Goal: Contribute content: Contribute content

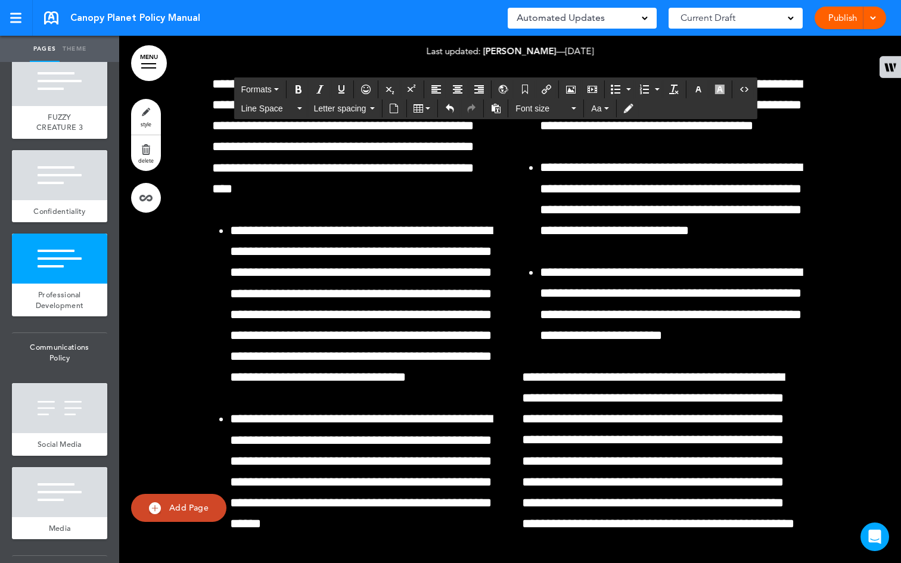
scroll to position [40567, 0]
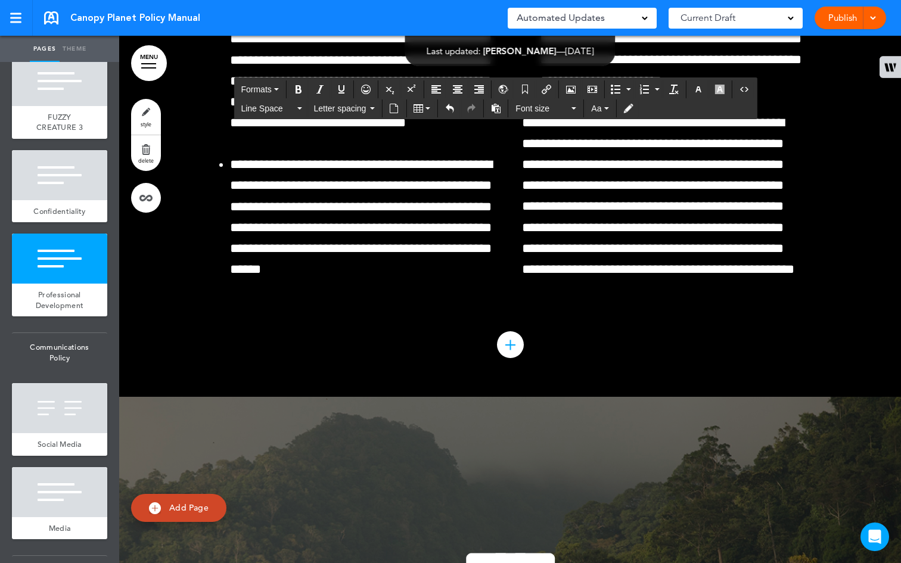
scroll to position [40797, 0]
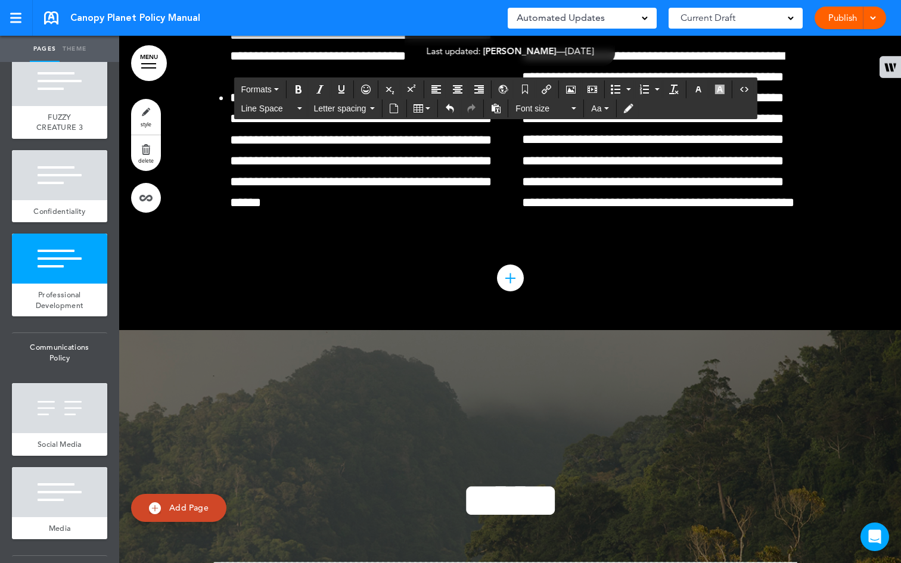
drag, startPoint x: 779, startPoint y: 419, endPoint x: 252, endPoint y: 419, distance: 526.4
copy h1 "**********"
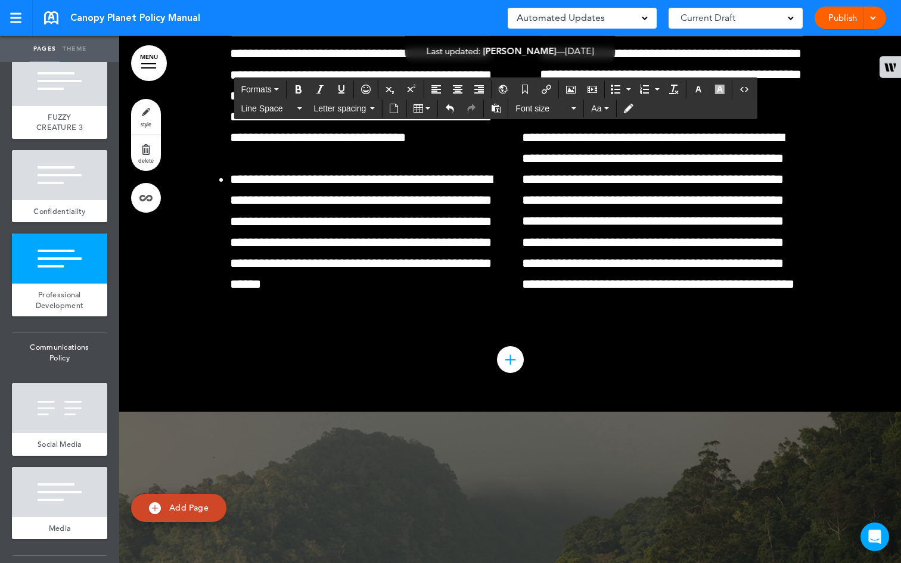
scroll to position [40576, 0]
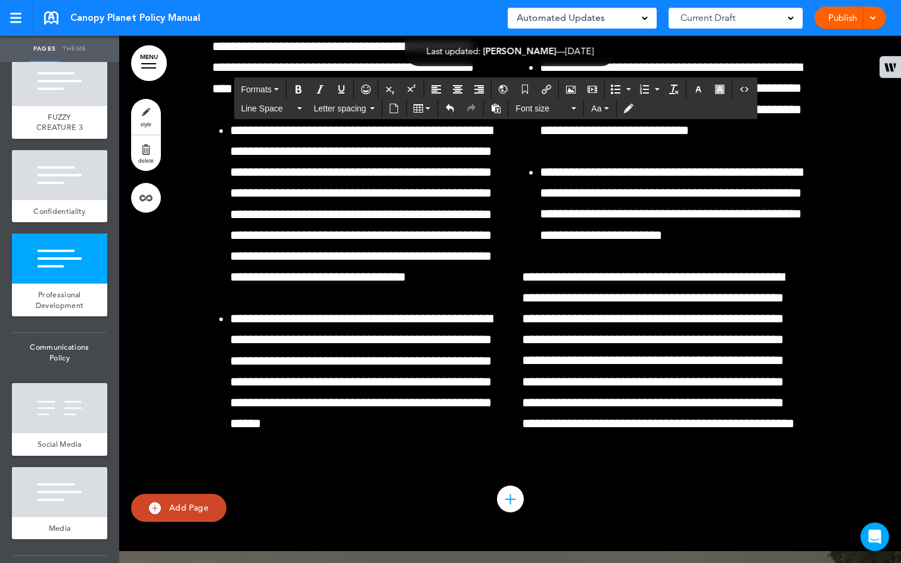
drag, startPoint x: 421, startPoint y: 150, endPoint x: 205, endPoint y: 154, distance: 215.9
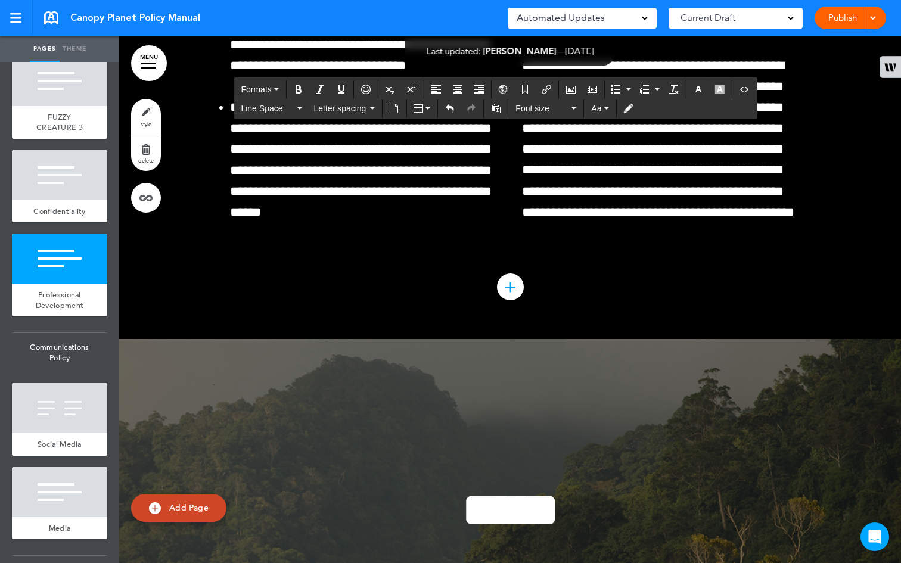
scroll to position [40895, 0]
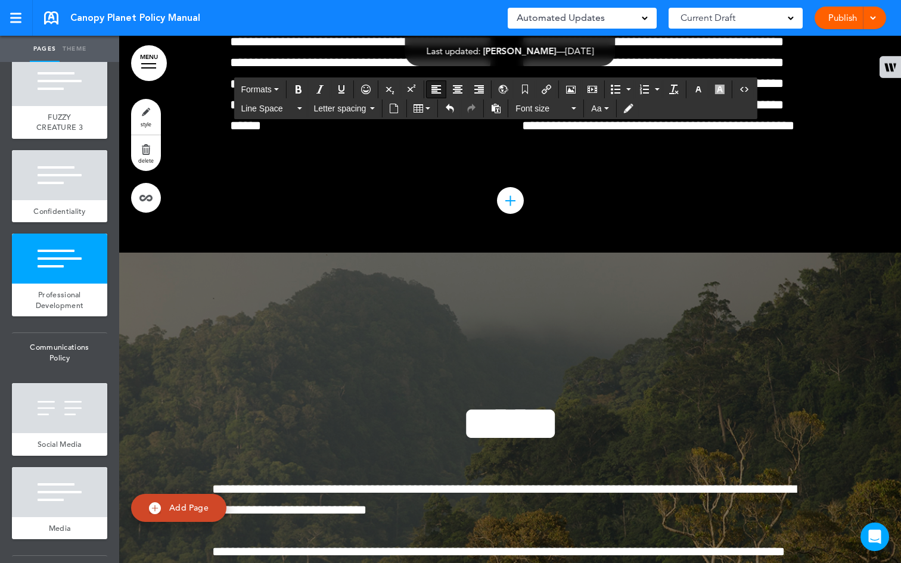
drag, startPoint x: 608, startPoint y: 457, endPoint x: 243, endPoint y: 99, distance: 511.0
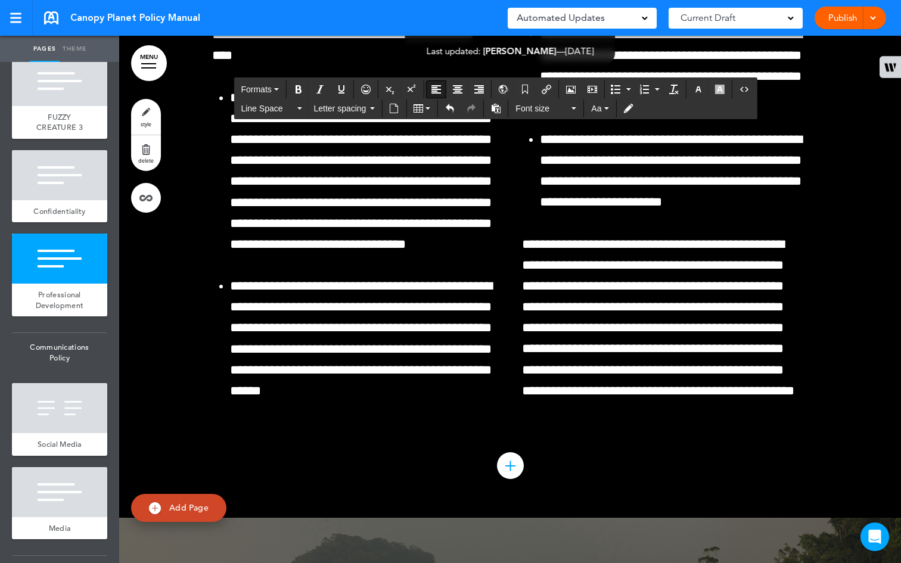
scroll to position [40537, 0]
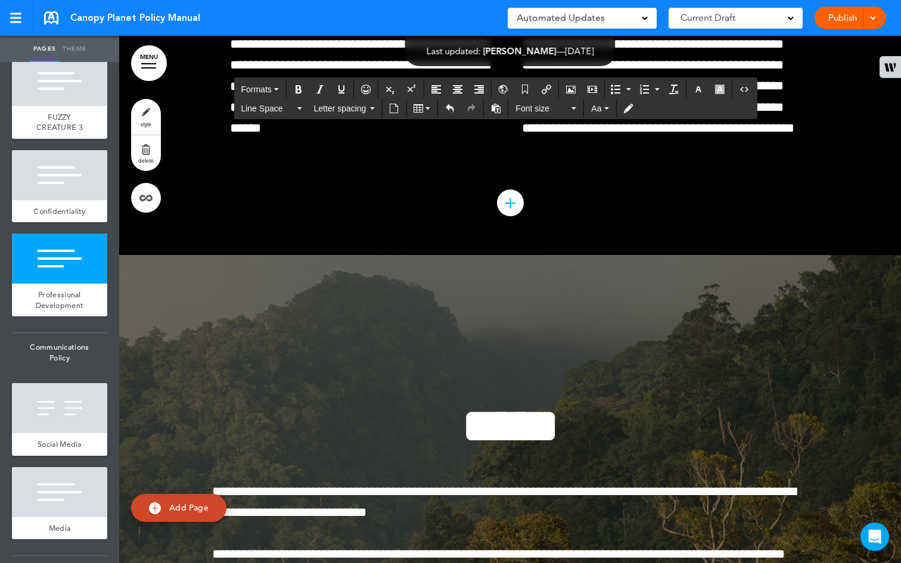
drag, startPoint x: 528, startPoint y: 455, endPoint x: 430, endPoint y: 393, distance: 116.3
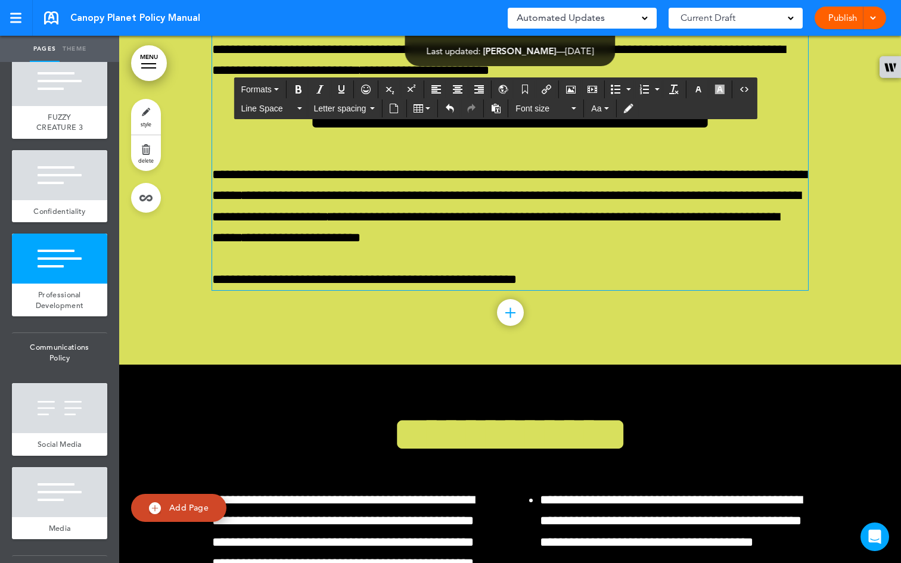
scroll to position [39623, 0]
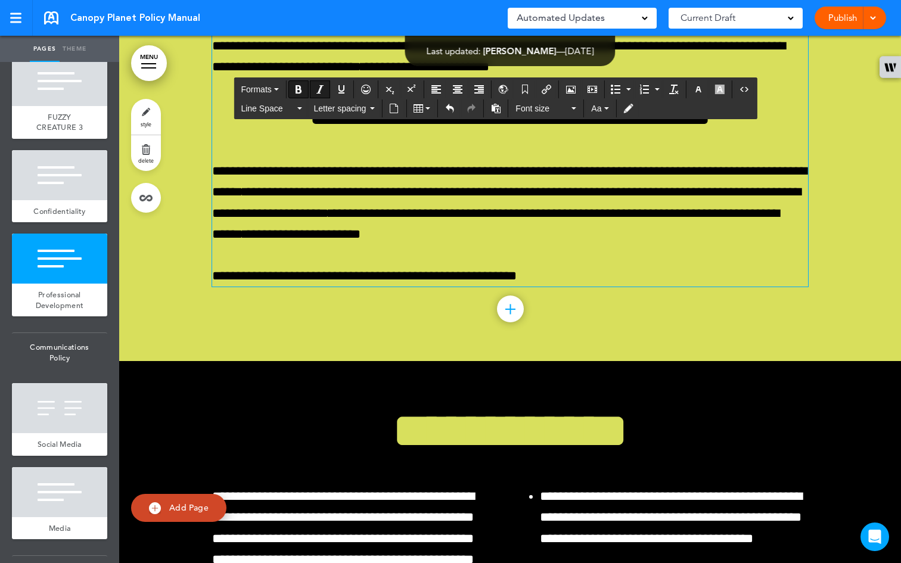
drag, startPoint x: 471, startPoint y: 225, endPoint x: 209, endPoint y: 219, distance: 261.8
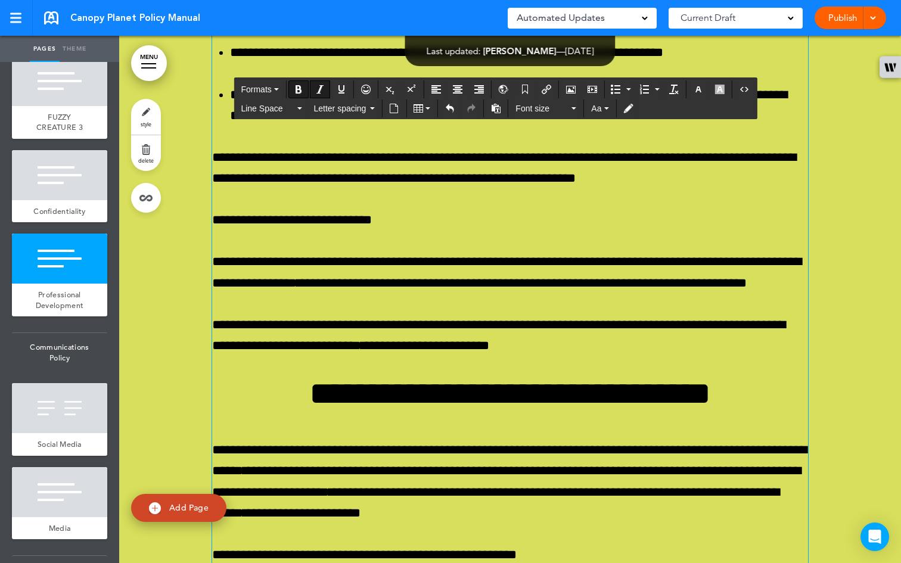
scroll to position [39333, 0]
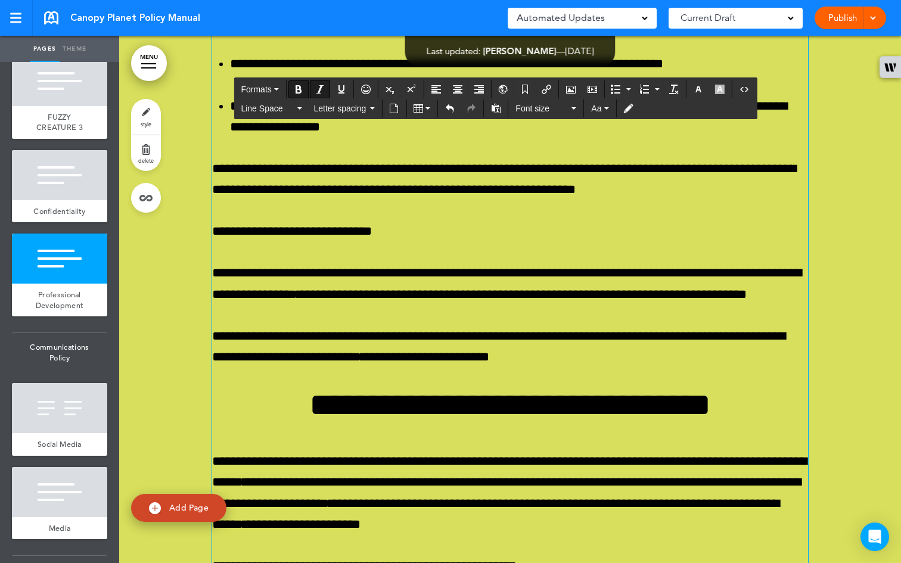
click at [307, 88] on button "Bold" at bounding box center [298, 89] width 19 height 17
click at [301, 88] on icon "Bold" at bounding box center [299, 90] width 10 height 10
click at [302, 103] on button "Line Space" at bounding box center [271, 108] width 70 height 17
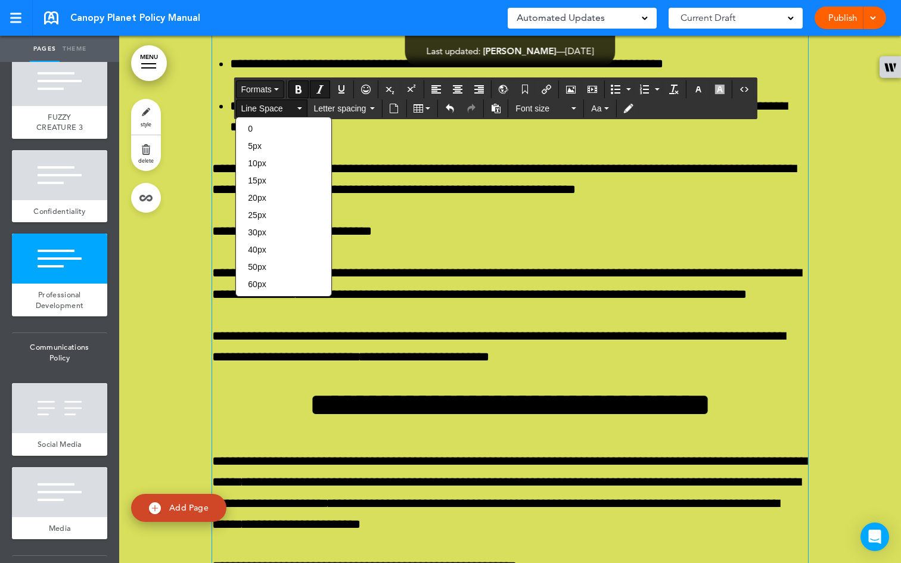
click at [282, 85] on button "Formats" at bounding box center [259, 89] width 47 height 17
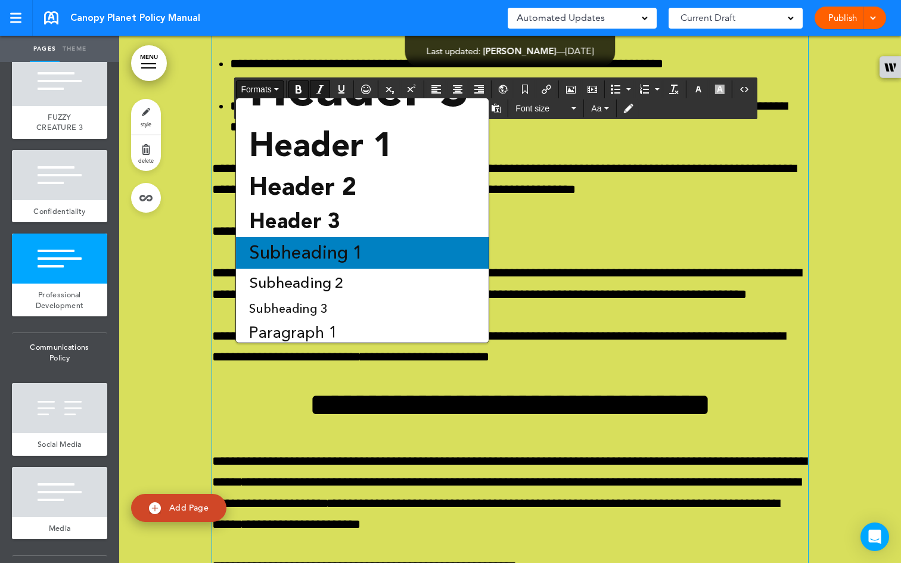
scroll to position [81, 0]
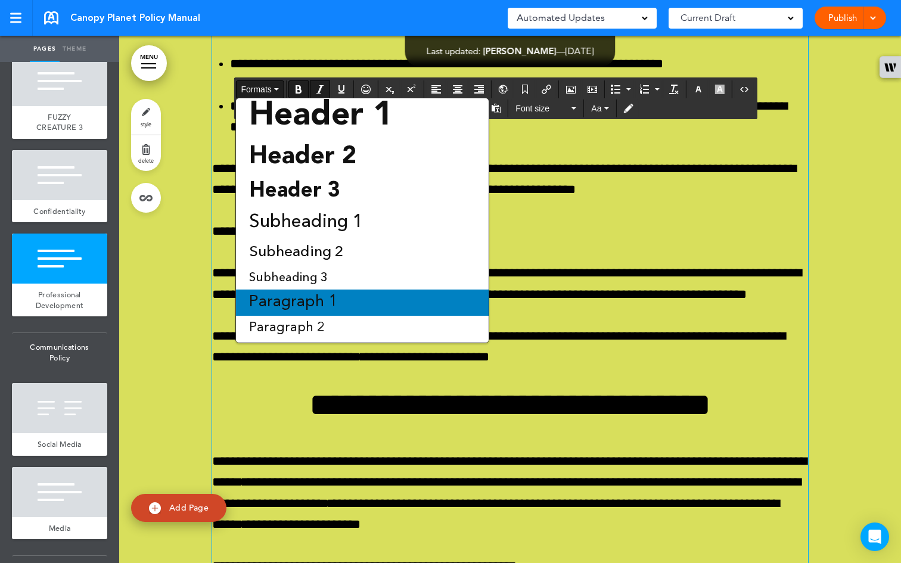
click at [324, 295] on span "Paragraph 1" at bounding box center [293, 303] width 91 height 16
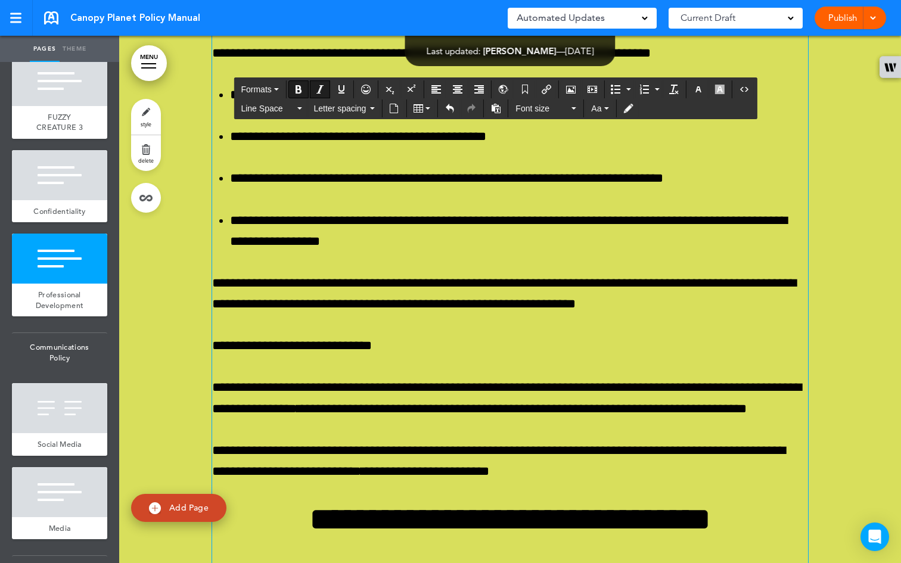
scroll to position [39196, 0]
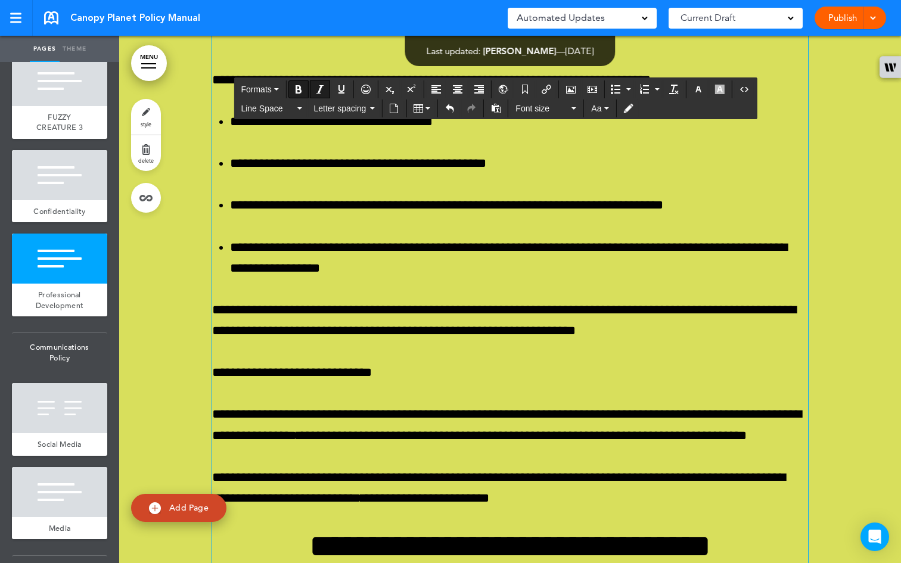
click at [281, 89] on button "Formats" at bounding box center [259, 89] width 47 height 17
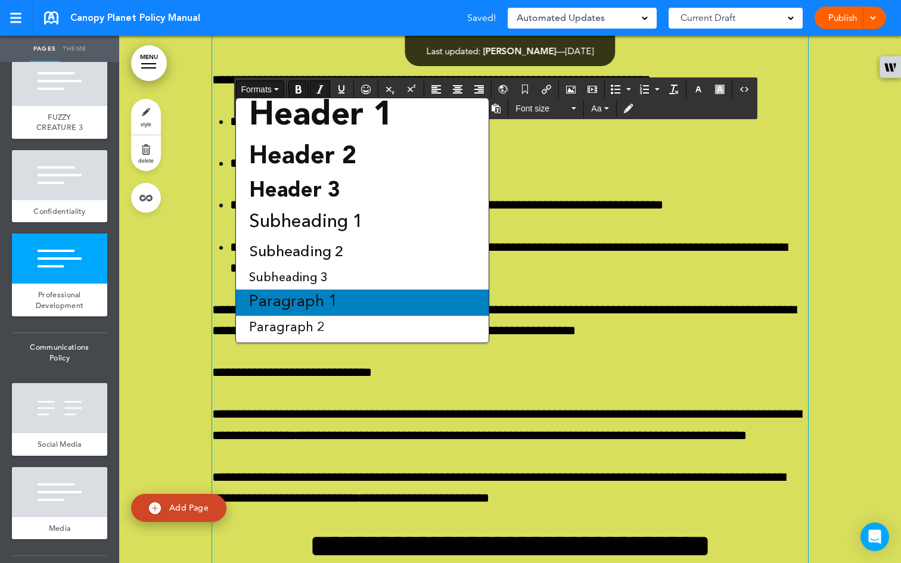
click at [311, 299] on span "Paragraph 1" at bounding box center [293, 303] width 91 height 16
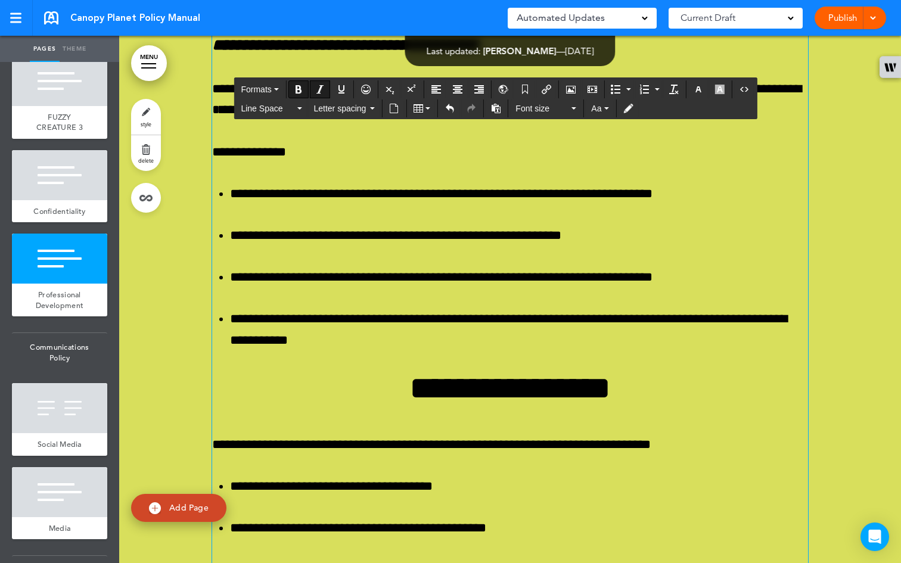
scroll to position [38835, 0]
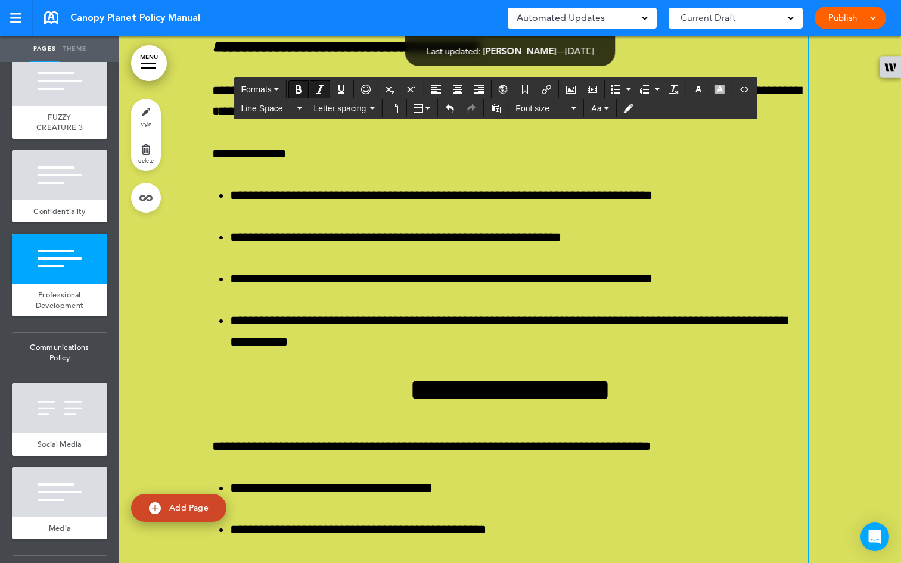
click at [281, 87] on button "Formats" at bounding box center [259, 89] width 47 height 17
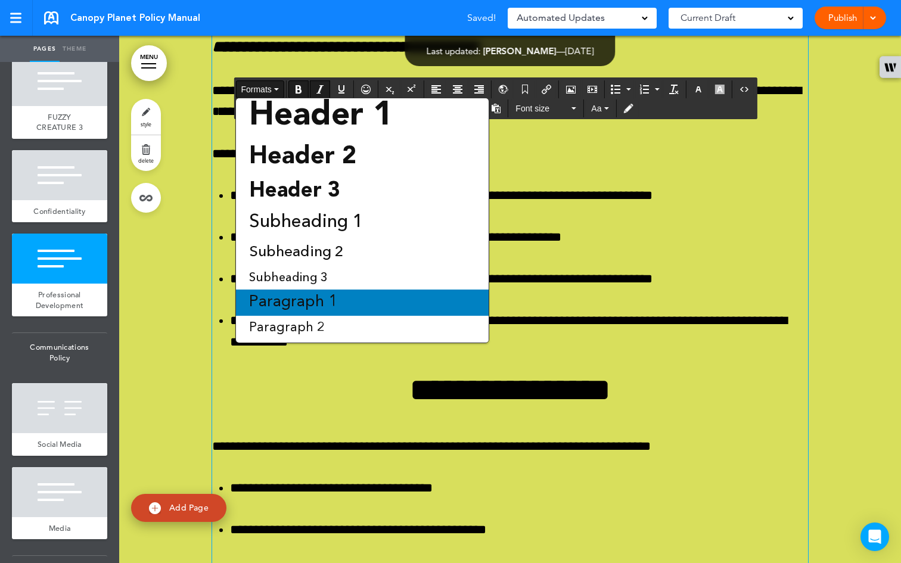
click at [311, 295] on span "Paragraph 1" at bounding box center [293, 303] width 91 height 16
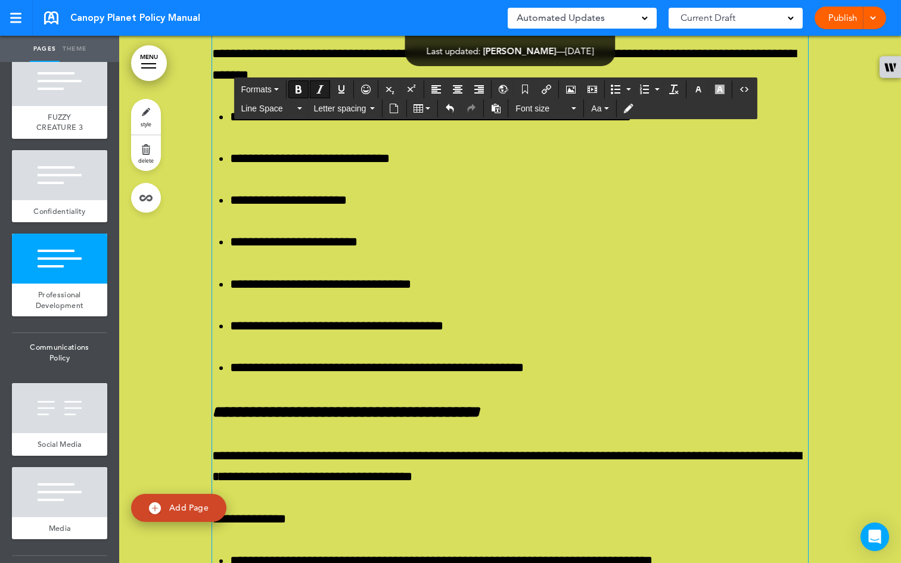
scroll to position [38445, 0]
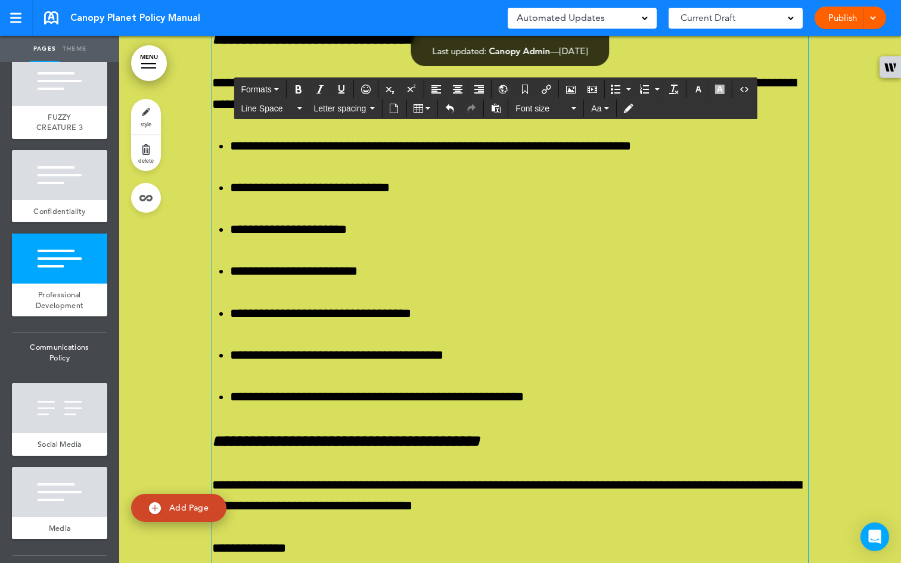
click at [321, 313] on div "**********" at bounding box center [510, 361] width 596 height 2238
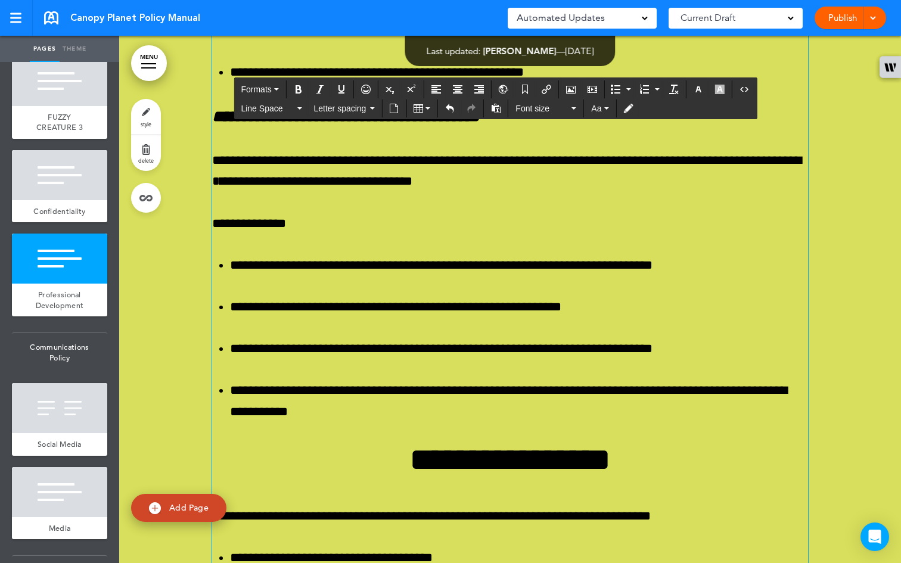
scroll to position [38929, 0]
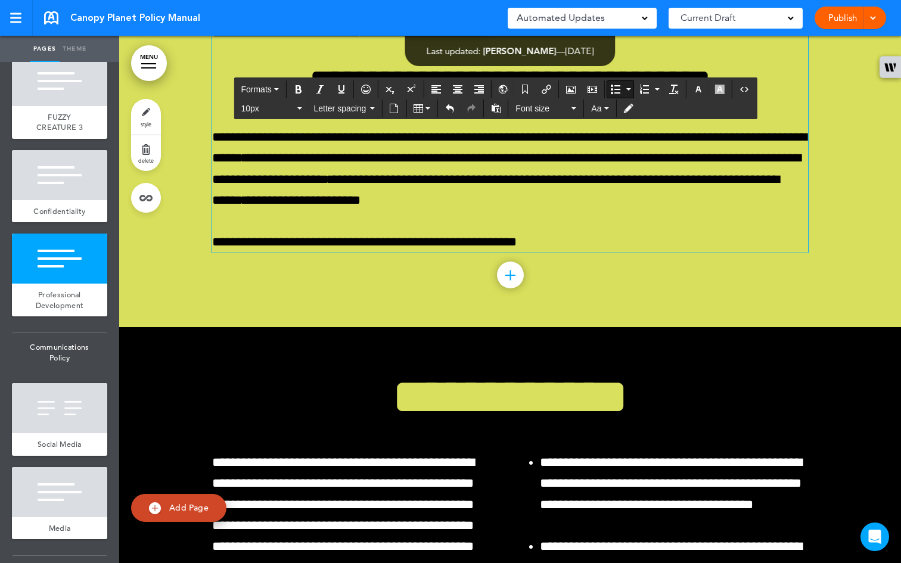
scroll to position [39672, 0]
drag, startPoint x: 550, startPoint y: 189, endPoint x: 212, endPoint y: 188, distance: 338.0
copy span "**********"
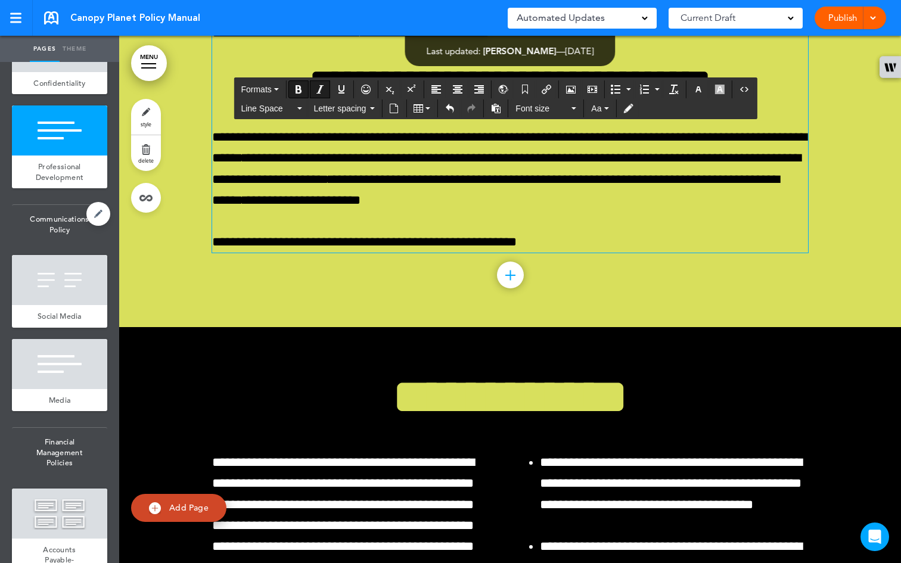
scroll to position [4211, 0]
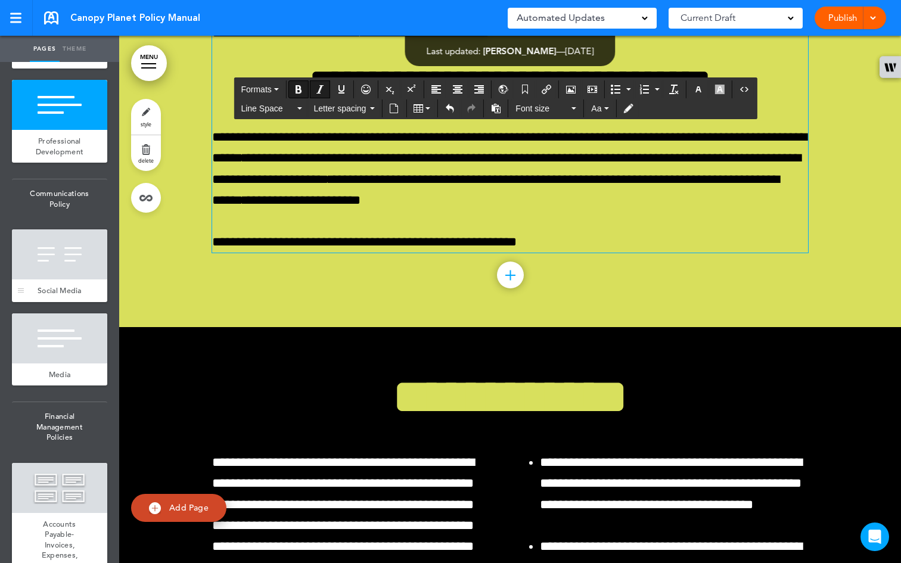
click at [53, 280] on div at bounding box center [59, 255] width 95 height 50
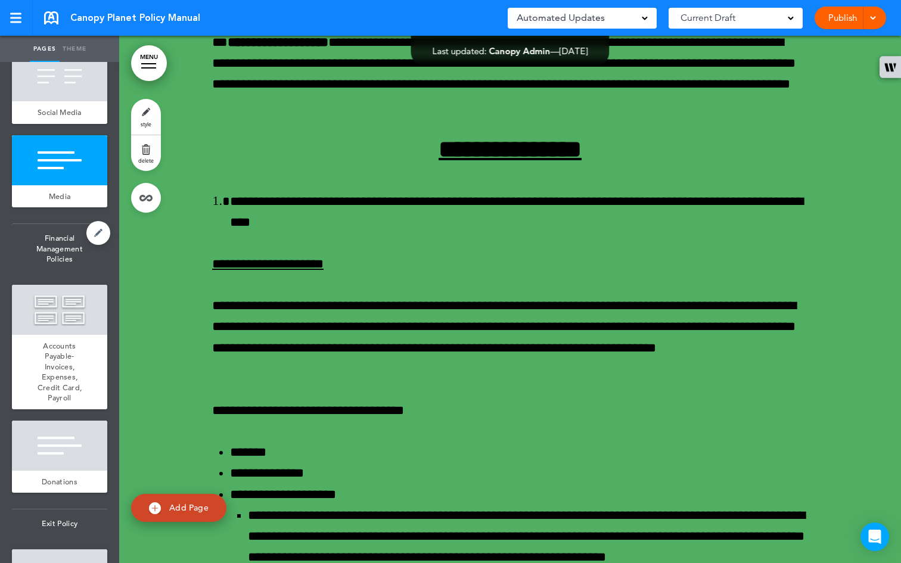
scroll to position [4498, 0]
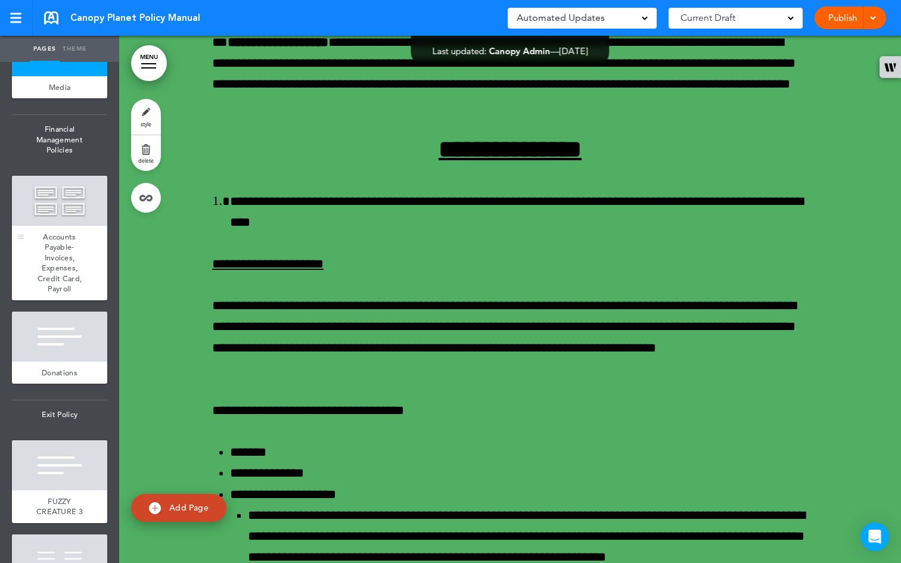
click at [49, 295] on span "Accounts Payable- Invoices, Expenses, Credit Card, Payroll" at bounding box center [60, 263] width 45 height 63
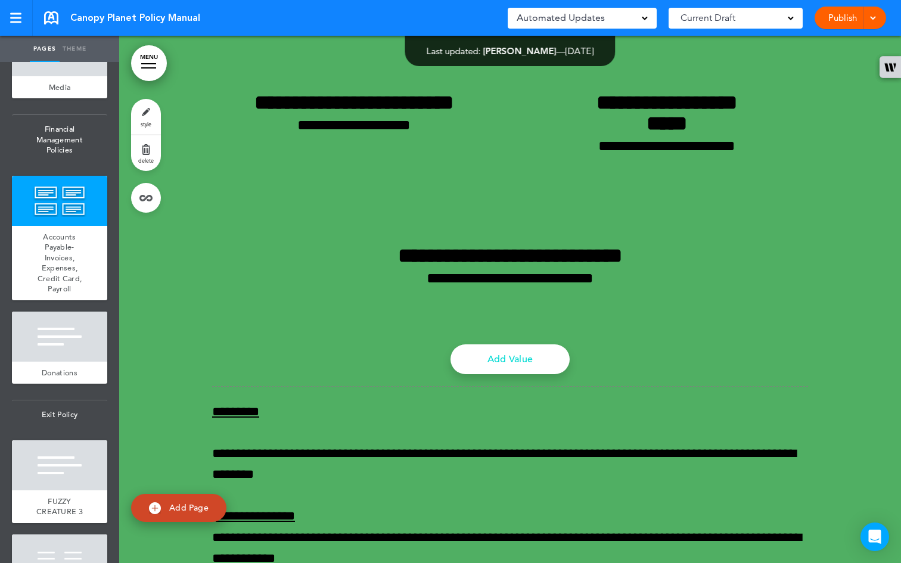
scroll to position [42761, 0]
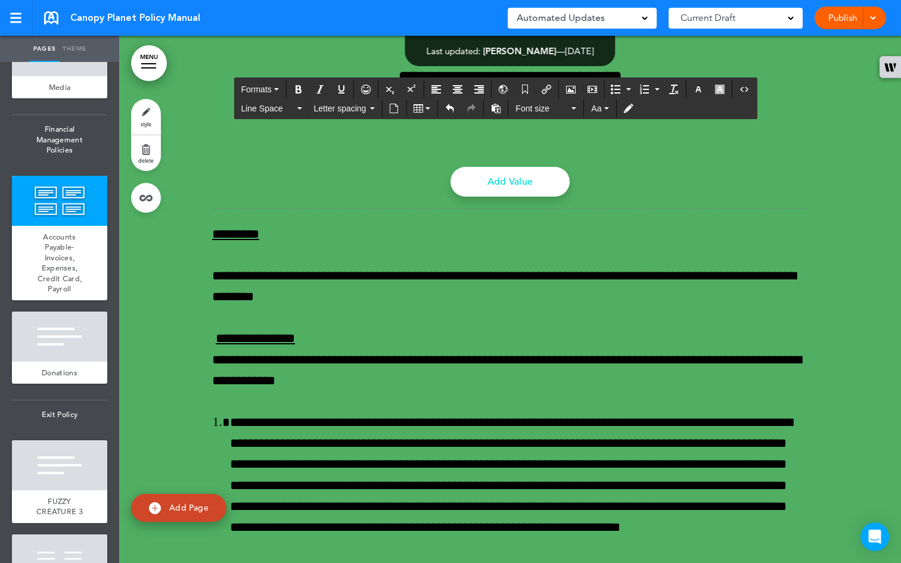
scroll to position [42967, 0]
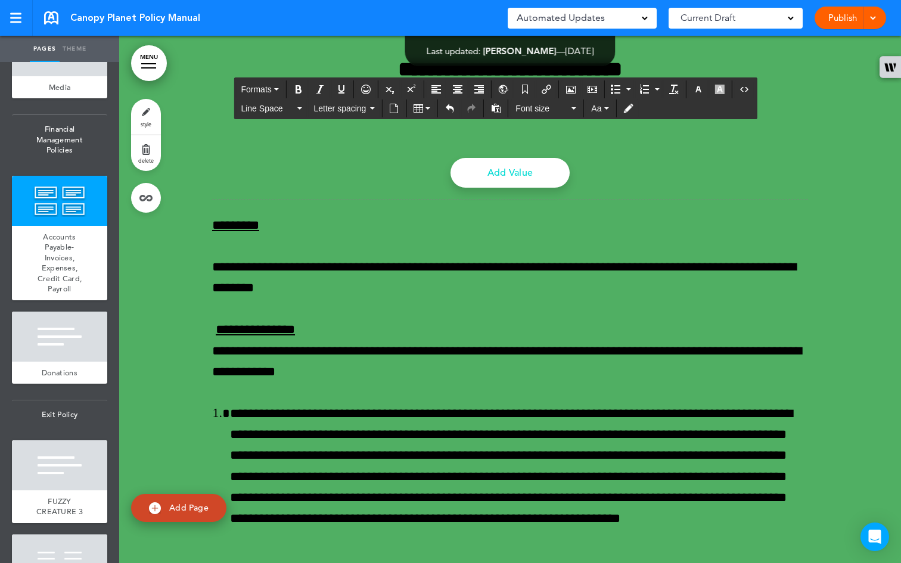
click at [320, 85] on icon "Italic" at bounding box center [320, 90] width 10 height 10
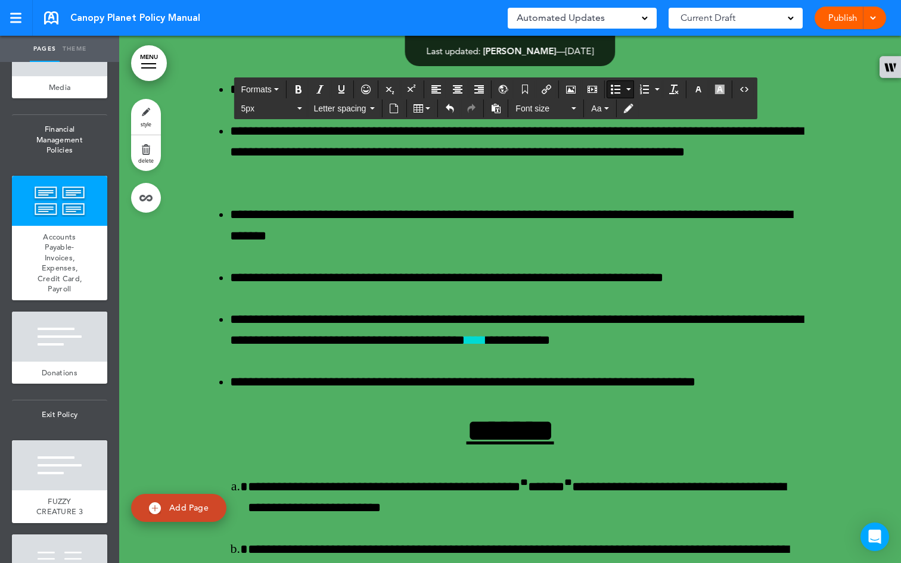
scroll to position [43850, 0]
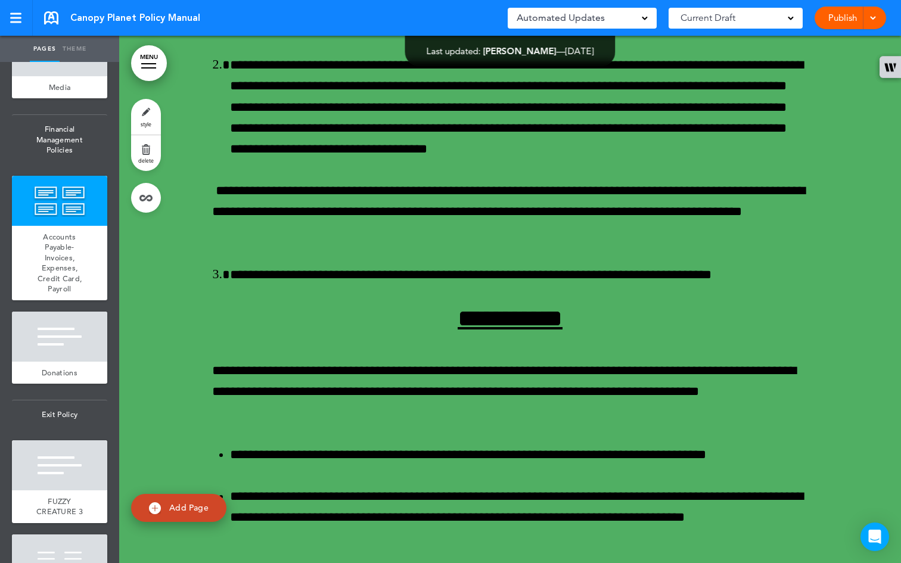
scroll to position [43663, 0]
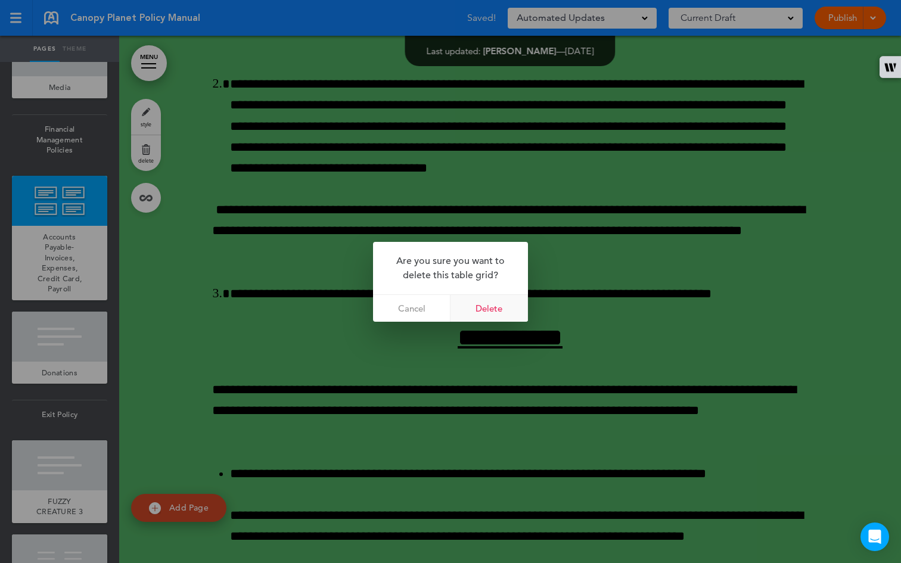
click at [509, 304] on link "Delete" at bounding box center [490, 308] width 78 height 27
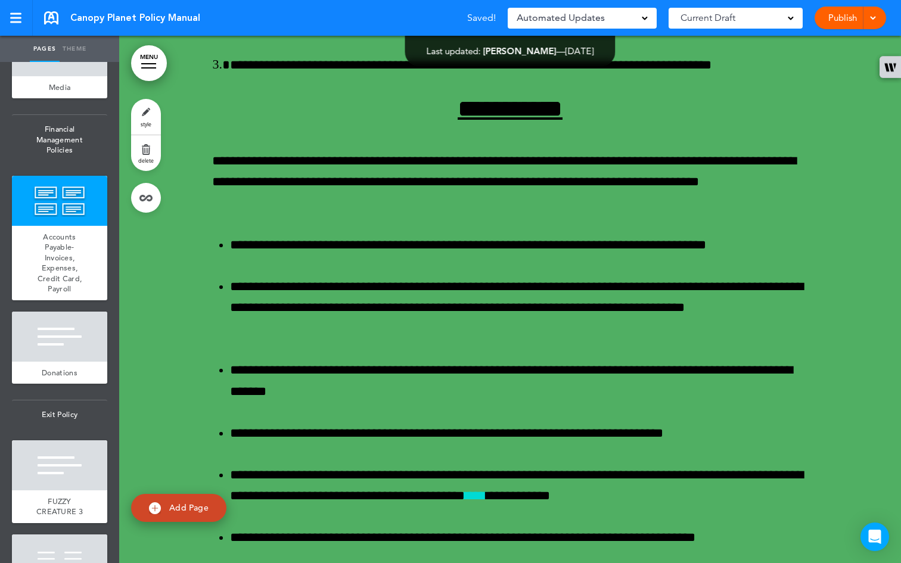
scroll to position [43735, 0]
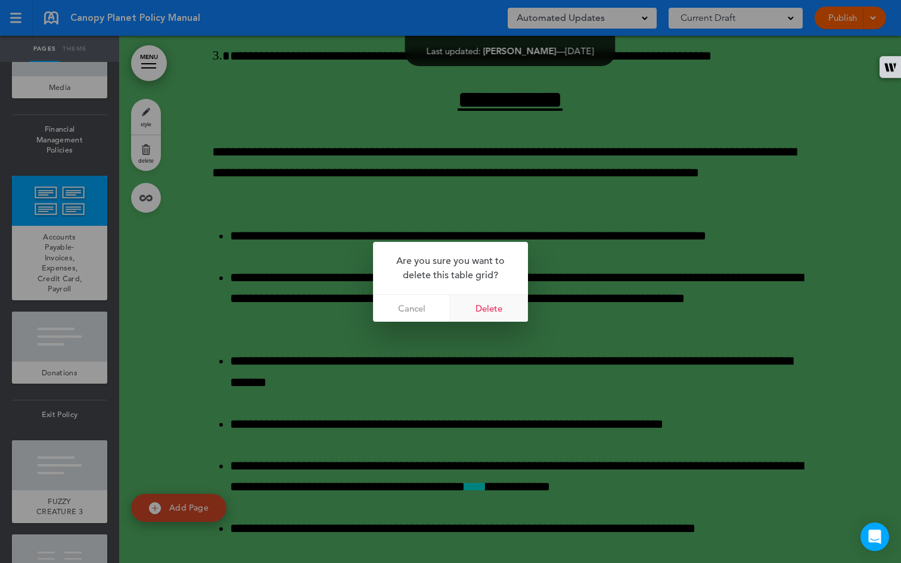
click at [493, 299] on link "Delete" at bounding box center [490, 308] width 78 height 27
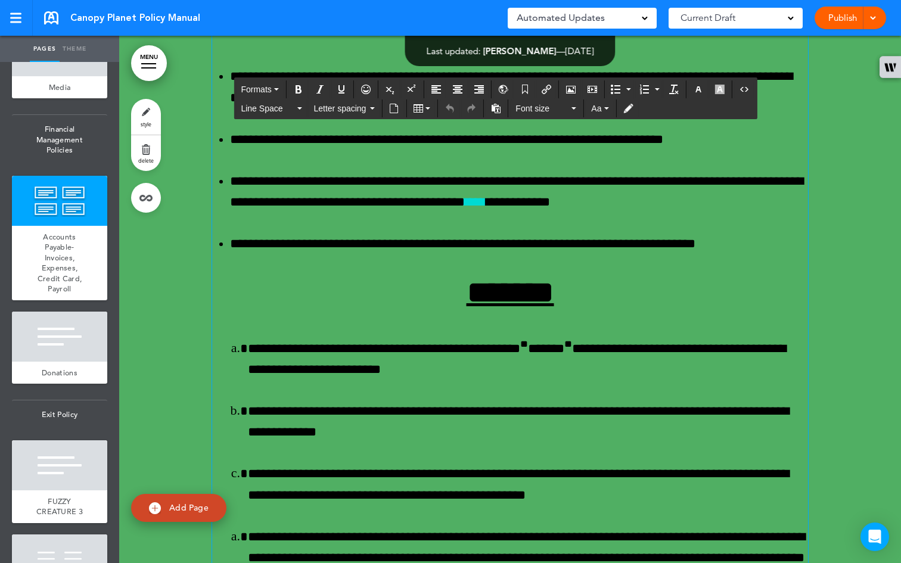
scroll to position [43986, 0]
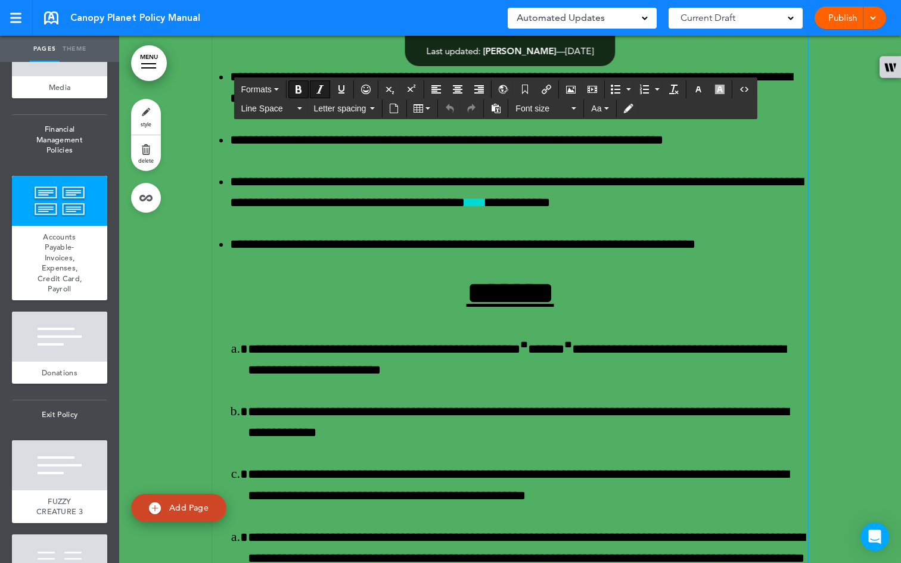
drag, startPoint x: 650, startPoint y: 368, endPoint x: 242, endPoint y: 392, distance: 408.5
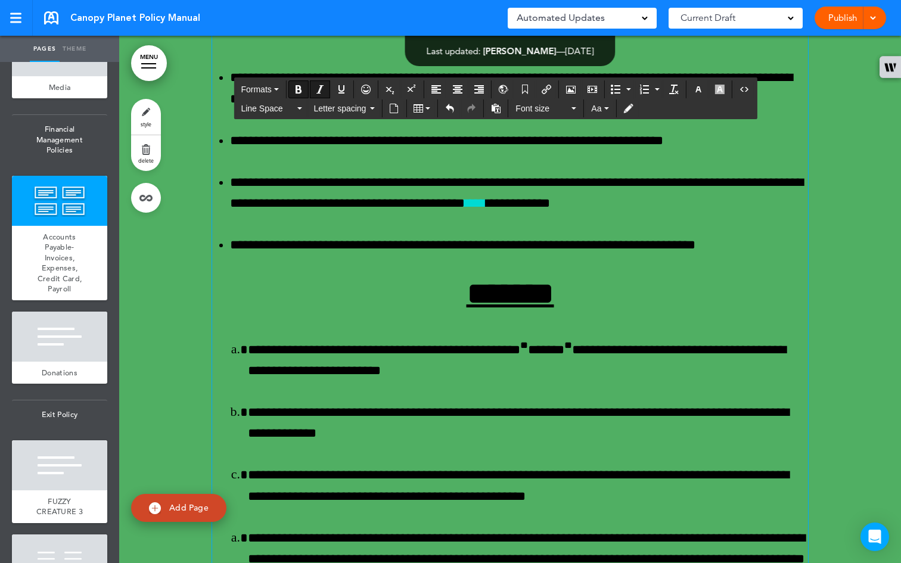
scroll to position [43986, 0]
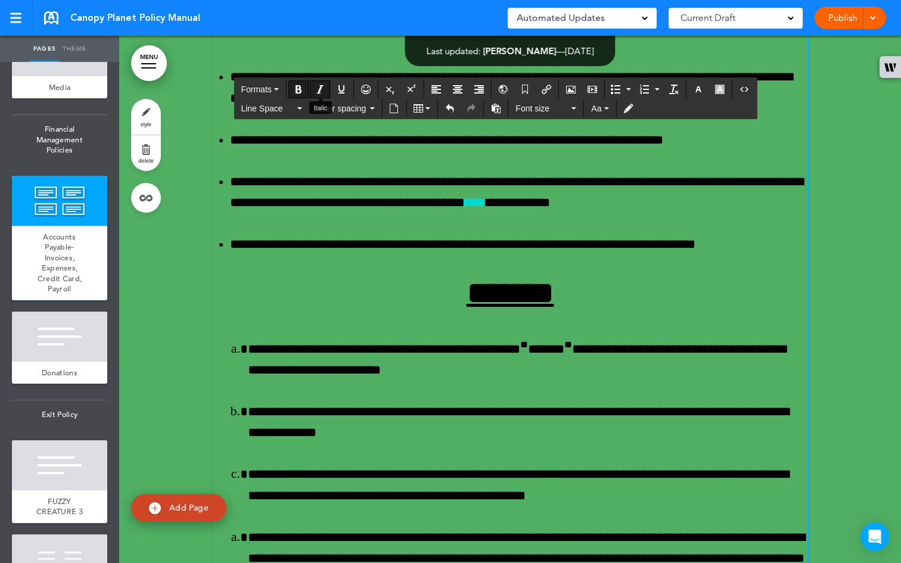
click at [322, 89] on icon "Italic" at bounding box center [320, 90] width 10 height 10
click at [322, 91] on icon "Italic" at bounding box center [320, 90] width 10 height 10
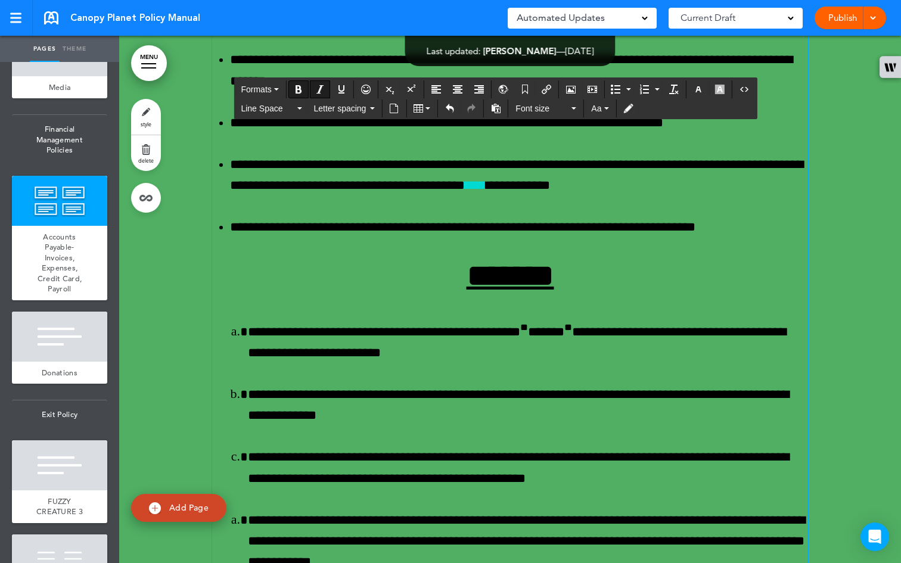
scroll to position [44173, 0]
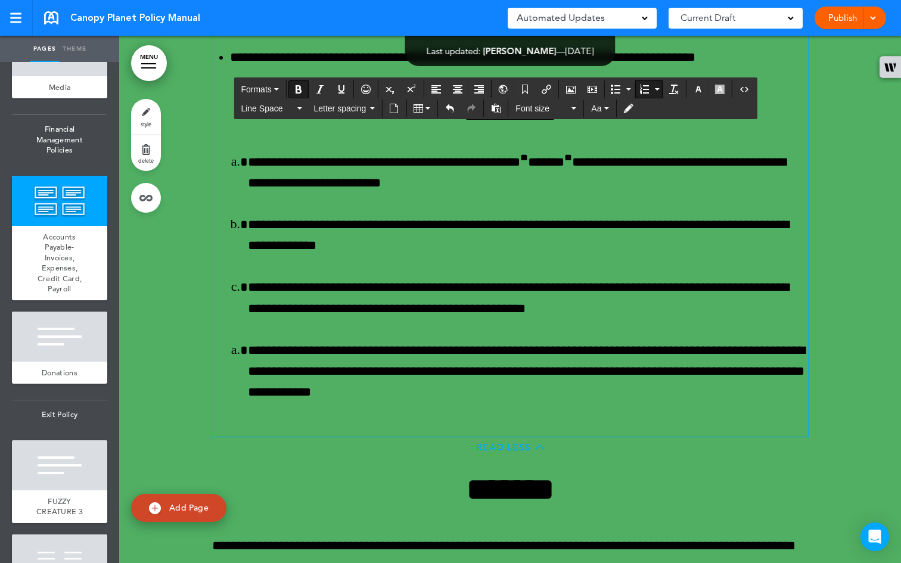
drag, startPoint x: 395, startPoint y: 244, endPoint x: 228, endPoint y: 240, distance: 166.4
click at [306, 88] on button "Bold" at bounding box center [298, 89] width 19 height 17
click at [307, 92] on button "Bold" at bounding box center [298, 89] width 19 height 17
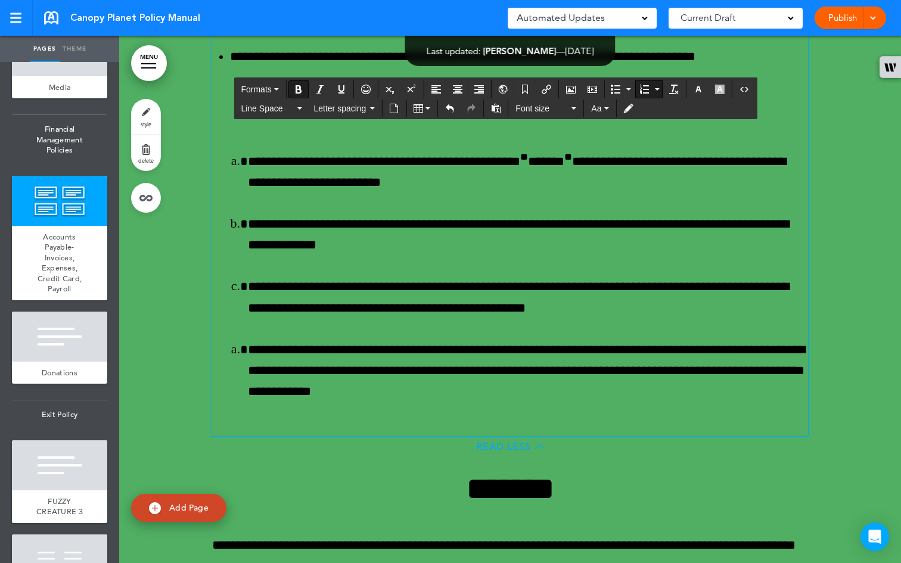
scroll to position [44173, 0]
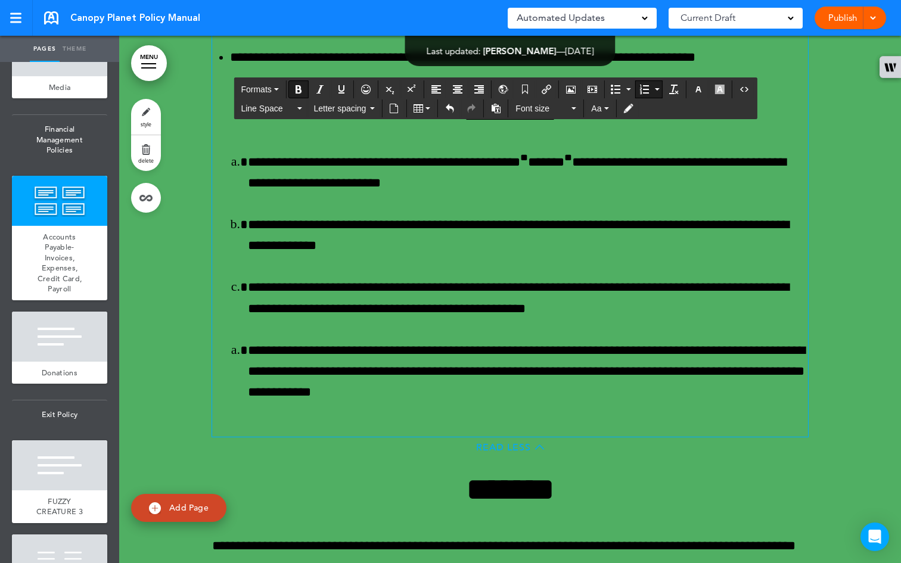
drag, startPoint x: 272, startPoint y: 412, endPoint x: 283, endPoint y: 410, distance: 10.3
drag, startPoint x: 268, startPoint y: 408, endPoint x: 231, endPoint y: 401, distance: 38.4
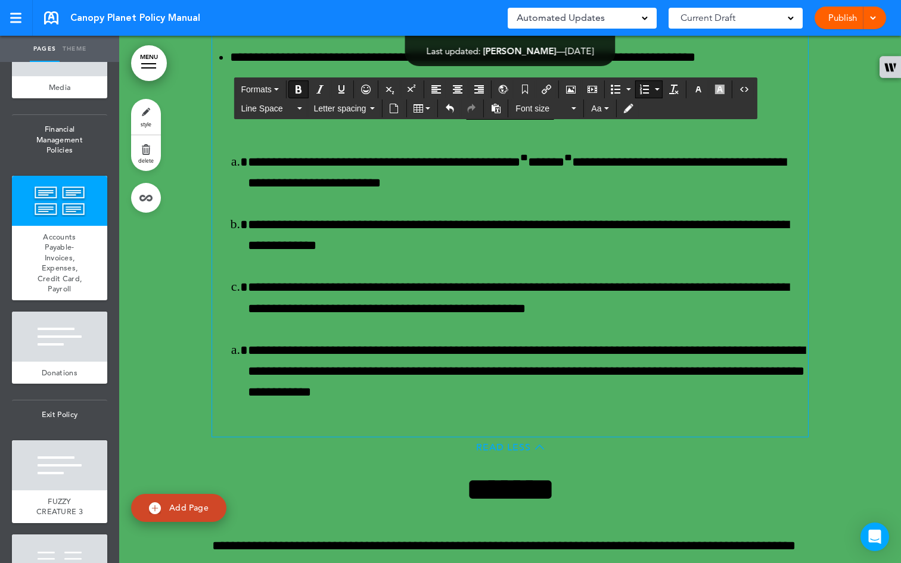
click at [297, 86] on icon "Bold" at bounding box center [299, 90] width 10 height 10
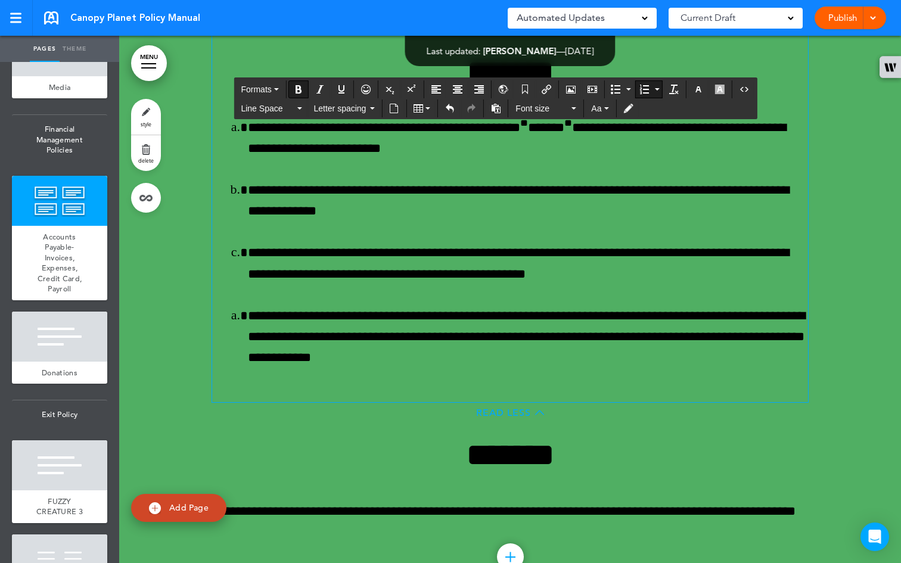
scroll to position [44206, 0]
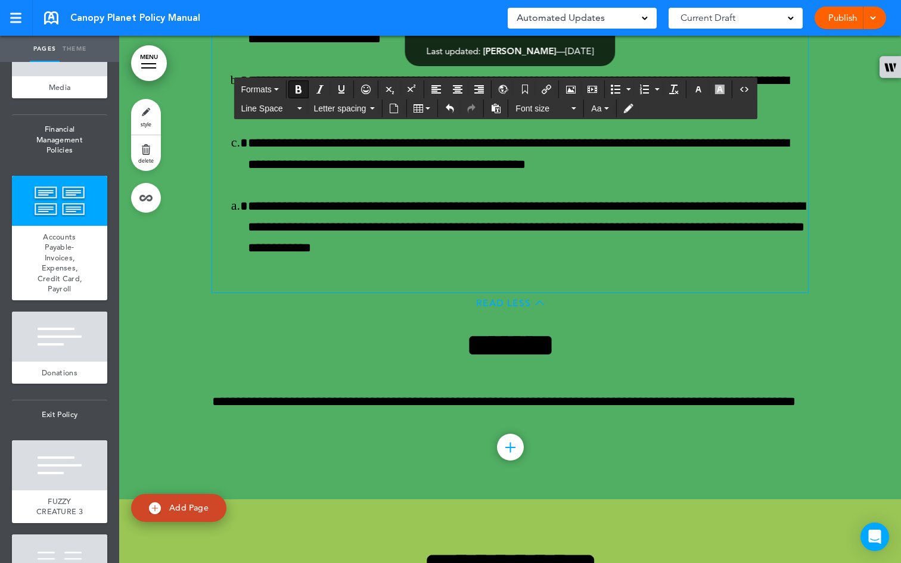
scroll to position [44345, 0]
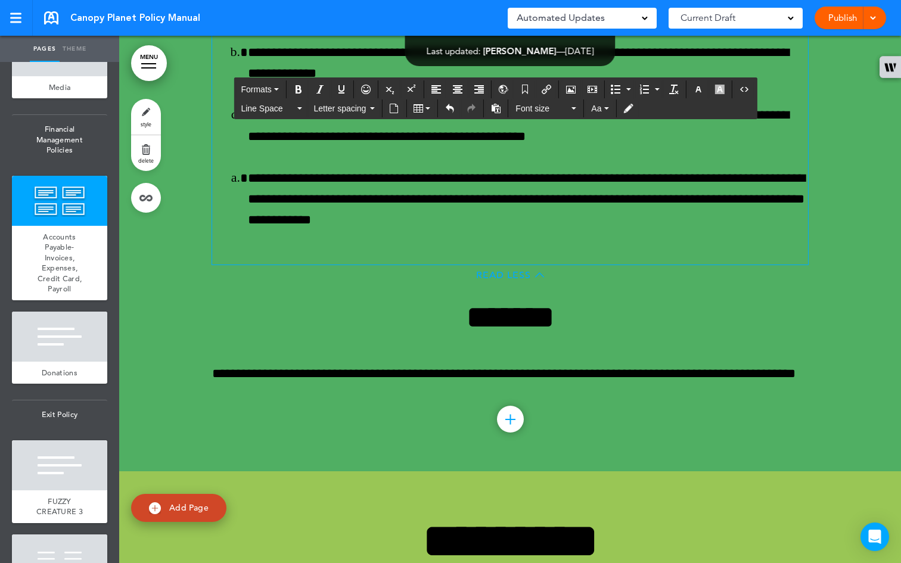
drag, startPoint x: 329, startPoint y: 367, endPoint x: 228, endPoint y: 365, distance: 100.8
drag, startPoint x: 317, startPoint y: 366, endPoint x: 210, endPoint y: 366, distance: 106.1
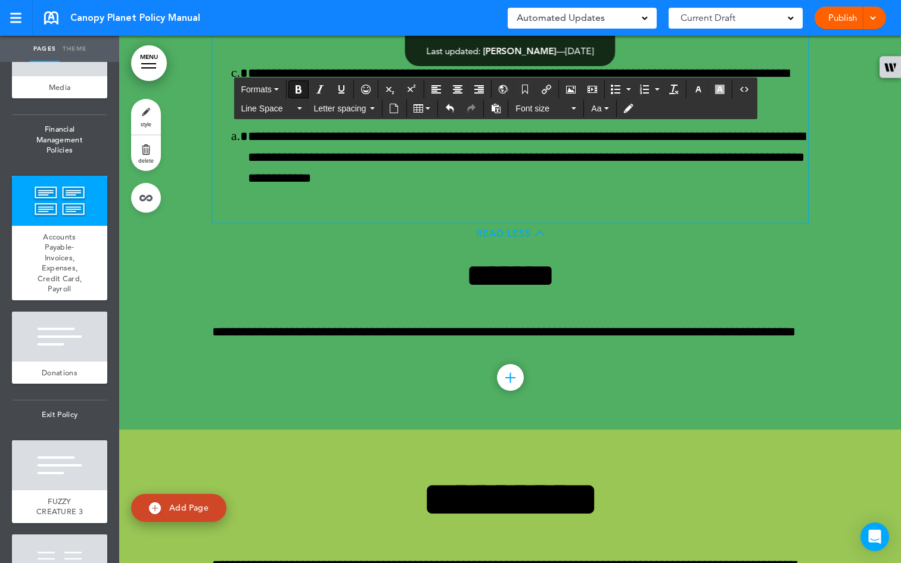
scroll to position [44393, 0]
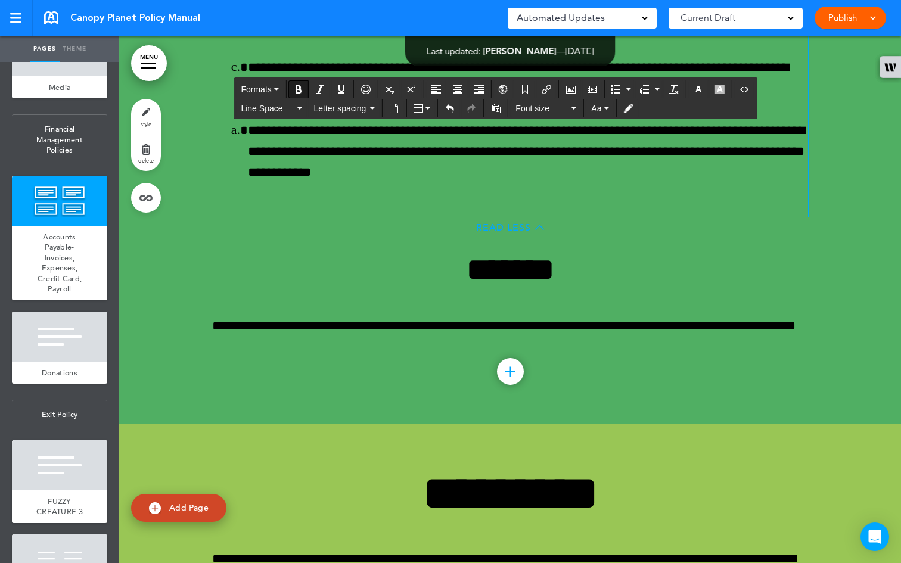
drag, startPoint x: 365, startPoint y: 400, endPoint x: 225, endPoint y: 403, distance: 140.1
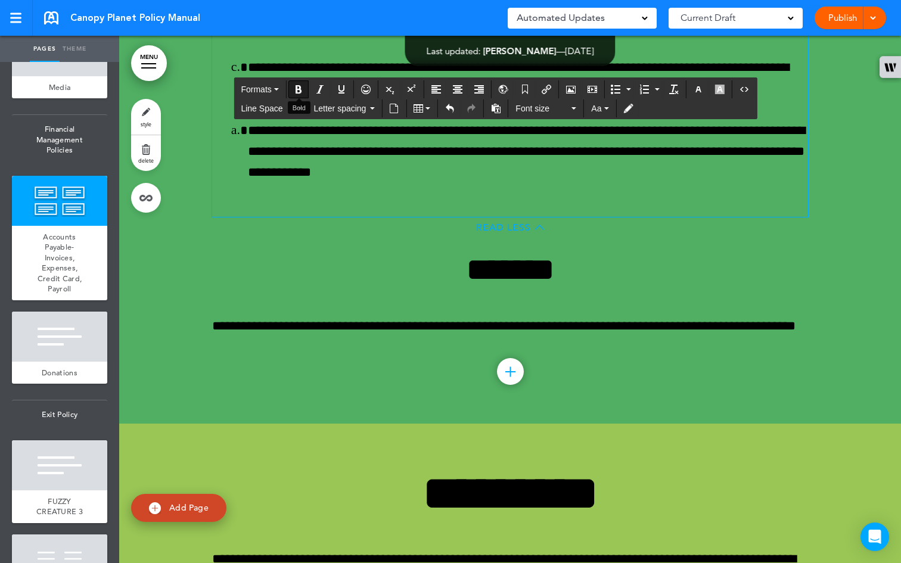
click at [301, 86] on icon "Bold" at bounding box center [299, 90] width 10 height 10
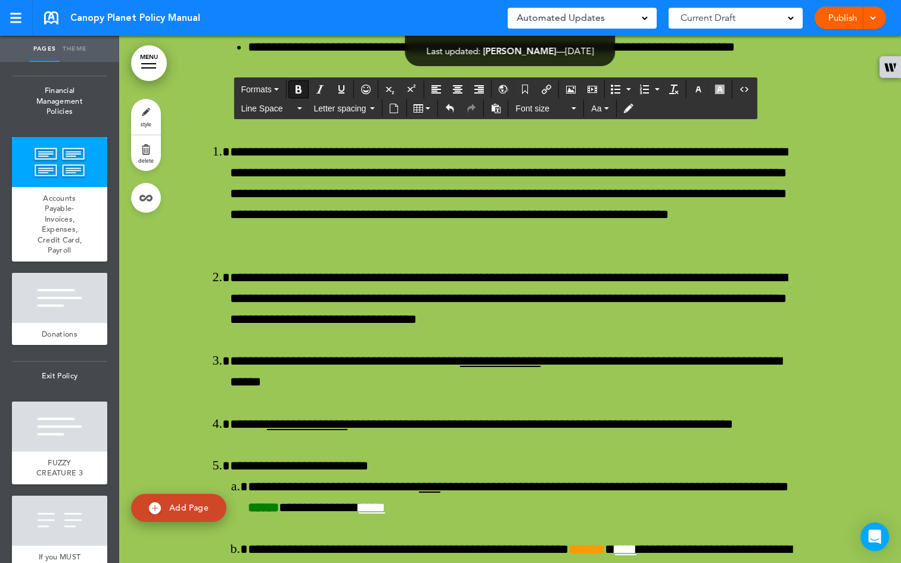
scroll to position [45566, 0]
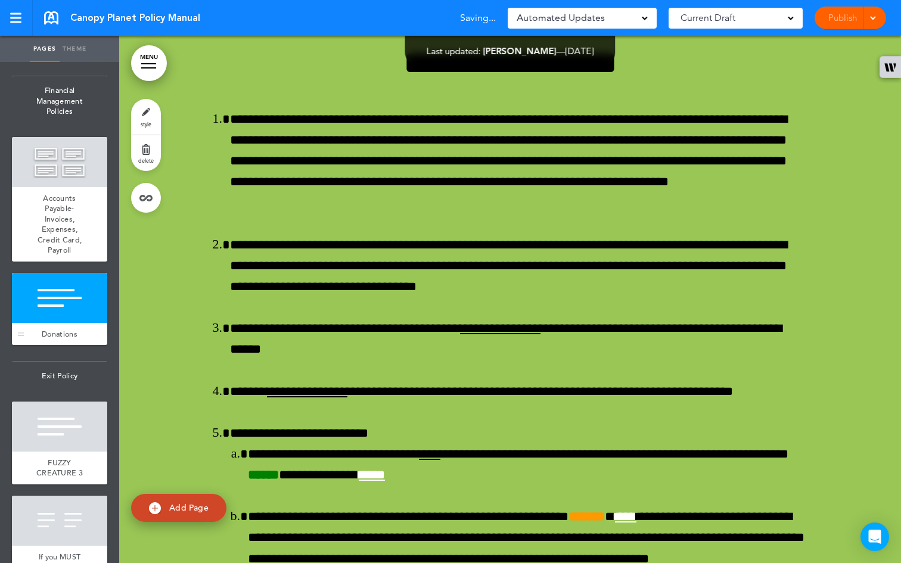
click at [59, 323] on div at bounding box center [59, 298] width 95 height 50
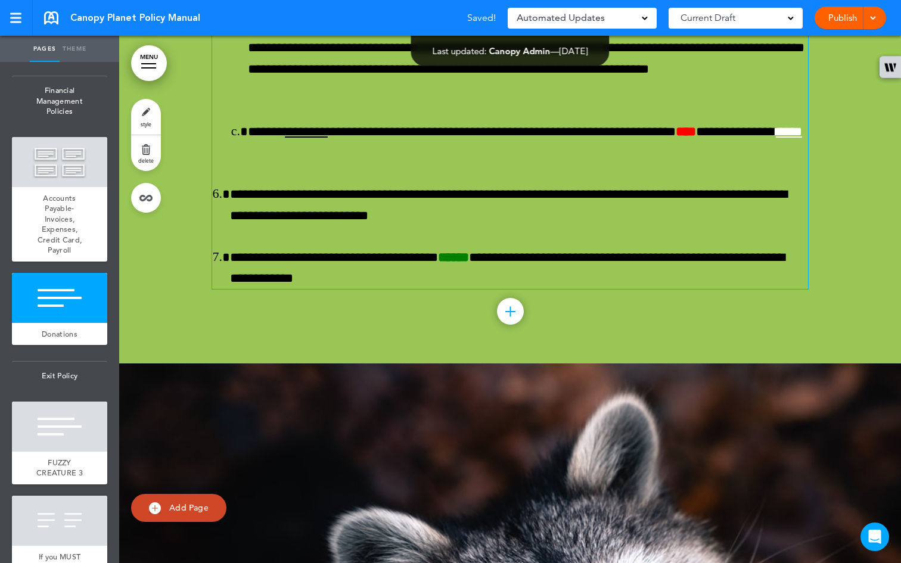
scroll to position [45927, 0]
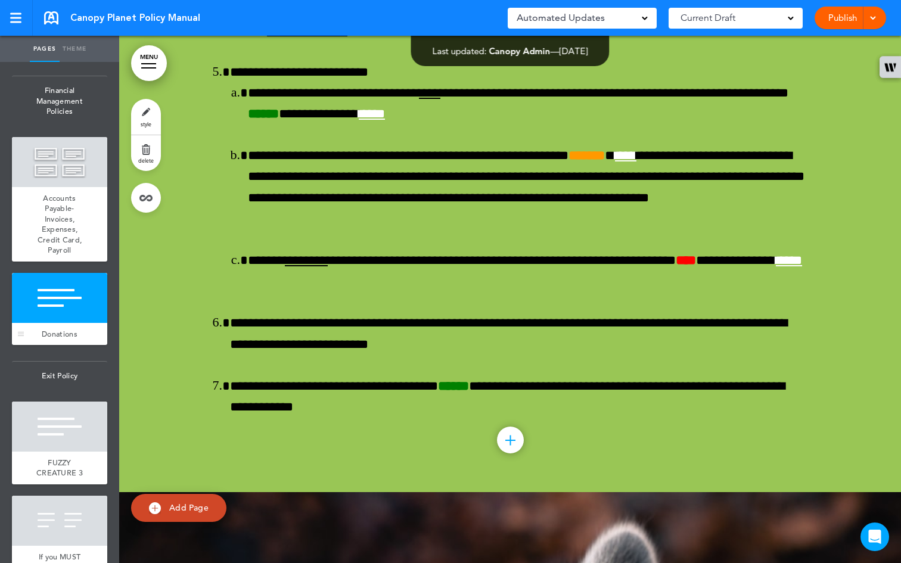
click at [38, 323] on div at bounding box center [59, 298] width 95 height 50
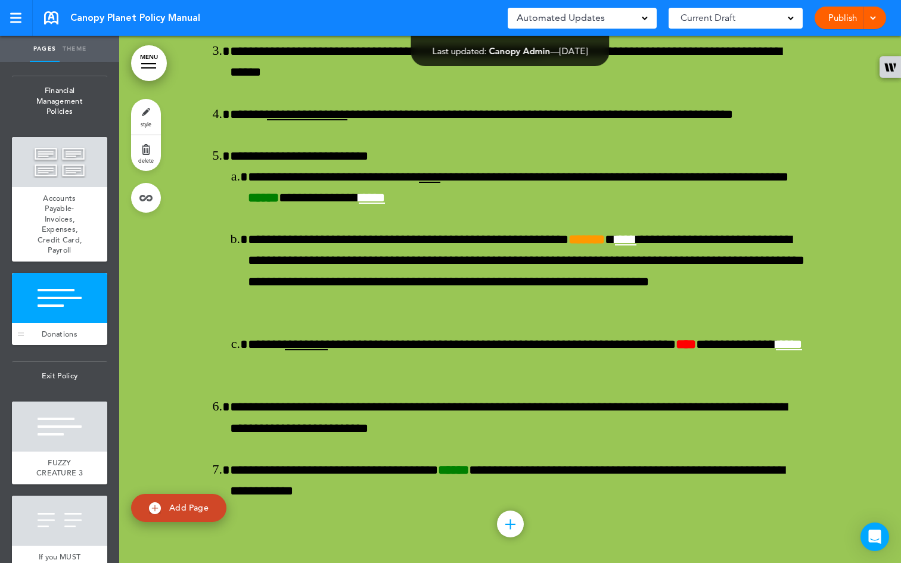
scroll to position [45818, 0]
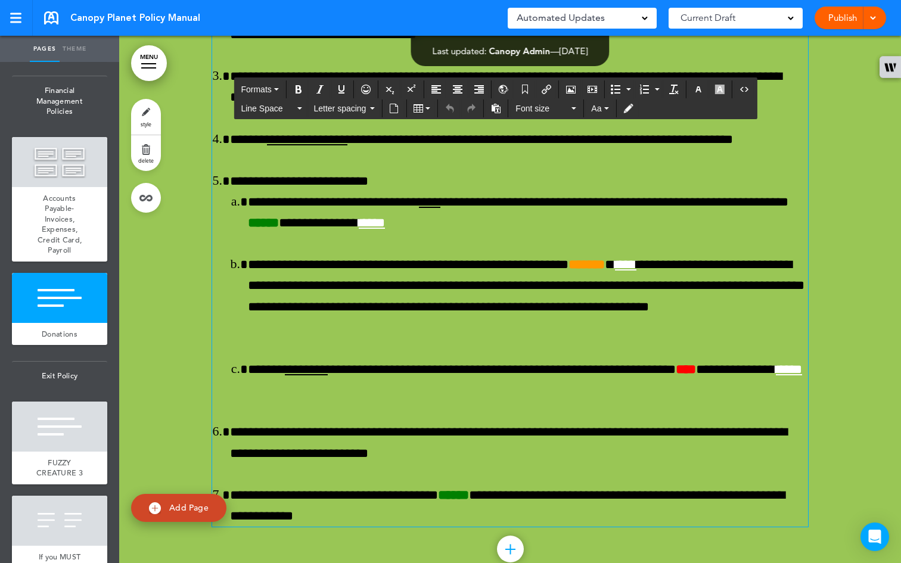
drag, startPoint x: 644, startPoint y: 234, endPoint x: 171, endPoint y: 158, distance: 479.5
paste div
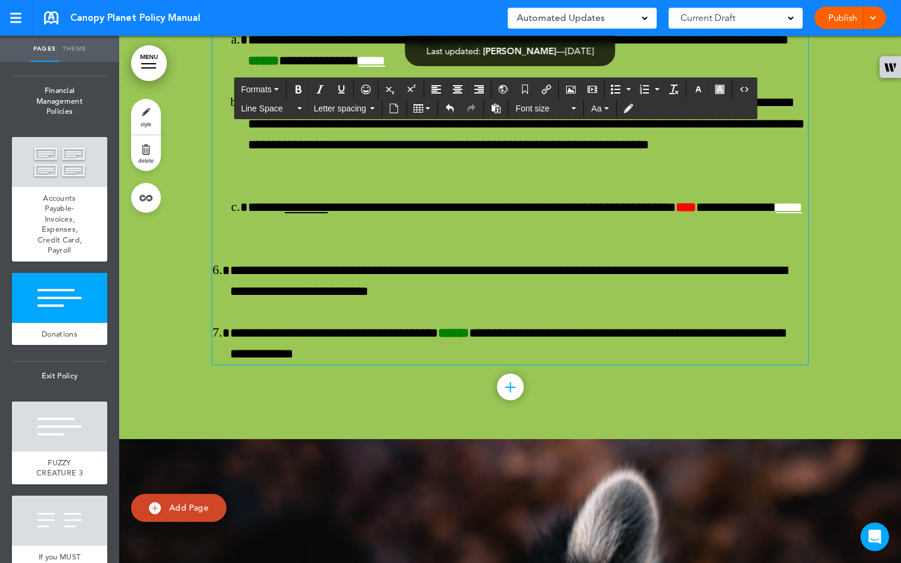
scroll to position [45961, 0]
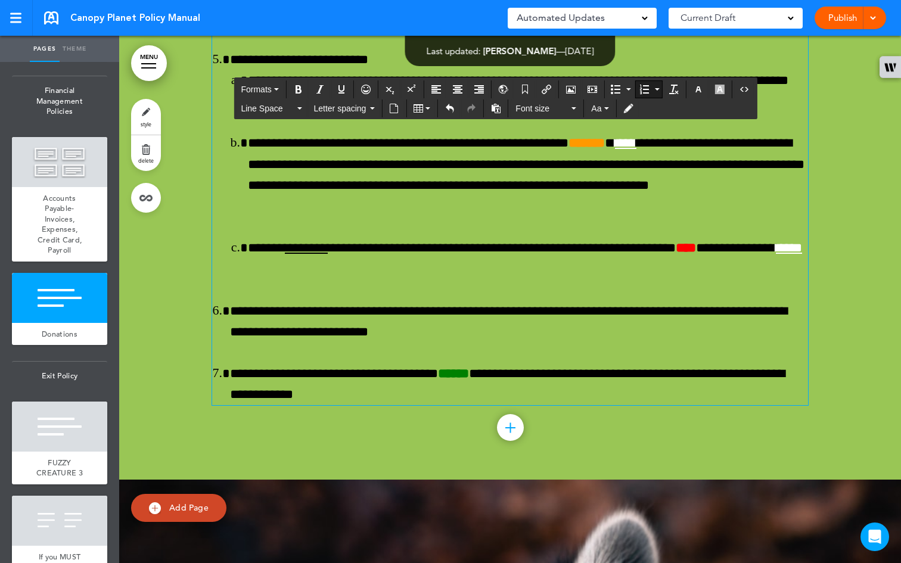
drag, startPoint x: 407, startPoint y: 260, endPoint x: 230, endPoint y: 214, distance: 182.9
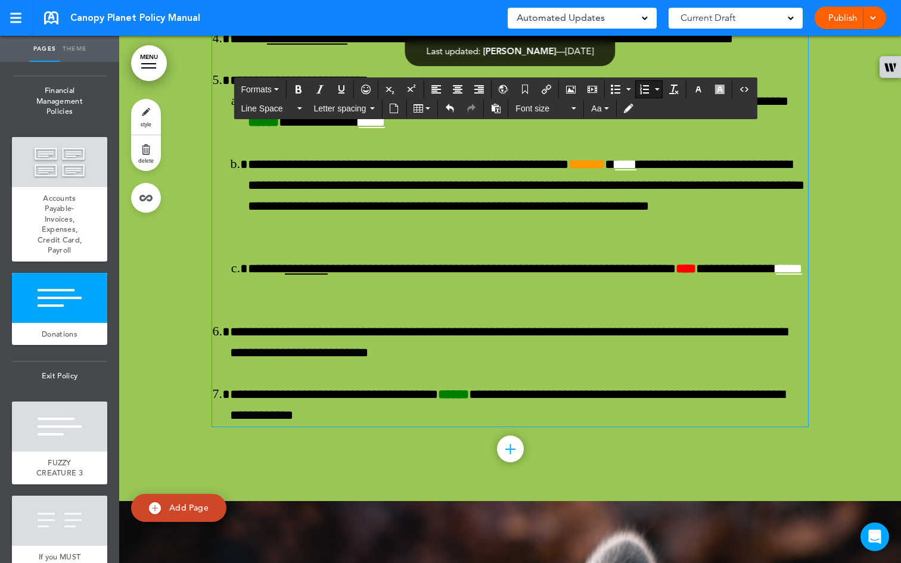
drag, startPoint x: 677, startPoint y: 343, endPoint x: 227, endPoint y: 320, distance: 451.3
drag, startPoint x: 365, startPoint y: 322, endPoint x: 280, endPoint y: 320, distance: 84.7
click at [343, 87] on icon "Underline" at bounding box center [342, 90] width 10 height 10
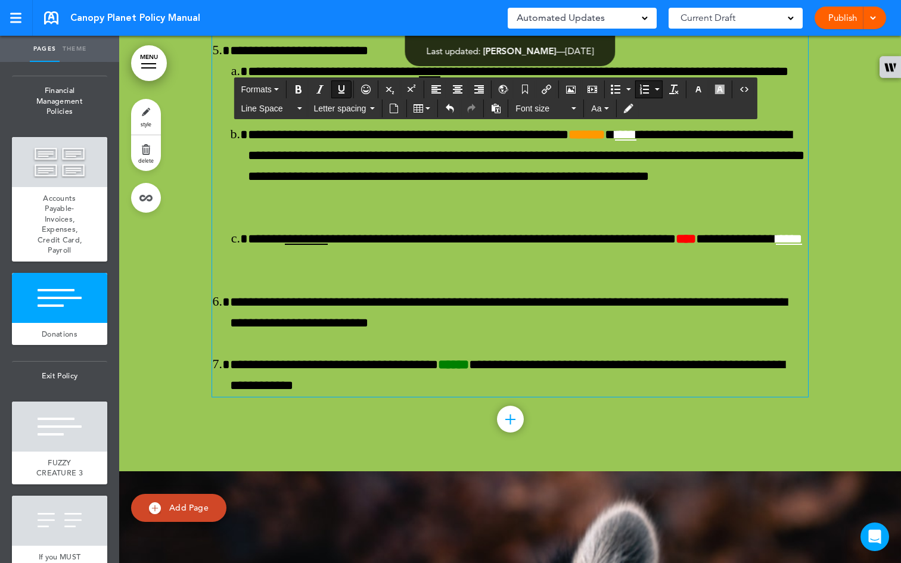
scroll to position [45993, 0]
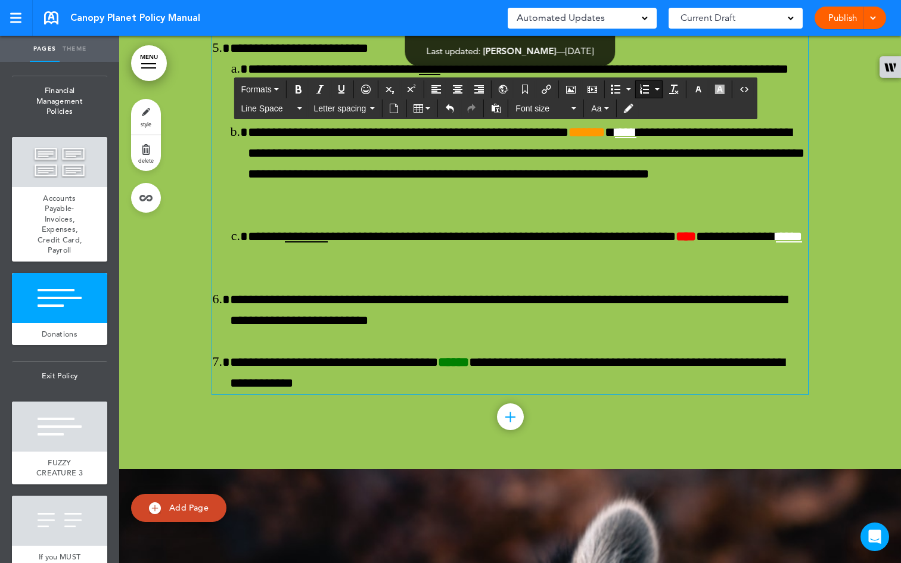
drag, startPoint x: 289, startPoint y: 373, endPoint x: 224, endPoint y: 351, distance: 69.0
drag, startPoint x: 333, startPoint y: 374, endPoint x: 224, endPoint y: 370, distance: 109.2
click at [343, 83] on button "Underline" at bounding box center [341, 89] width 19 height 17
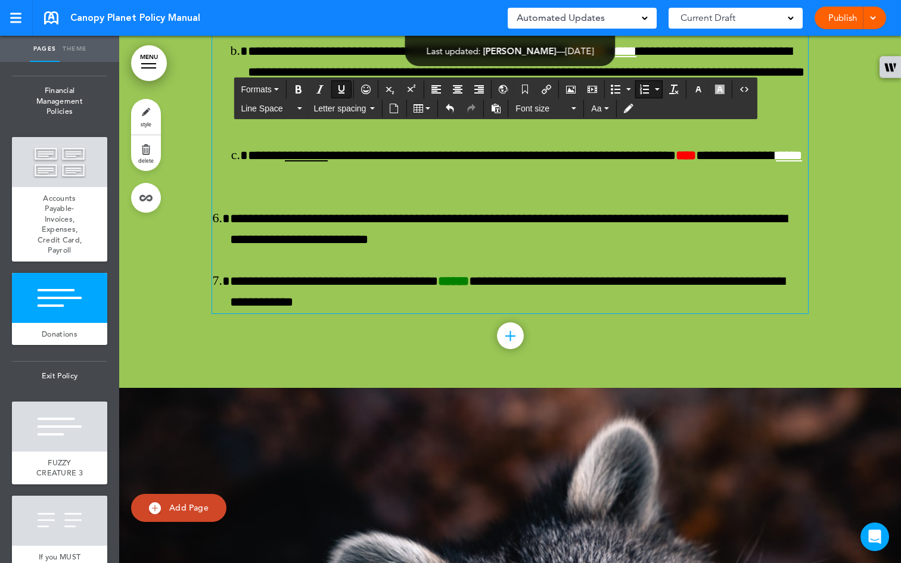
scroll to position [46079, 0]
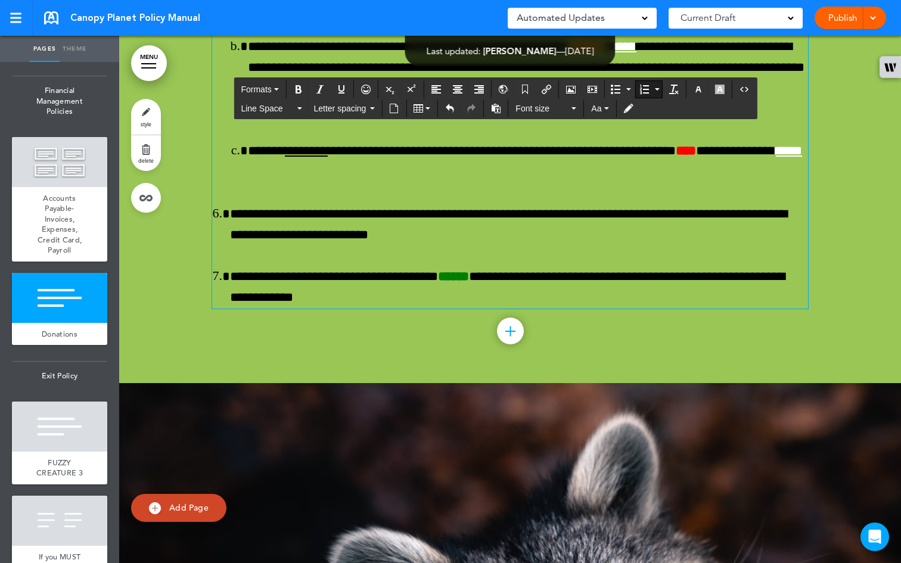
drag, startPoint x: 290, startPoint y: 393, endPoint x: 224, endPoint y: 330, distance: 91.5
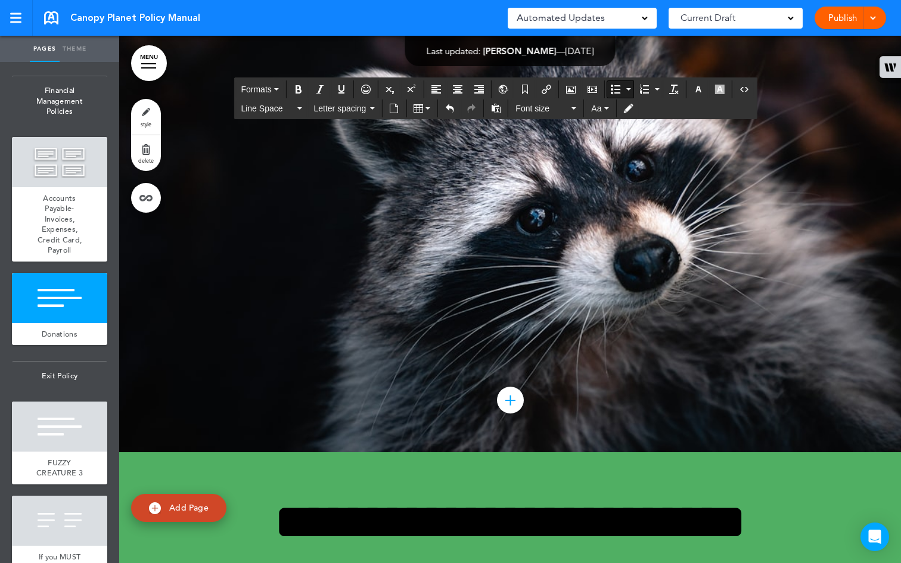
scroll to position [46429, 0]
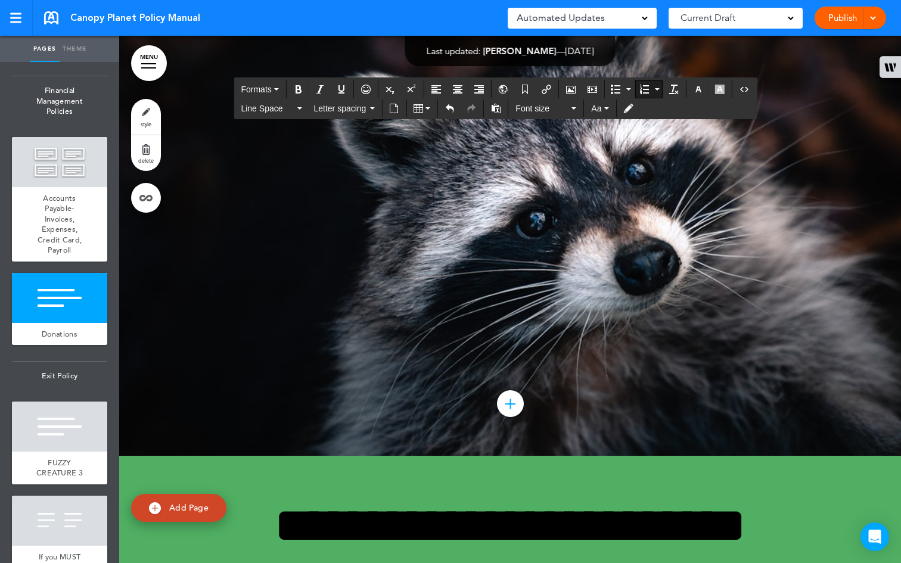
drag, startPoint x: 389, startPoint y: 351, endPoint x: 227, endPoint y: 228, distance: 203.5
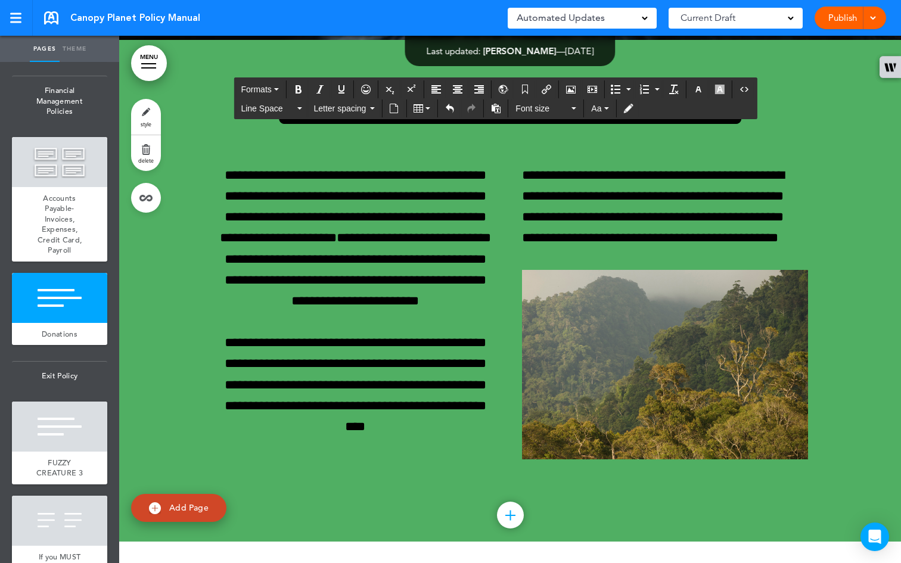
scroll to position [46479, 0]
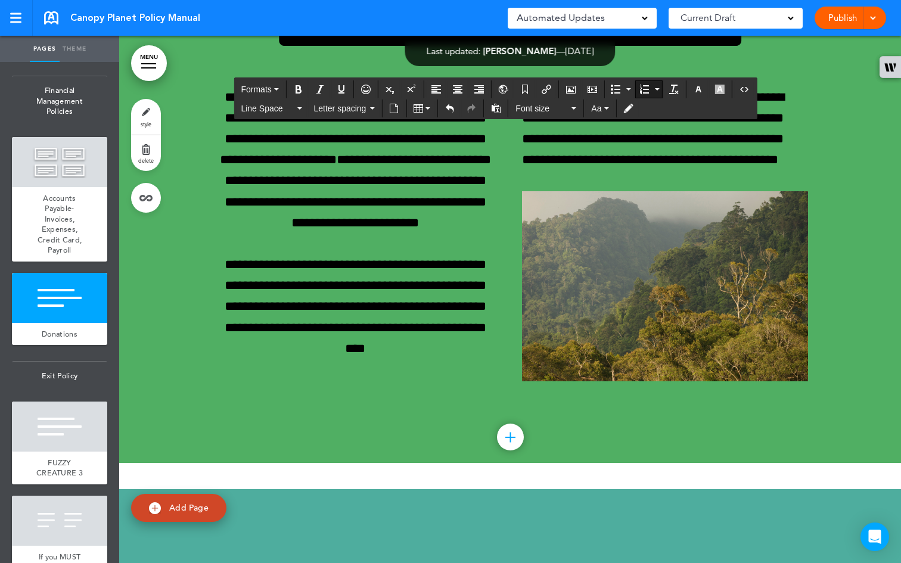
scroll to position [46481, 0]
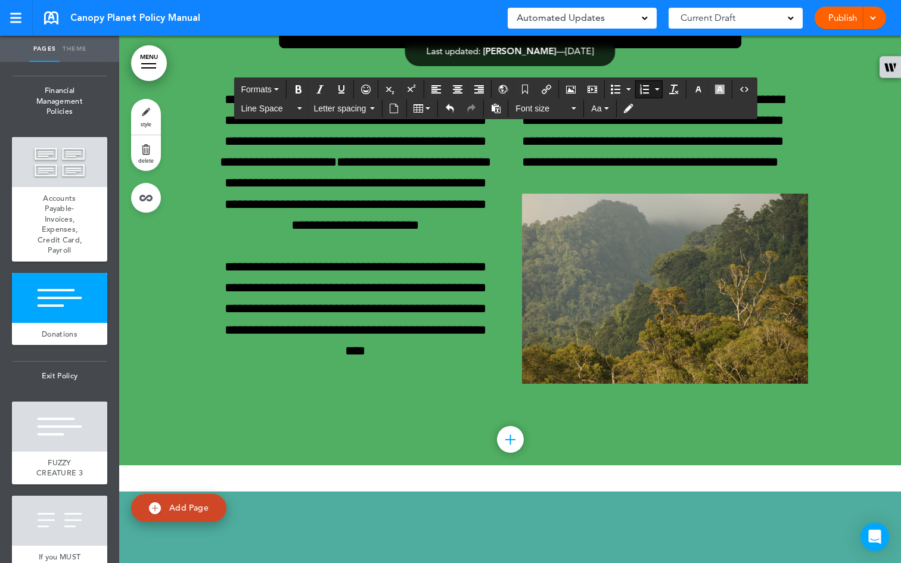
drag, startPoint x: 733, startPoint y: 386, endPoint x: 701, endPoint y: 386, distance: 32.8
drag, startPoint x: 729, startPoint y: 388, endPoint x: 212, endPoint y: 177, distance: 558.1
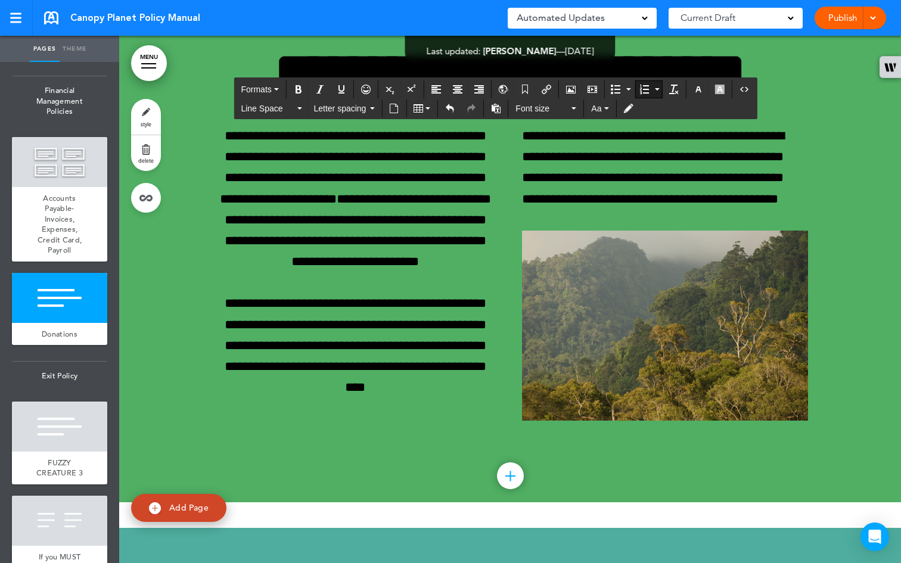
scroll to position [46529, 0]
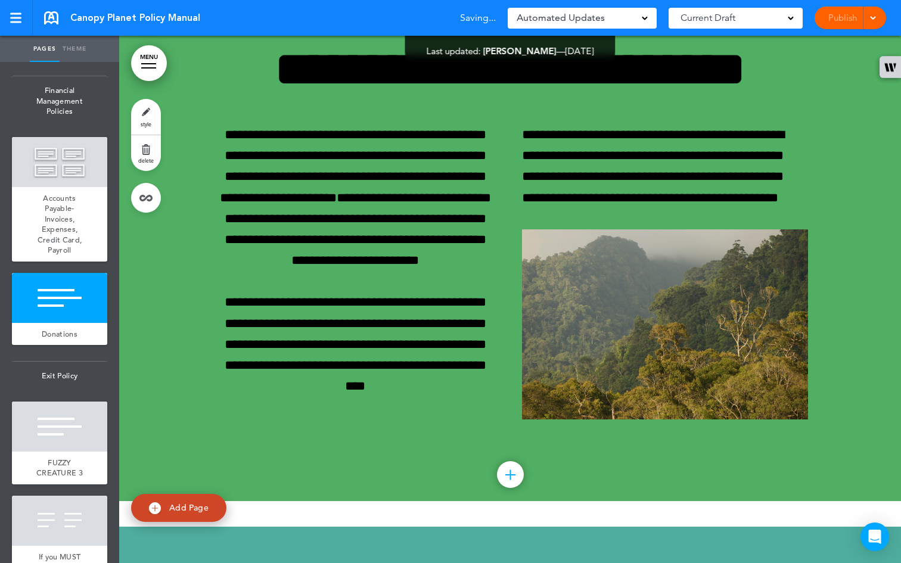
click at [193, 505] on span "Add Page" at bounding box center [188, 508] width 39 height 11
type input "********"
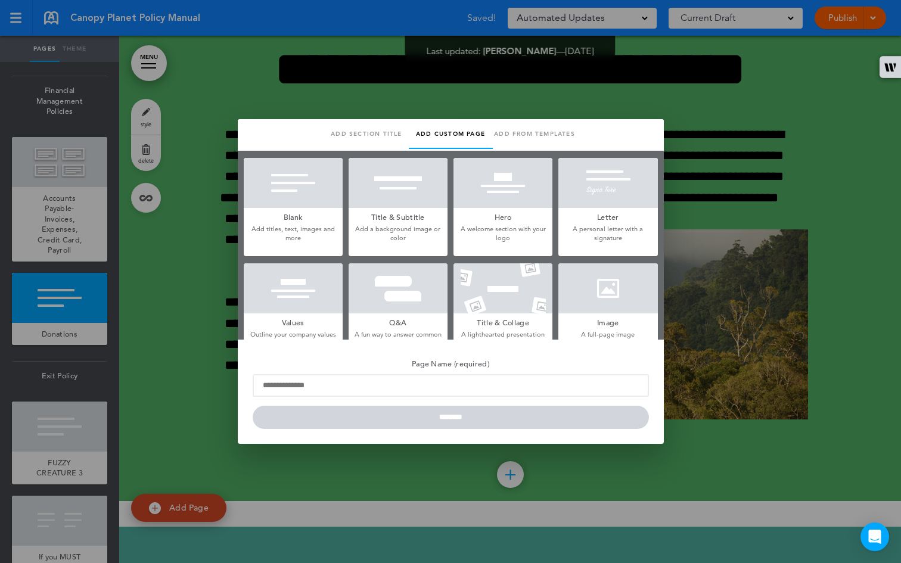
click at [305, 237] on p "Add titles, text, images and more" at bounding box center [293, 234] width 99 height 18
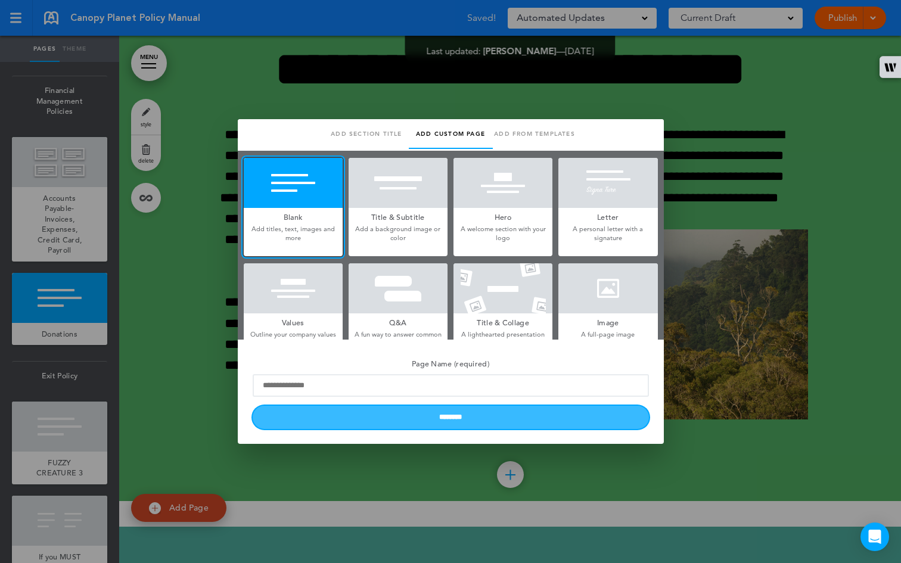
click at [528, 420] on input "********" at bounding box center [451, 417] width 396 height 23
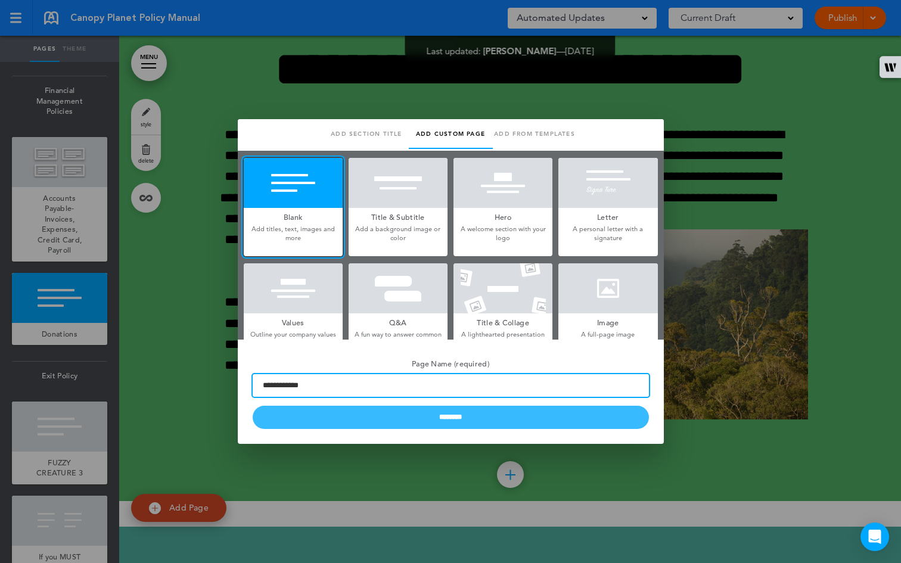
type input "**********"
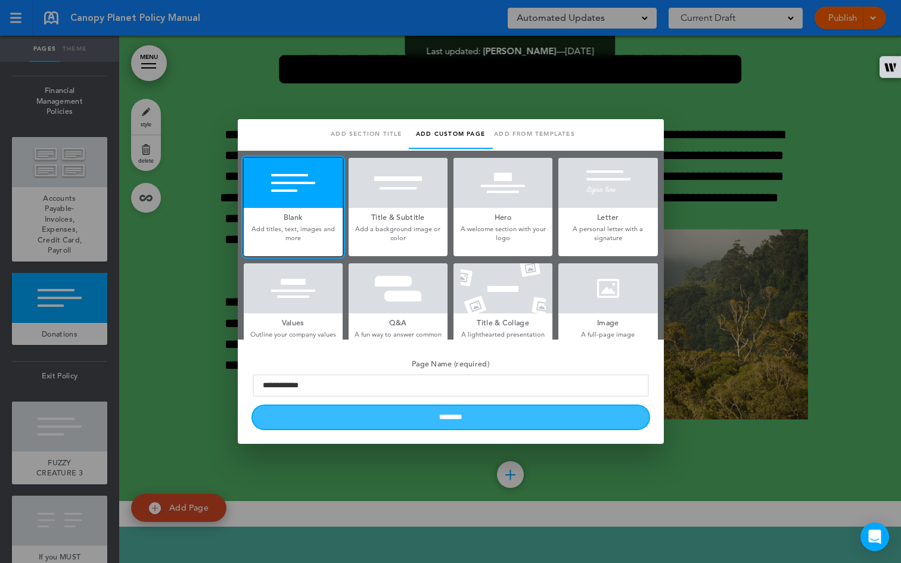
click at [582, 423] on input "********" at bounding box center [451, 417] width 396 height 23
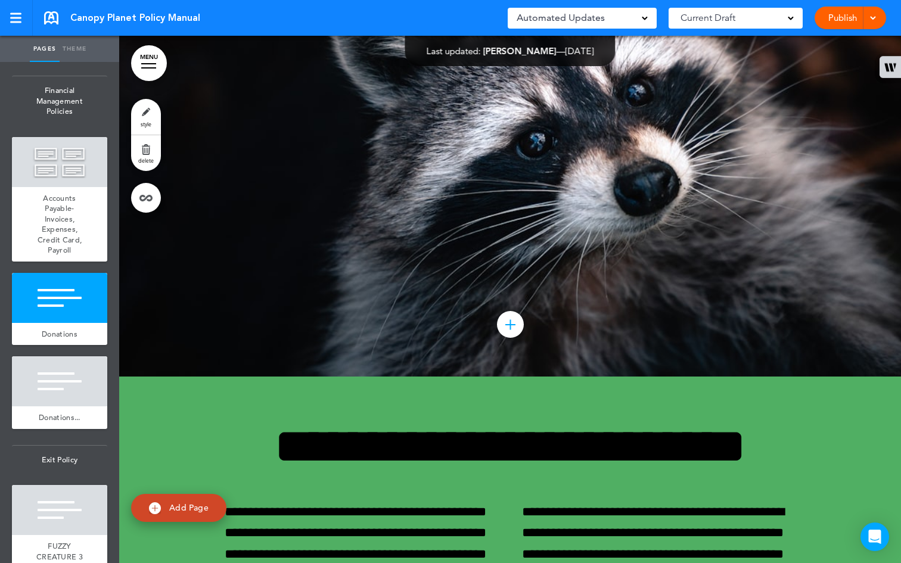
scroll to position [46537, 0]
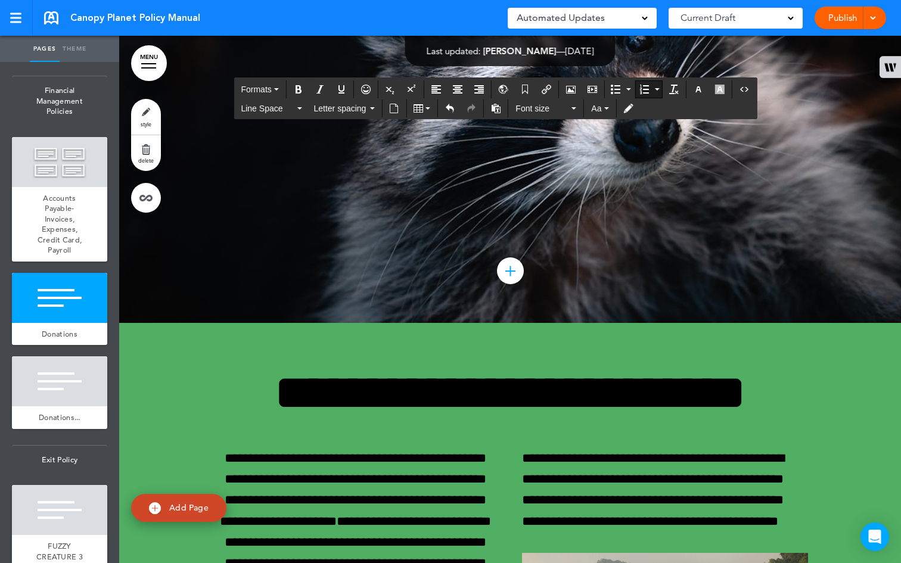
scroll to position [46444, 0]
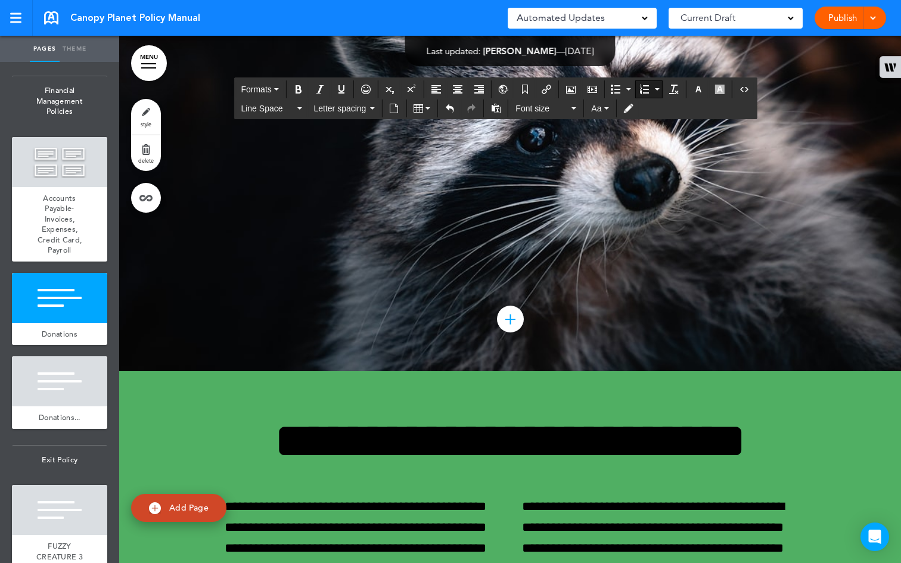
drag, startPoint x: 765, startPoint y: 424, endPoint x: 202, endPoint y: 217, distance: 599.8
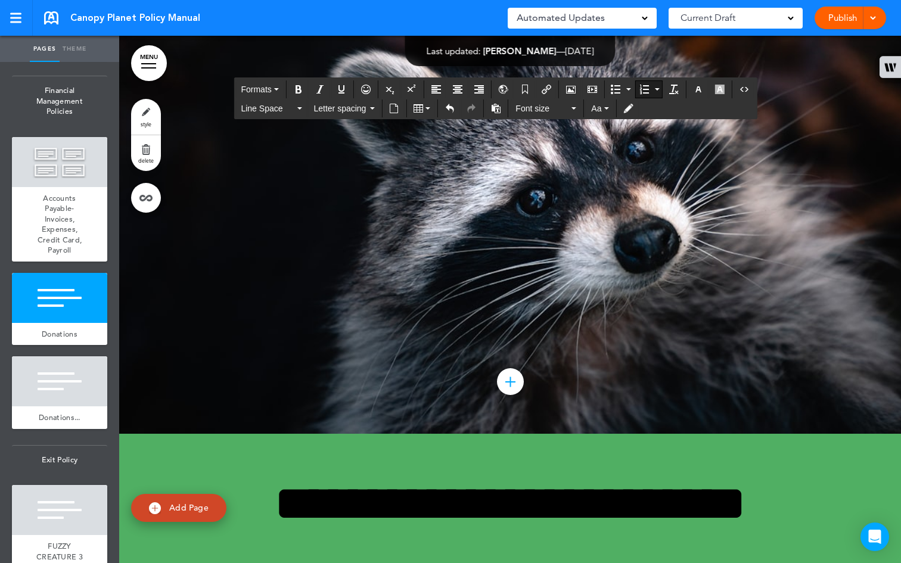
drag, startPoint x: 758, startPoint y: 492, endPoint x: 236, endPoint y: 221, distance: 587.7
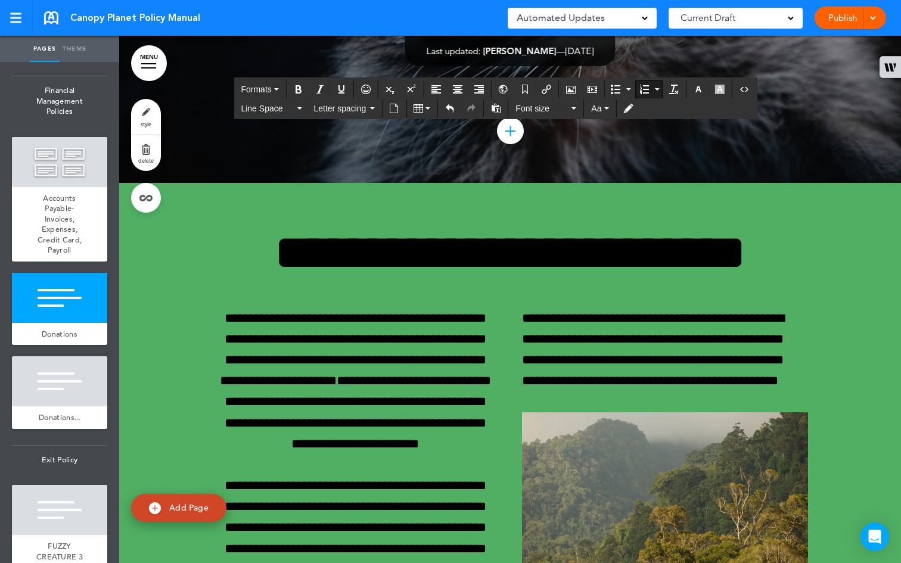
drag, startPoint x: 258, startPoint y: 215, endPoint x: 238, endPoint y: 219, distance: 20.6
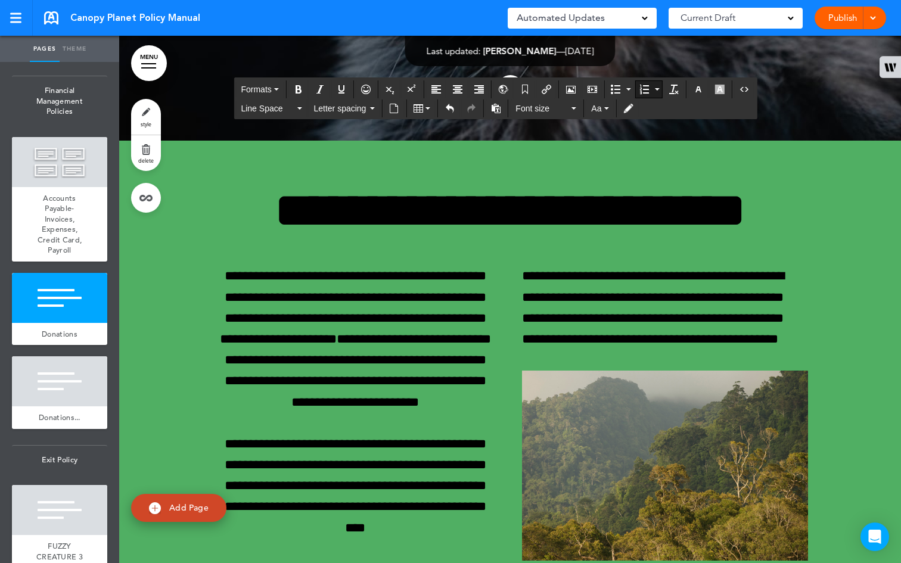
drag, startPoint x: 264, startPoint y: 217, endPoint x: 218, endPoint y: 191, distance: 52.4
drag, startPoint x: 653, startPoint y: 161, endPoint x: 578, endPoint y: 205, distance: 87.6
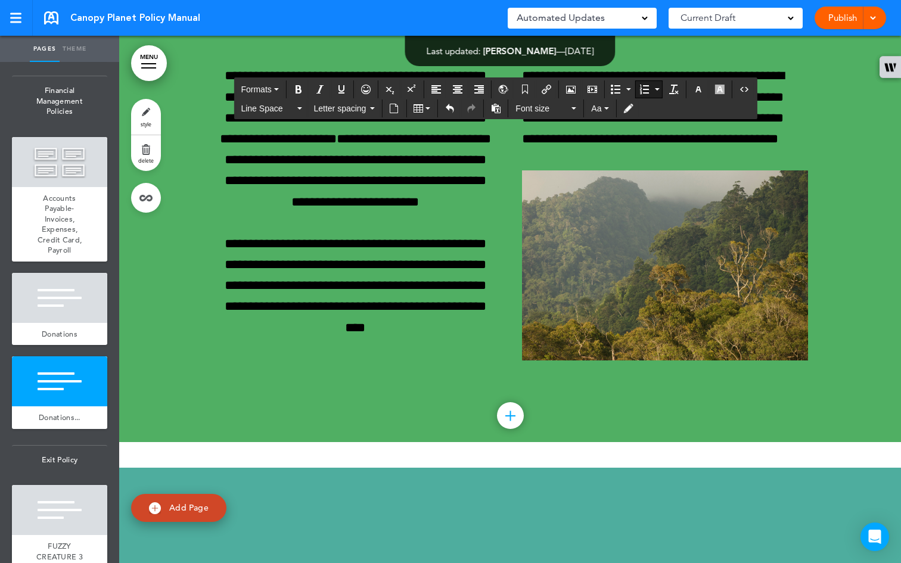
scroll to position [46346, 0]
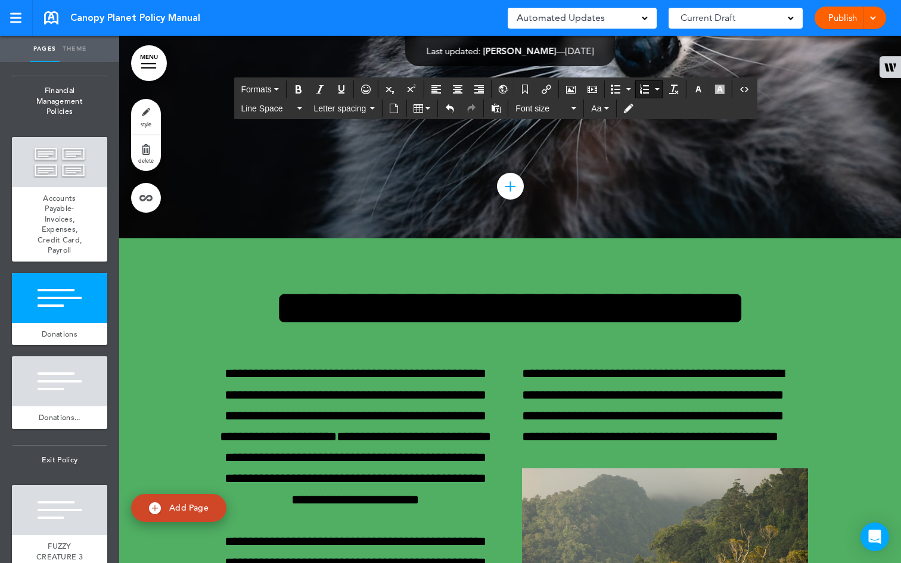
drag, startPoint x: 213, startPoint y: 311, endPoint x: 228, endPoint y: 311, distance: 14.9
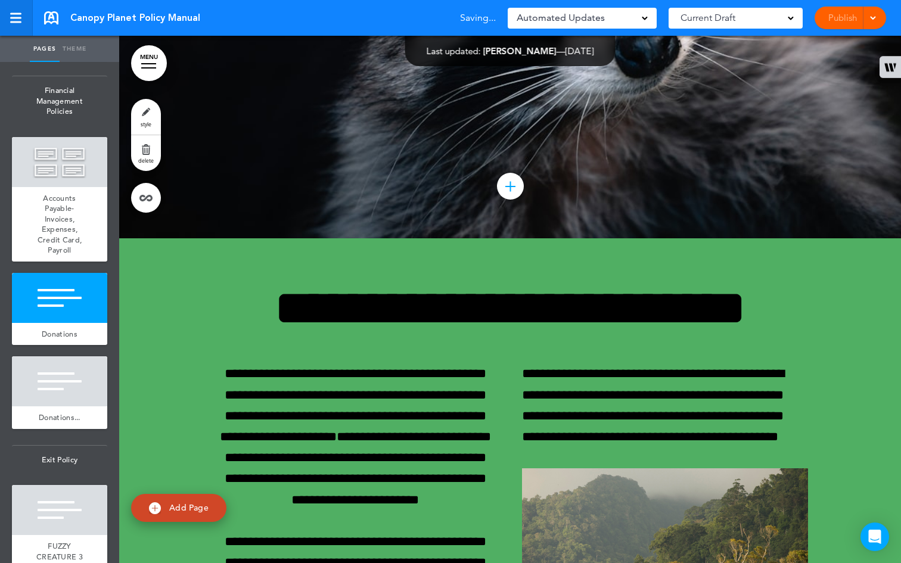
click at [22, 21] on link at bounding box center [16, 18] width 33 height 36
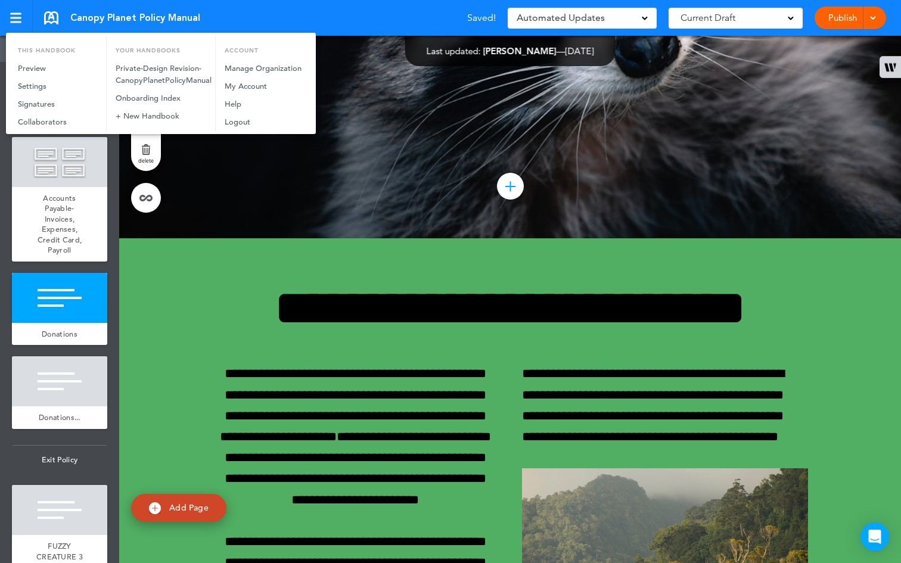
click at [243, 320] on div at bounding box center [450, 281] width 901 height 563
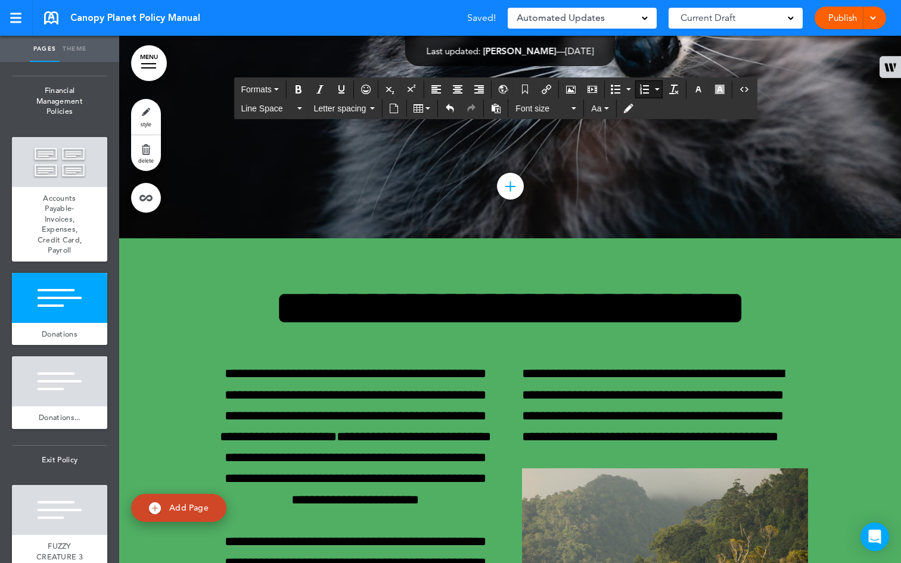
drag, startPoint x: 305, startPoint y: 309, endPoint x: 208, endPoint y: 299, distance: 97.8
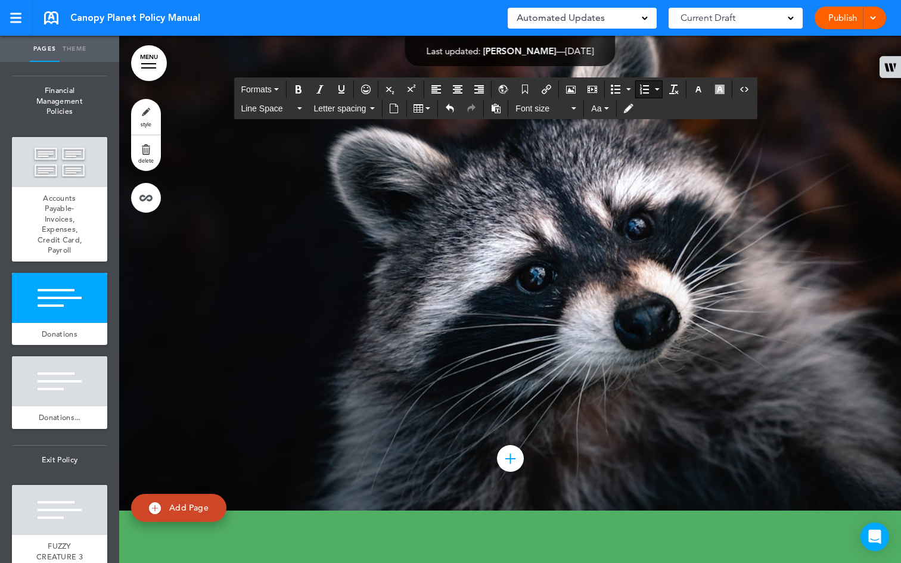
drag, startPoint x: 276, startPoint y: 358, endPoint x: 212, endPoint y: 295, distance: 90.2
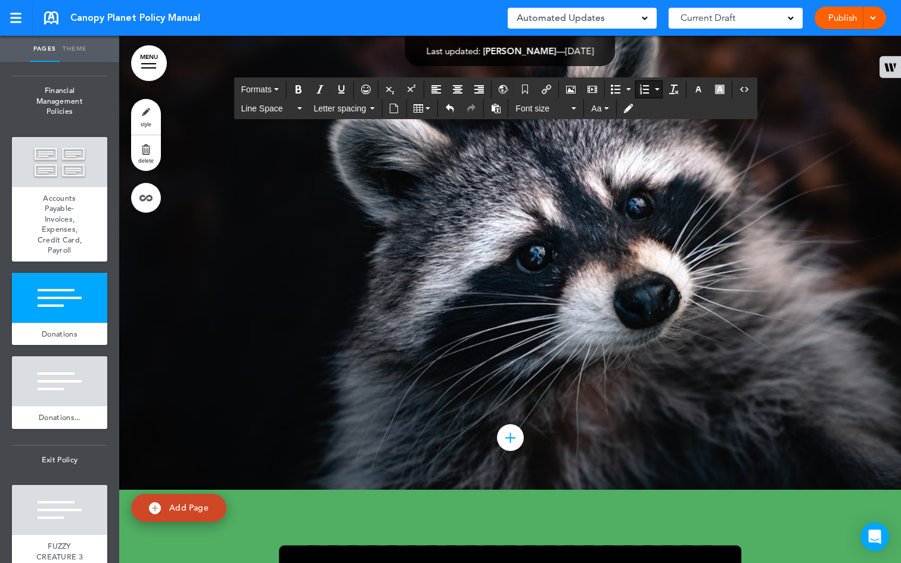
drag, startPoint x: 518, startPoint y: 383, endPoint x: 213, endPoint y: 293, distance: 318.4
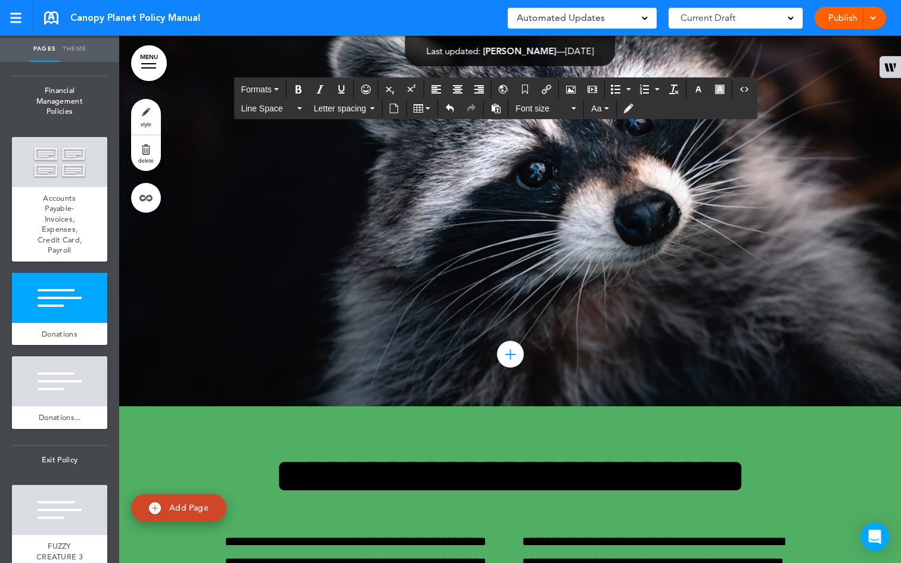
scroll to position [46441, 0]
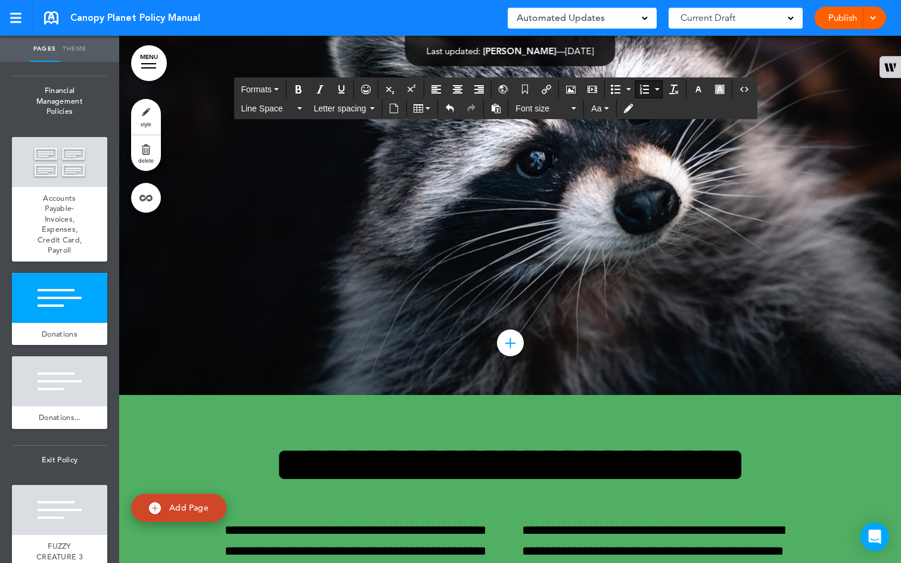
drag, startPoint x: 727, startPoint y: 470, endPoint x: 218, endPoint y: 309, distance: 534.0
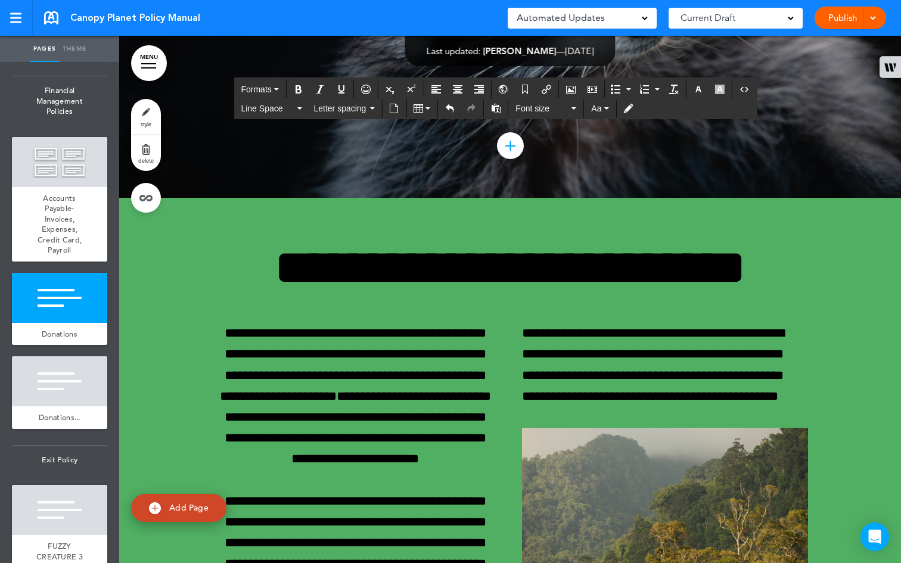
scroll to position [46494, 0]
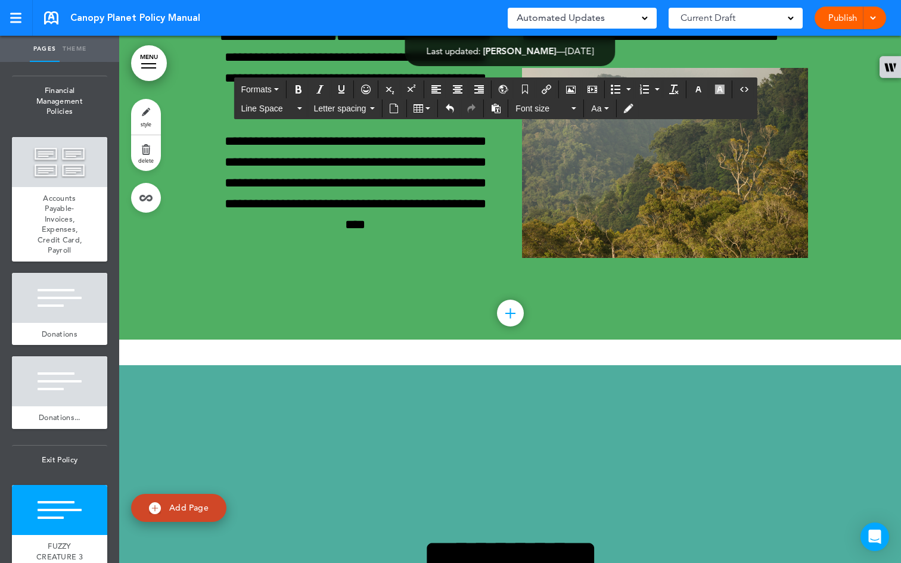
scroll to position [46827, 0]
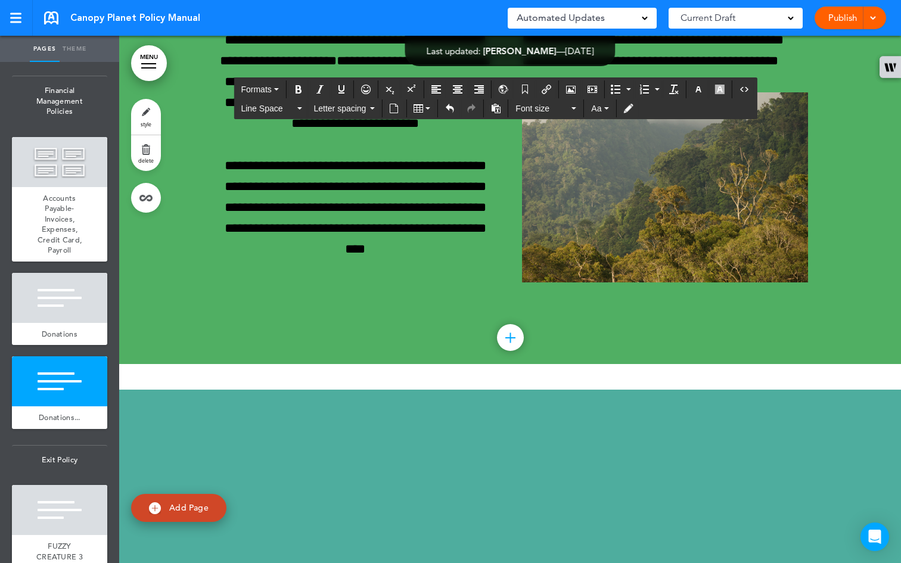
drag, startPoint x: 740, startPoint y: 288, endPoint x: 207, endPoint y: 77, distance: 573.8
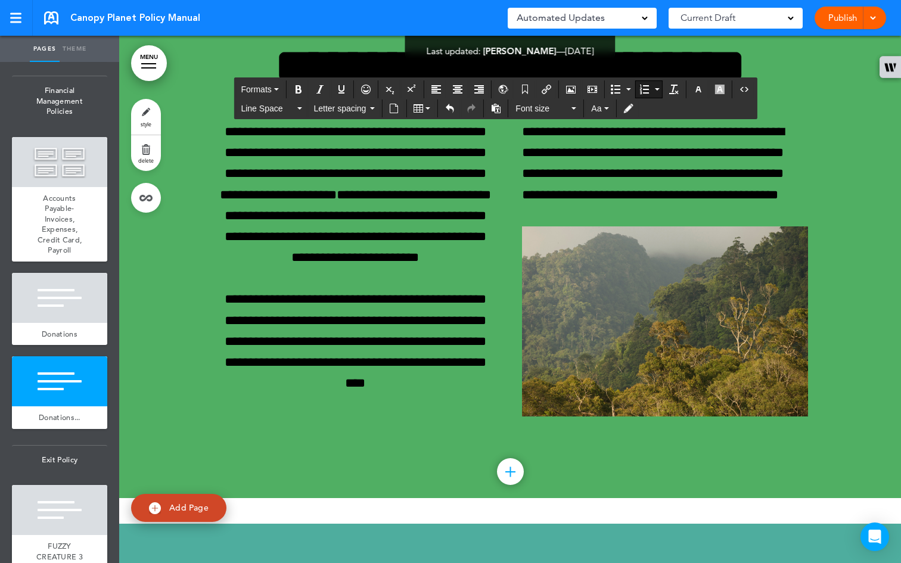
scroll to position [46807, 0]
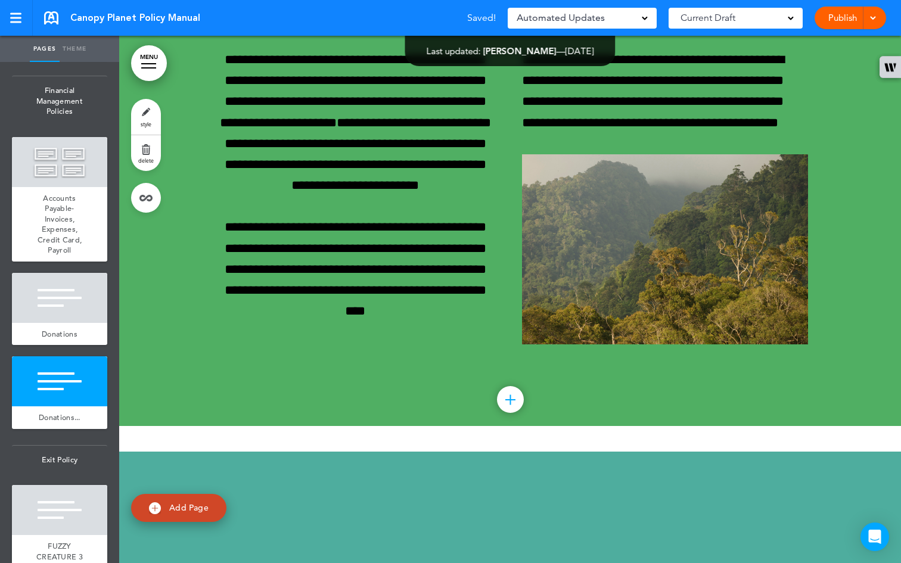
scroll to position [46795, 0]
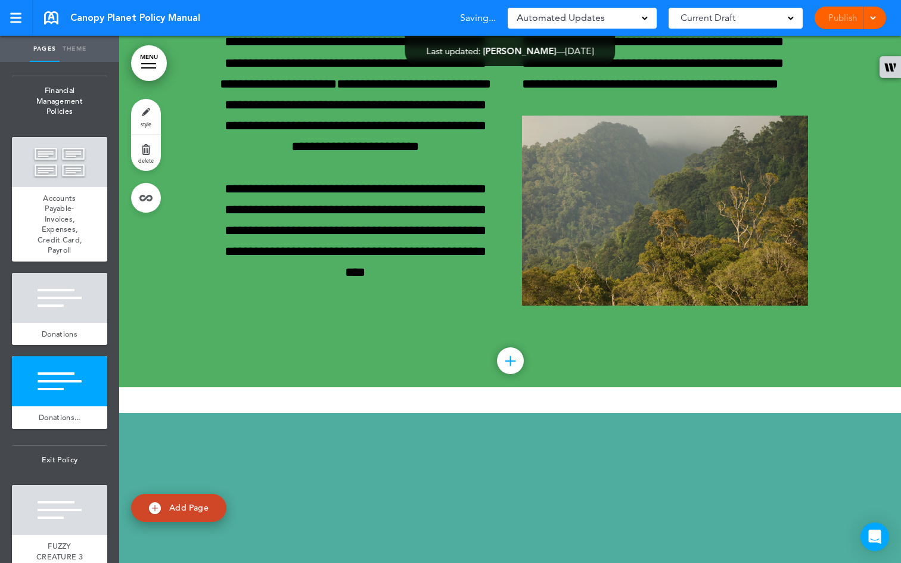
click at [466, 306] on div at bounding box center [569, 281] width 901 height 563
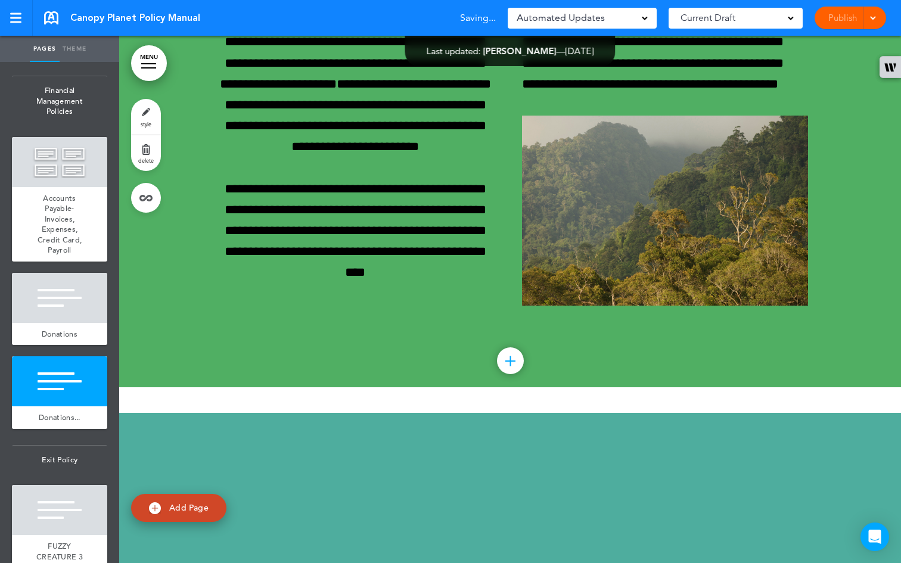
click at [153, 153] on link "delete" at bounding box center [146, 153] width 30 height 36
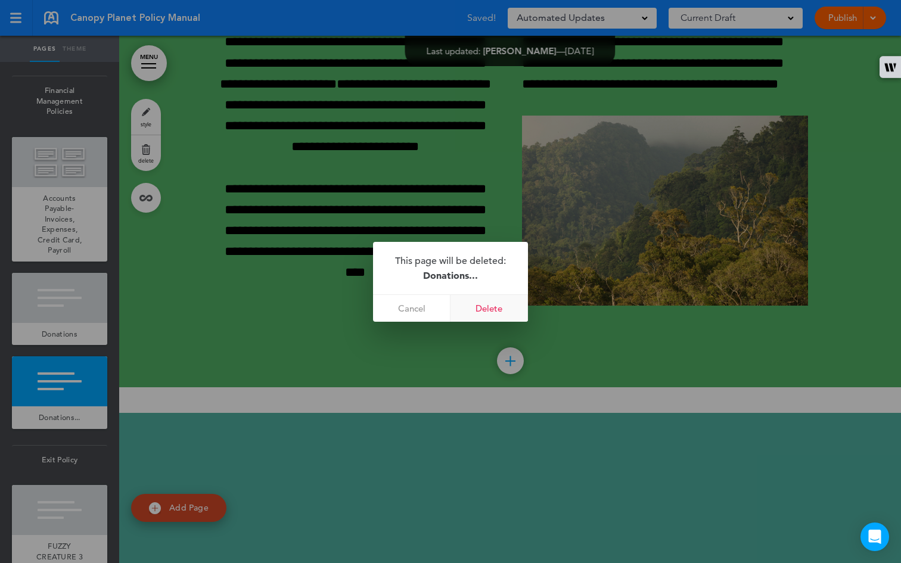
click at [509, 308] on link "Delete" at bounding box center [490, 308] width 78 height 27
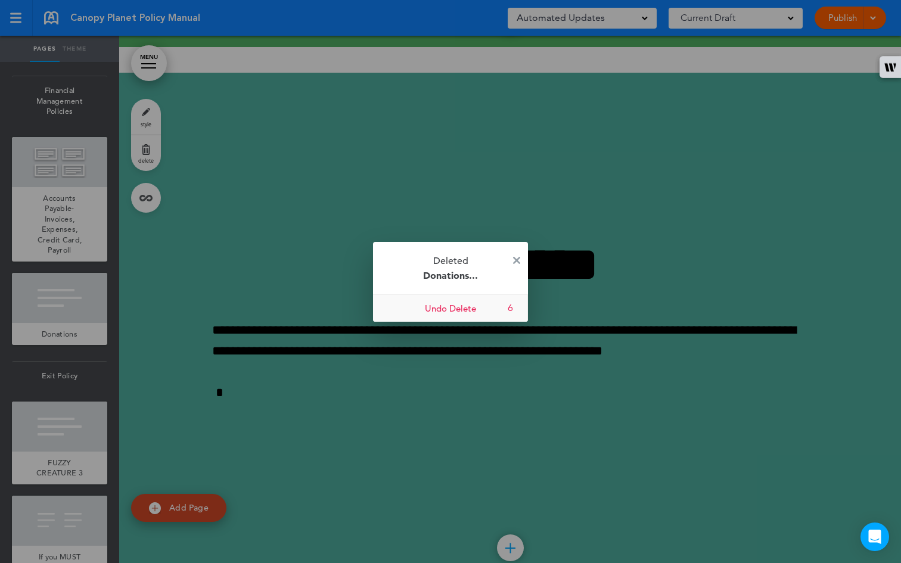
click at [473, 305] on link "Undo Delete" at bounding box center [450, 308] width 155 height 27
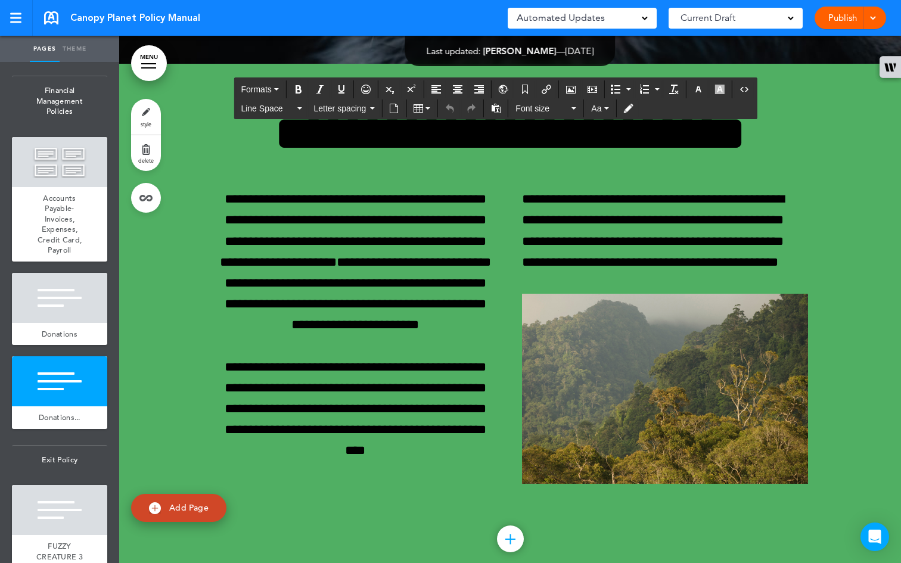
scroll to position [46614, 0]
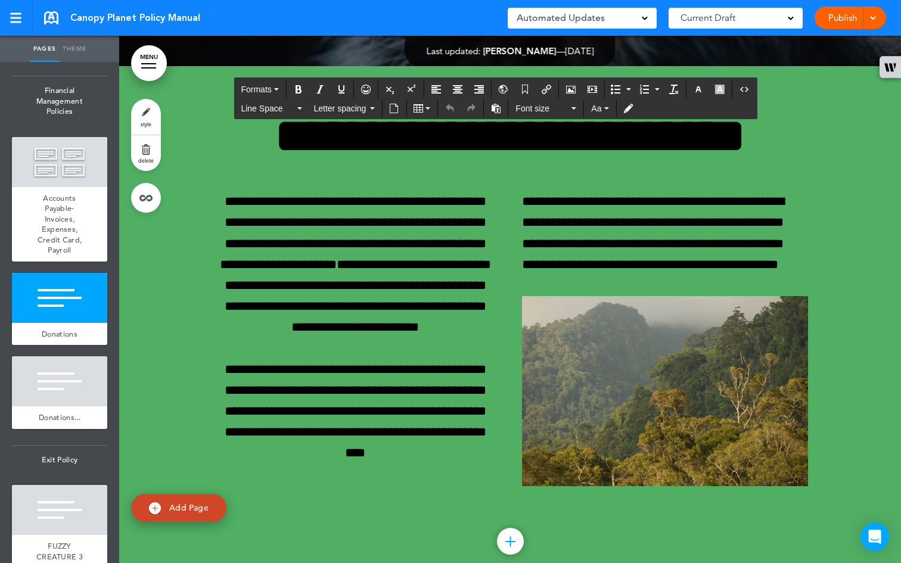
click at [145, 162] on span "delete" at bounding box center [146, 160] width 16 height 7
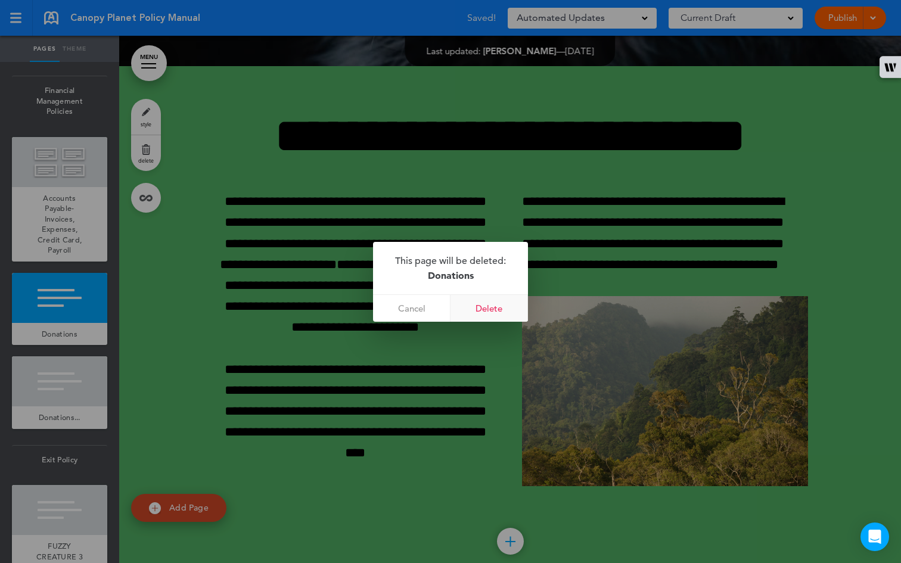
click at [485, 303] on link "Delete" at bounding box center [490, 308] width 78 height 27
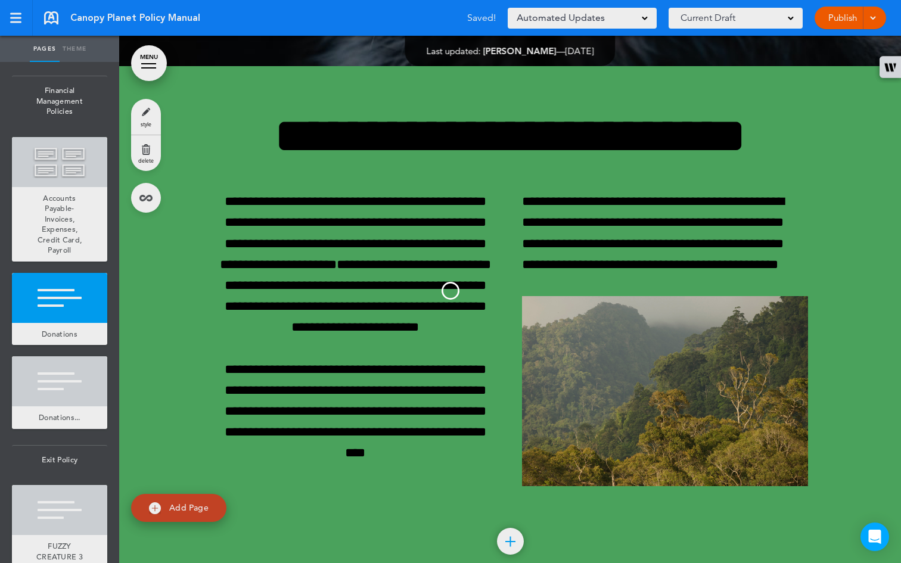
scroll to position [45619, 0]
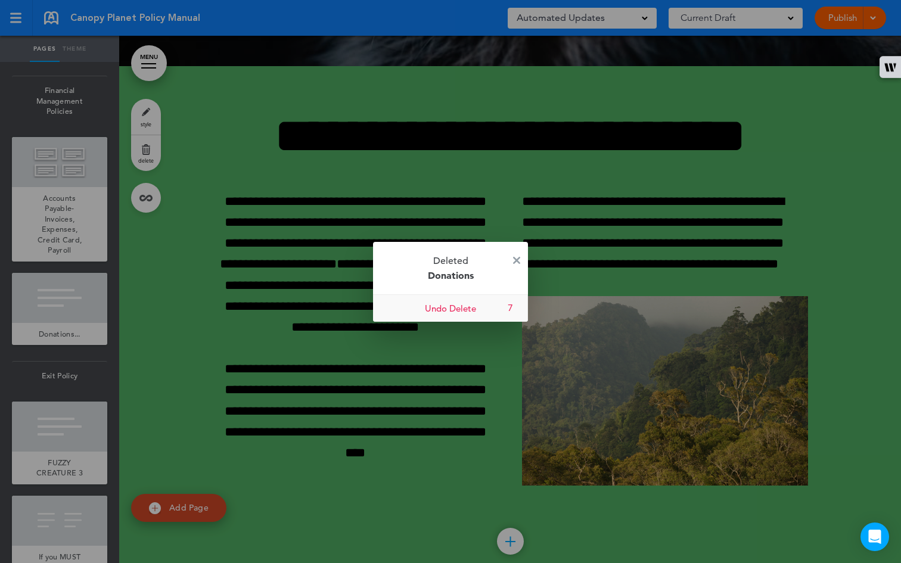
click at [483, 309] on link "Undo Delete" at bounding box center [450, 308] width 155 height 27
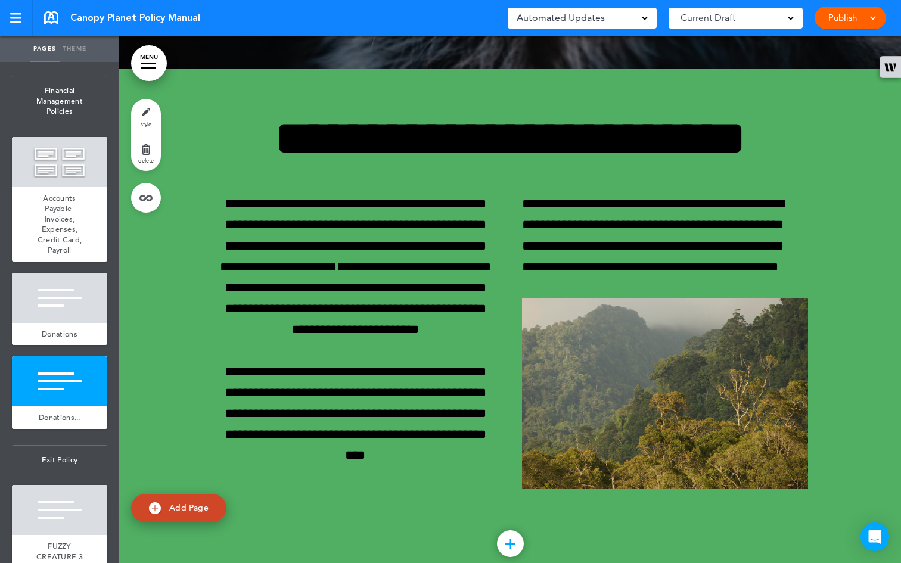
scroll to position [46687, 0]
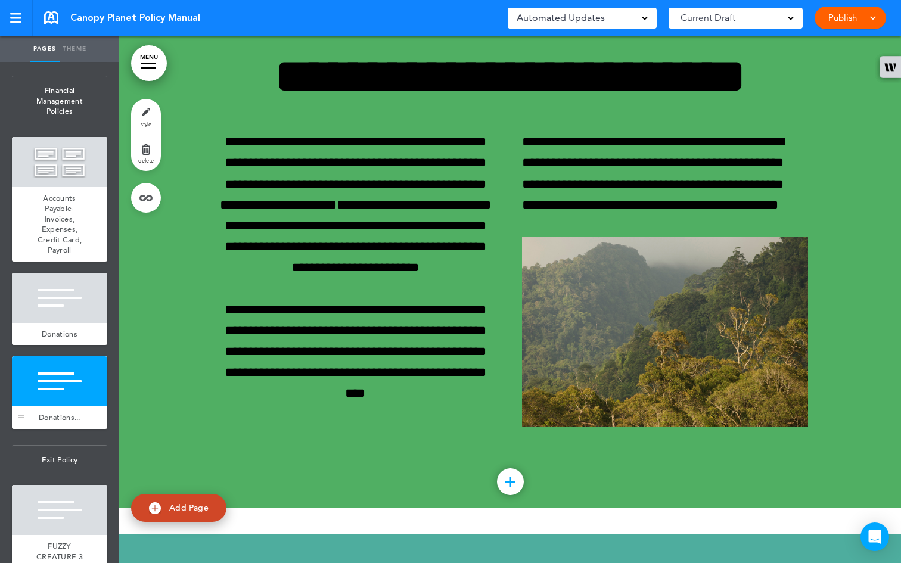
click at [36, 407] on div at bounding box center [59, 382] width 95 height 50
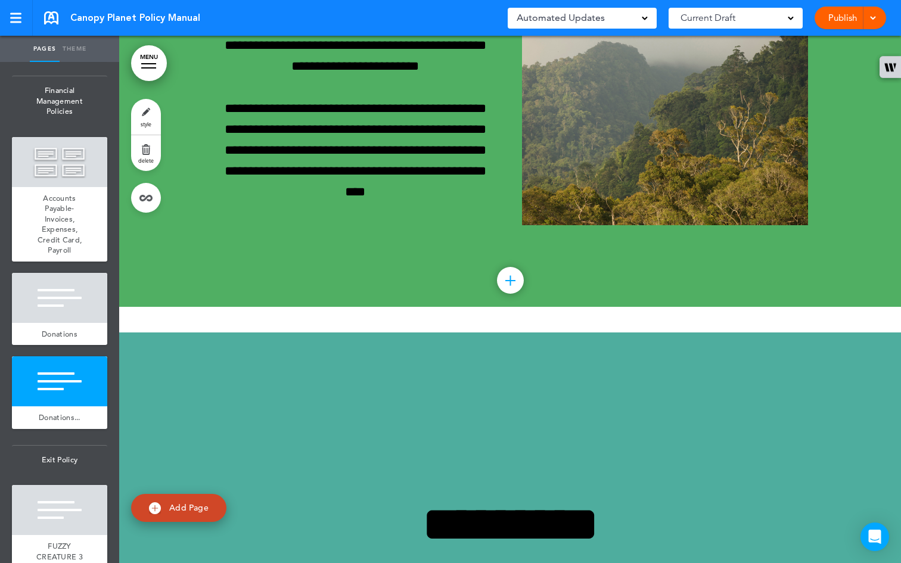
scroll to position [46867, 0]
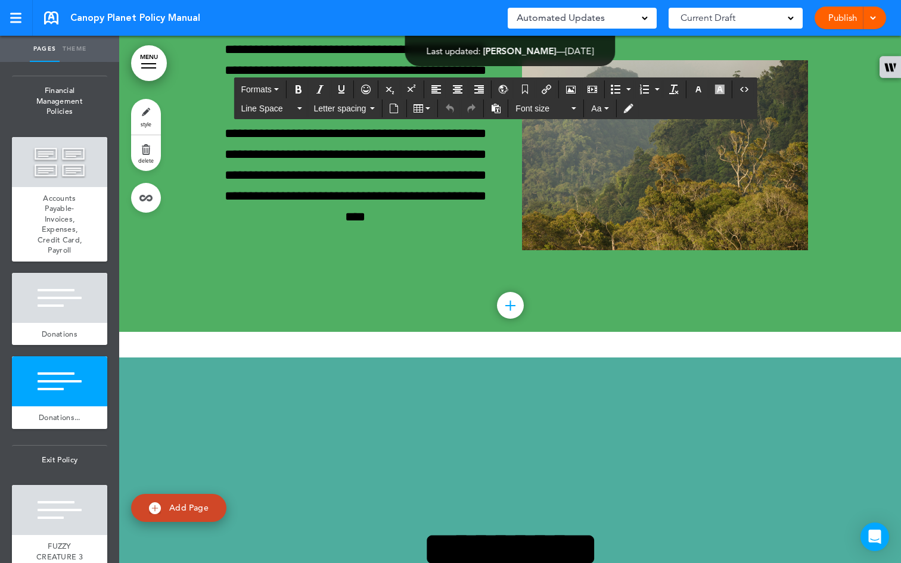
scroll to position [46860, 0]
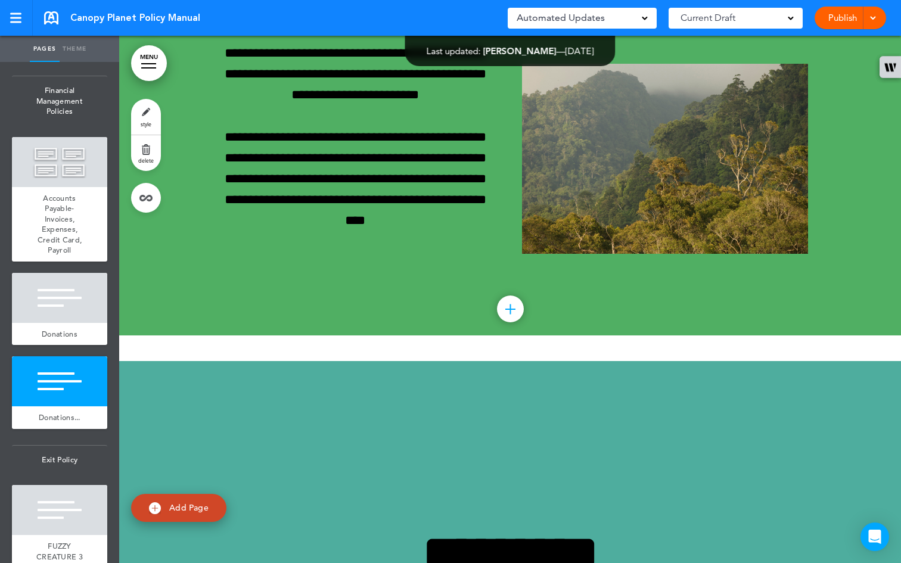
click at [150, 160] on span "delete" at bounding box center [146, 160] width 16 height 7
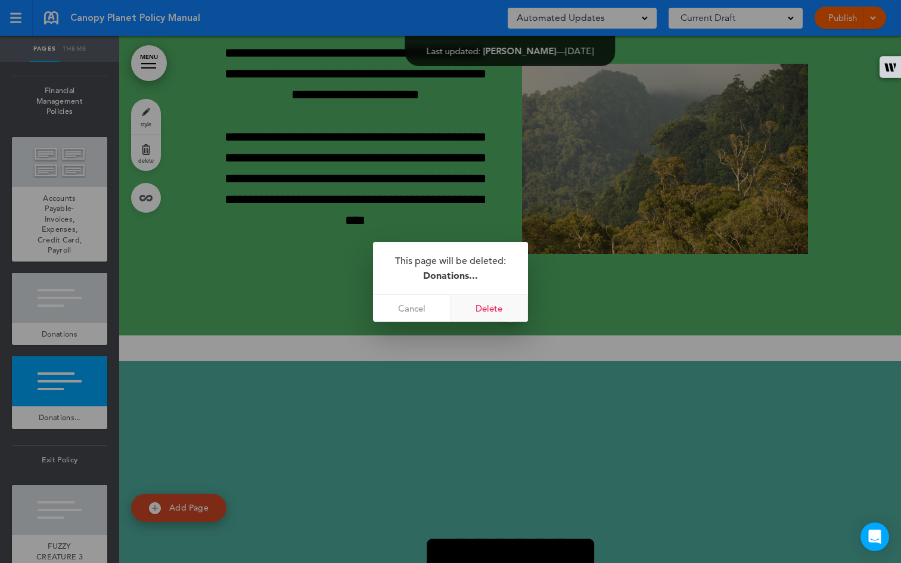
click at [504, 309] on link "Delete" at bounding box center [490, 308] width 78 height 27
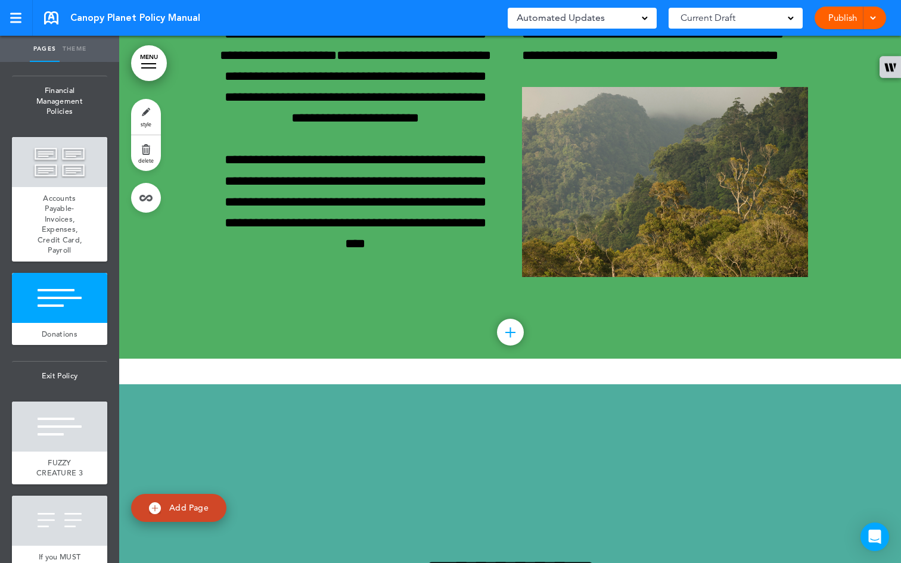
scroll to position [46581, 0]
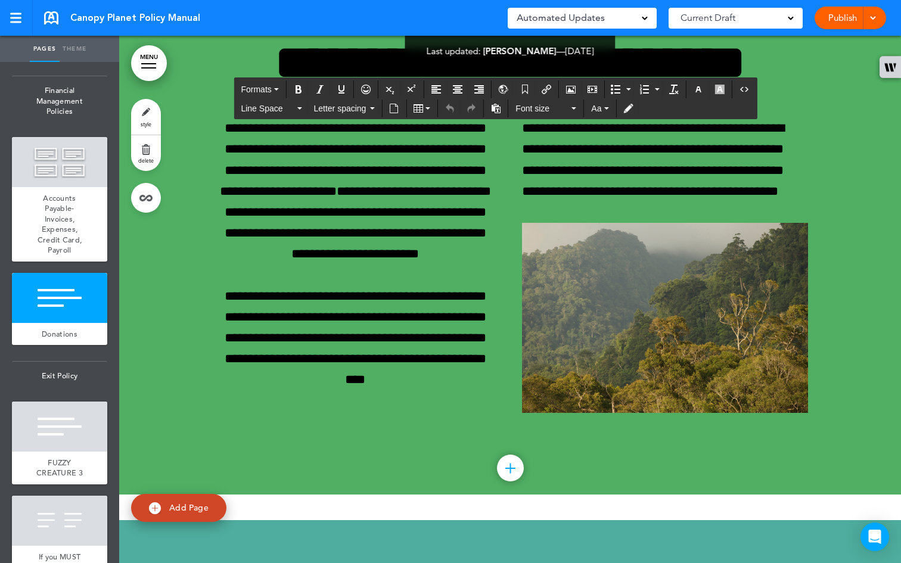
scroll to position [46416, 0]
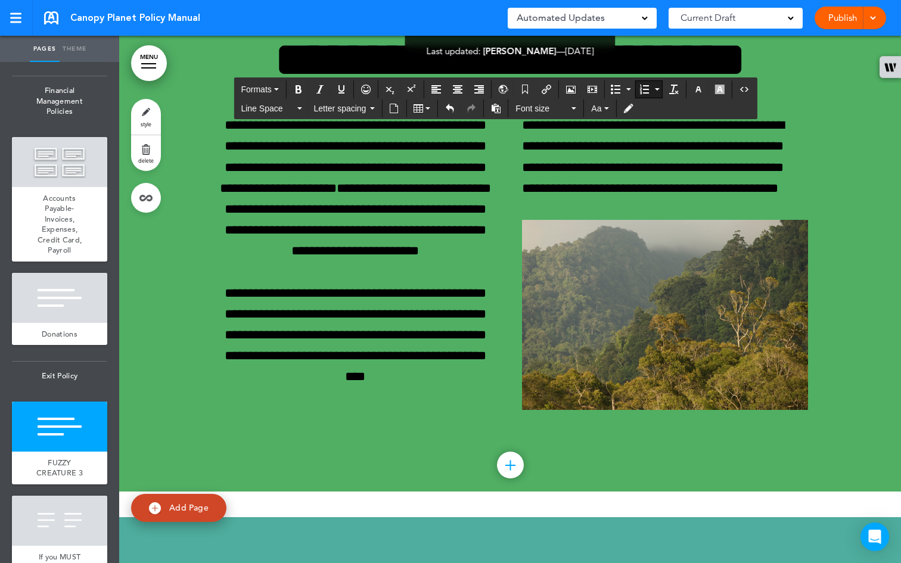
scroll to position [46604, 0]
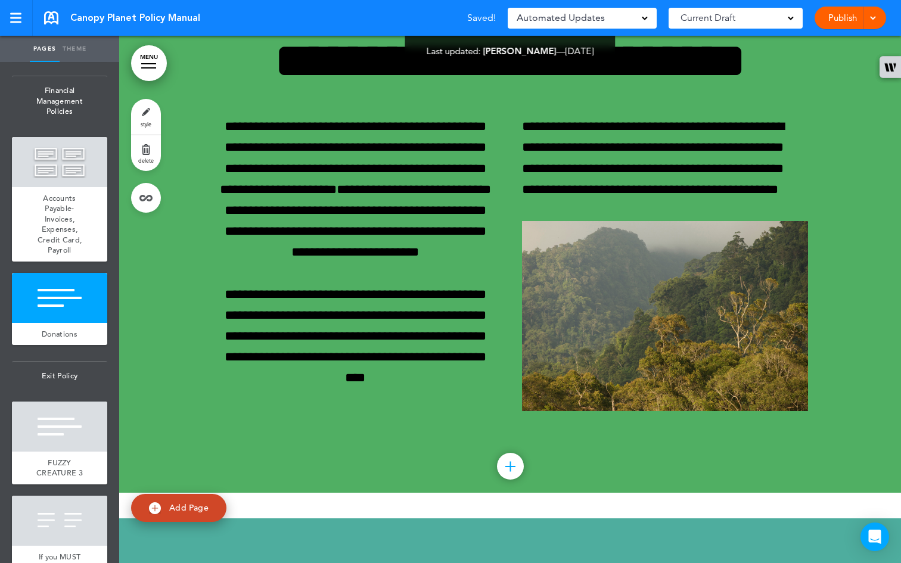
drag, startPoint x: 542, startPoint y: 403, endPoint x: 544, endPoint y: 410, distance: 6.8
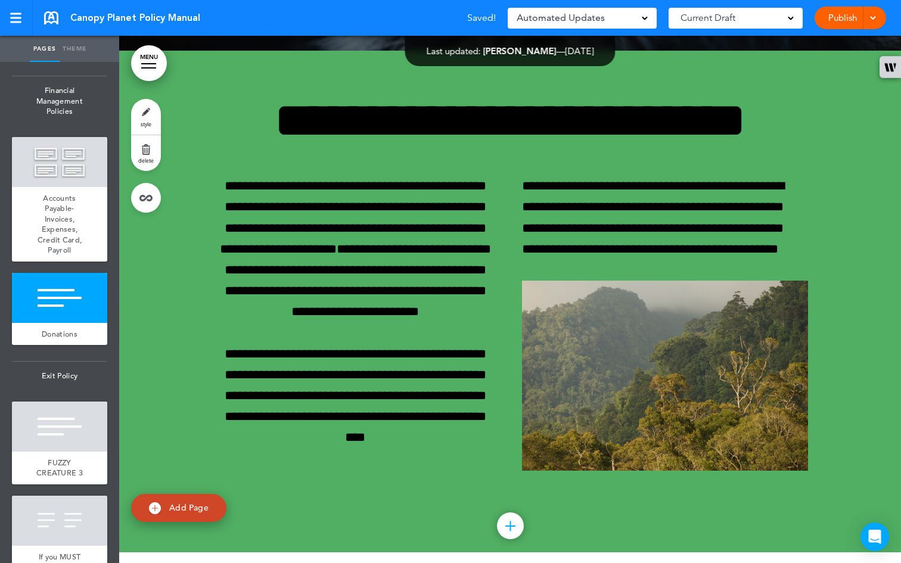
scroll to position [46526, 0]
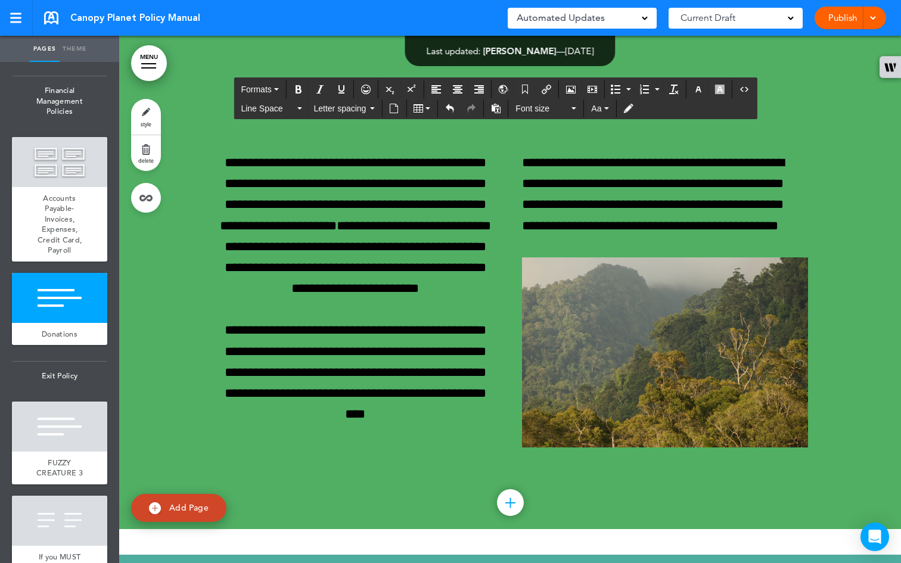
drag, startPoint x: 306, startPoint y: 355, endPoint x: 611, endPoint y: 369, distance: 305.0
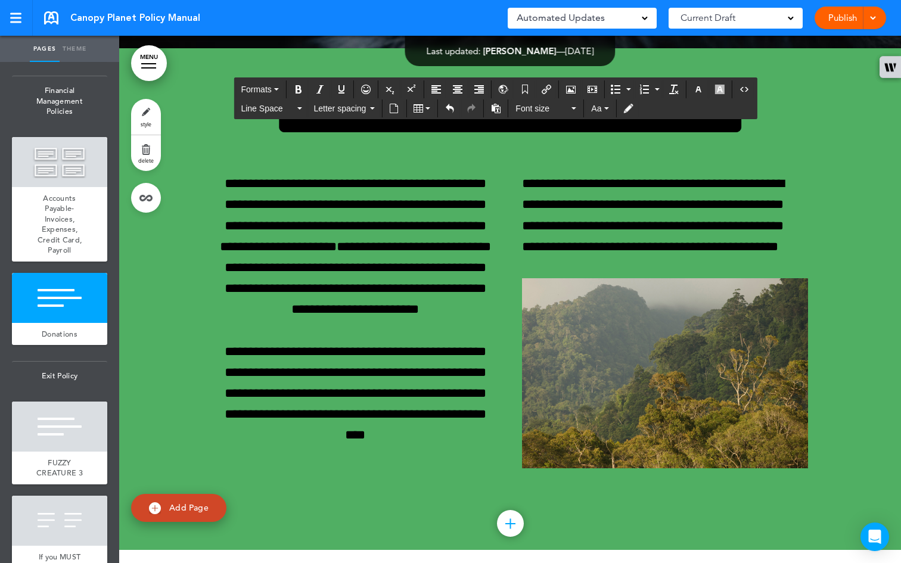
drag, startPoint x: 250, startPoint y: 405, endPoint x: 209, endPoint y: 406, distance: 41.8
click at [723, 86] on icon "button" at bounding box center [720, 90] width 10 height 10
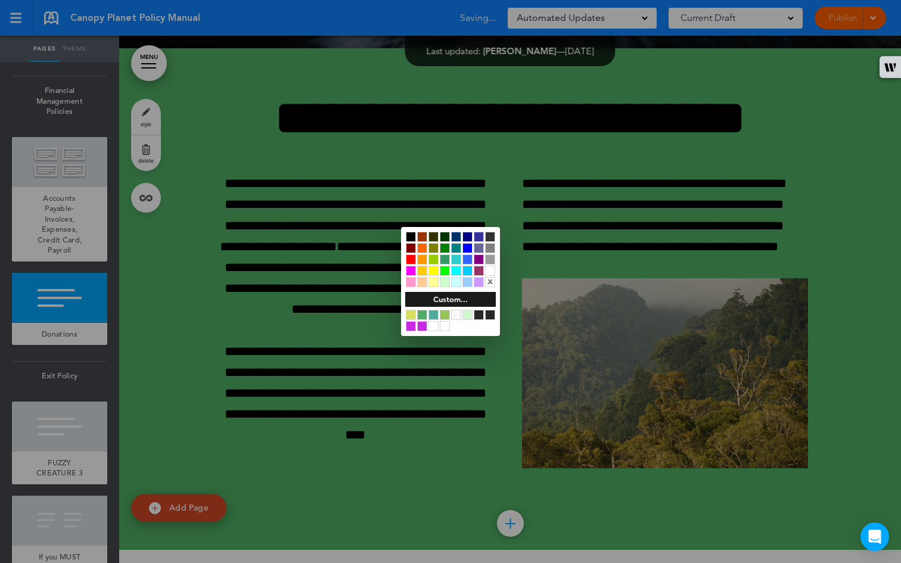
click at [444, 258] on div at bounding box center [445, 260] width 10 height 10
click at [457, 314] on div at bounding box center [456, 315] width 10 height 10
click at [410, 235] on div at bounding box center [411, 237] width 10 height 10
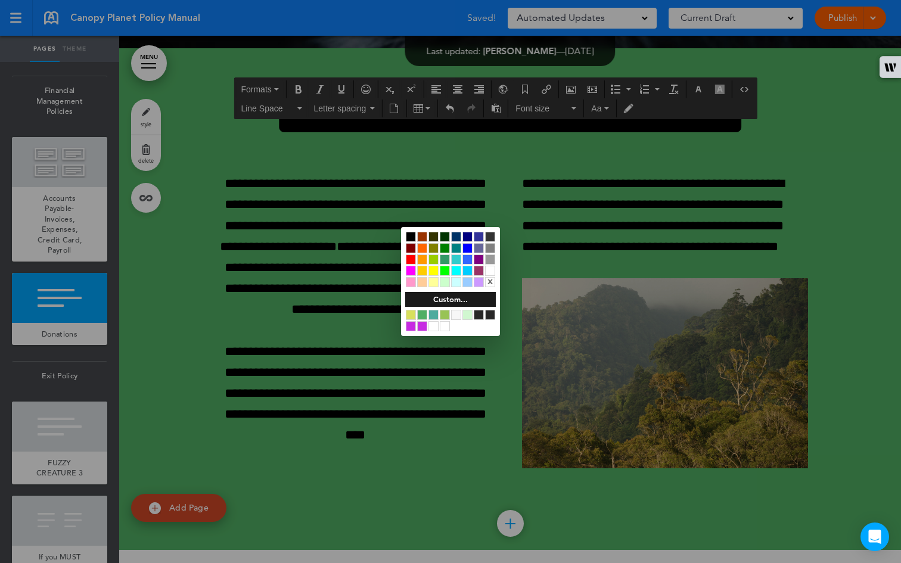
click at [445, 323] on div at bounding box center [445, 326] width 10 height 10
click at [343, 217] on div at bounding box center [450, 281] width 901 height 563
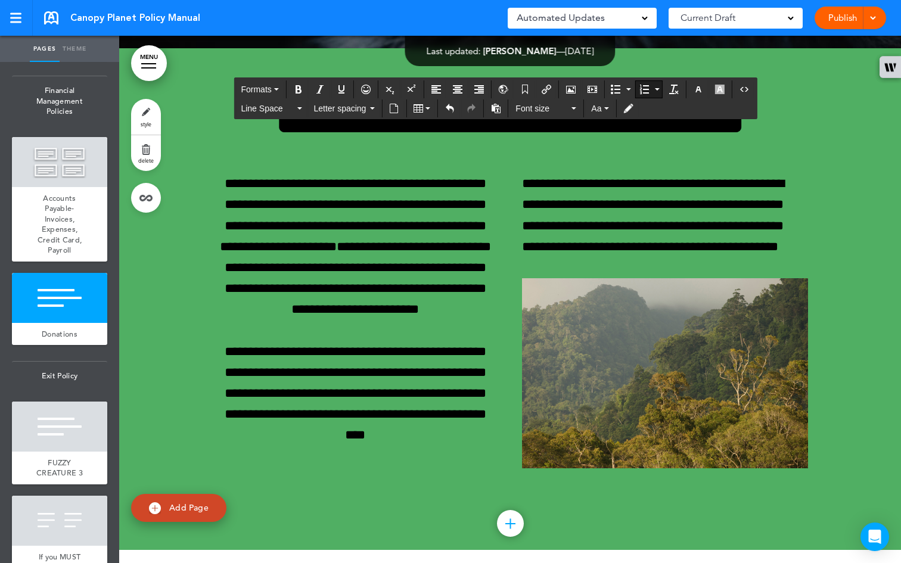
drag, startPoint x: 252, startPoint y: 407, endPoint x: 207, endPoint y: 407, distance: 45.3
click at [702, 88] on icon "button" at bounding box center [699, 90] width 10 height 10
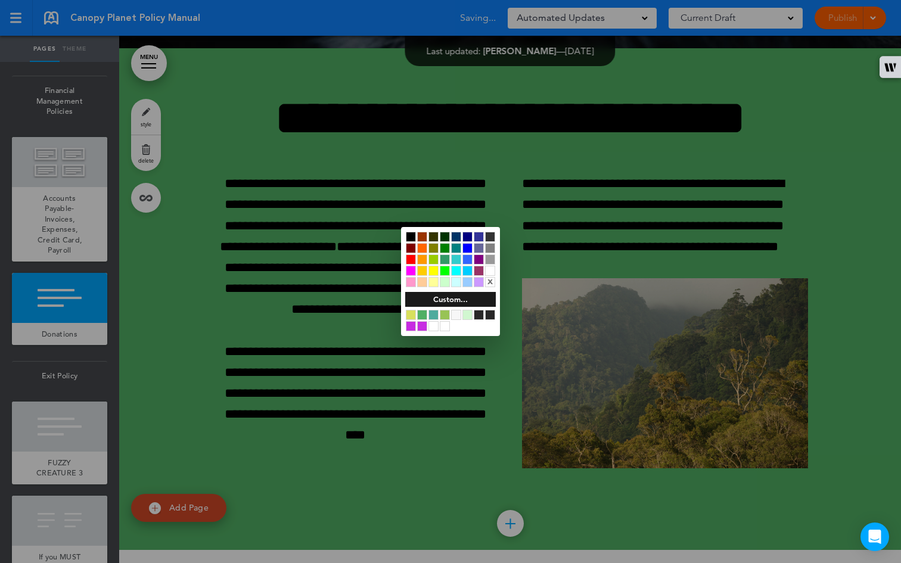
click at [445, 248] on div at bounding box center [445, 248] width 10 height 10
click at [345, 258] on div at bounding box center [450, 281] width 901 height 563
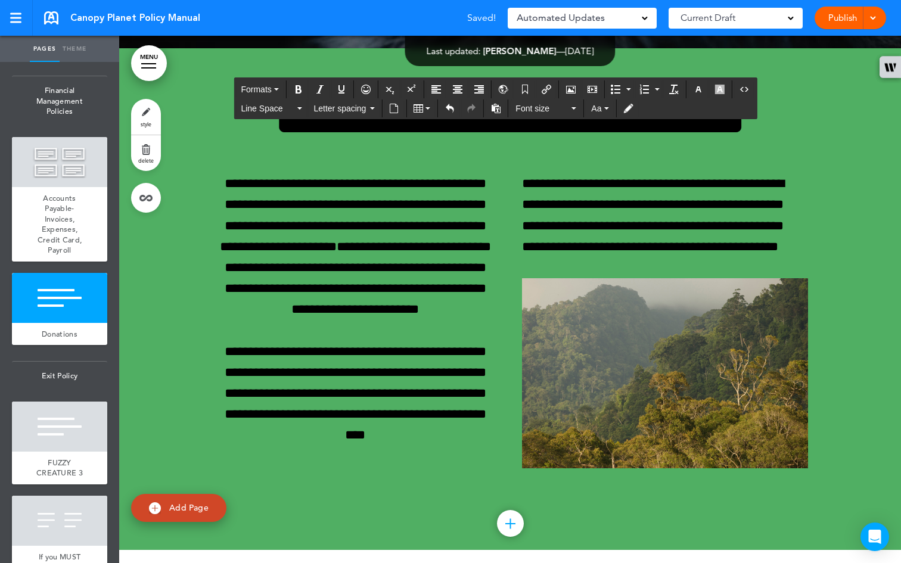
click at [298, 82] on button "Bold" at bounding box center [298, 89] width 19 height 17
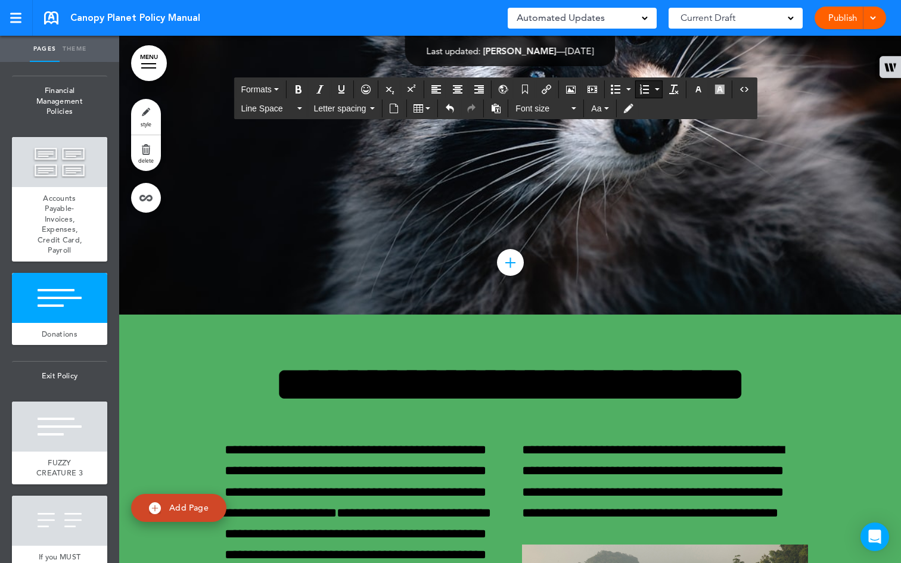
scroll to position [46625, 0]
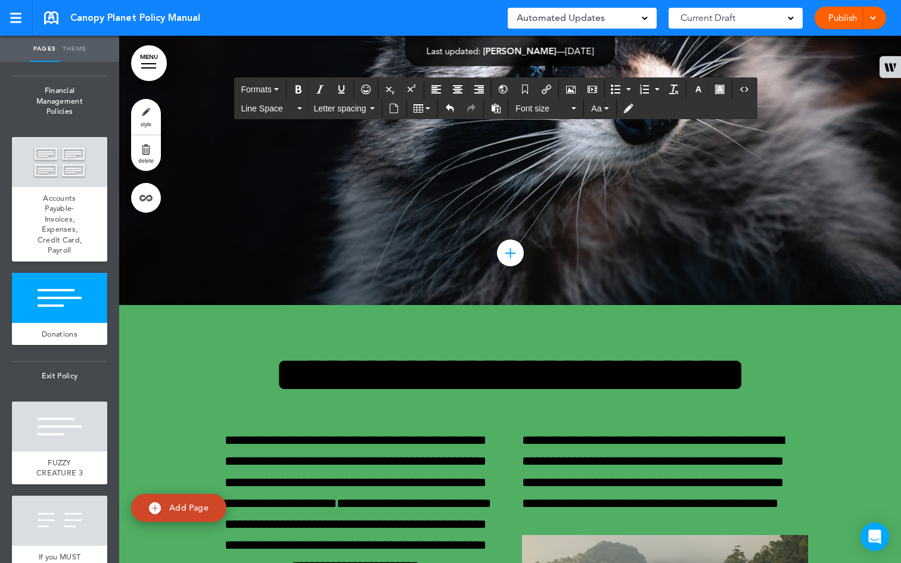
drag, startPoint x: 622, startPoint y: 345, endPoint x: 570, endPoint y: 349, distance: 52.6
click at [698, 87] on icon "button" at bounding box center [699, 90] width 10 height 10
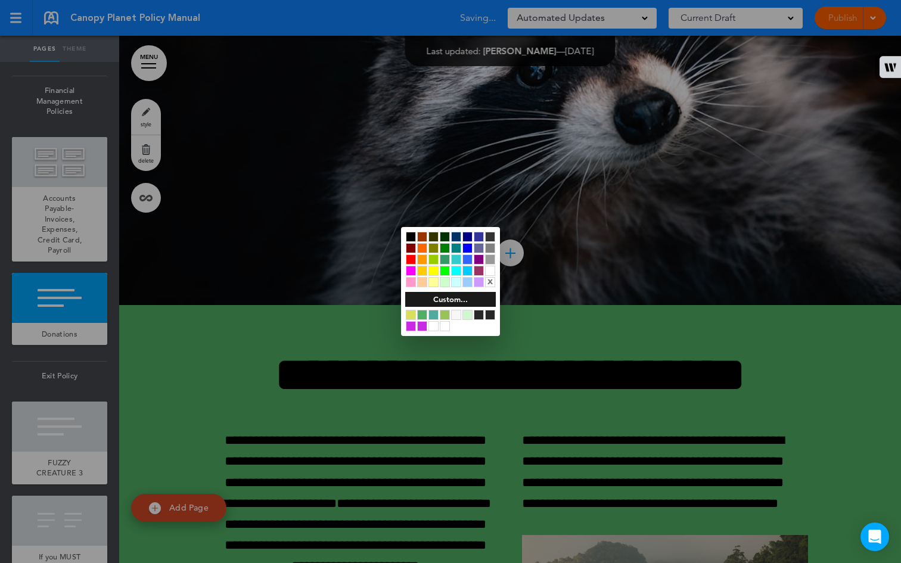
click at [423, 258] on div at bounding box center [422, 260] width 10 height 10
click at [647, 277] on div at bounding box center [450, 281] width 901 height 563
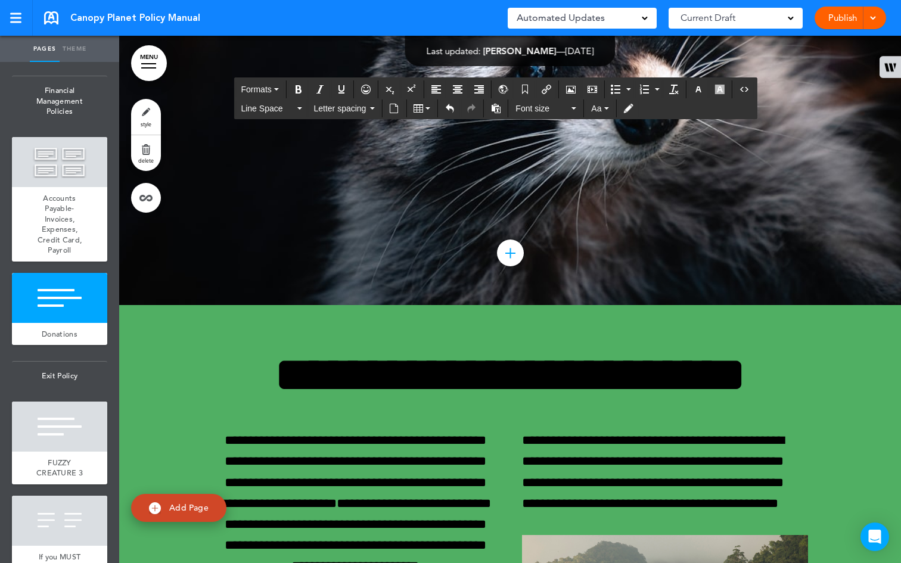
drag, startPoint x: 622, startPoint y: 348, endPoint x: 571, endPoint y: 348, distance: 51.9
click at [299, 89] on icon "Bold" at bounding box center [299, 90] width 10 height 10
click at [699, 91] on icon "button" at bounding box center [699, 90] width 10 height 10
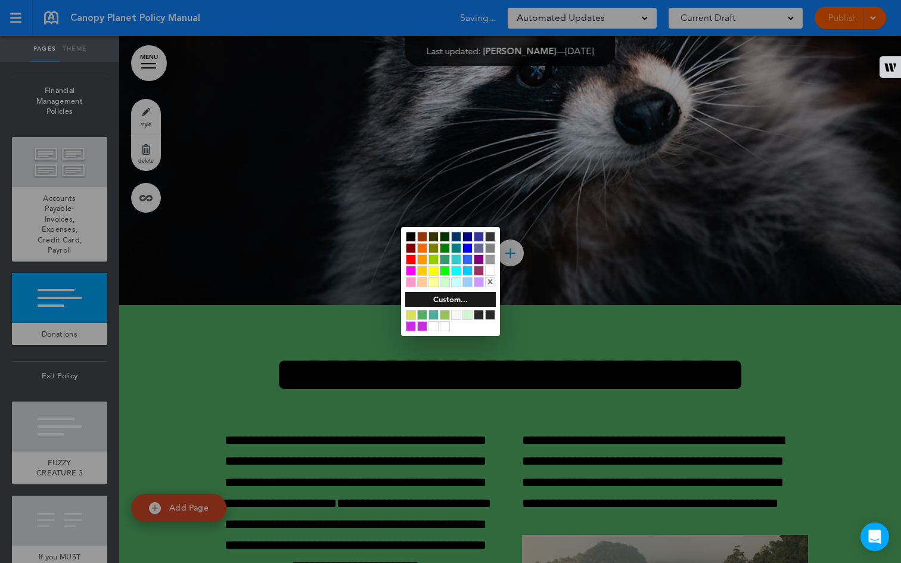
click at [426, 258] on div at bounding box center [422, 260] width 10 height 10
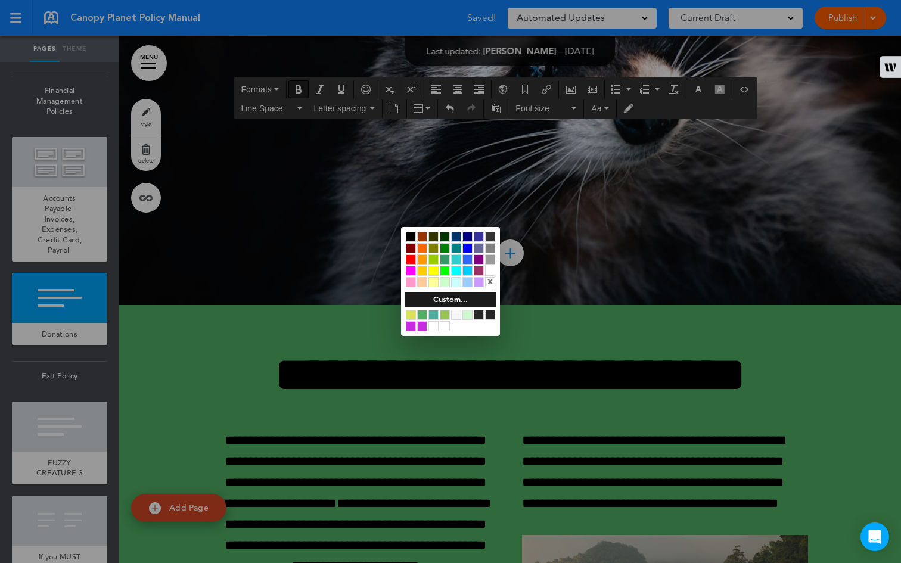
click at [424, 259] on div at bounding box center [422, 260] width 10 height 10
click at [423, 247] on div at bounding box center [422, 248] width 10 height 10
click at [423, 259] on div at bounding box center [422, 260] width 10 height 10
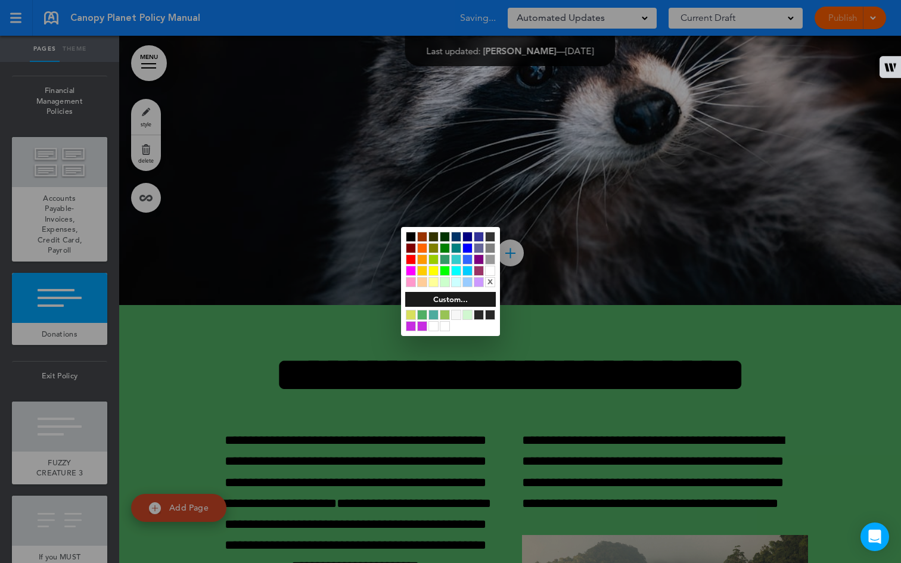
click at [422, 269] on div at bounding box center [422, 271] width 10 height 10
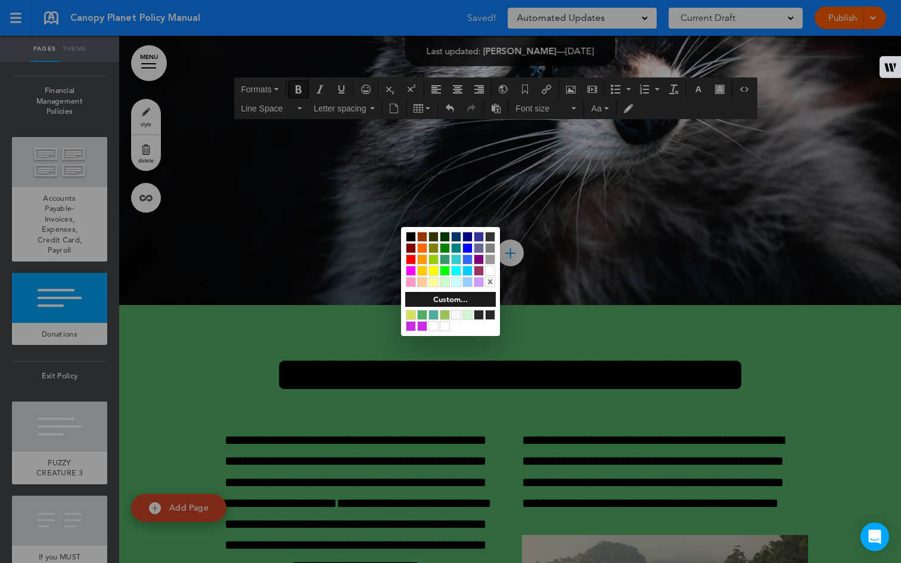
click at [630, 296] on div at bounding box center [450, 281] width 901 height 563
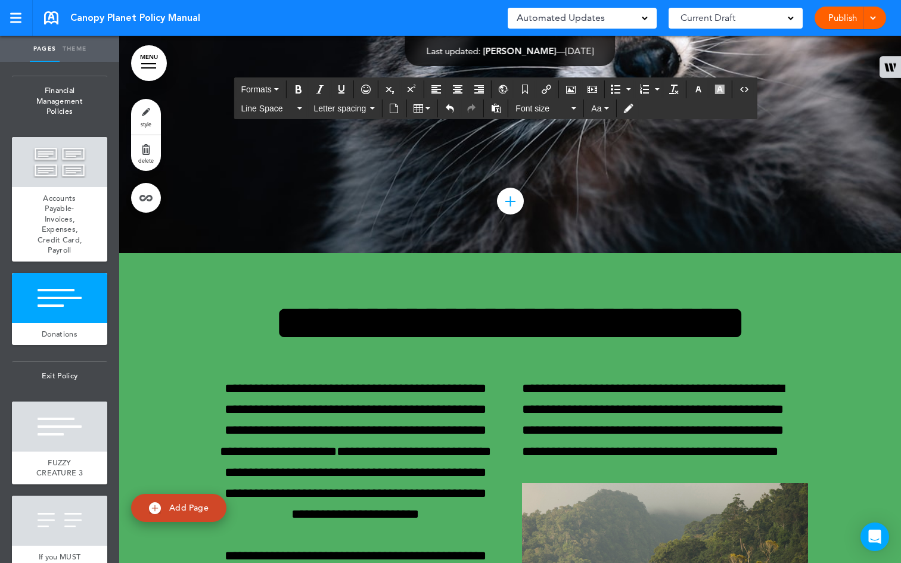
scroll to position [46638, 0]
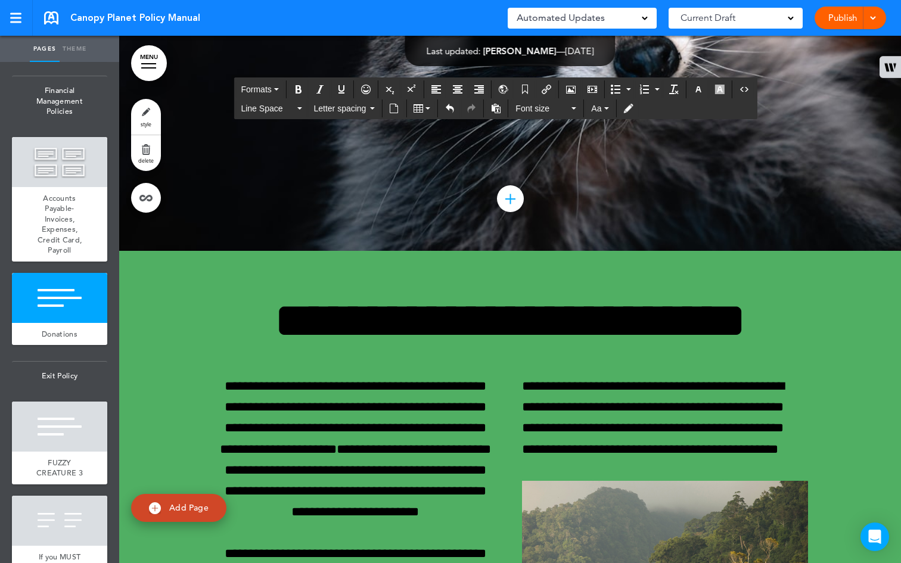
drag, startPoint x: 453, startPoint y: 303, endPoint x: 213, endPoint y: 264, distance: 242.8
click at [658, 91] on button "Numbered list" at bounding box center [658, 89] width 10 height 17
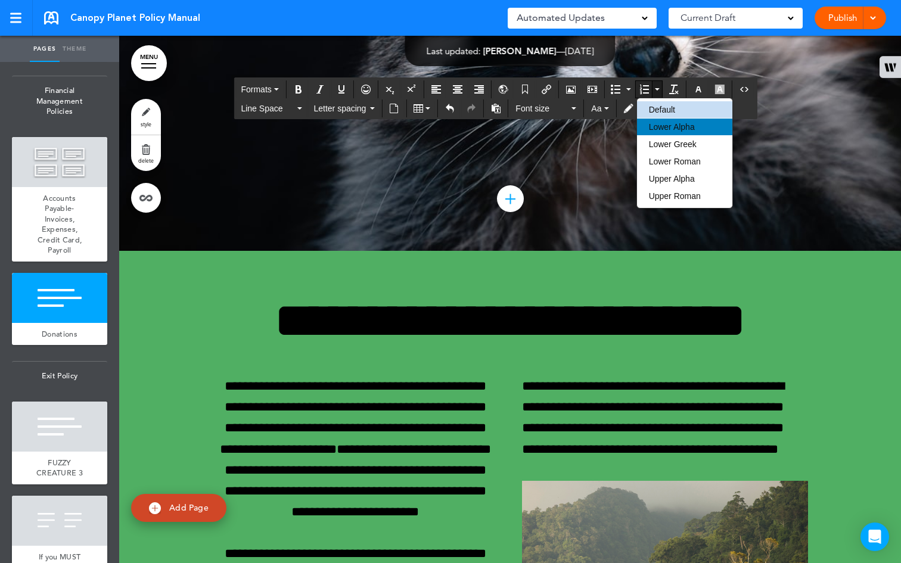
click at [665, 123] on span "Lower Alpha" at bounding box center [672, 127] width 46 height 10
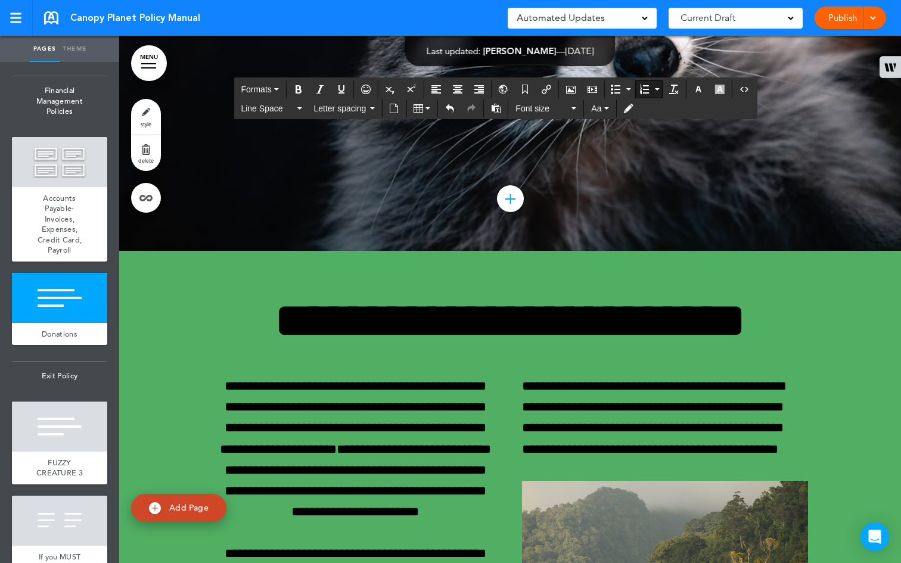
drag, startPoint x: 489, startPoint y: 297, endPoint x: 216, endPoint y: 272, distance: 273.6
click at [656, 87] on button "Numbered list" at bounding box center [658, 89] width 10 height 17
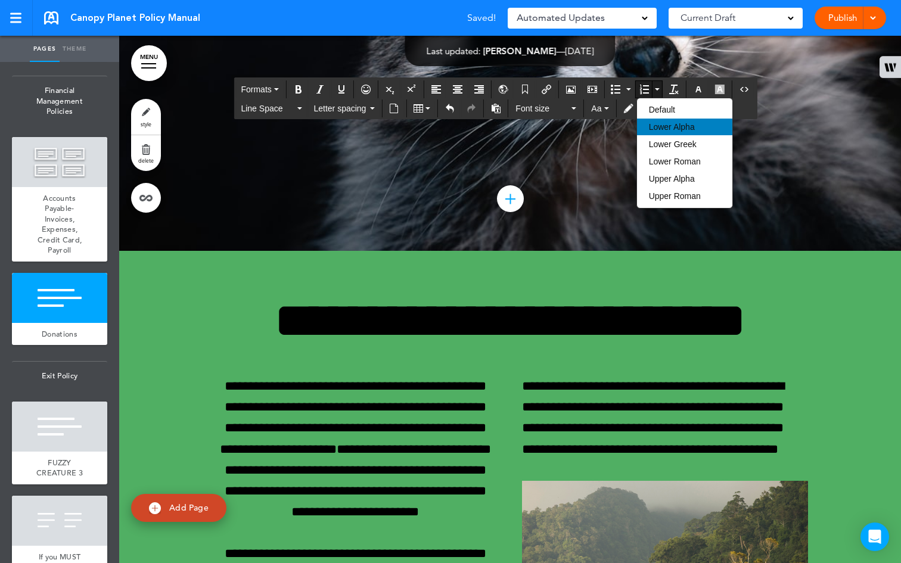
click at [665, 129] on span "Lower Alpha" at bounding box center [672, 127] width 46 height 10
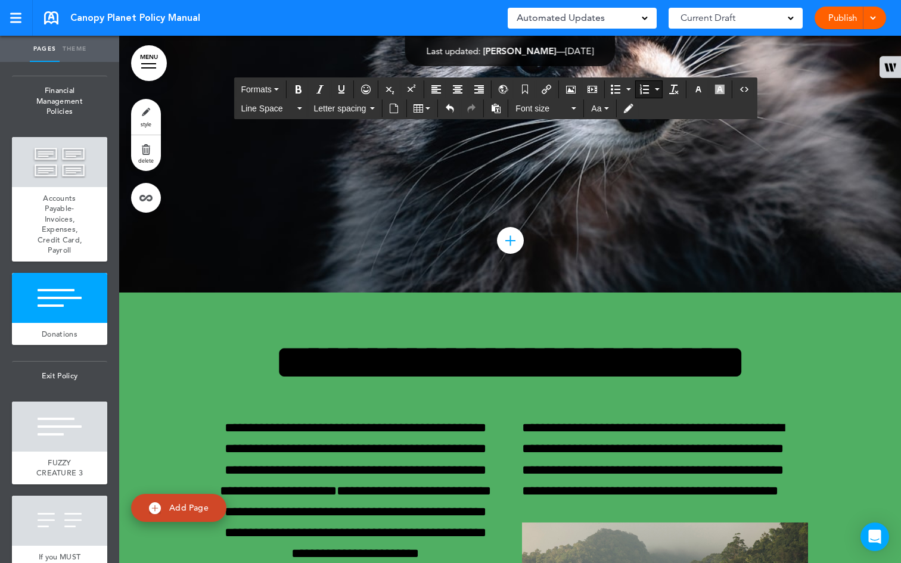
drag, startPoint x: 229, startPoint y: 274, endPoint x: 218, endPoint y: 275, distance: 11.4
drag, startPoint x: 237, startPoint y: 300, endPoint x: 207, endPoint y: 266, distance: 44.8
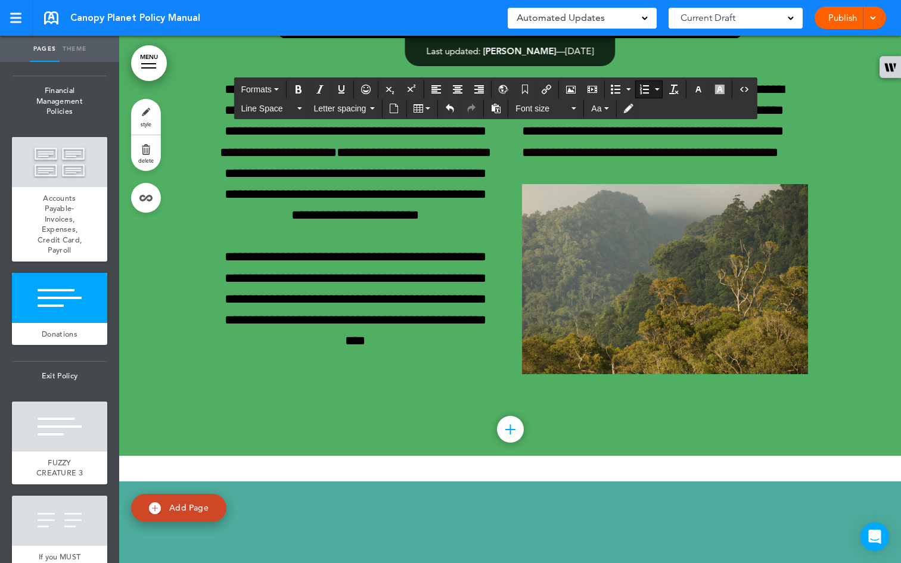
scroll to position [46911, 0]
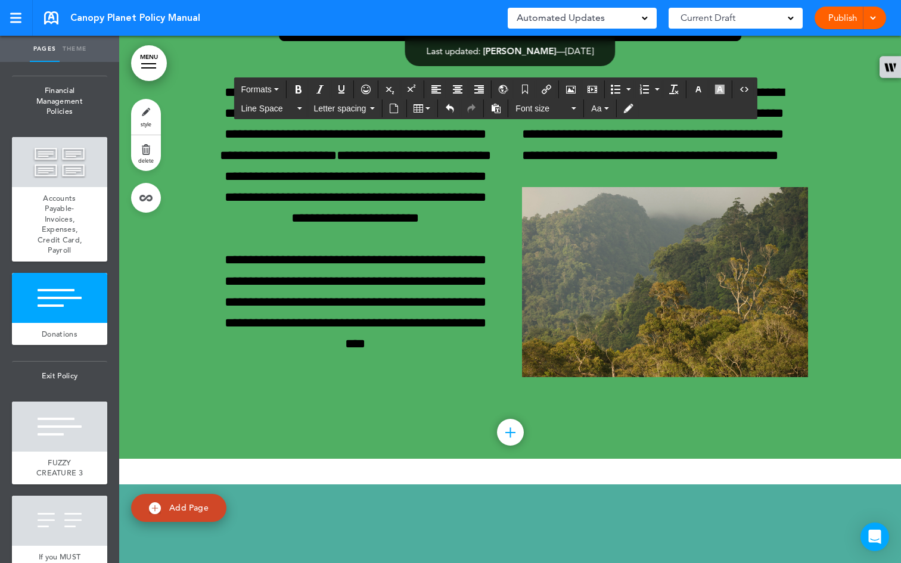
drag, startPoint x: 364, startPoint y: 346, endPoint x: 305, endPoint y: 197, distance: 160.3
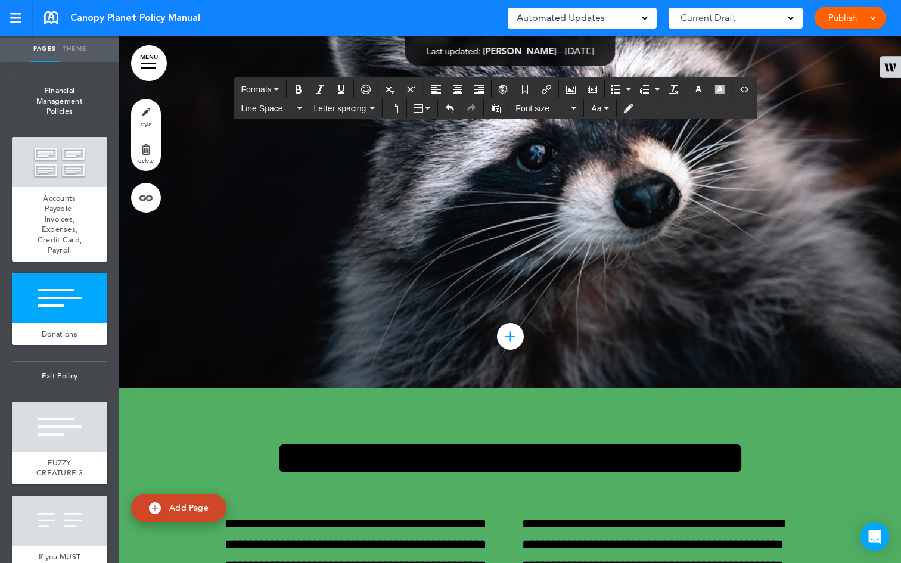
scroll to position [46450, 0]
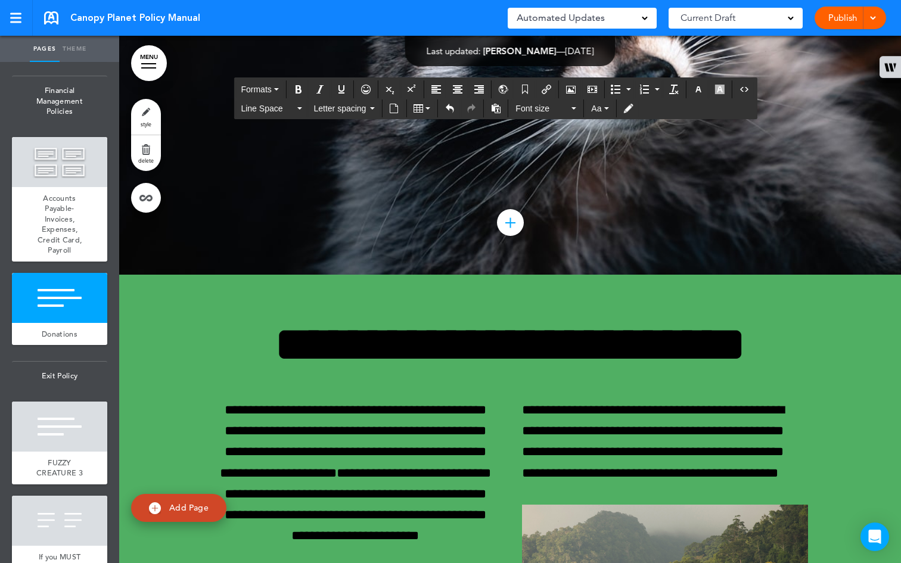
scroll to position [46573, 0]
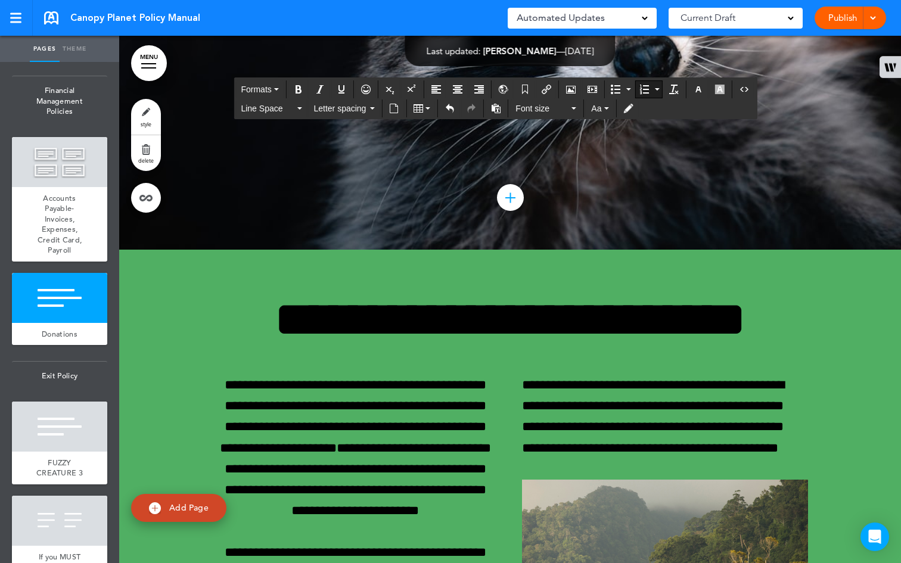
scroll to position [46615, 0]
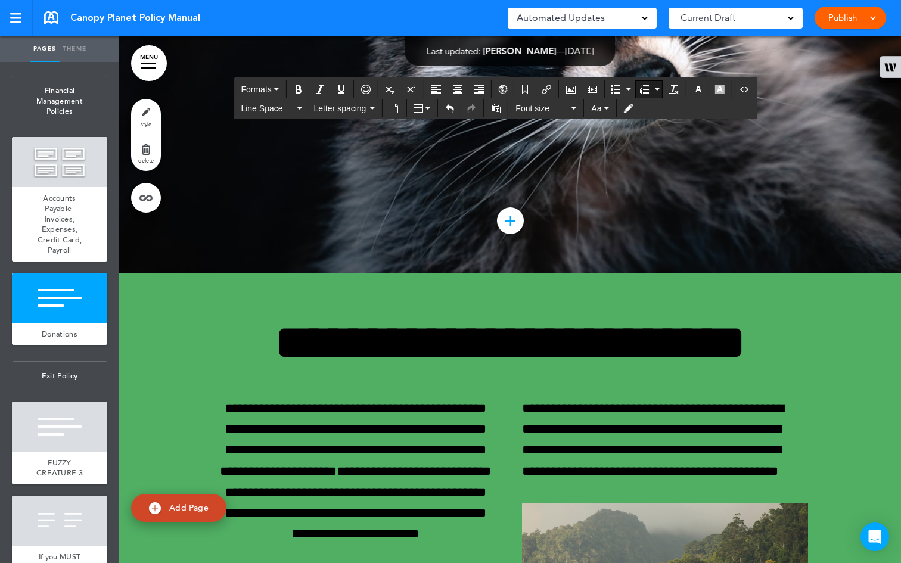
drag, startPoint x: 442, startPoint y: 319, endPoint x: 206, endPoint y: 287, distance: 238.2
click at [628, 88] on button "Bullet list" at bounding box center [629, 89] width 10 height 17
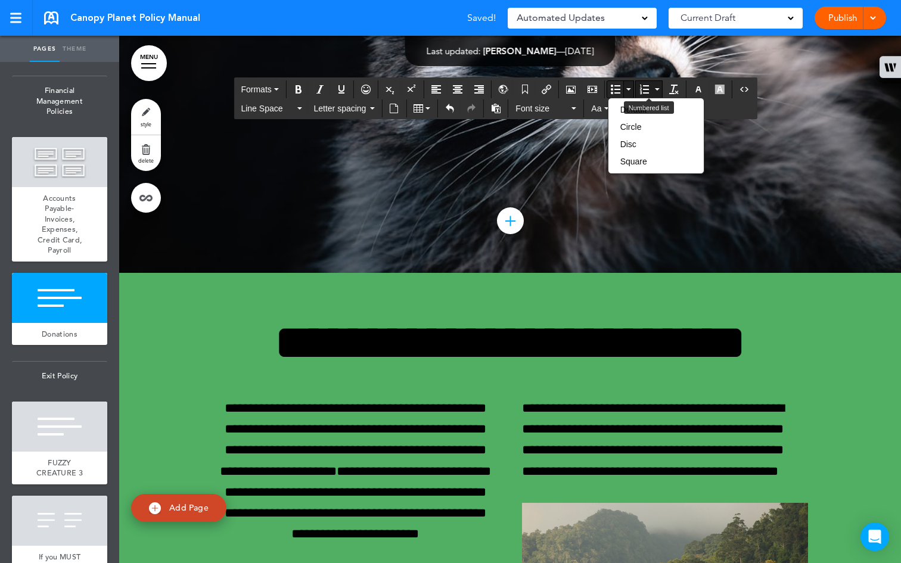
click at [656, 85] on button "Numbered list" at bounding box center [658, 89] width 10 height 17
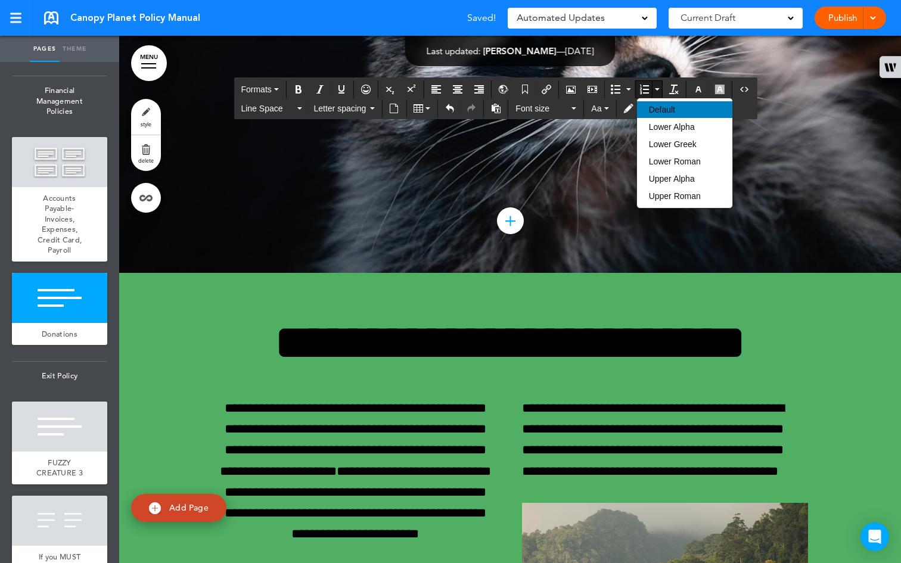
click at [663, 107] on span "Default" at bounding box center [662, 110] width 26 height 10
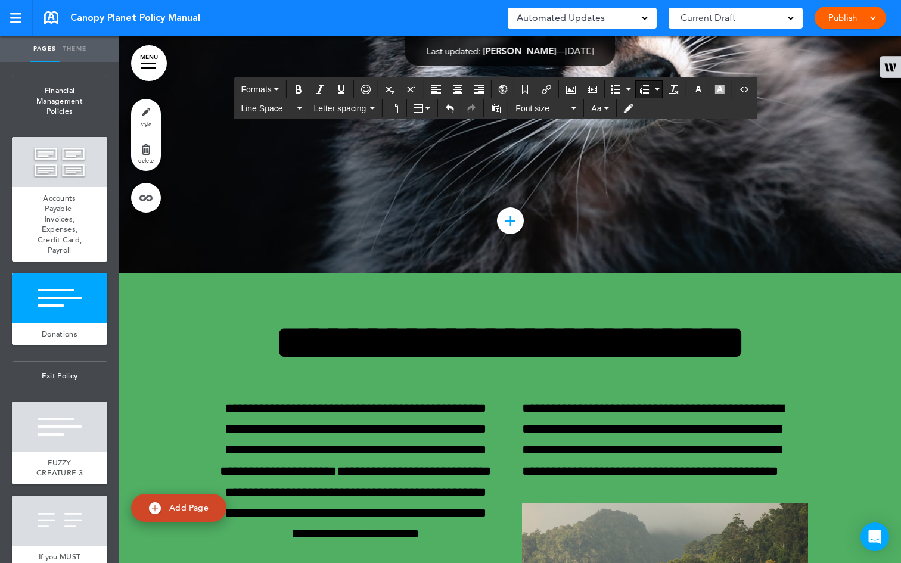
click at [656, 88] on icon "Numbered list" at bounding box center [657, 89] width 5 height 2
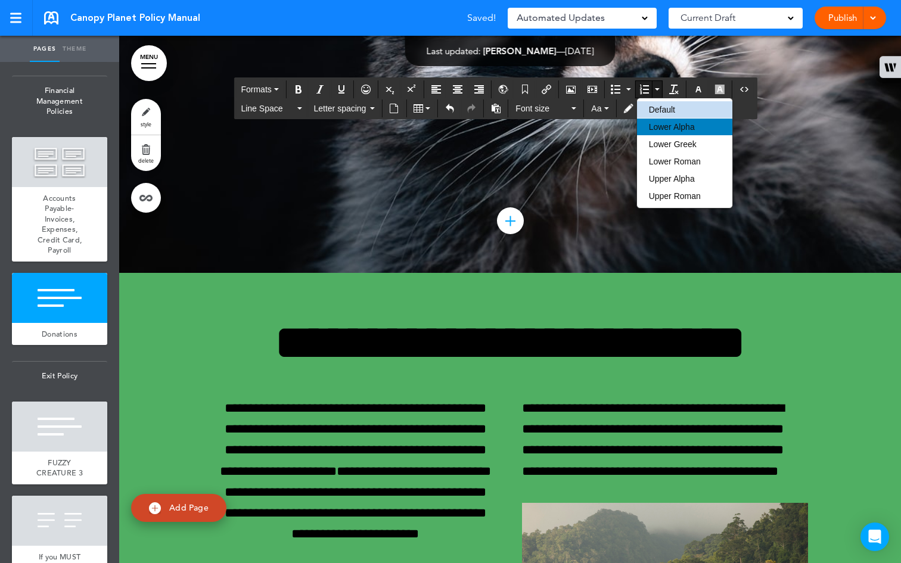
click at [671, 122] on span "Lower Alpha" at bounding box center [672, 127] width 46 height 10
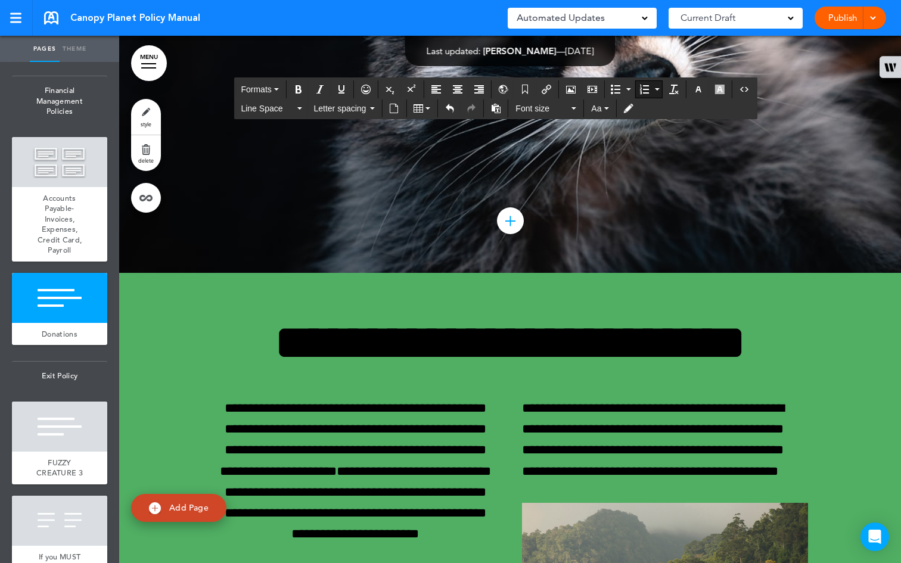
drag, startPoint x: 504, startPoint y: 321, endPoint x: 229, endPoint y: 292, distance: 276.9
click at [660, 90] on icon "Numbered list" at bounding box center [657, 89] width 5 height 2
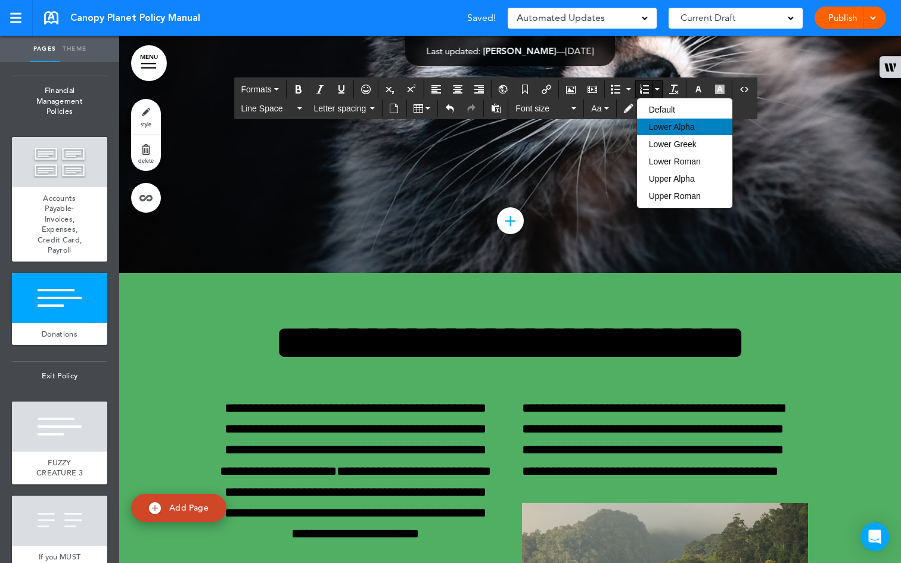
click at [665, 134] on div "Lower Alpha" at bounding box center [684, 127] width 95 height 17
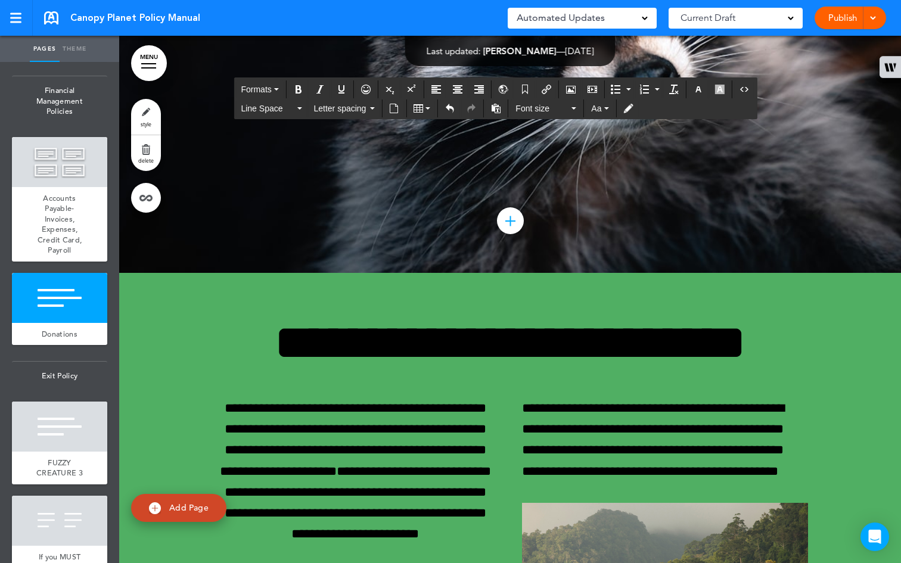
drag, startPoint x: 329, startPoint y: 422, endPoint x: 219, endPoint y: 349, distance: 132.1
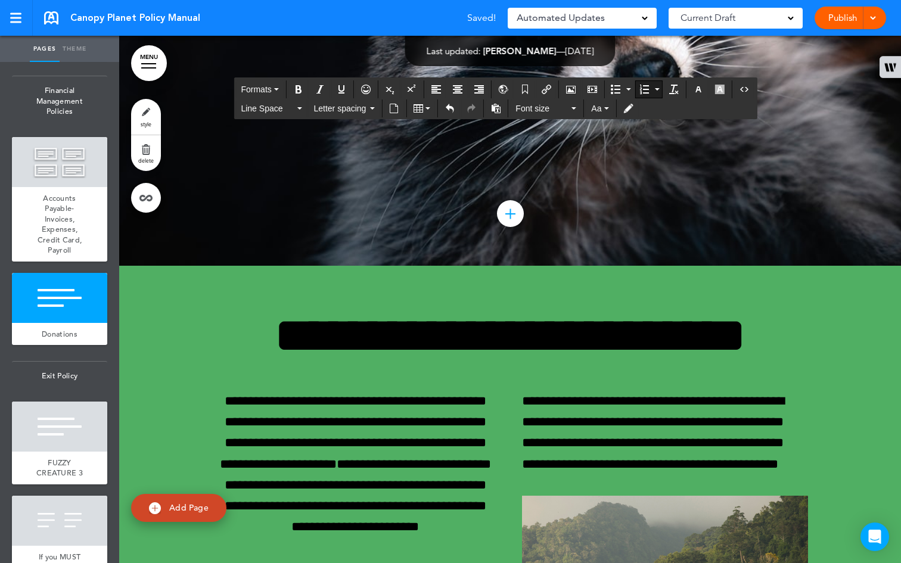
scroll to position [46620, 0]
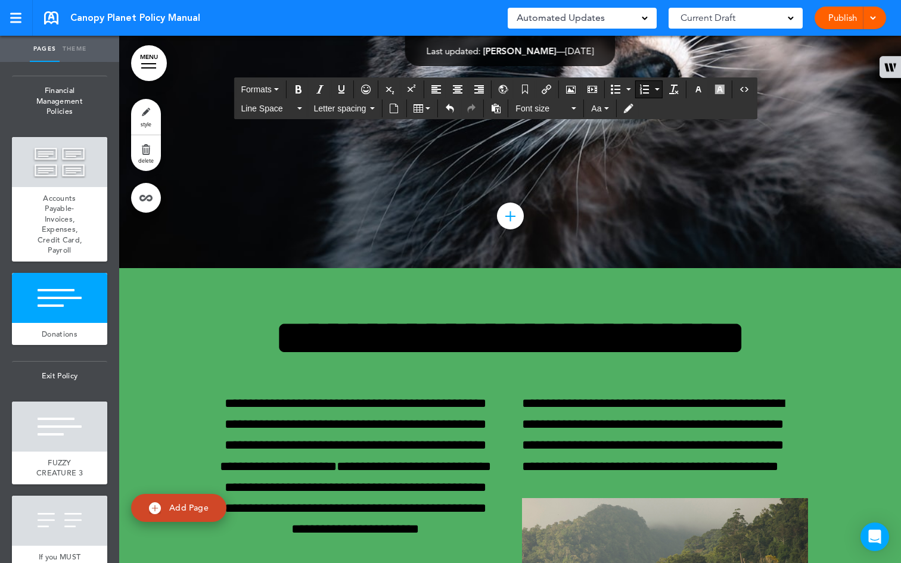
drag, startPoint x: 422, startPoint y: 408, endPoint x: 203, endPoint y: 189, distance: 309.9
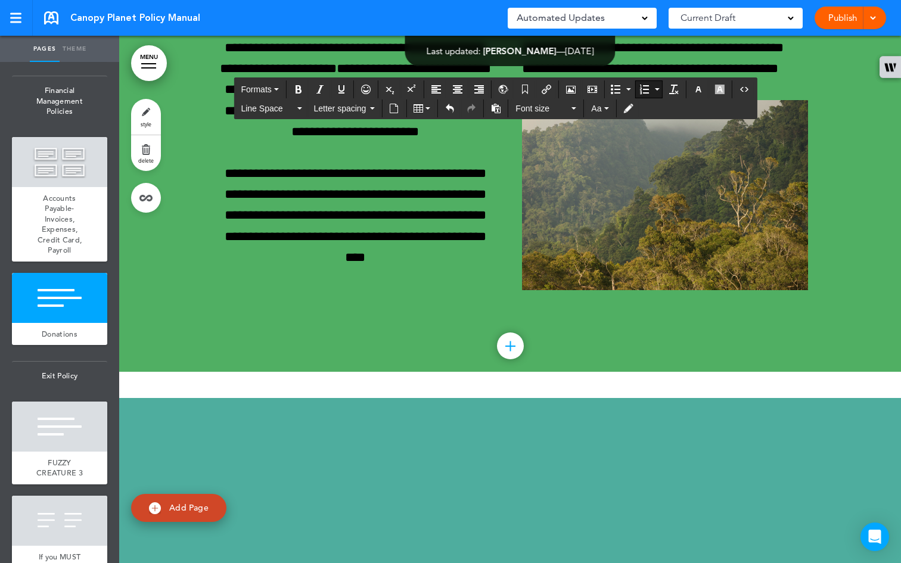
drag, startPoint x: 209, startPoint y: 179, endPoint x: 215, endPoint y: 190, distance: 12.6
drag, startPoint x: 216, startPoint y: 166, endPoint x: 255, endPoint y: 241, distance: 84.0
drag, startPoint x: 256, startPoint y: 239, endPoint x: 207, endPoint y: 178, distance: 78.5
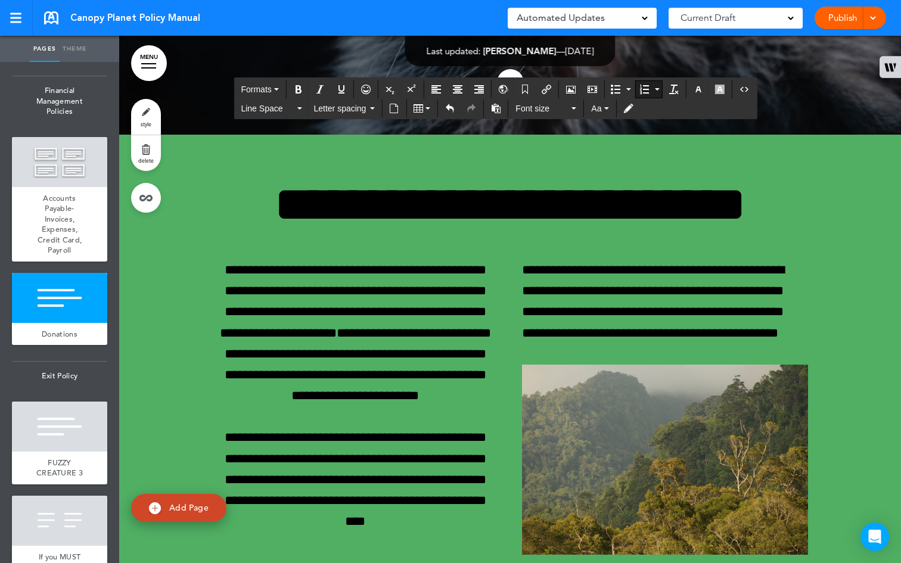
scroll to position [46468, 0]
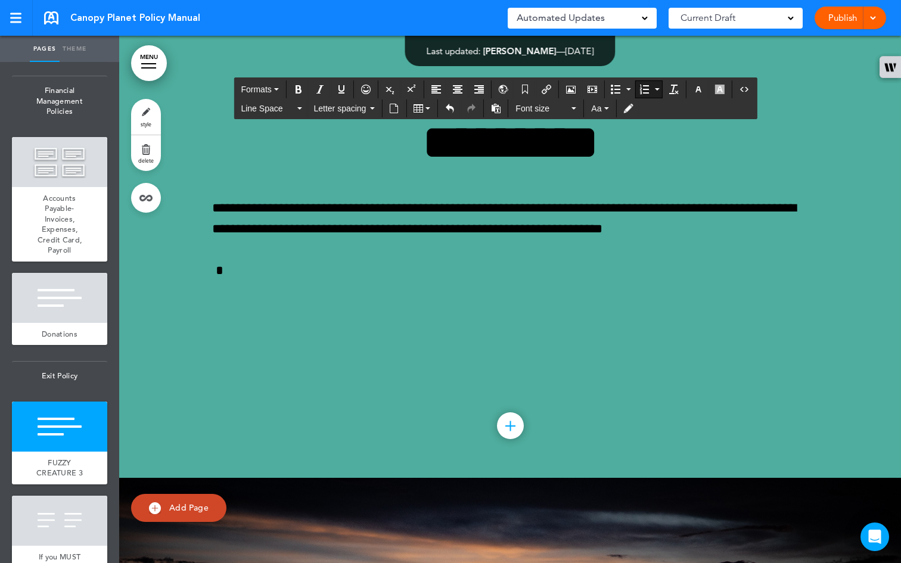
scroll to position [46629, 0]
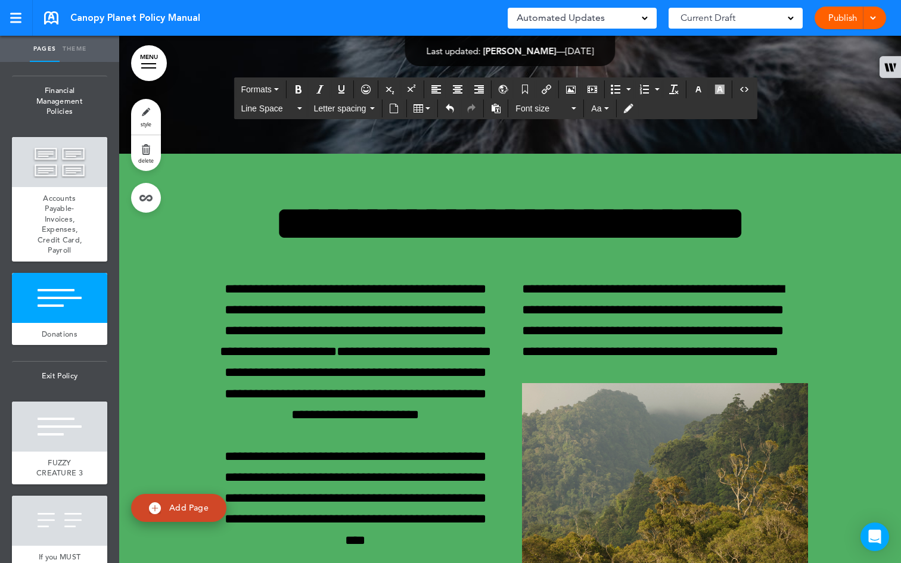
scroll to position [46611, 0]
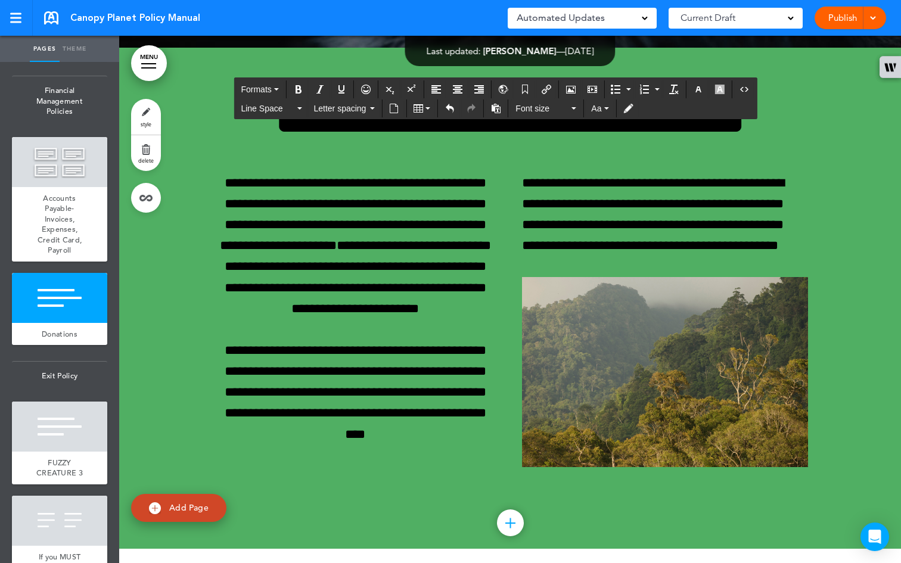
drag, startPoint x: 211, startPoint y: 286, endPoint x: 749, endPoint y: 415, distance: 553.1
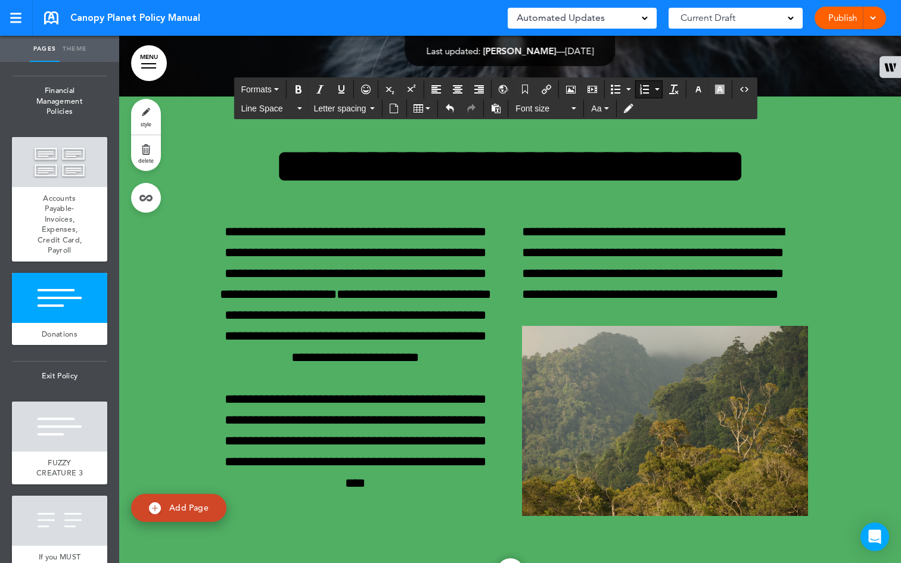
scroll to position [46175, 0]
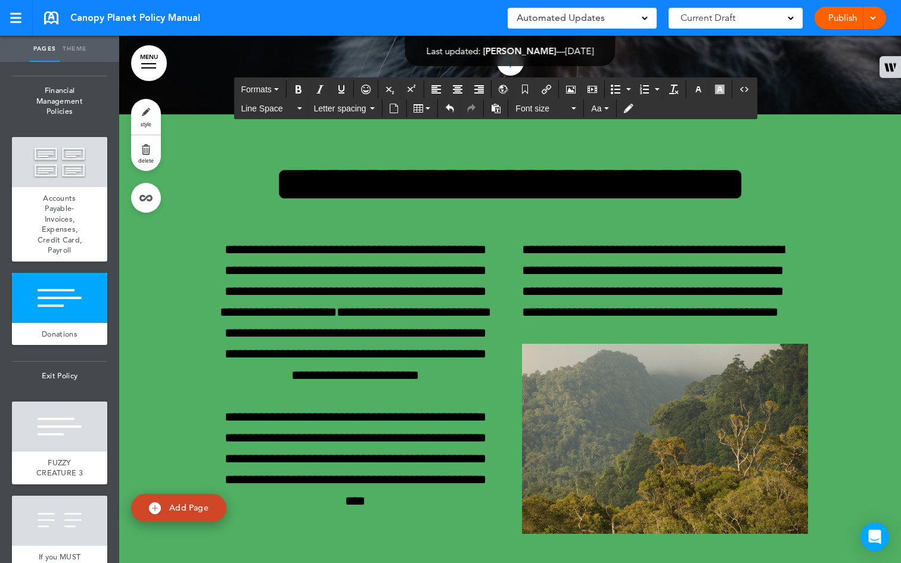
drag, startPoint x: 678, startPoint y: 440, endPoint x: 684, endPoint y: 464, distance: 24.7
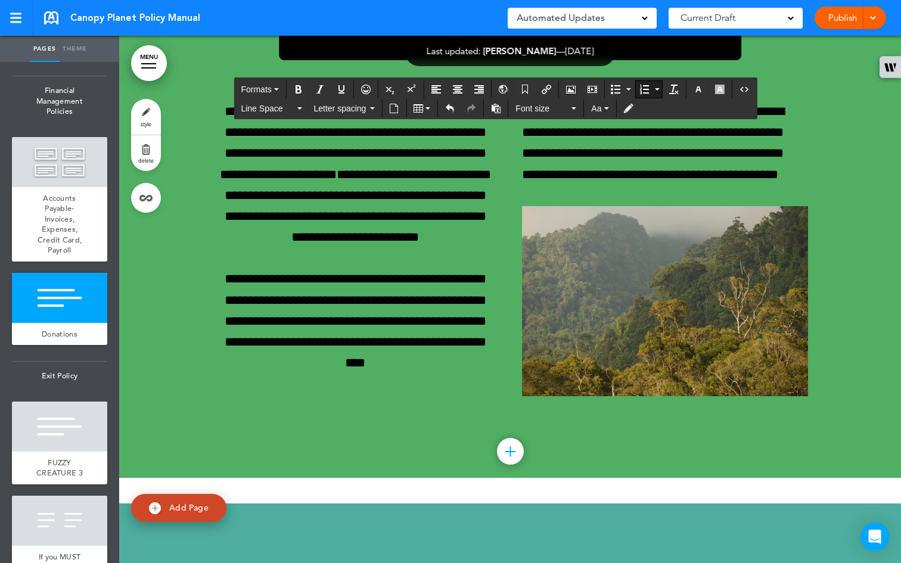
scroll to position [46400, 0]
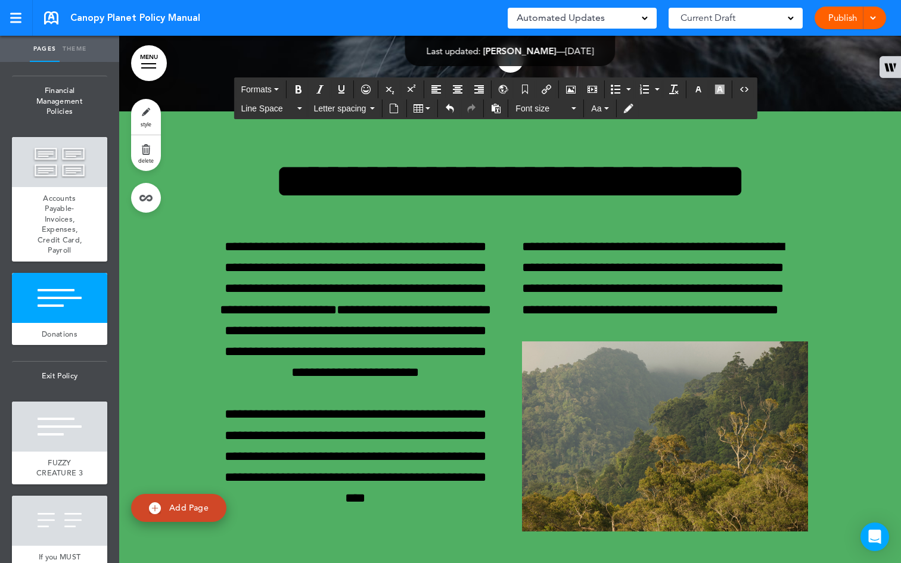
drag, startPoint x: 771, startPoint y: 501, endPoint x: 286, endPoint y: 214, distance: 563.2
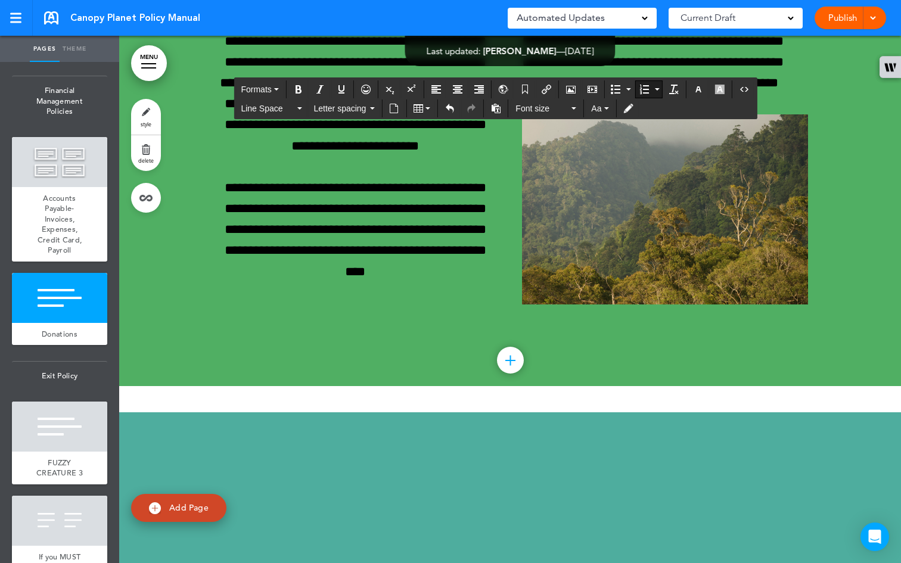
scroll to position [46319, 0]
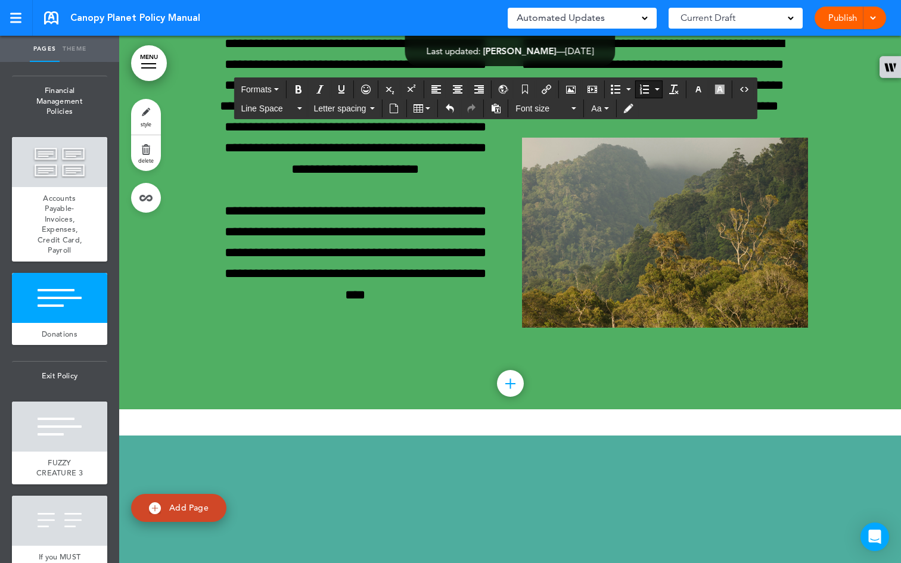
drag, startPoint x: 266, startPoint y: 277, endPoint x: 217, endPoint y: 259, distance: 51.9
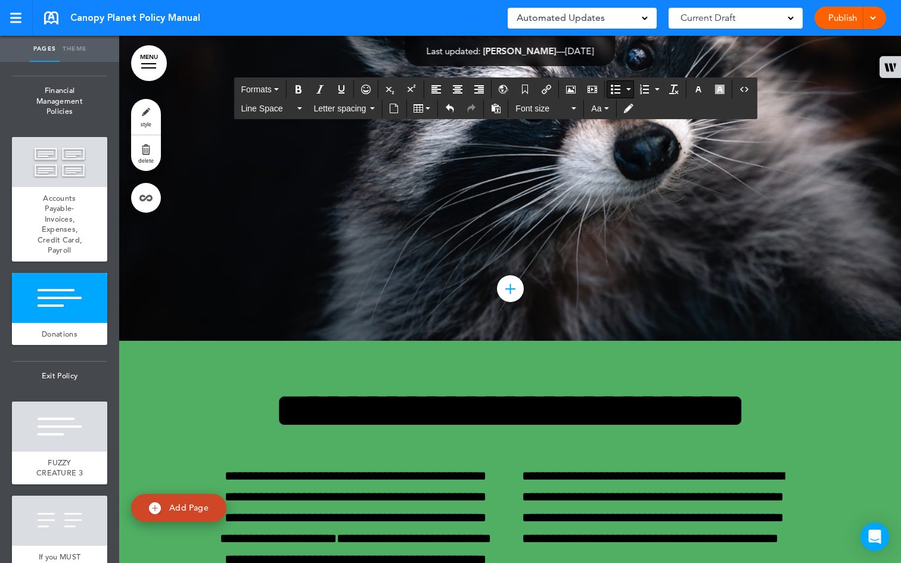
scroll to position [45796, 0]
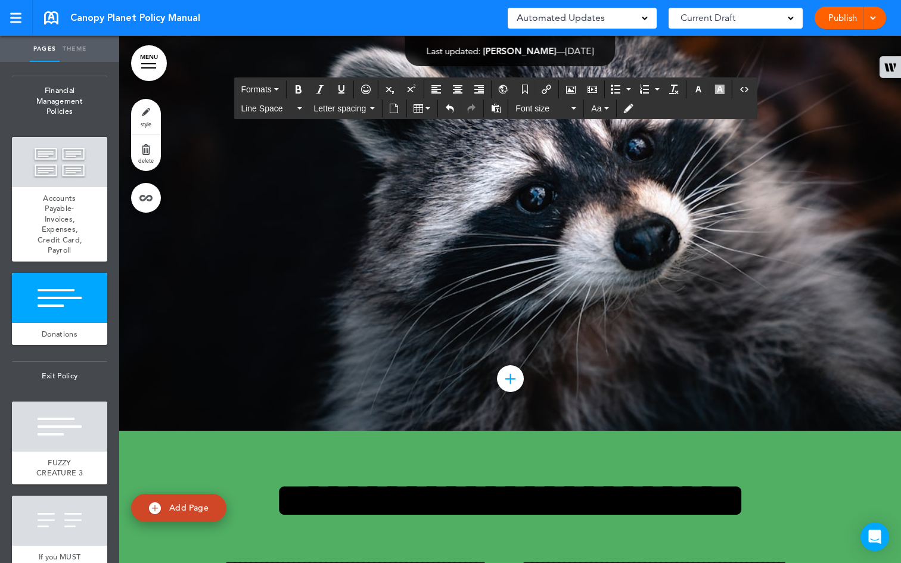
drag, startPoint x: 653, startPoint y: 337, endPoint x: 365, endPoint y: 319, distance: 288.0
drag, startPoint x: 530, startPoint y: 333, endPoint x: 485, endPoint y: 334, distance: 44.7
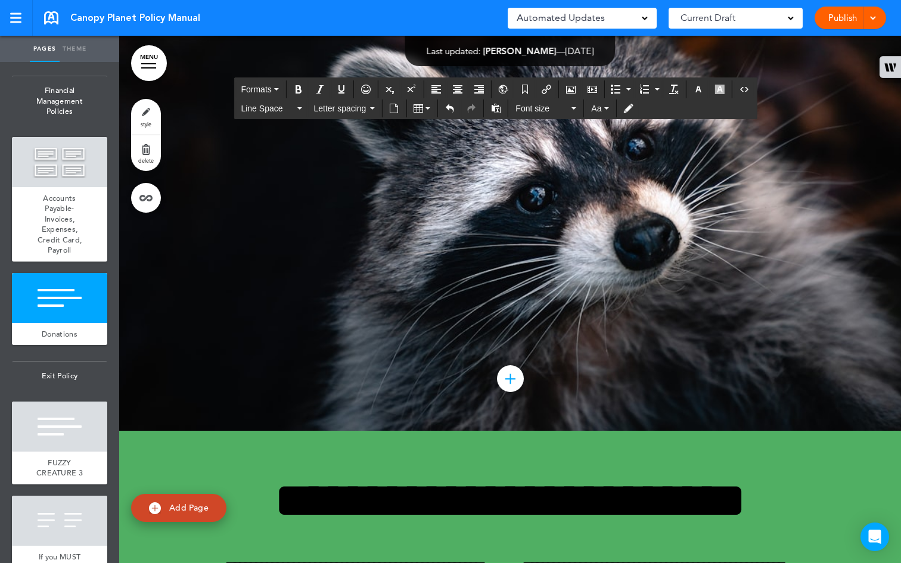
copy h1 "**********"
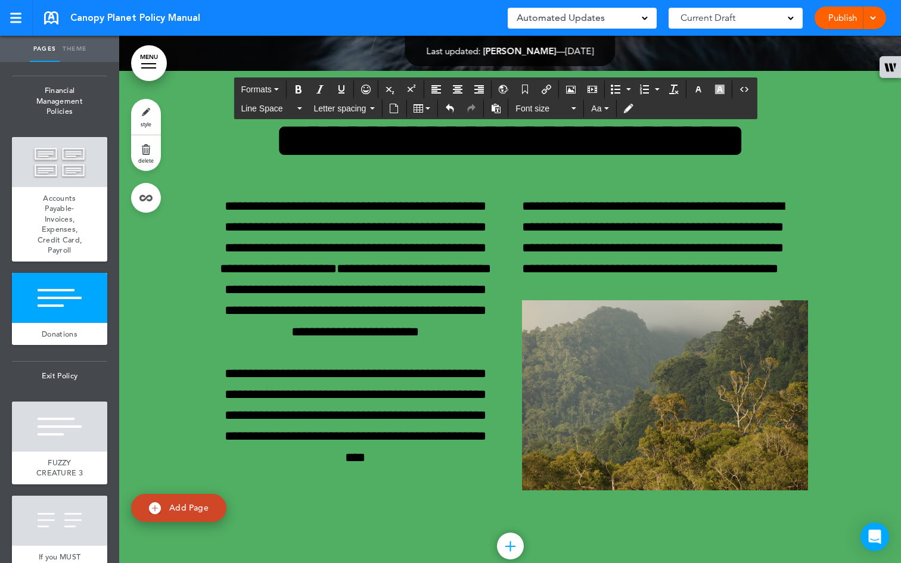
scroll to position [46159, 0]
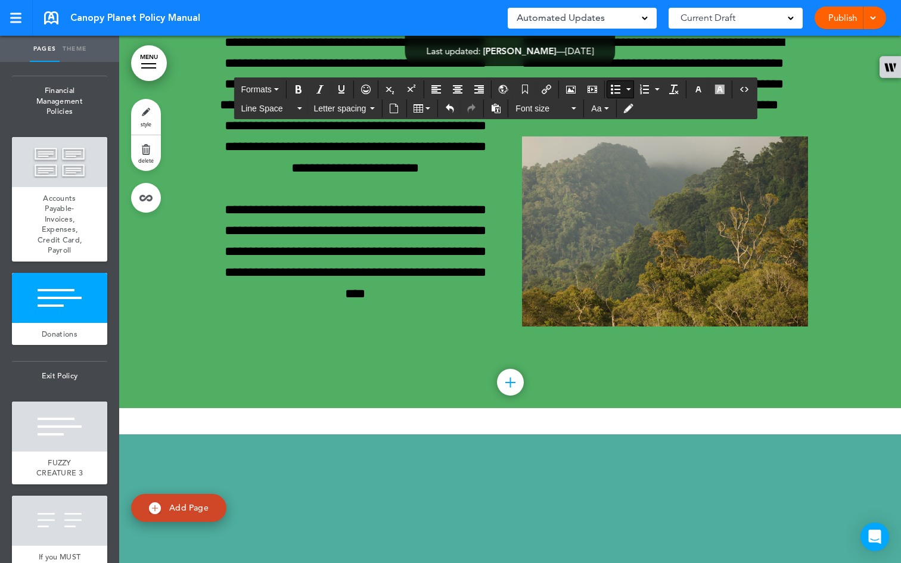
scroll to position [46341, 0]
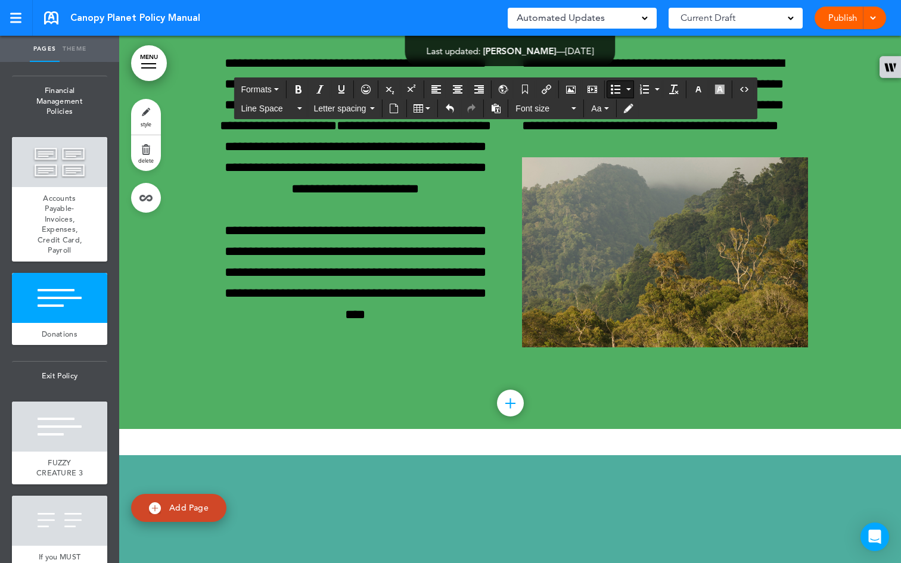
drag, startPoint x: 520, startPoint y: 243, endPoint x: 385, endPoint y: 232, distance: 136.4
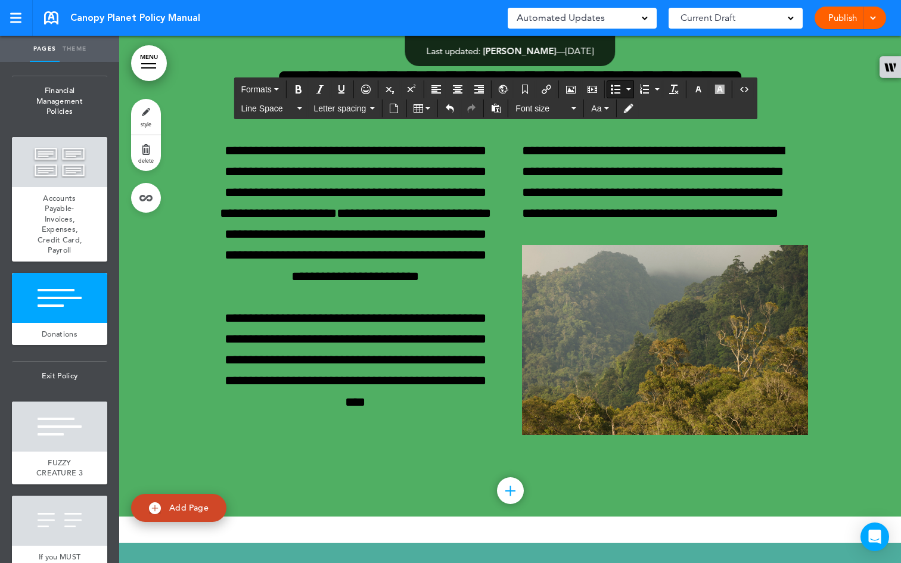
scroll to position [46407, 0]
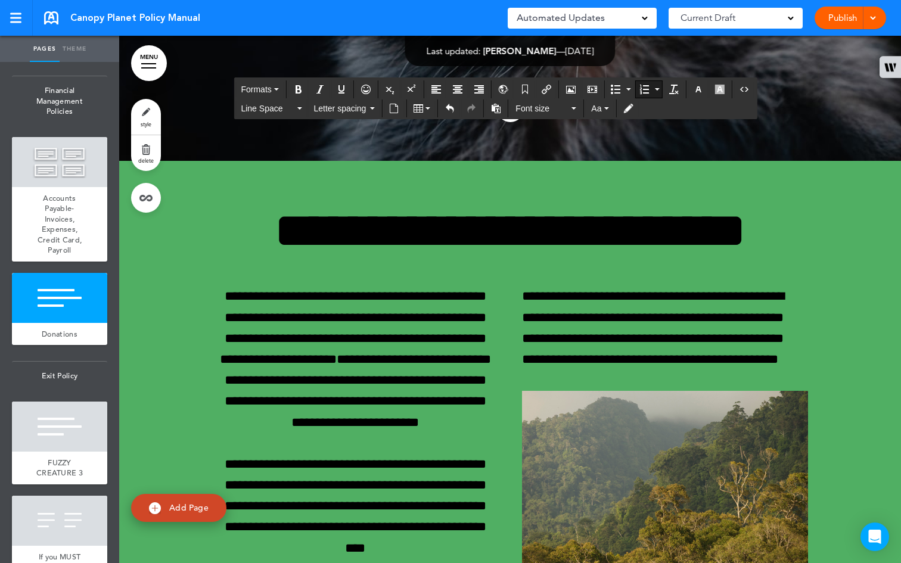
scroll to position [46466, 0]
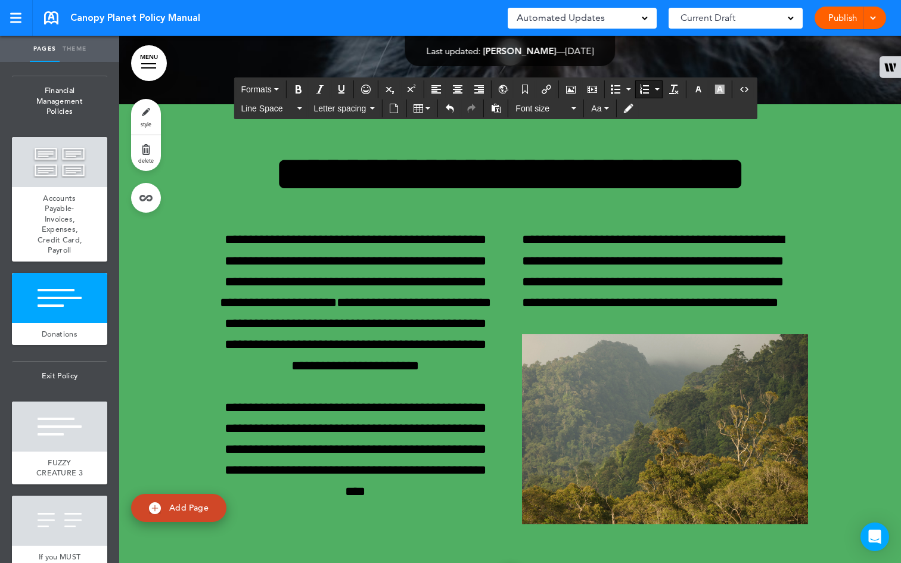
drag, startPoint x: 762, startPoint y: 435, endPoint x: 240, endPoint y: 233, distance: 560.0
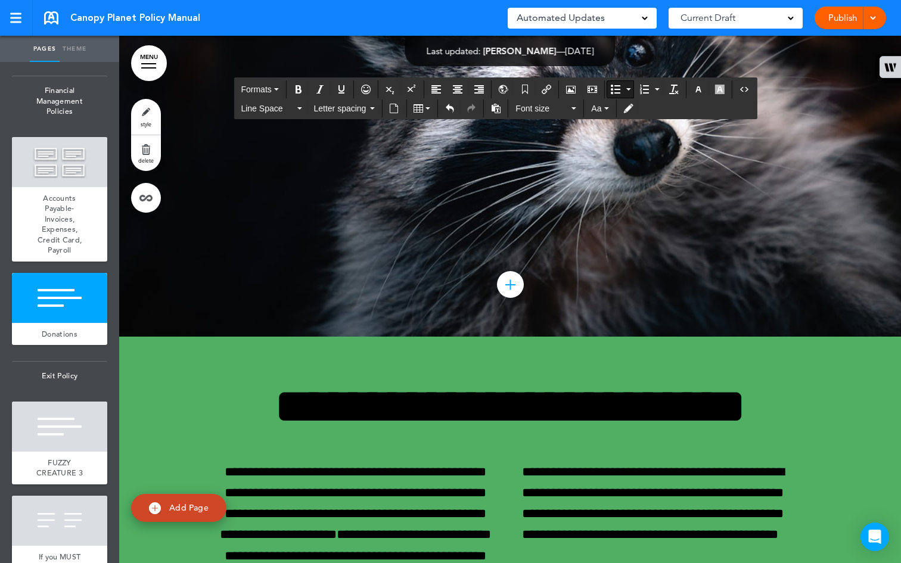
scroll to position [46392, 0]
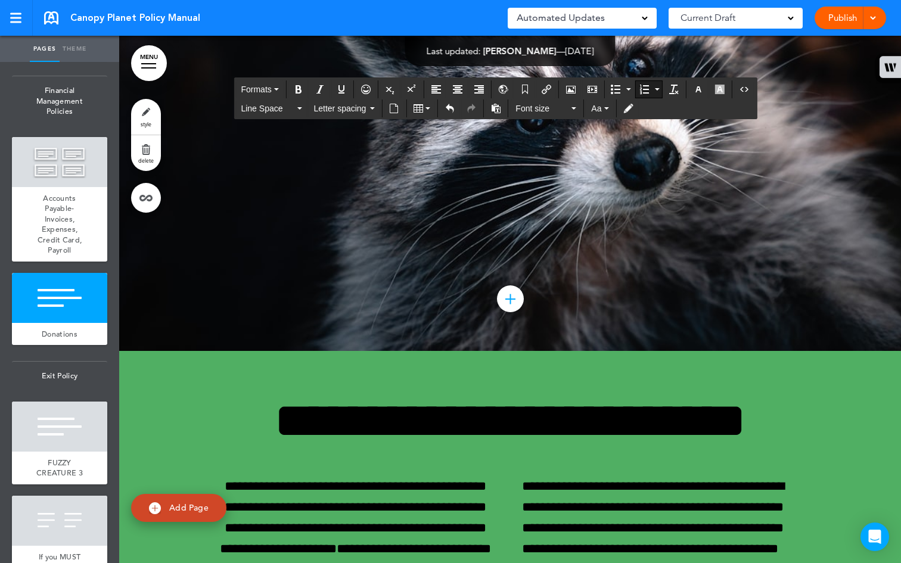
drag, startPoint x: 756, startPoint y: 342, endPoint x: 277, endPoint y: 324, distance: 479.7
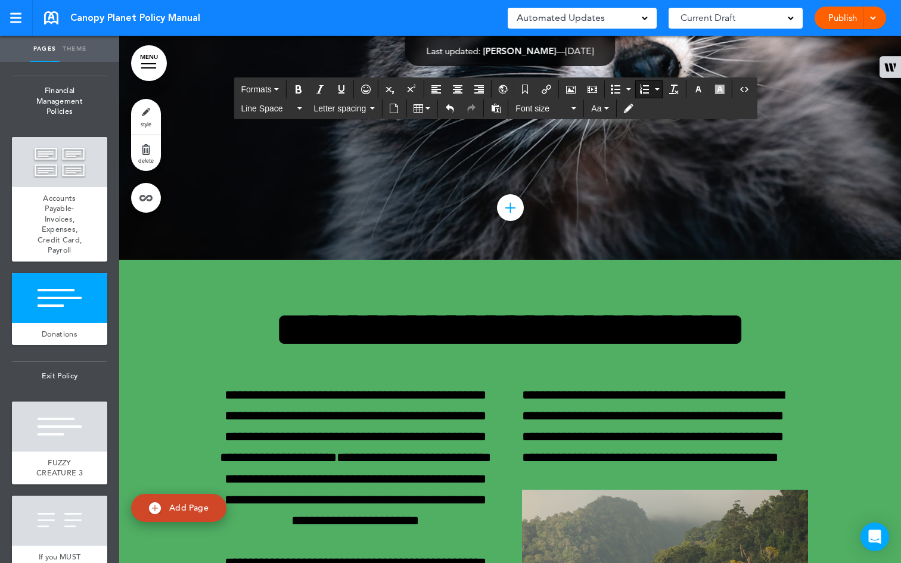
scroll to position [46402, 0]
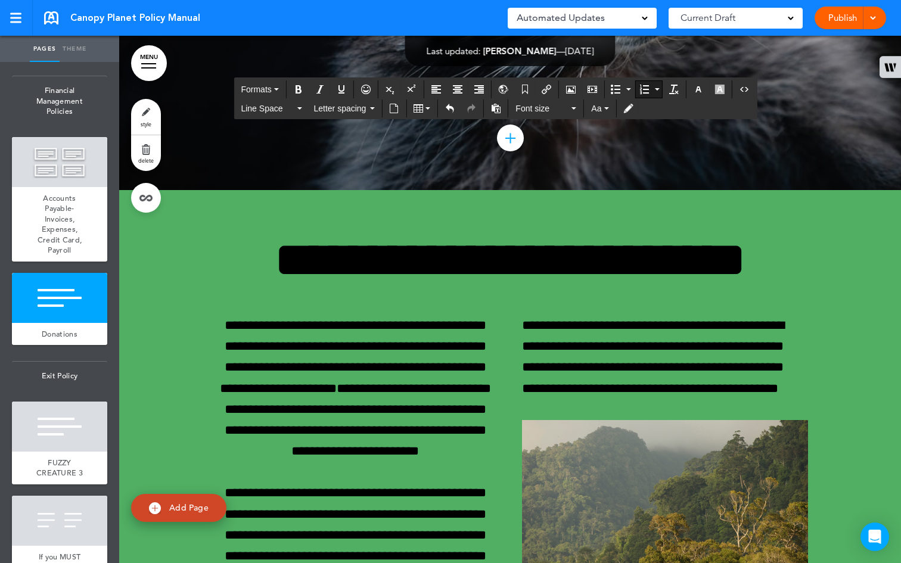
scroll to position [46598, 0]
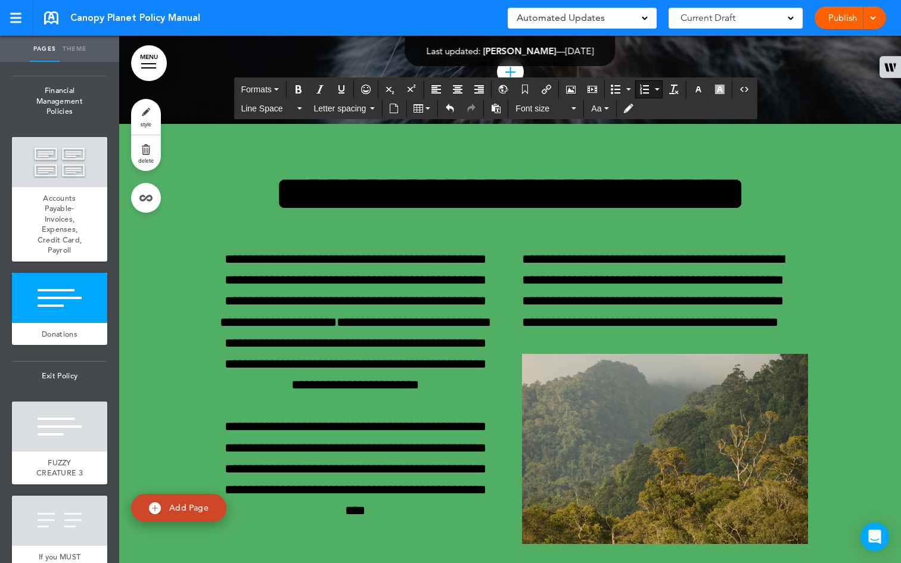
drag, startPoint x: 783, startPoint y: 463, endPoint x: 247, endPoint y: 179, distance: 605.9
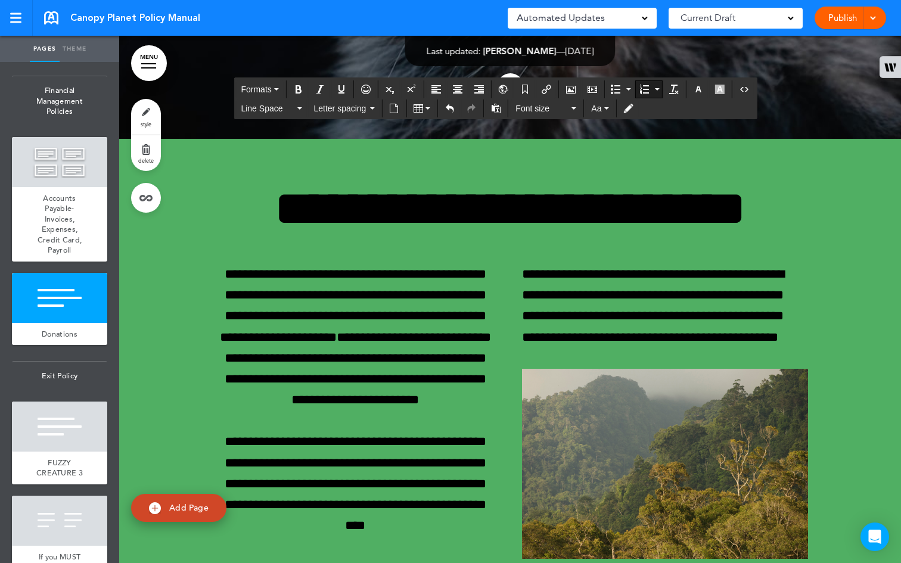
scroll to position [46329, 0]
drag, startPoint x: 795, startPoint y: 417, endPoint x: 215, endPoint y: 389, distance: 581.4
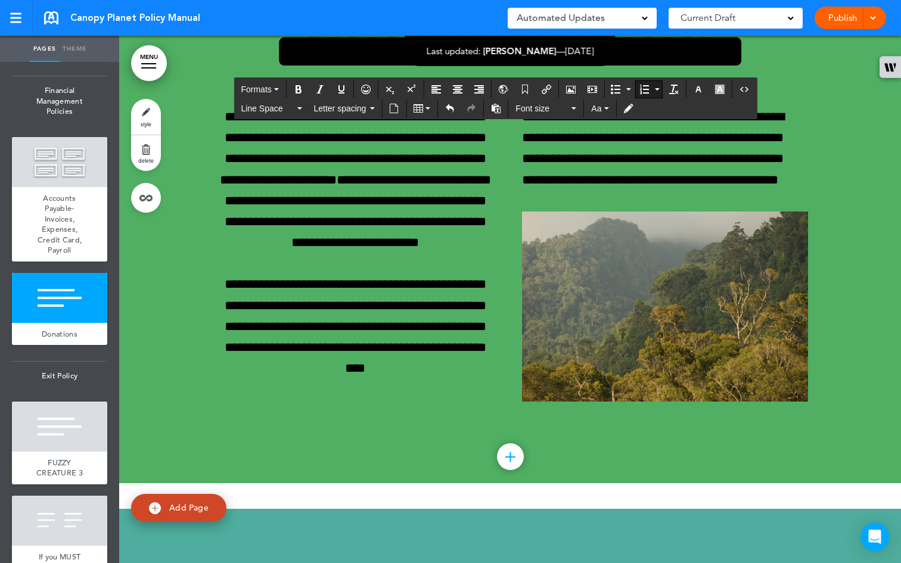
scroll to position [46389, 0]
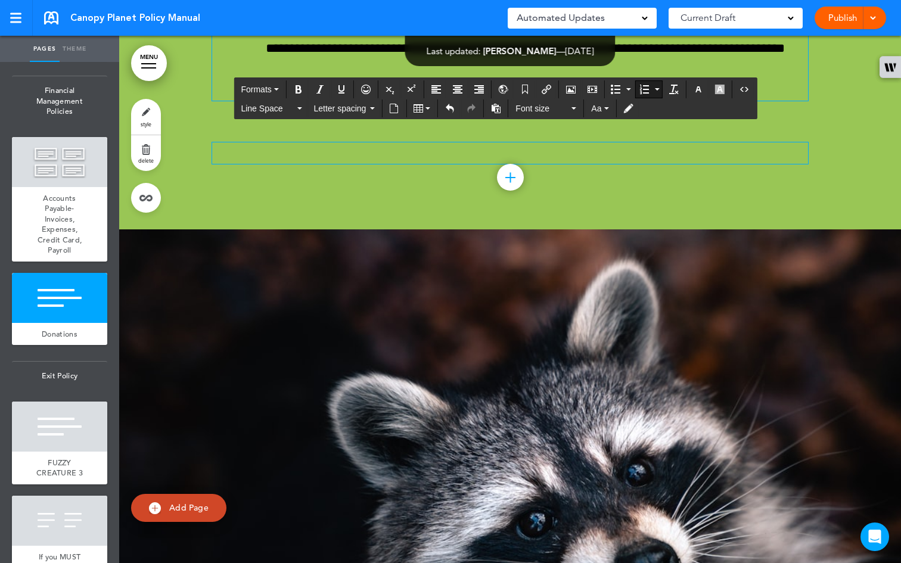
scroll to position [45693, 0]
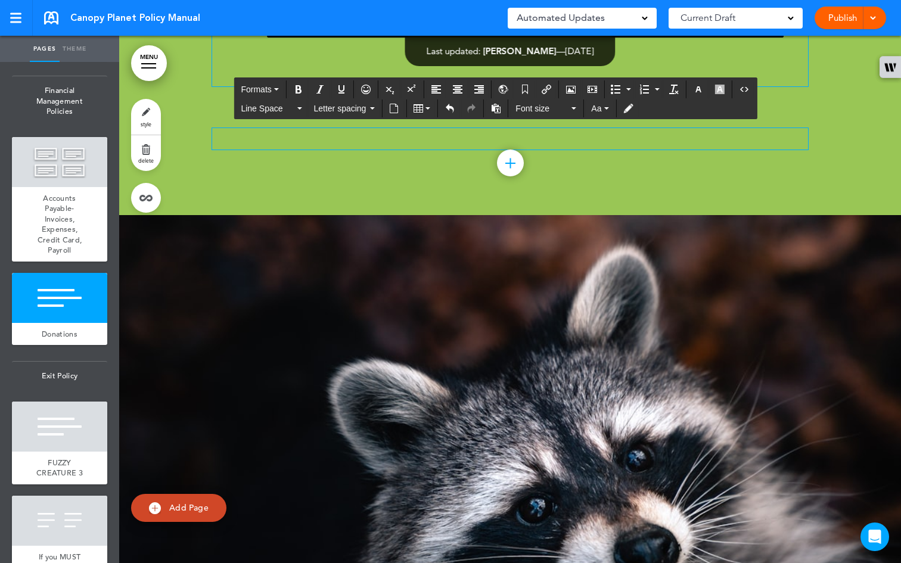
drag, startPoint x: 737, startPoint y: 382, endPoint x: 203, endPoint y: 286, distance: 543.2
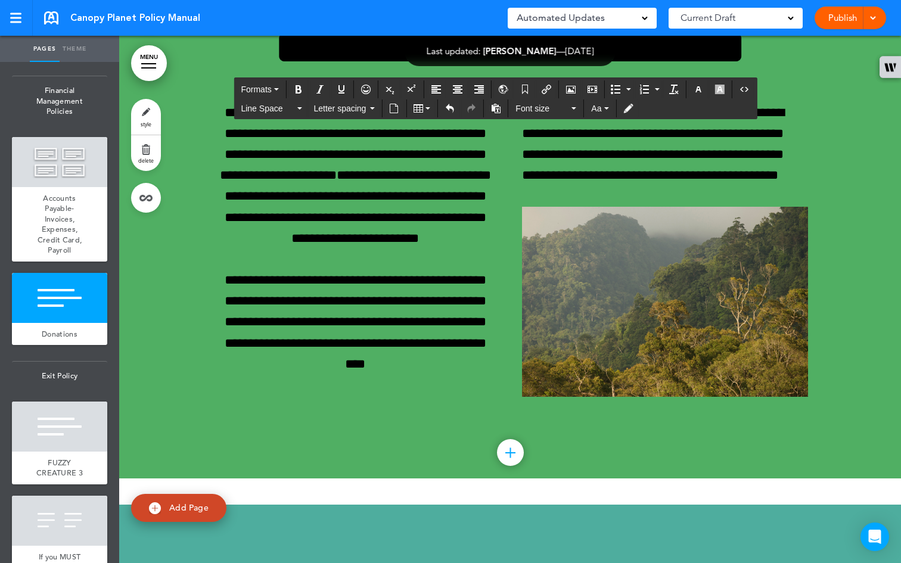
scroll to position [46460, 0]
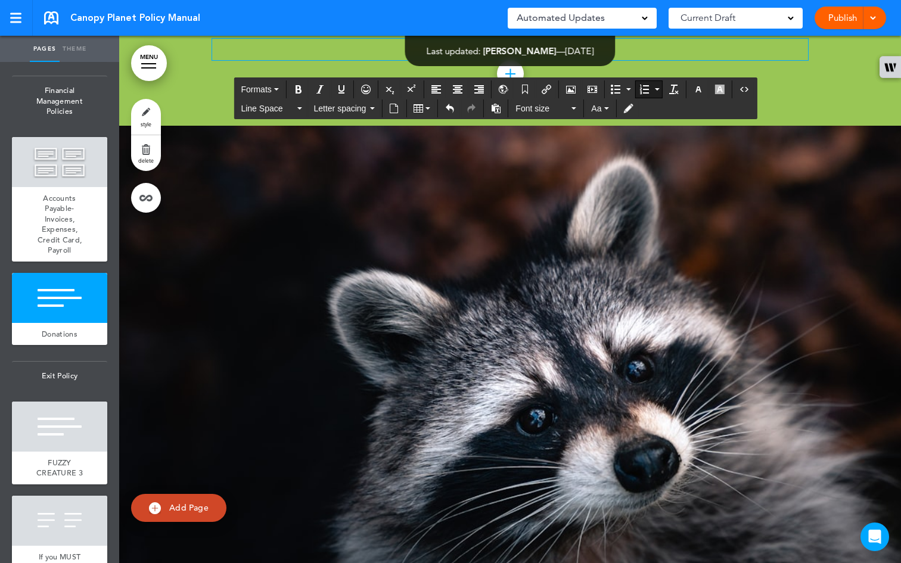
scroll to position [45785, 0]
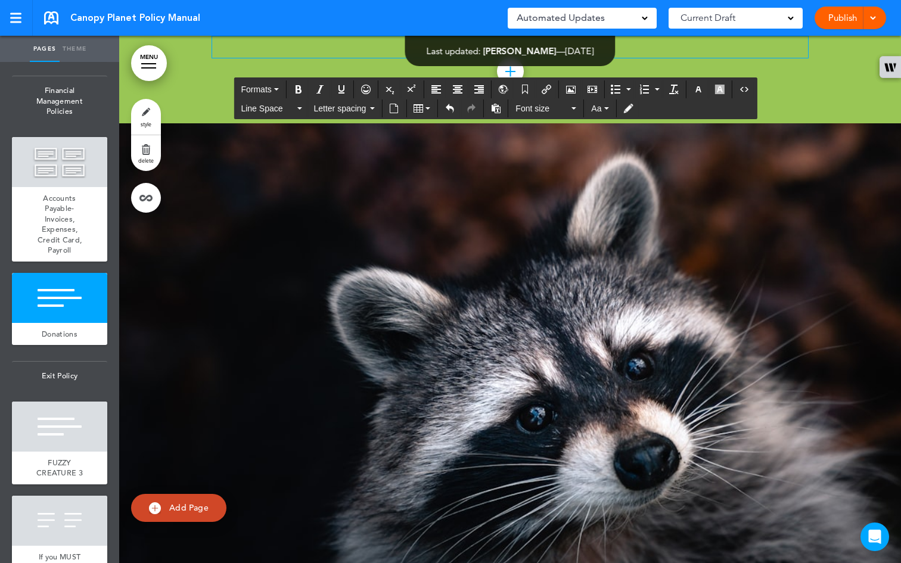
drag, startPoint x: 736, startPoint y: 287, endPoint x: 209, endPoint y: 200, distance: 534.2
click at [279, 90] on icon "button" at bounding box center [276, 89] width 5 height 2
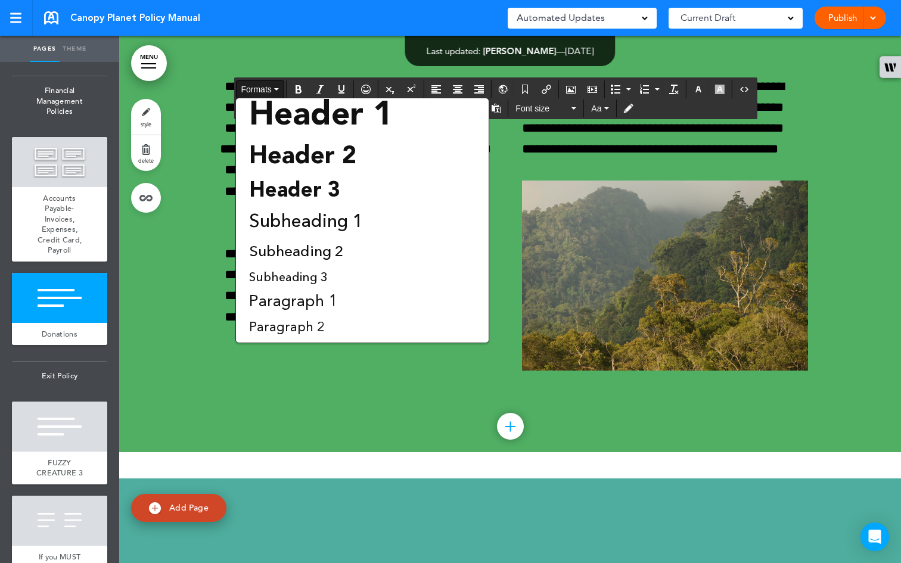
scroll to position [46485, 0]
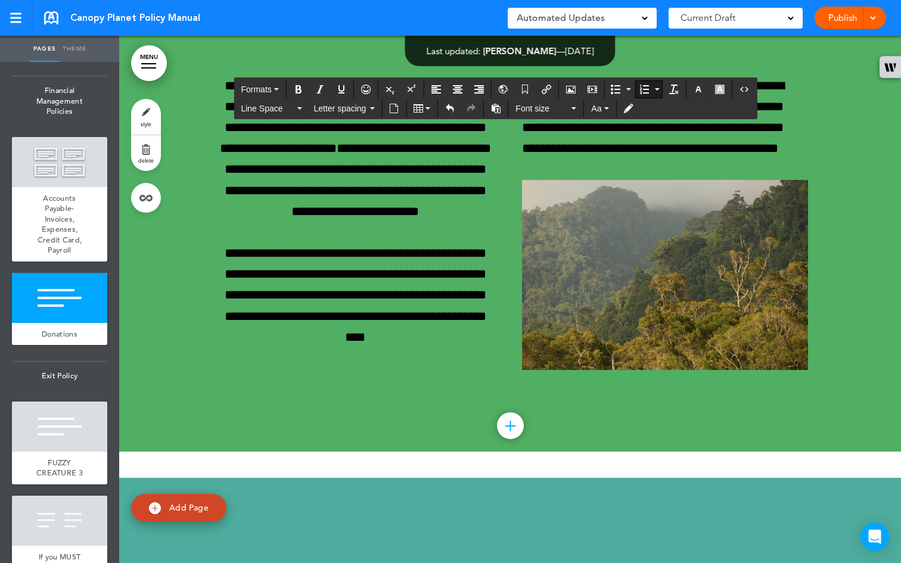
click at [634, 90] on div "Bullet list" at bounding box center [620, 89] width 27 height 18
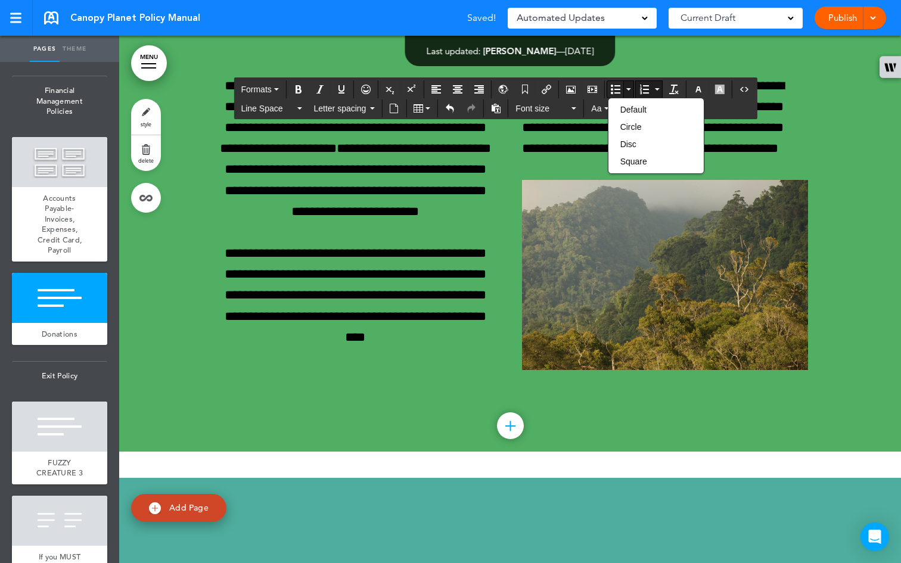
click at [660, 88] on icon "Numbered list" at bounding box center [657, 89] width 5 height 2
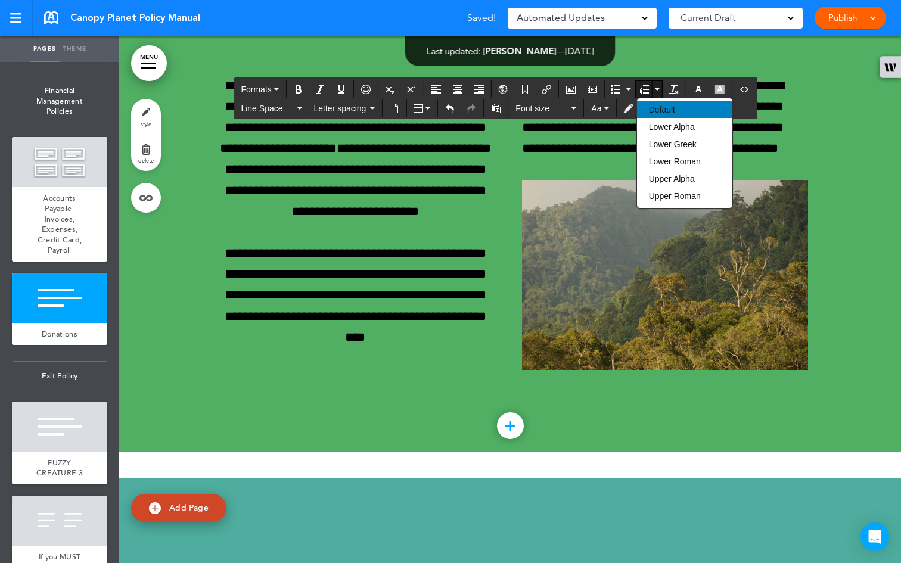
click at [668, 105] on span "Default" at bounding box center [662, 110] width 26 height 10
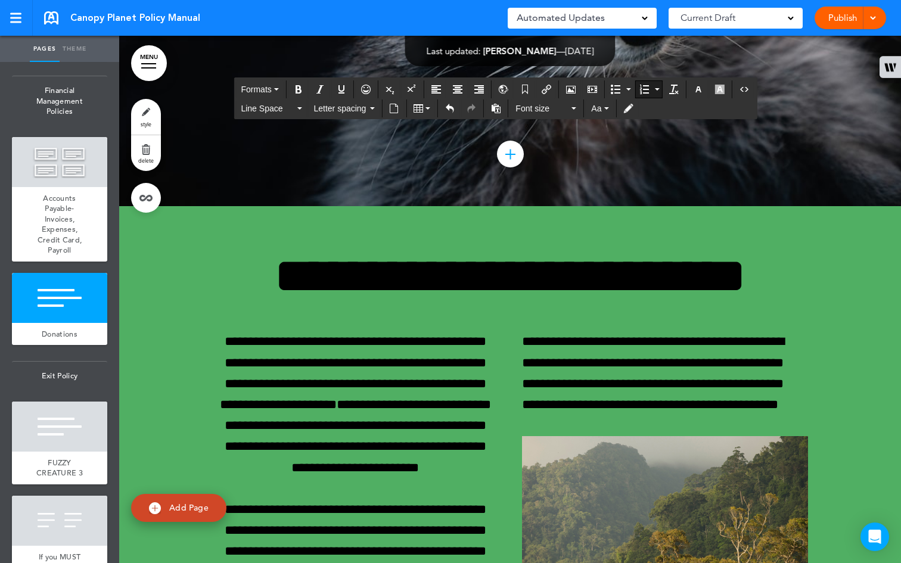
scroll to position [45775, 0]
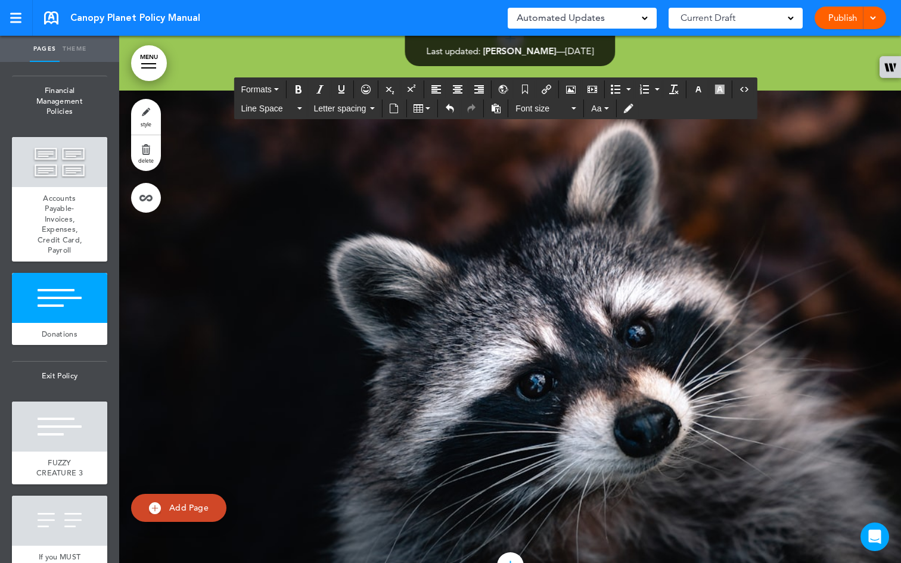
drag, startPoint x: 736, startPoint y: 297, endPoint x: 204, endPoint y: 209, distance: 539.1
click at [275, 86] on button "Formats" at bounding box center [259, 89] width 47 height 17
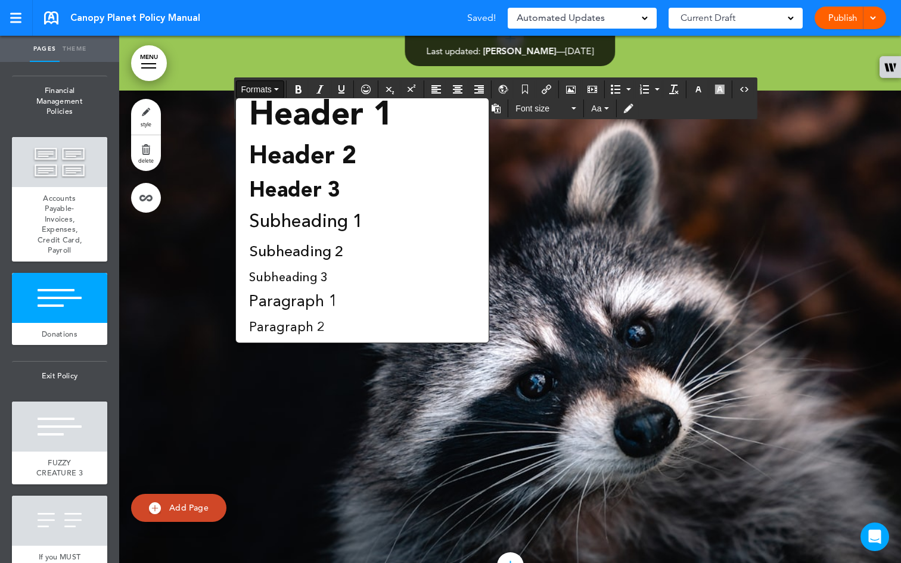
scroll to position [79, 0]
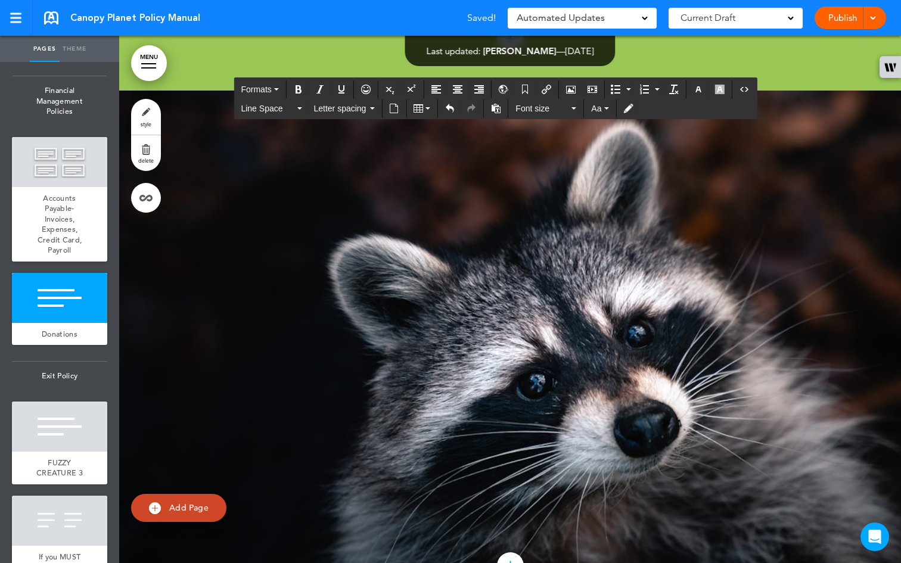
click at [628, 111] on icon "Toggle Tracking Changes" at bounding box center [629, 109] width 10 height 10
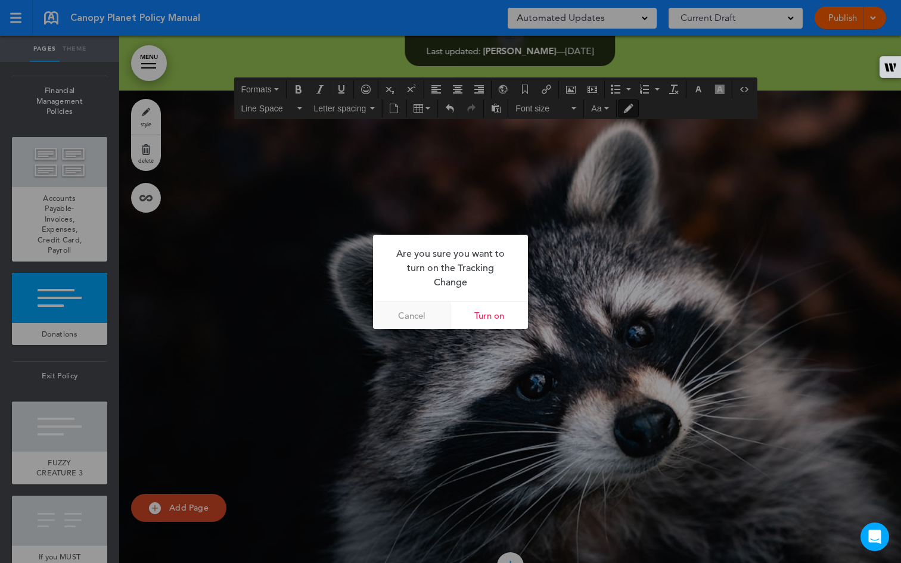
click at [431, 319] on link "Cancel" at bounding box center [412, 315] width 78 height 27
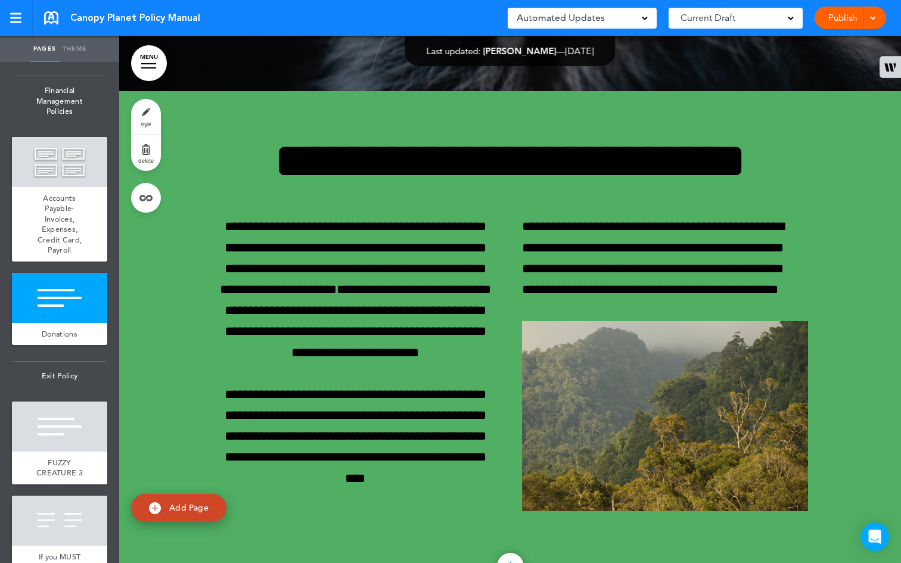
scroll to position [46305, 0]
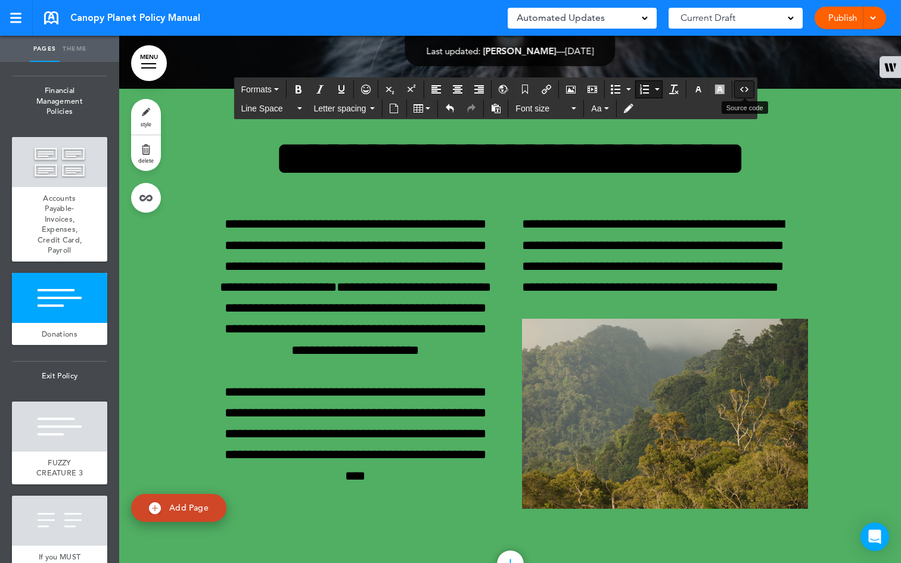
click at [749, 91] on icon "Source code" at bounding box center [745, 90] width 10 height 10
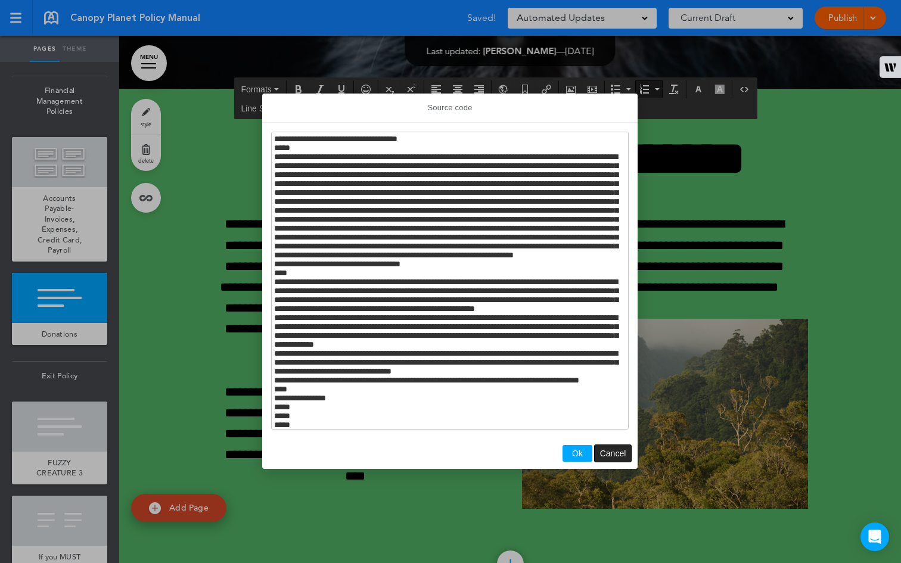
click at [624, 455] on span "Cancel" at bounding box center [613, 454] width 26 height 10
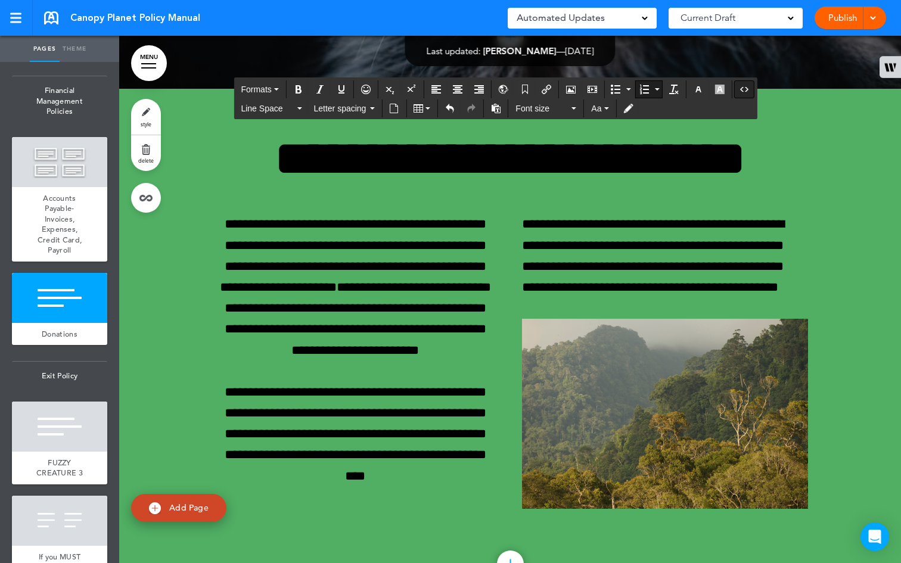
click at [743, 88] on icon "Source code" at bounding box center [745, 90] width 10 height 10
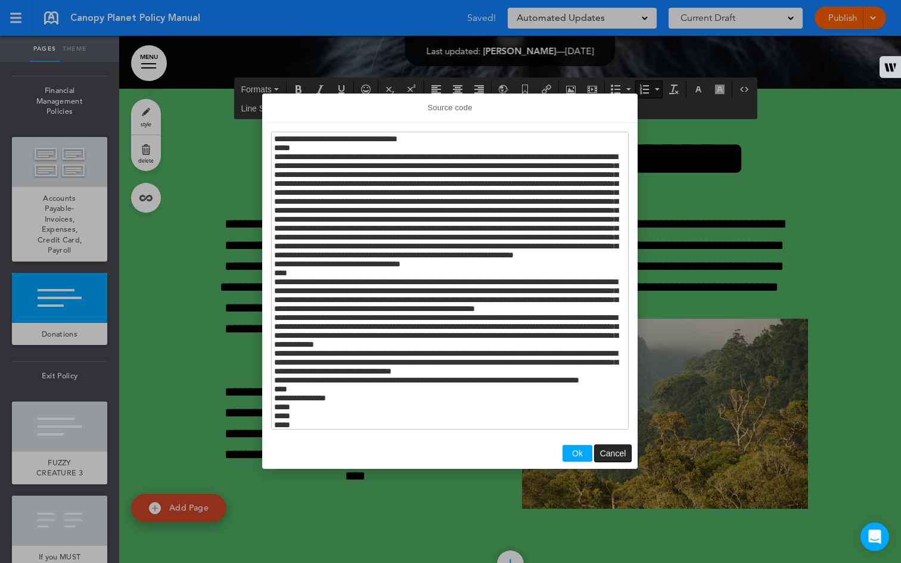
click at [618, 451] on span "Cancel" at bounding box center [613, 454] width 26 height 10
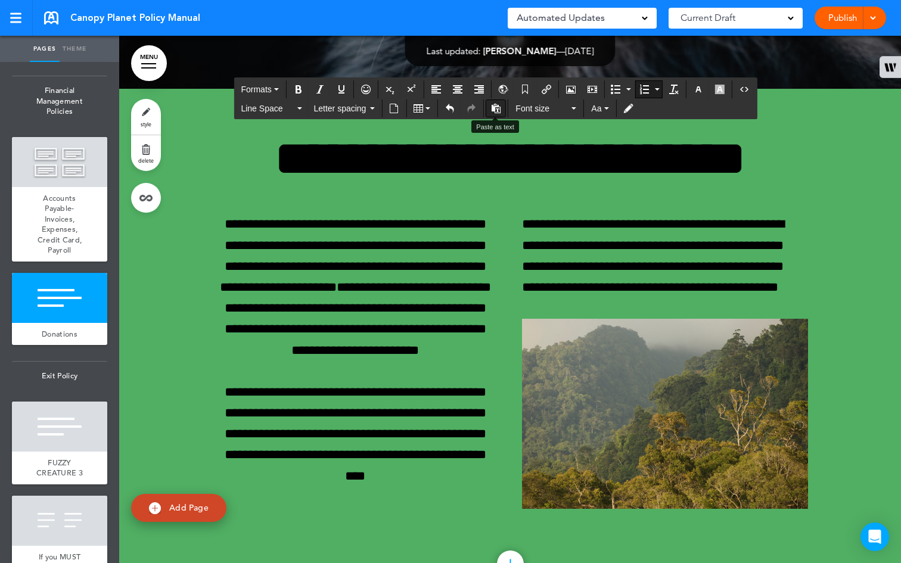
click at [498, 110] on icon "Paste as text" at bounding box center [496, 109] width 10 height 10
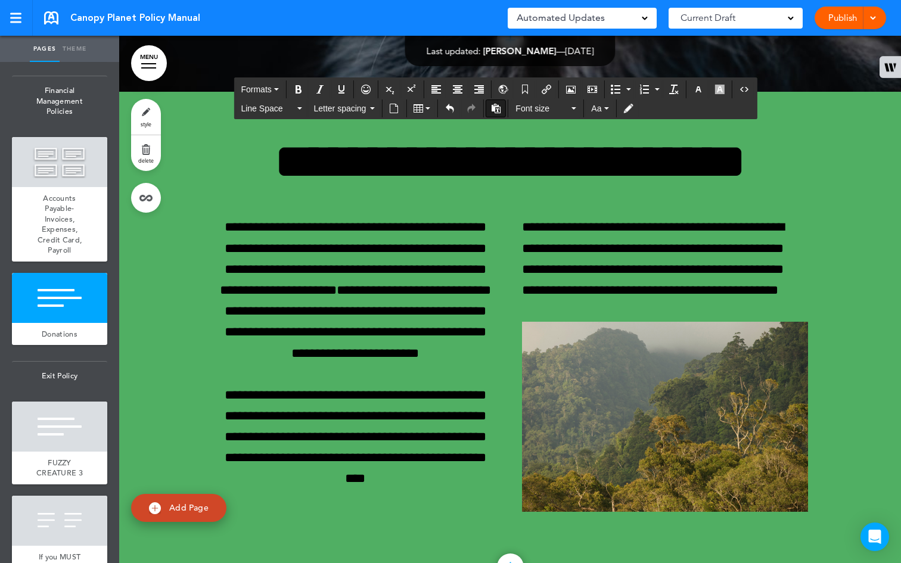
scroll to position [46486, 0]
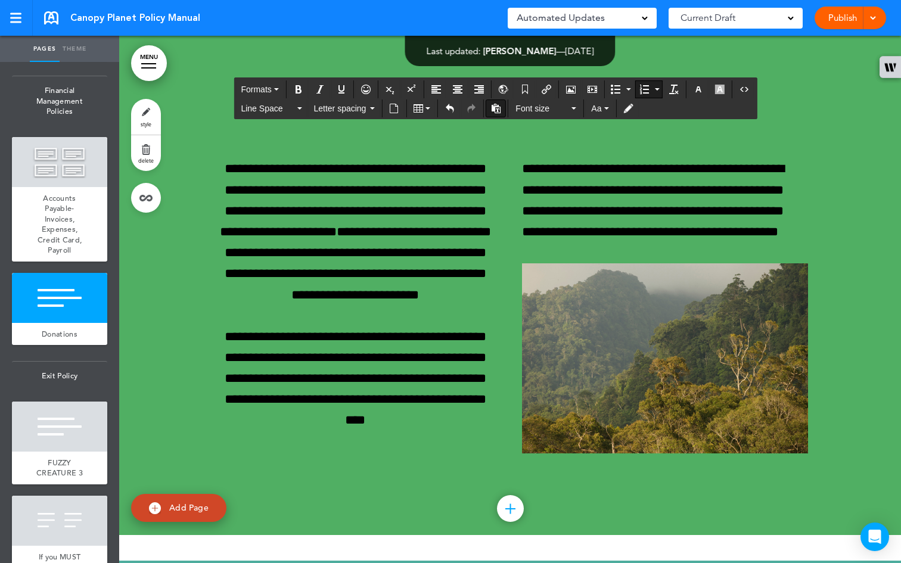
drag, startPoint x: 491, startPoint y: 305, endPoint x: 250, endPoint y: 213, distance: 257.6
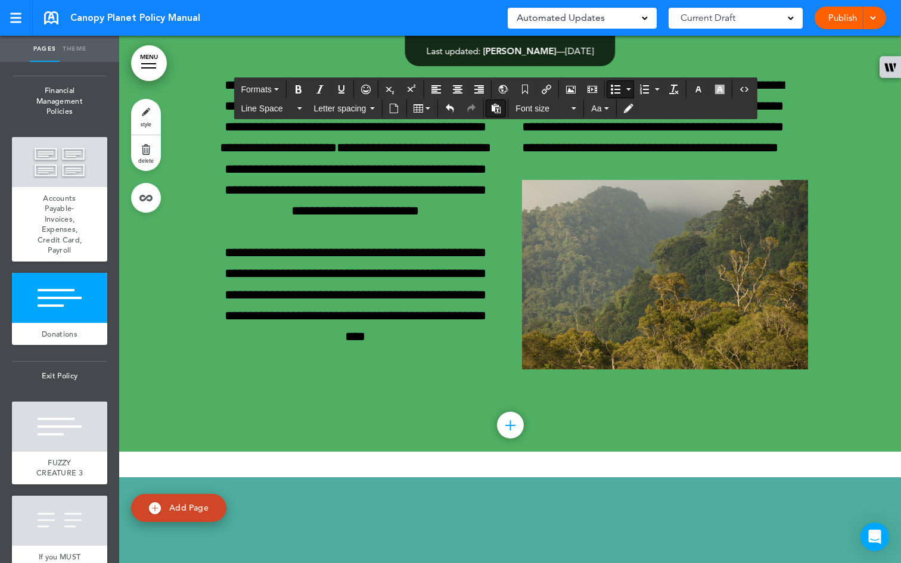
scroll to position [46429, 0]
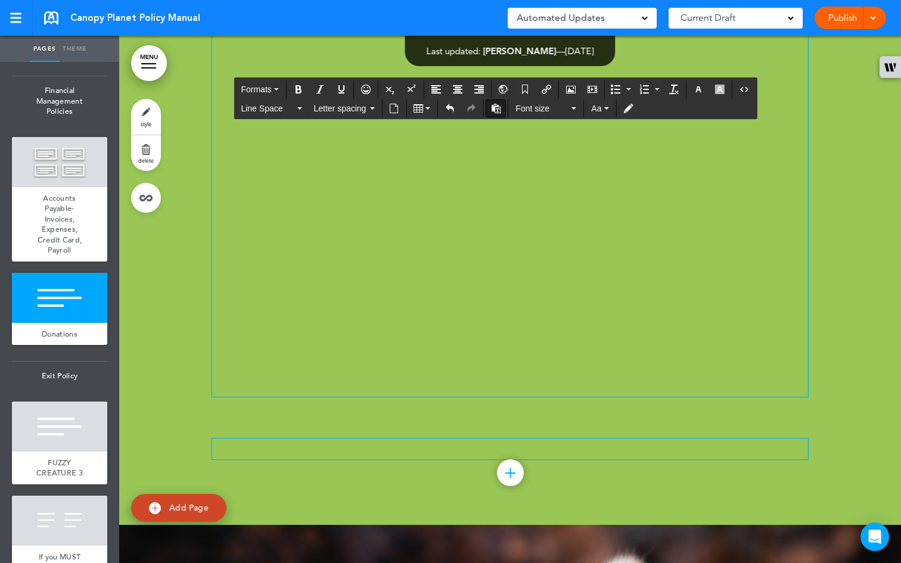
scroll to position [46349, 0]
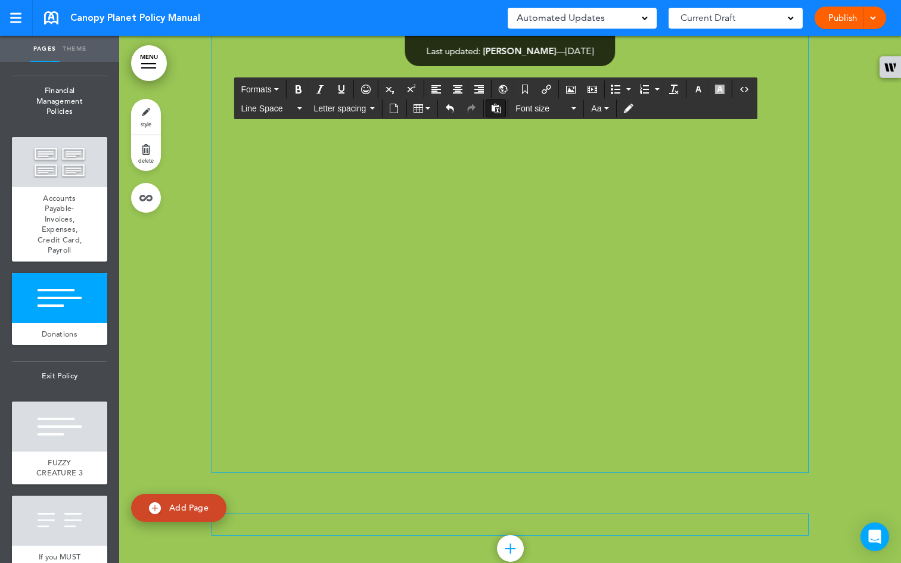
scroll to position [46477, 0]
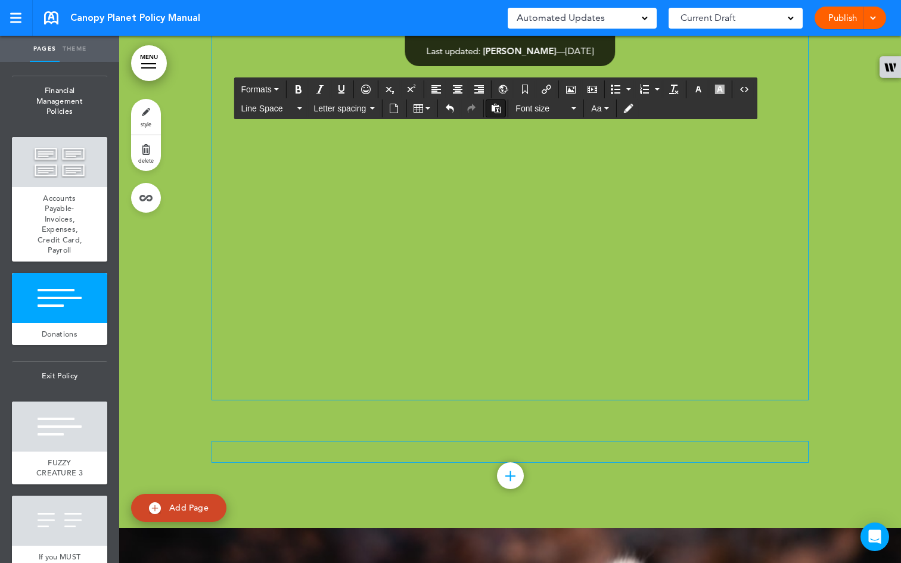
scroll to position [46493, 0]
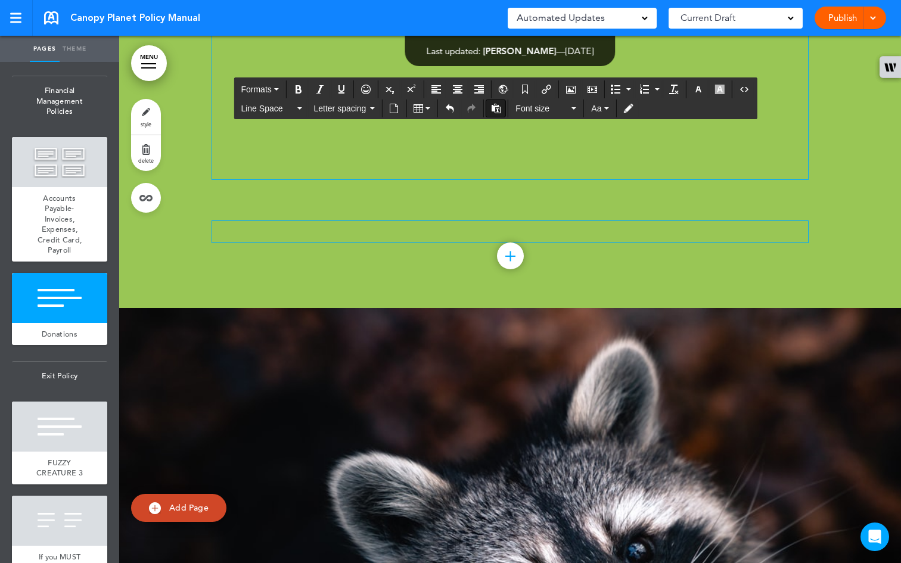
scroll to position [46595, 0]
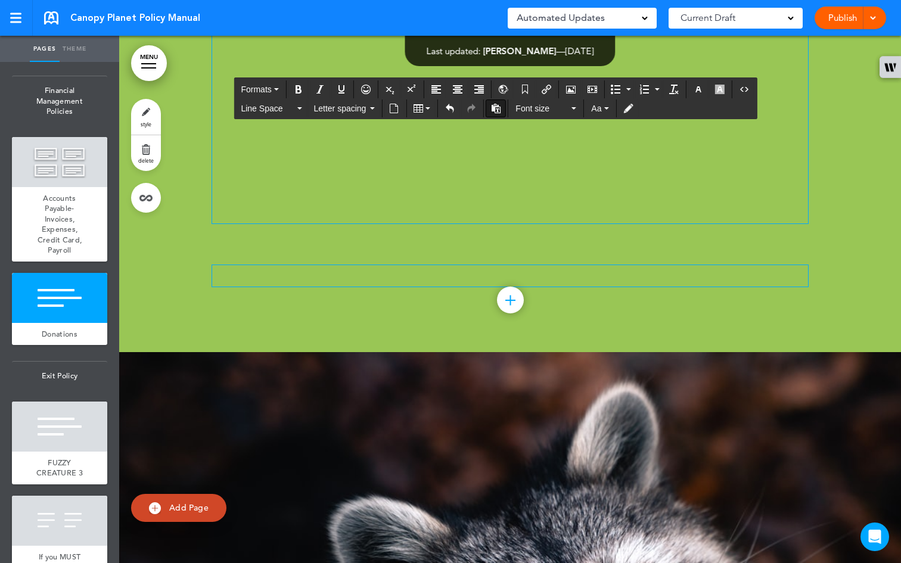
scroll to position [46624, 0]
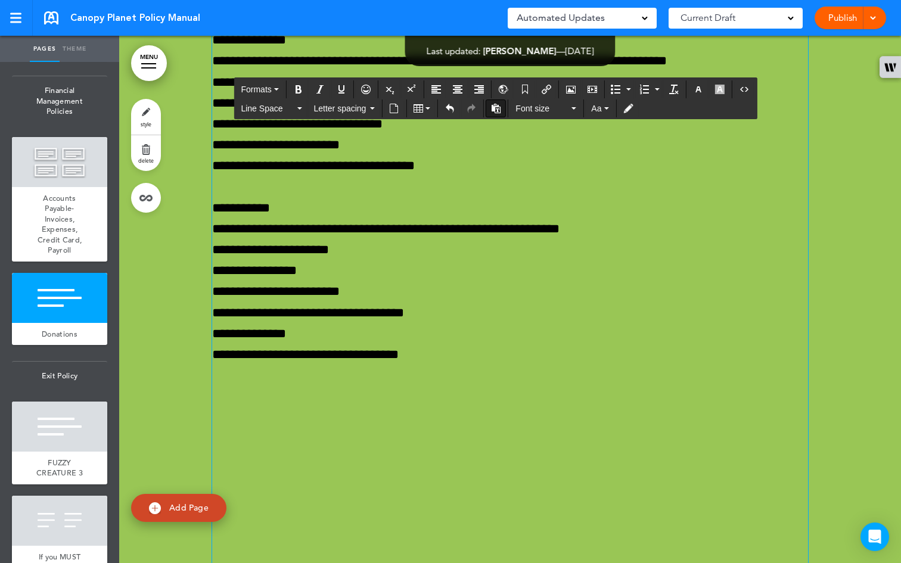
scroll to position [46569, 0]
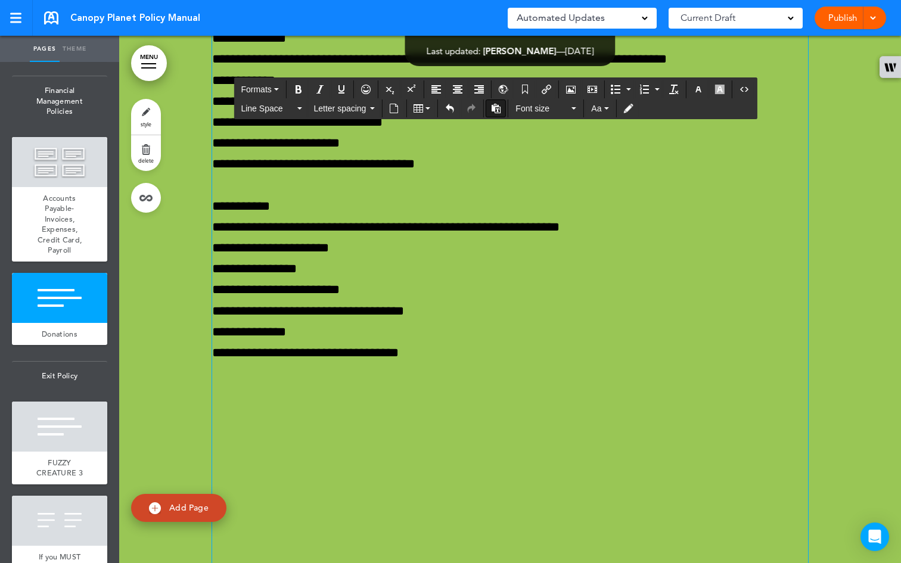
drag, startPoint x: 314, startPoint y: 407, endPoint x: 206, endPoint y: 294, distance: 156.9
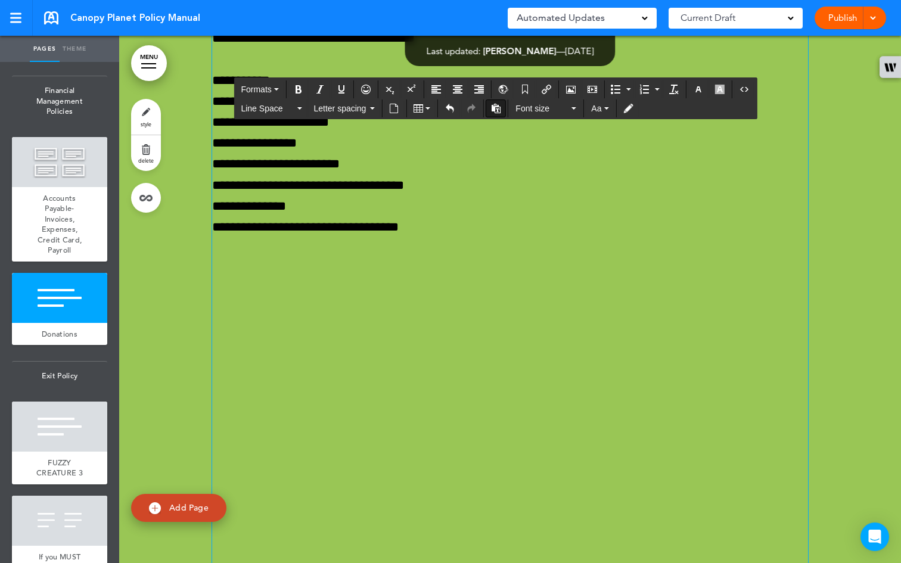
drag, startPoint x: 432, startPoint y: 360, endPoint x: 213, endPoint y: 340, distance: 219.1
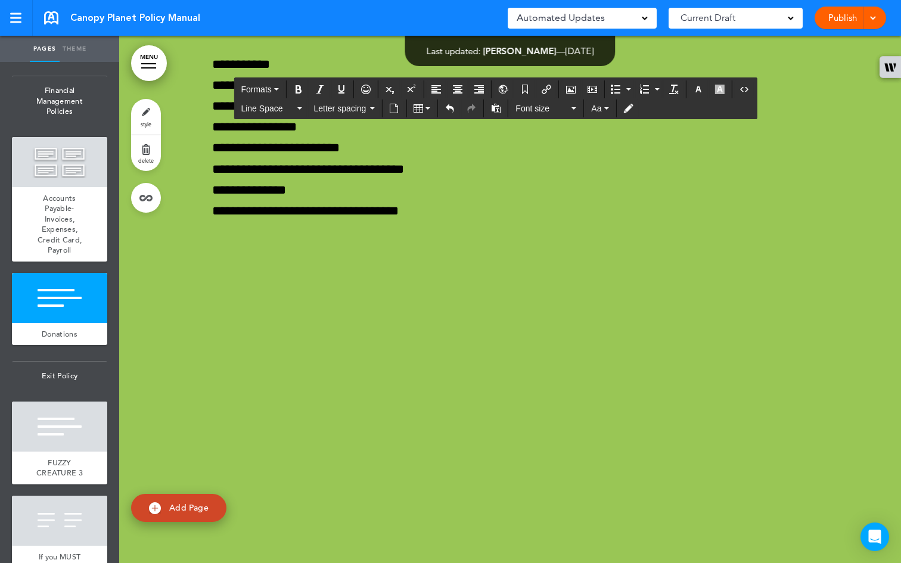
scroll to position [46593, 0]
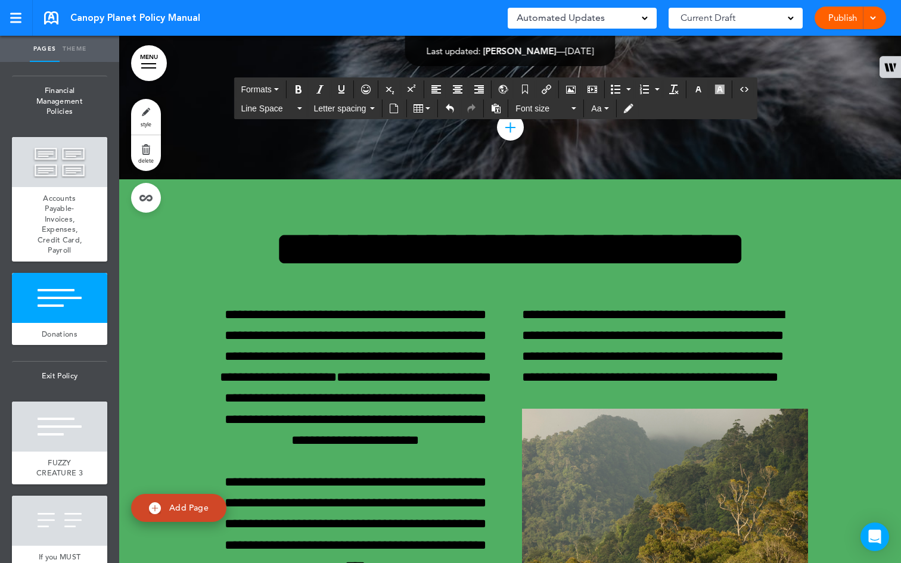
scroll to position [48535, 0]
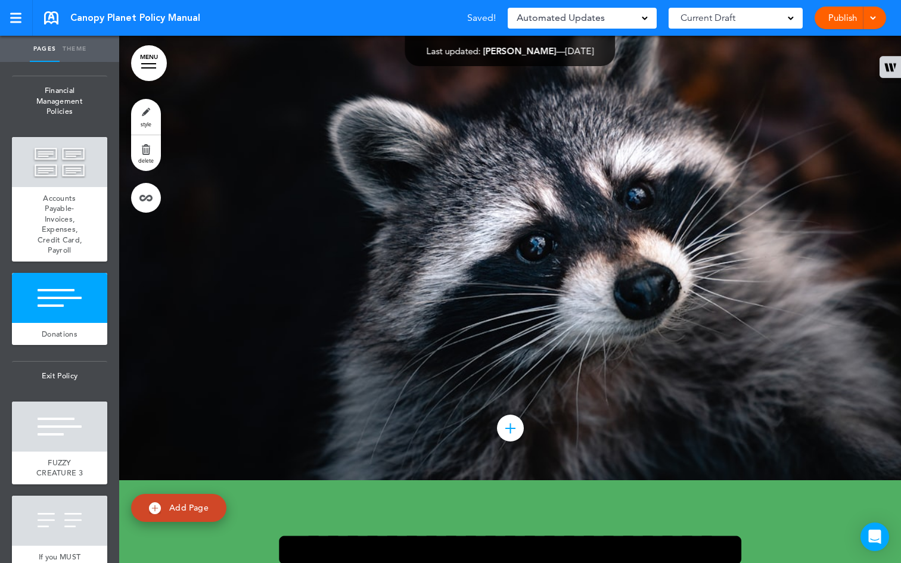
scroll to position [47903, 0]
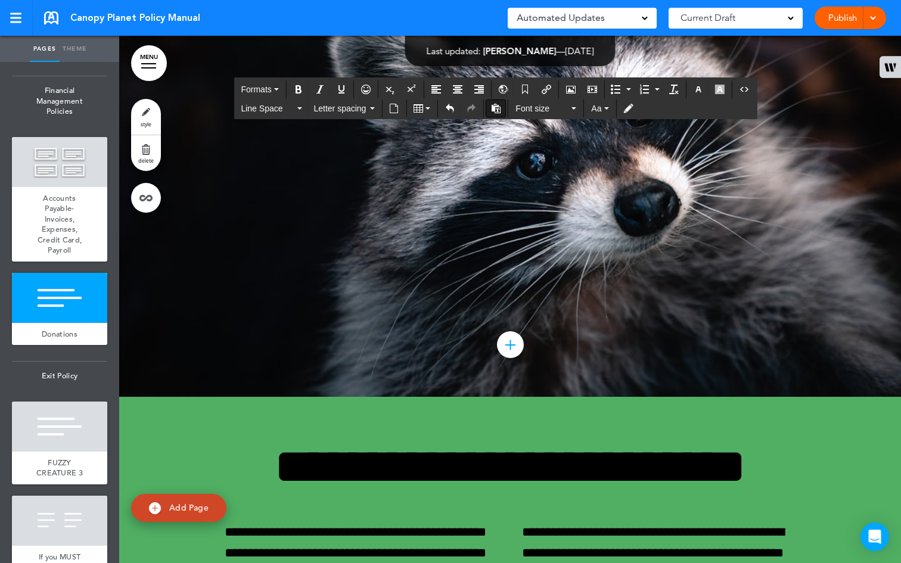
drag, startPoint x: 253, startPoint y: 182, endPoint x: 386, endPoint y: 426, distance: 277.7
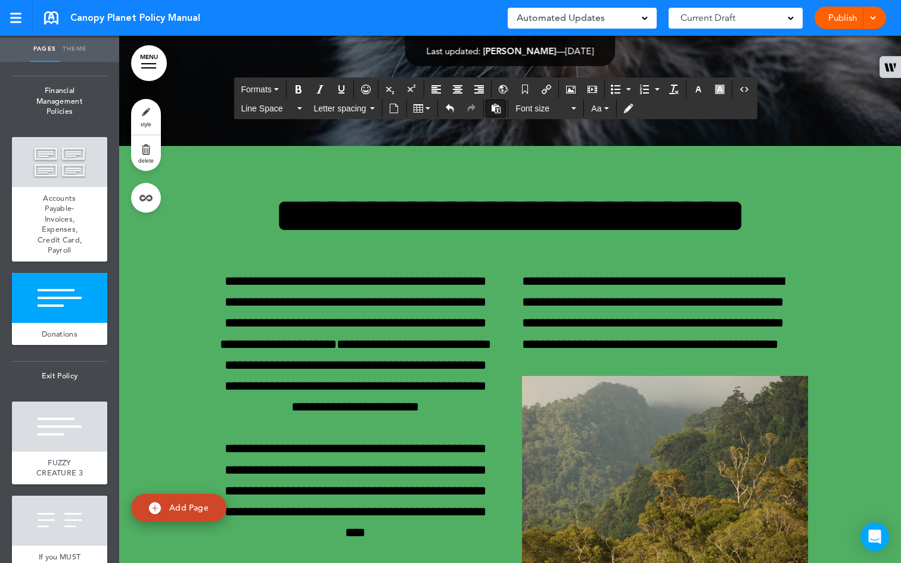
drag, startPoint x: 365, startPoint y: 486, endPoint x: 289, endPoint y: 123, distance: 370.3
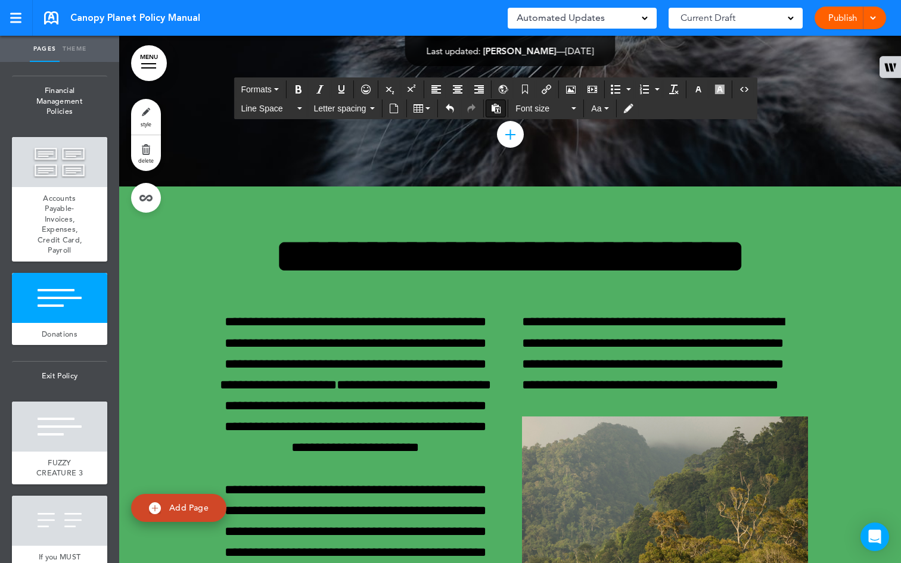
scroll to position [47551, 0]
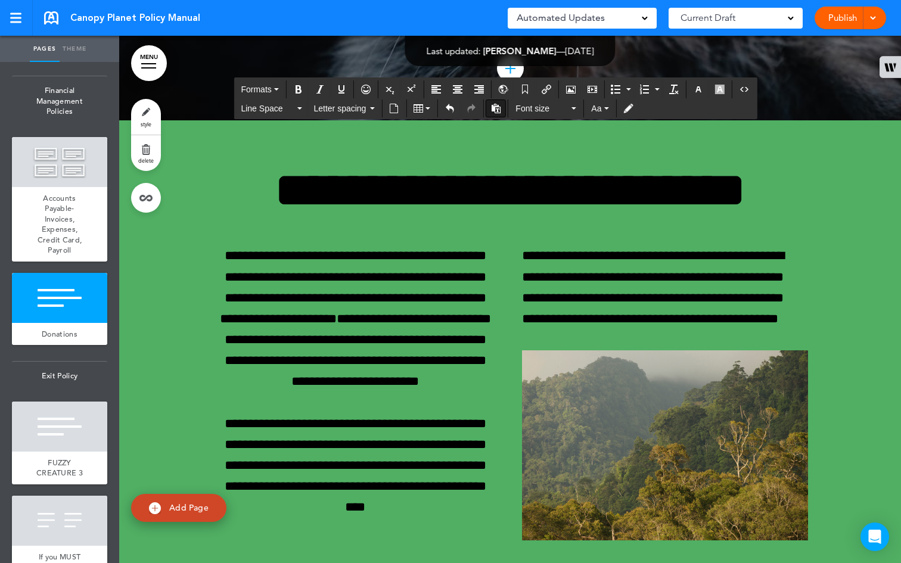
drag, startPoint x: 258, startPoint y: 481, endPoint x: 222, endPoint y: 311, distance: 173.1
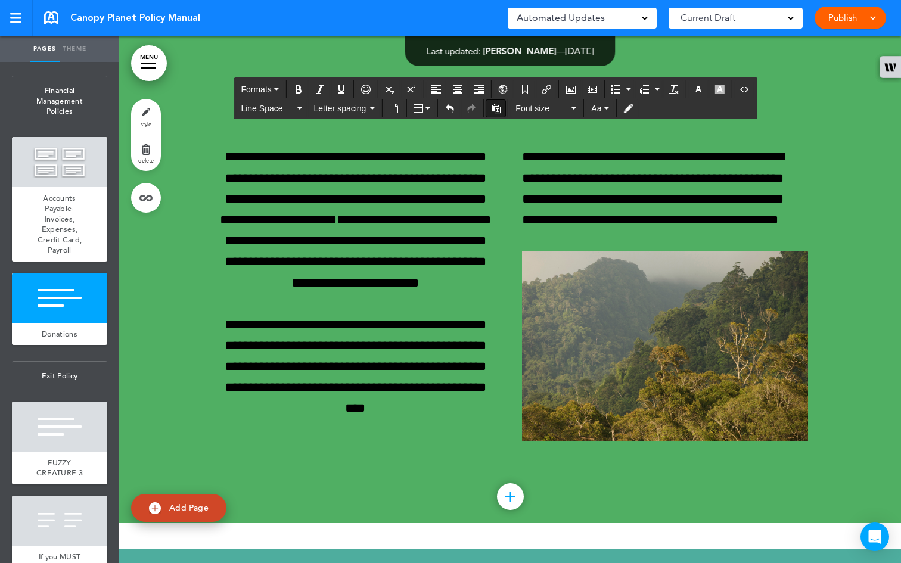
scroll to position [47433, 0]
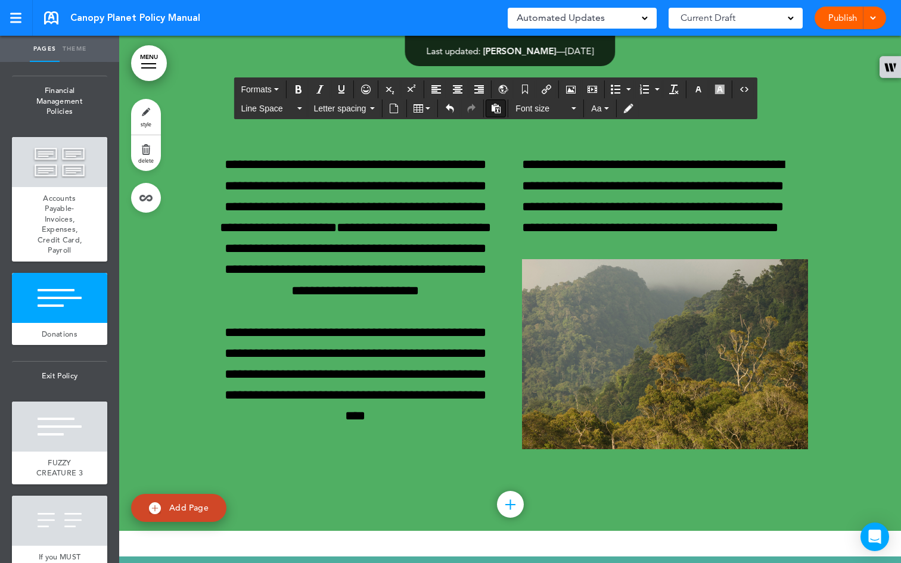
drag, startPoint x: 233, startPoint y: 253, endPoint x: 196, endPoint y: 249, distance: 37.1
click at [700, 89] on icon "button" at bounding box center [699, 90] width 10 height 10
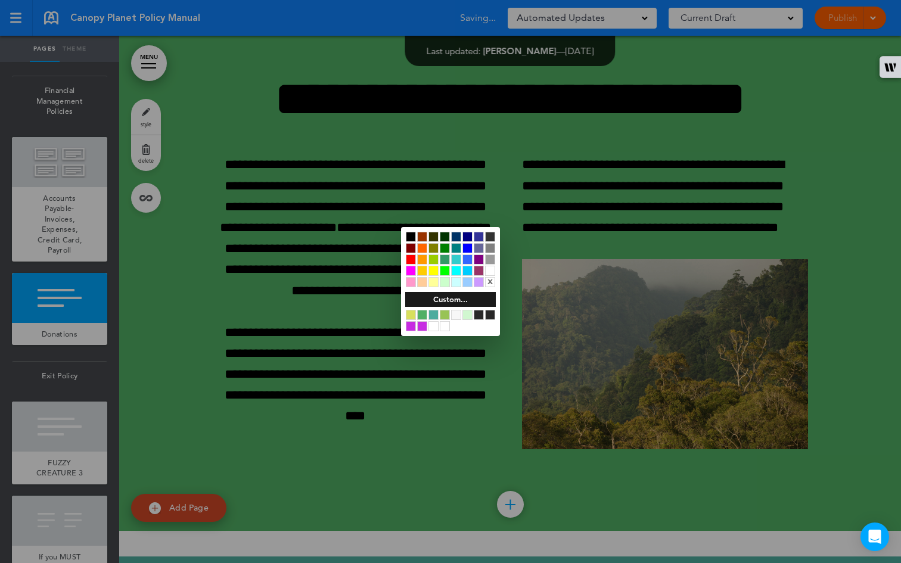
click at [412, 256] on div at bounding box center [411, 260] width 10 height 10
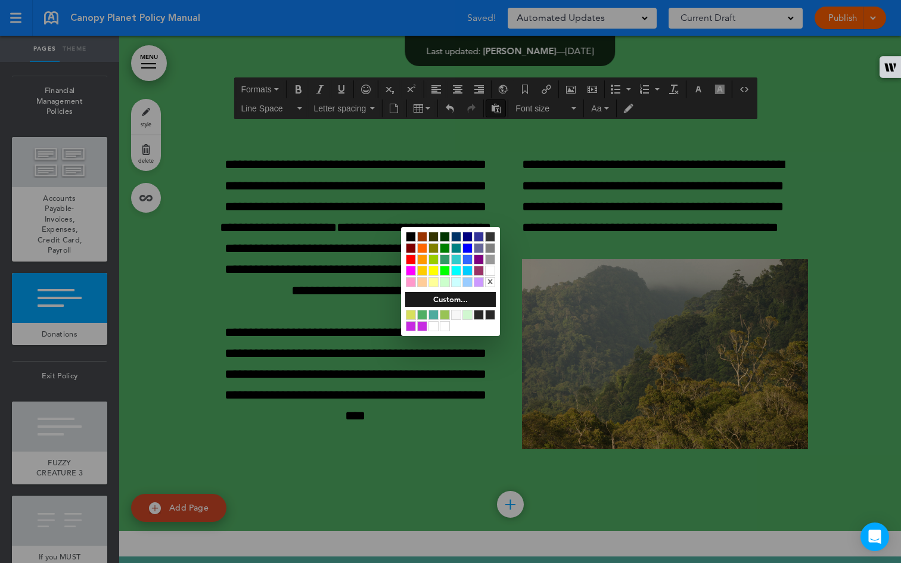
click at [300, 91] on div at bounding box center [450, 281] width 901 height 563
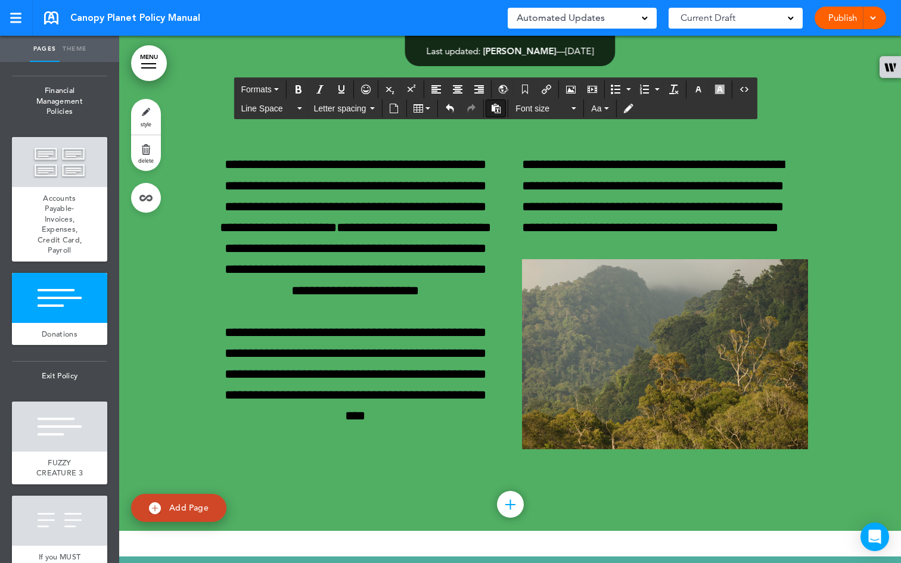
drag, startPoint x: 237, startPoint y: 252, endPoint x: 208, endPoint y: 251, distance: 28.6
click at [302, 89] on icon "Bold" at bounding box center [299, 90] width 10 height 10
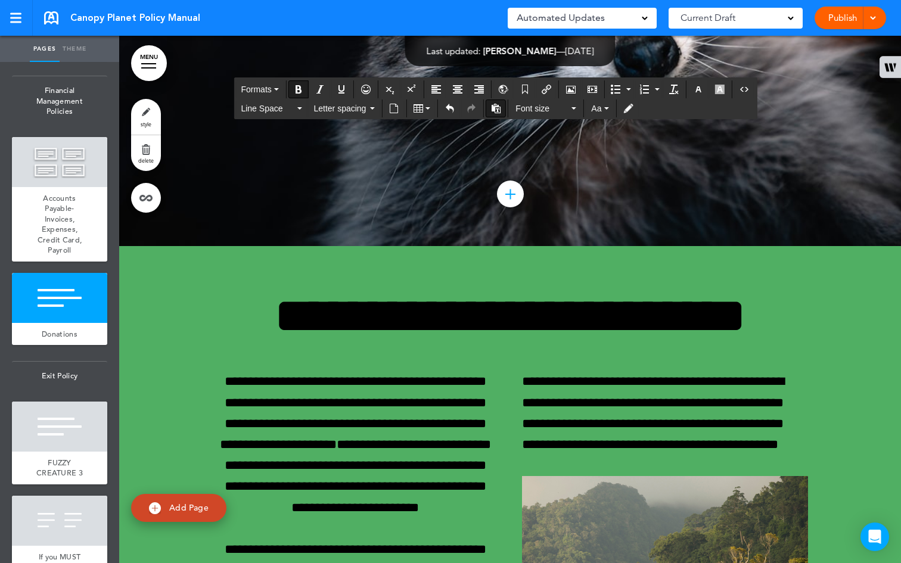
scroll to position [47193, 0]
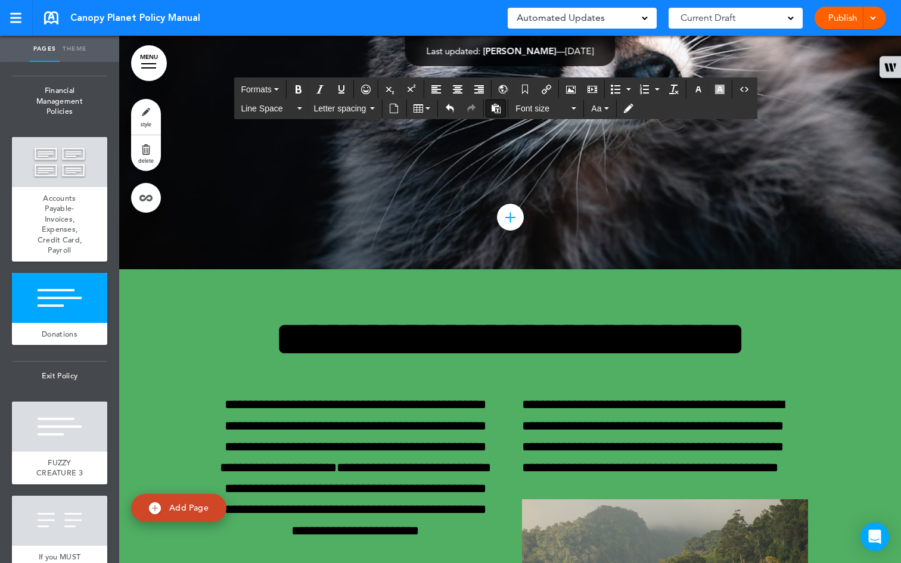
drag, startPoint x: 262, startPoint y: 323, endPoint x: 210, endPoint y: 325, distance: 52.5
click at [301, 87] on icon "Bold" at bounding box center [299, 90] width 10 height 10
click at [700, 91] on icon "button" at bounding box center [699, 90] width 10 height 10
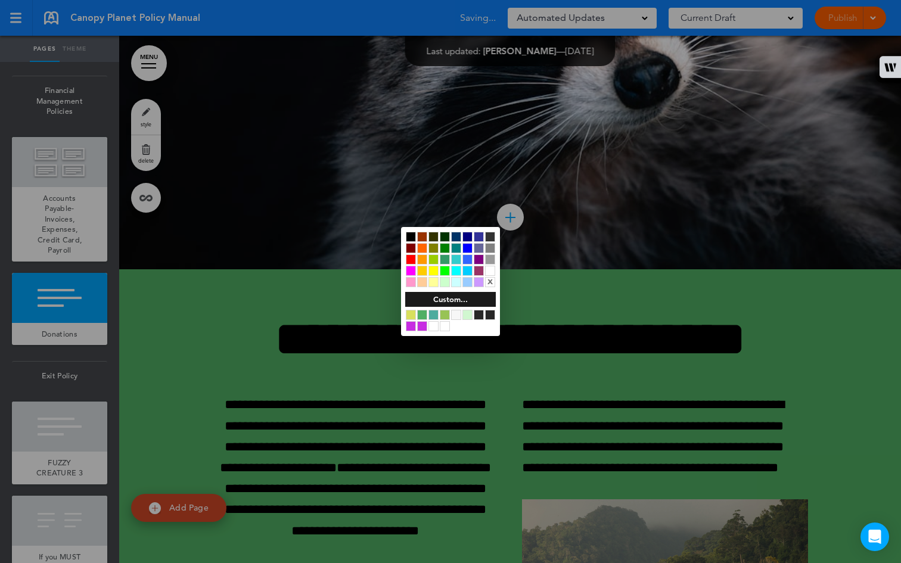
click at [424, 268] on div at bounding box center [422, 271] width 10 height 10
click at [315, 251] on div at bounding box center [450, 281] width 901 height 563
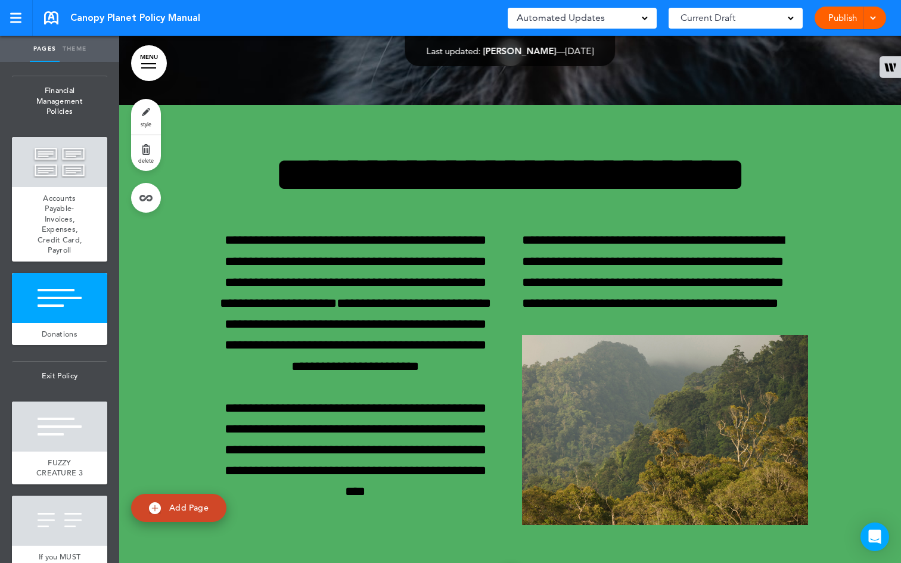
scroll to position [47385, 0]
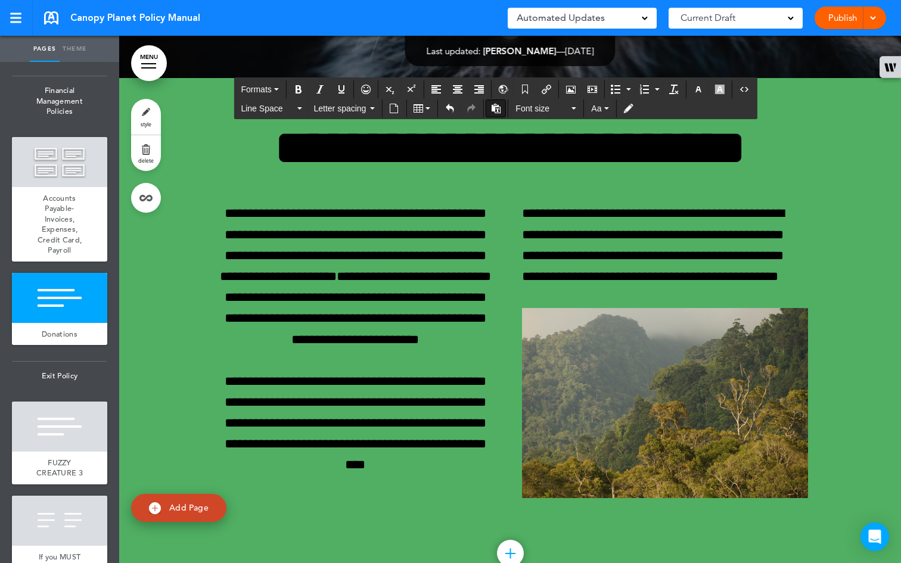
drag, startPoint x: 338, startPoint y: 446, endPoint x: 313, endPoint y: 448, distance: 25.1
click at [698, 88] on icon "button" at bounding box center [699, 90] width 10 height 10
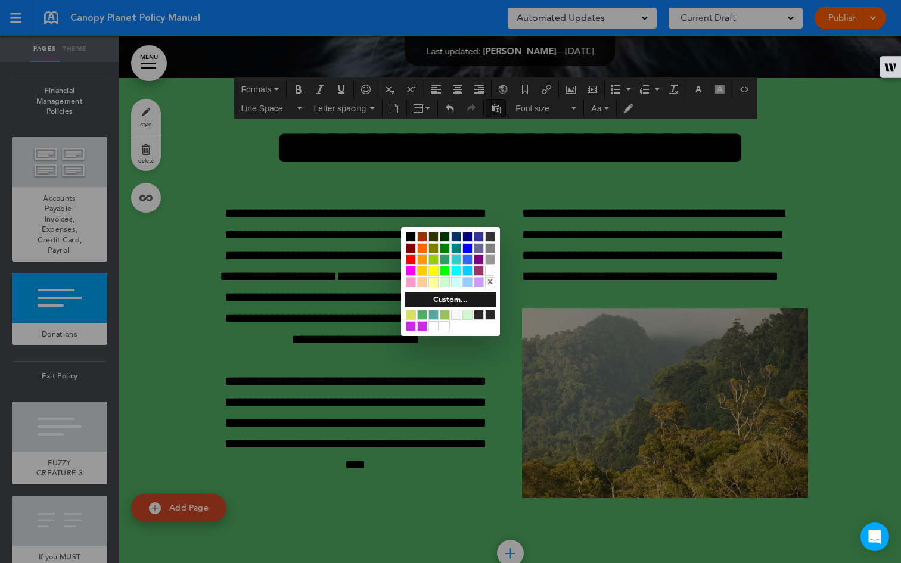
click at [410, 259] on div at bounding box center [411, 260] width 10 height 10
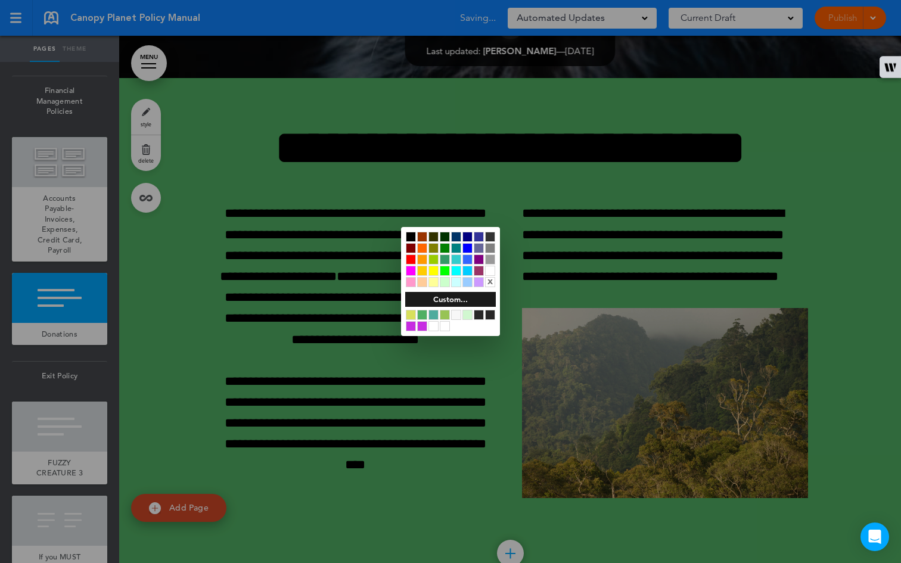
click at [302, 237] on div at bounding box center [450, 281] width 901 height 563
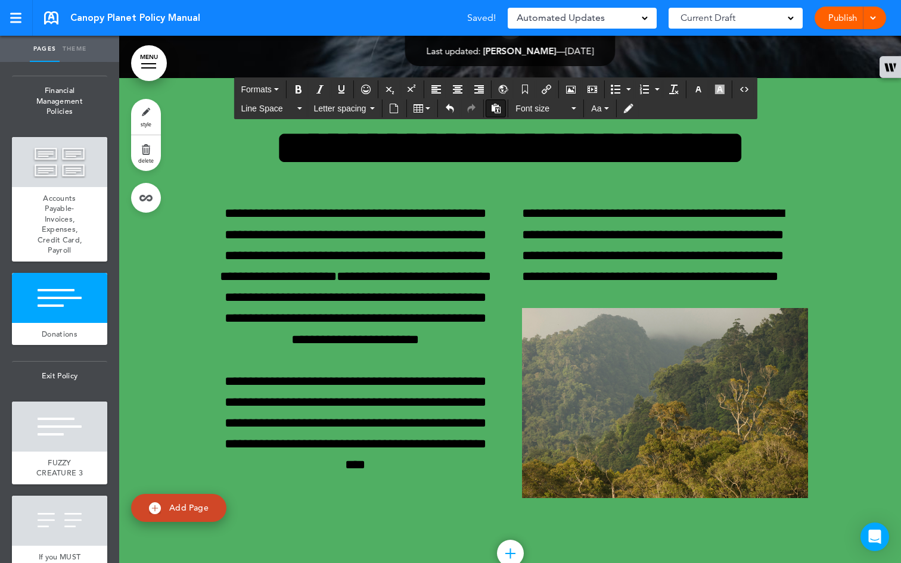
drag, startPoint x: 370, startPoint y: 258, endPoint x: 313, endPoint y: 261, distance: 57.3
click at [702, 87] on icon "button" at bounding box center [699, 90] width 10 height 10
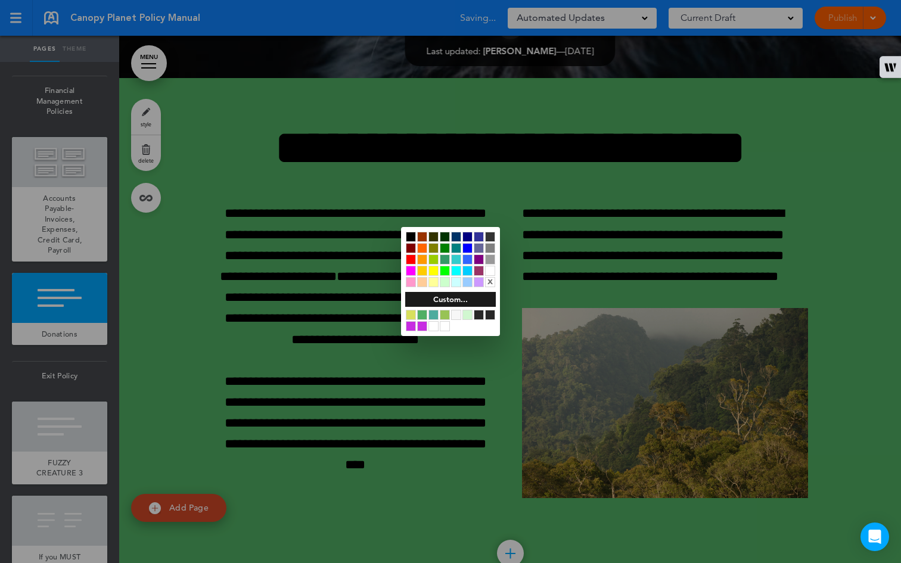
click at [421, 269] on div at bounding box center [422, 271] width 10 height 10
click at [345, 228] on div at bounding box center [450, 281] width 901 height 563
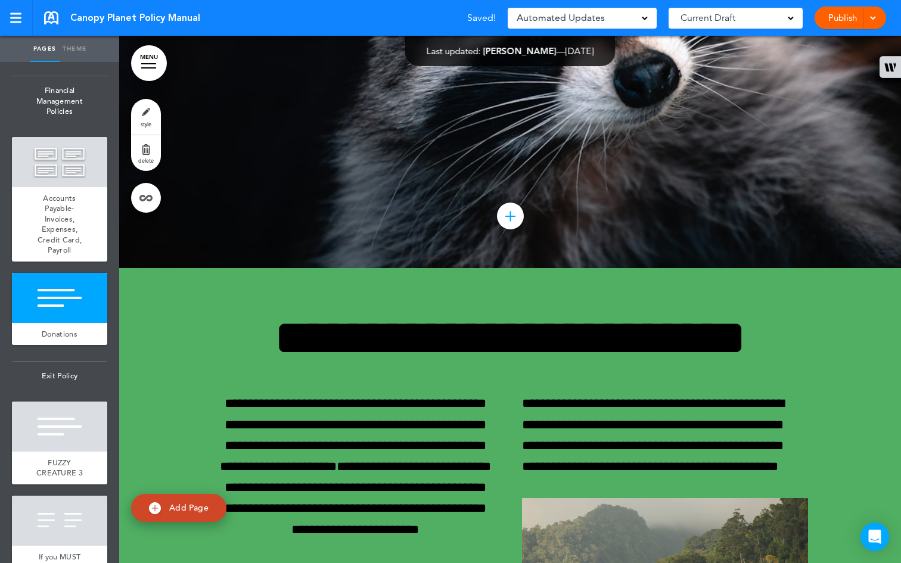
scroll to position [47171, 0]
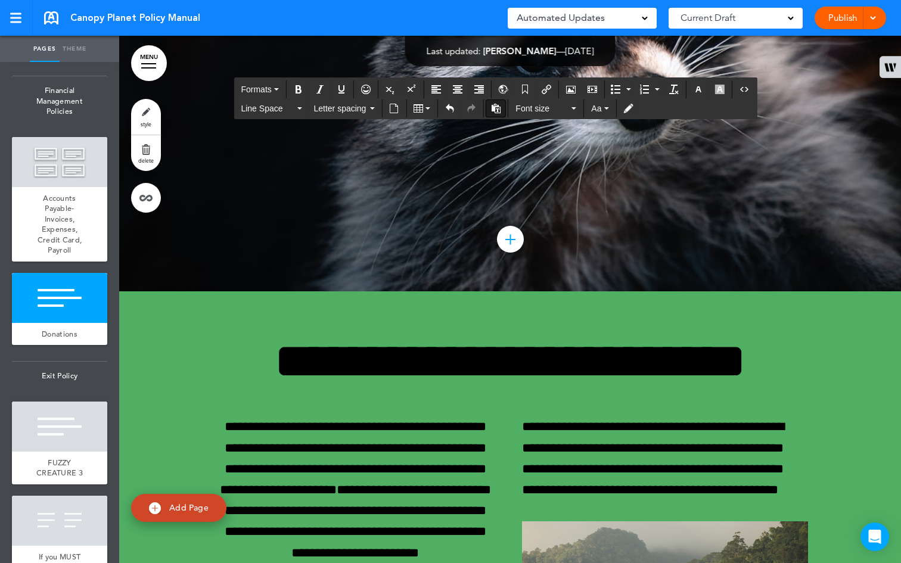
drag, startPoint x: 255, startPoint y: 157, endPoint x: 210, endPoint y: 158, distance: 44.7
click at [300, 89] on icon "Bold" at bounding box center [299, 90] width 10 height 10
click at [702, 88] on icon "button" at bounding box center [699, 90] width 10 height 10
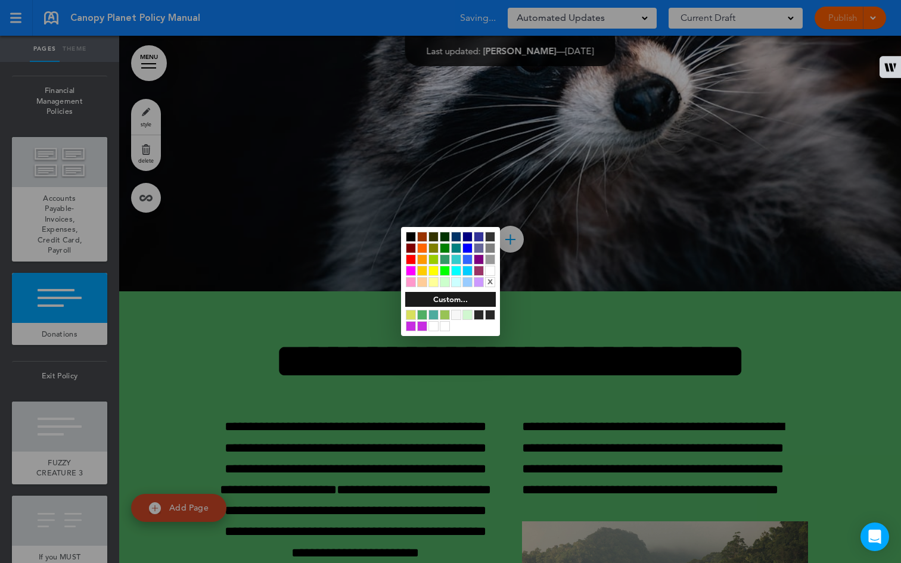
click at [446, 249] on div at bounding box center [445, 248] width 10 height 10
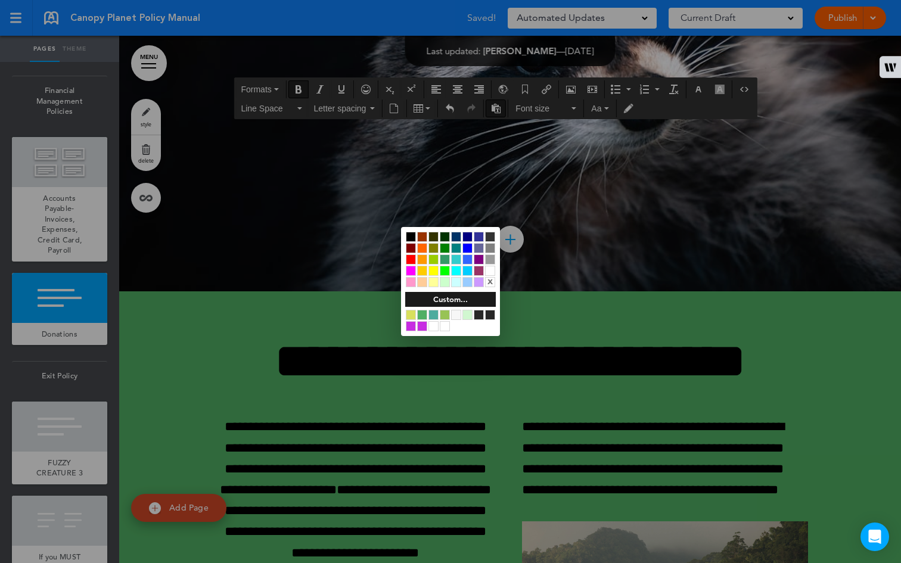
click at [336, 163] on div at bounding box center [450, 281] width 901 height 563
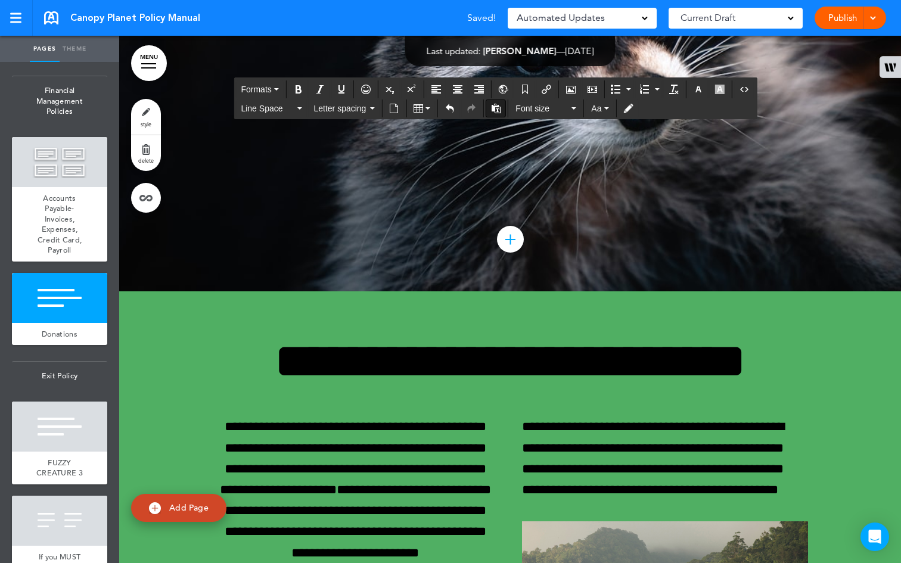
drag, startPoint x: 358, startPoint y: 302, endPoint x: 311, endPoint y: 305, distance: 47.2
click at [700, 85] on icon "button" at bounding box center [699, 90] width 10 height 10
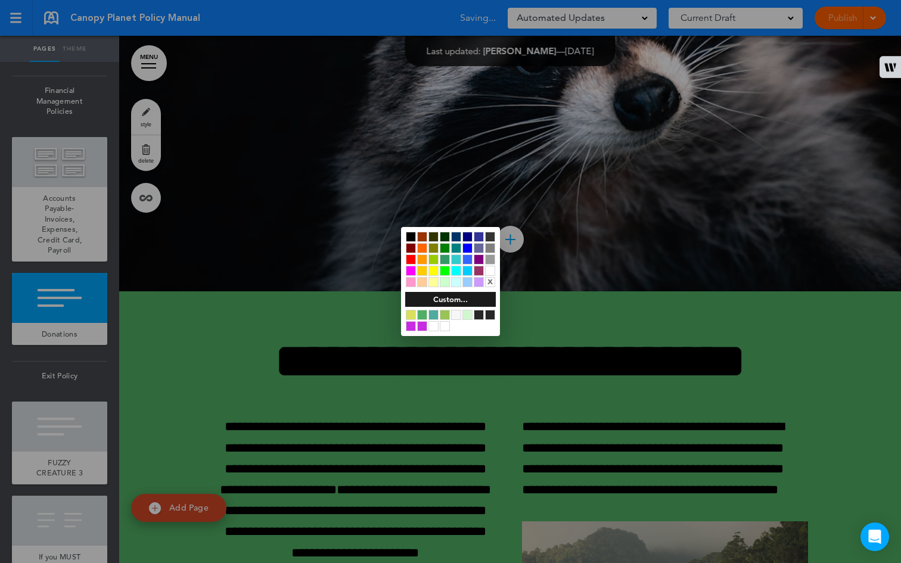
click at [445, 249] on div at bounding box center [445, 248] width 10 height 10
click at [363, 181] on div at bounding box center [450, 281] width 901 height 563
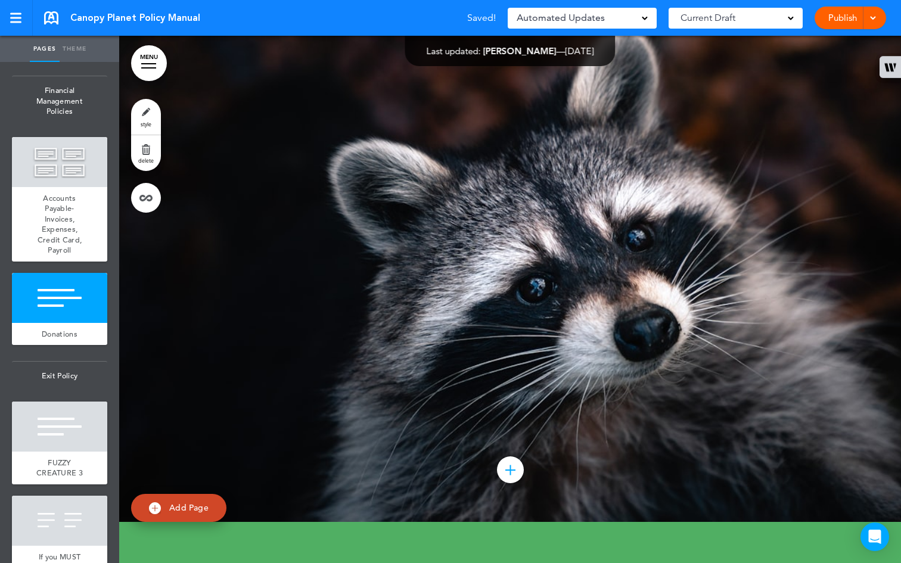
scroll to position [46940, 0]
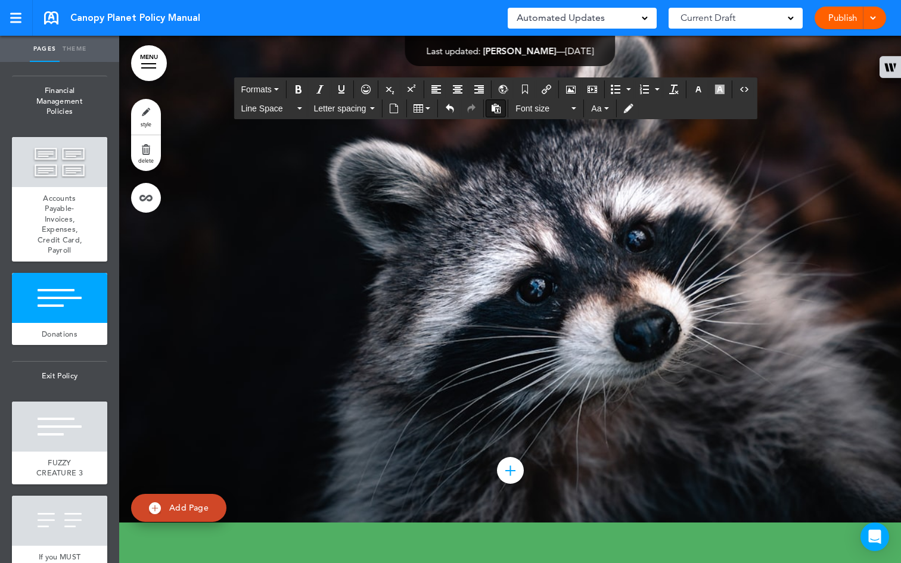
drag, startPoint x: 409, startPoint y: 345, endPoint x: 211, endPoint y: 346, distance: 197.9
click at [302, 89] on icon "Bold" at bounding box center [299, 90] width 10 height 10
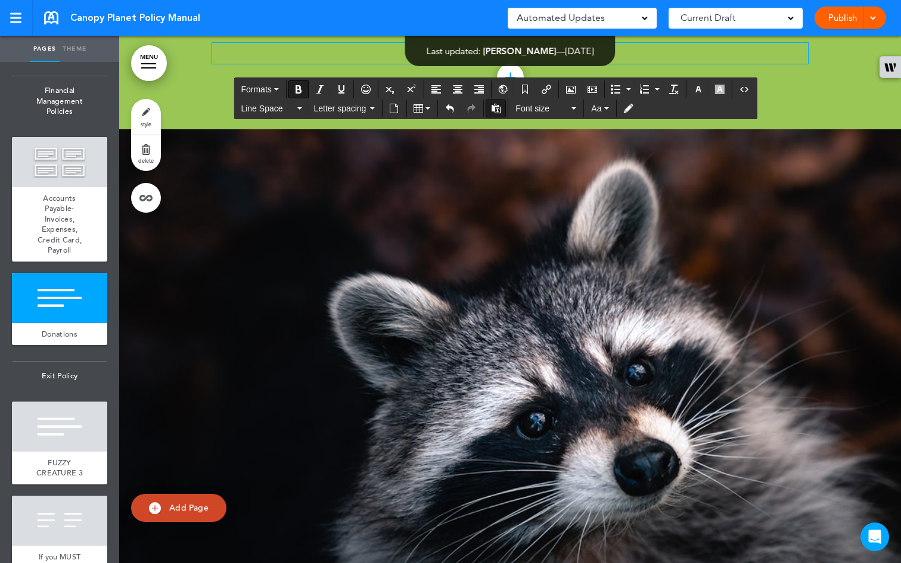
scroll to position [46805, 0]
drag, startPoint x: 287, startPoint y: 377, endPoint x: 199, endPoint y: 368, distance: 89.3
click at [303, 91] on icon "Bold" at bounding box center [299, 90] width 10 height 10
click at [323, 92] on icon "Italic" at bounding box center [320, 90] width 10 height 10
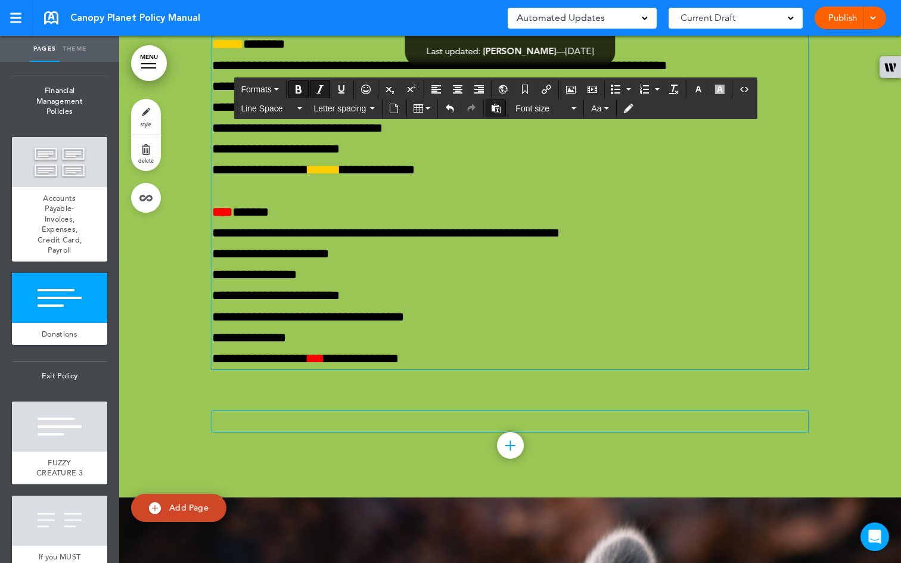
scroll to position [46499, 0]
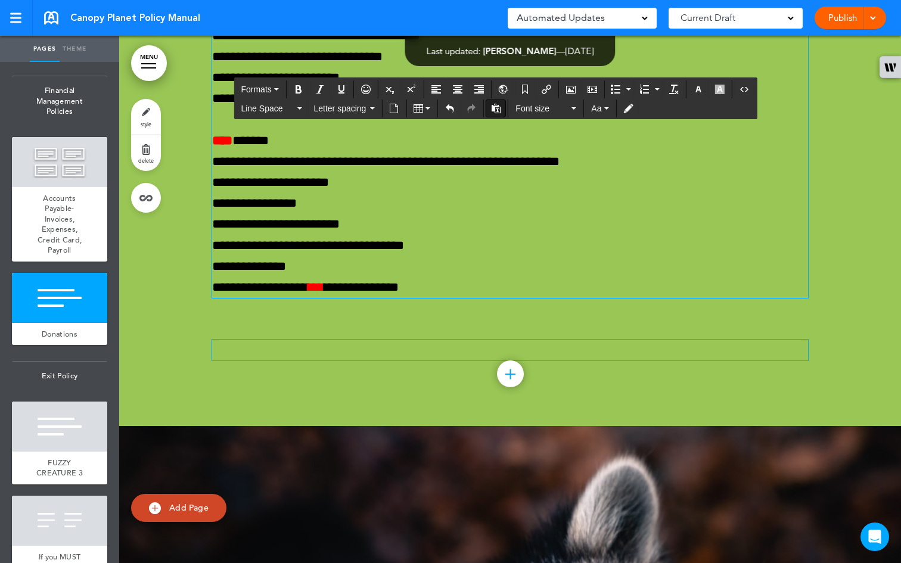
scroll to position [46540, 0]
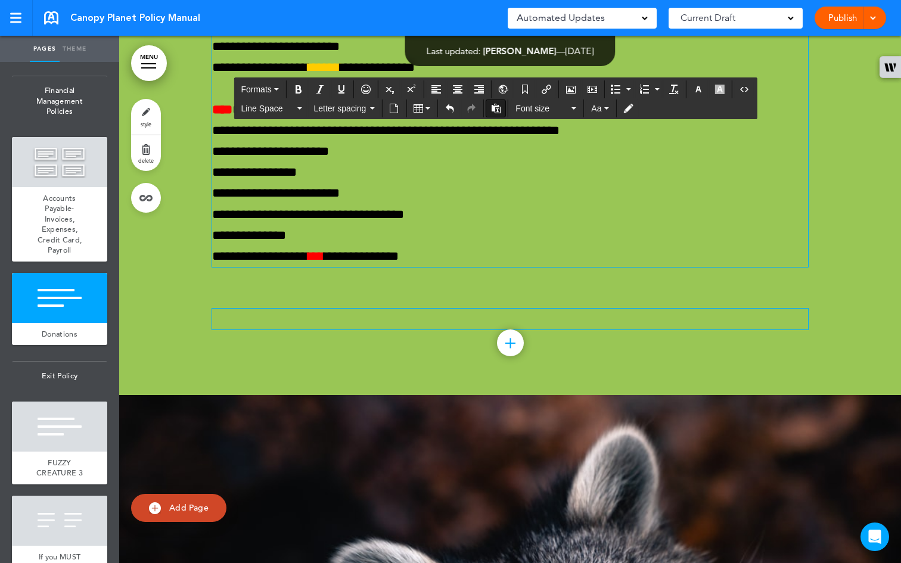
drag, startPoint x: 431, startPoint y: 392, endPoint x: 215, endPoint y: 368, distance: 217.1
click at [661, 89] on button "Numbered list" at bounding box center [658, 89] width 10 height 17
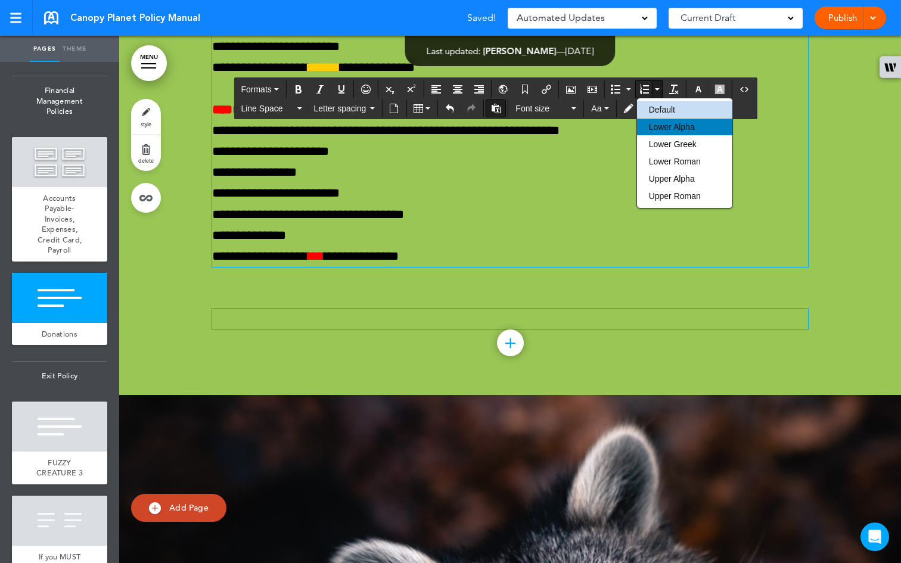
click at [674, 122] on span "Lower Alpha" at bounding box center [672, 127] width 46 height 10
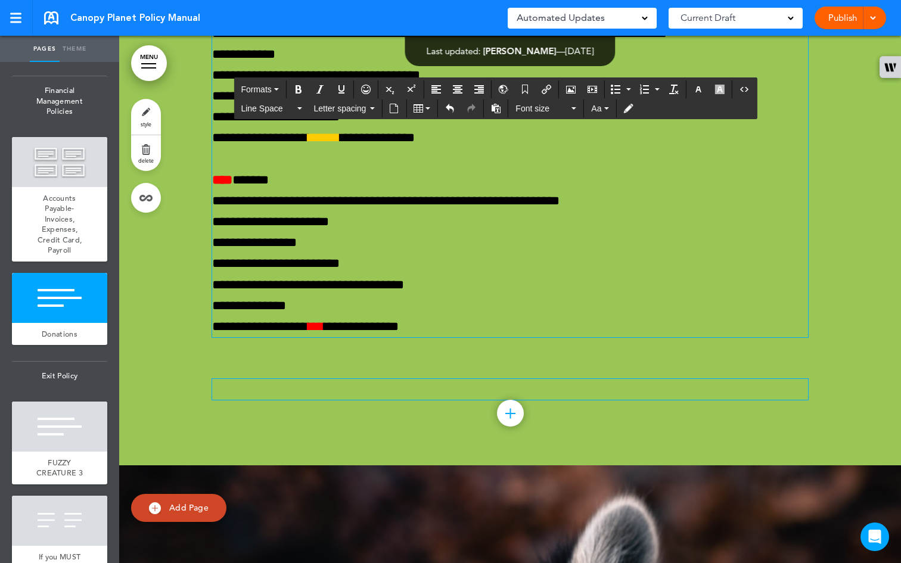
scroll to position [46698, 0]
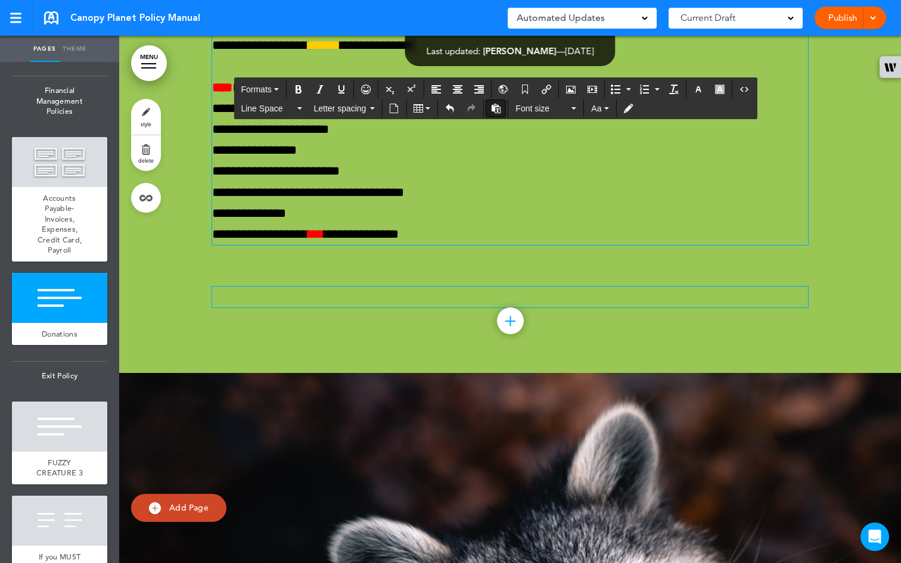
scroll to position [46559, 0]
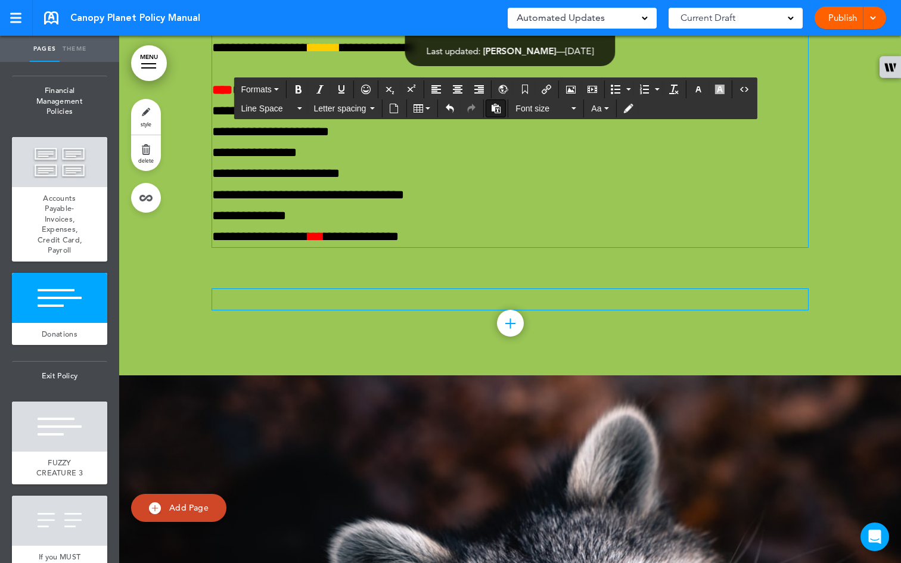
drag, startPoint x: 326, startPoint y: 371, endPoint x: 288, endPoint y: 370, distance: 38.2
click at [300, 88] on icon "Bold" at bounding box center [299, 90] width 10 height 10
click at [699, 88] on icon "button" at bounding box center [699, 90] width 10 height 10
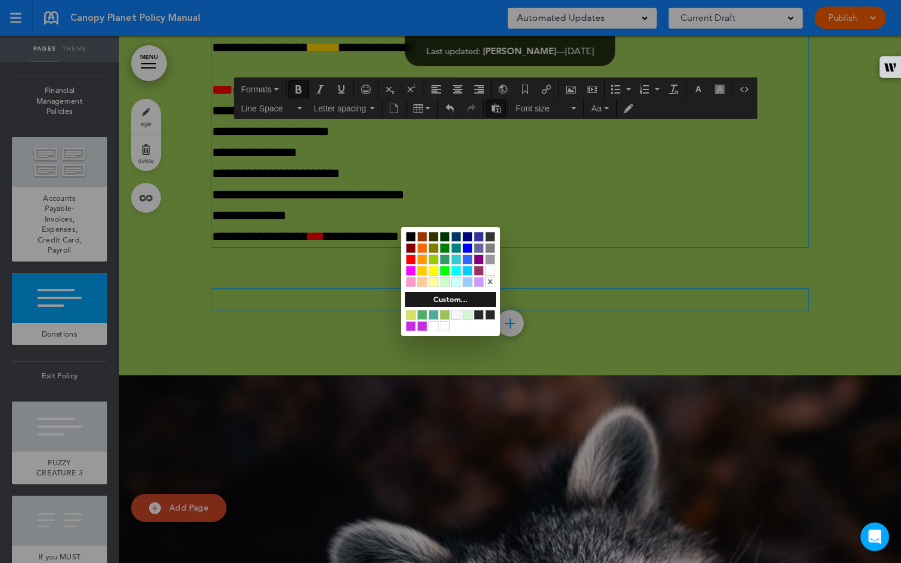
click at [444, 249] on div at bounding box center [445, 248] width 10 height 10
click at [508, 376] on div at bounding box center [450, 281] width 901 height 563
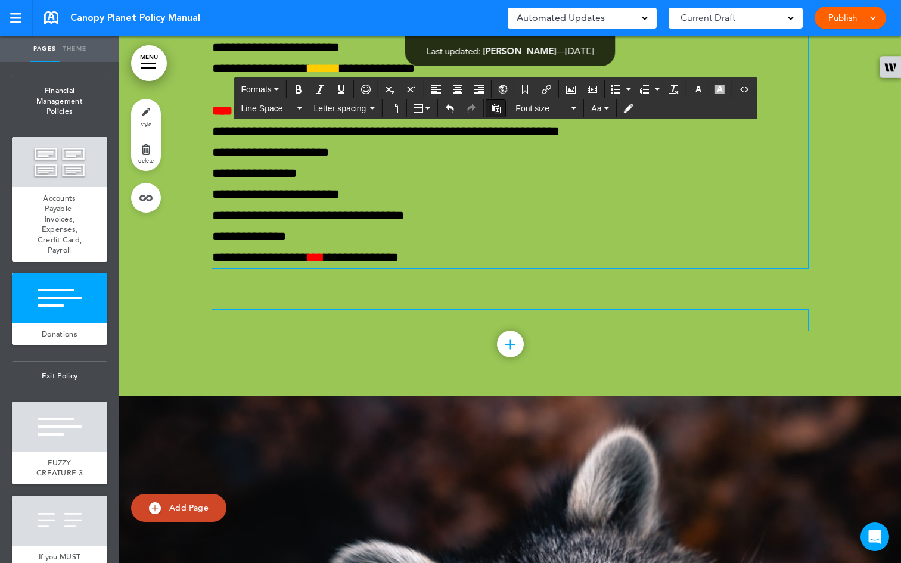
drag, startPoint x: 647, startPoint y: 411, endPoint x: 591, endPoint y: 415, distance: 56.2
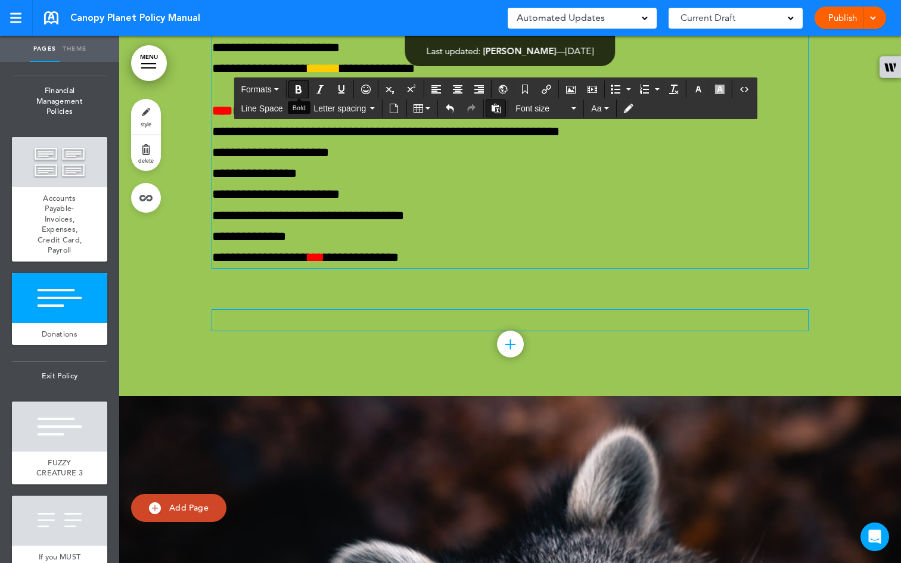
click at [302, 91] on icon "Bold" at bounding box center [299, 90] width 10 height 10
click at [702, 89] on icon "button" at bounding box center [699, 90] width 10 height 10
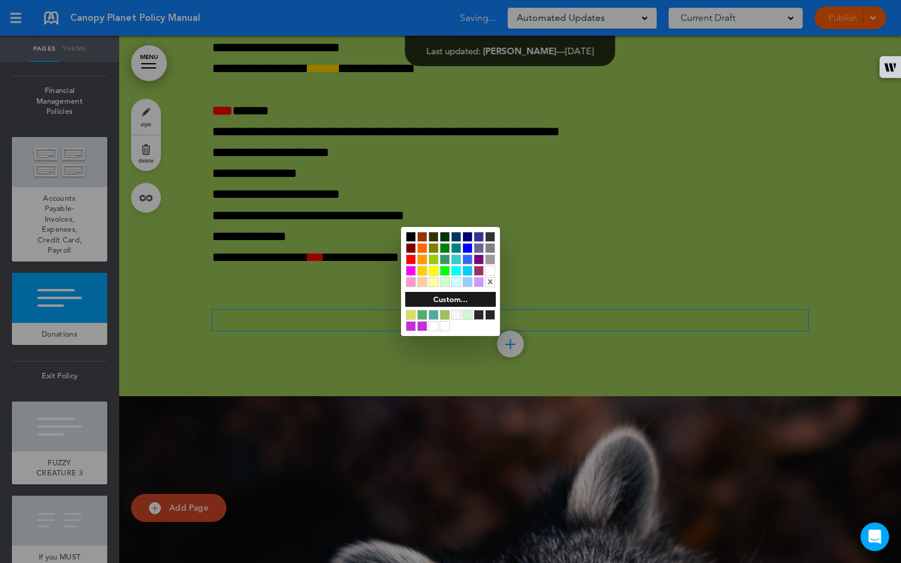
click at [423, 268] on div at bounding box center [422, 271] width 10 height 10
click at [507, 415] on div at bounding box center [450, 281] width 901 height 563
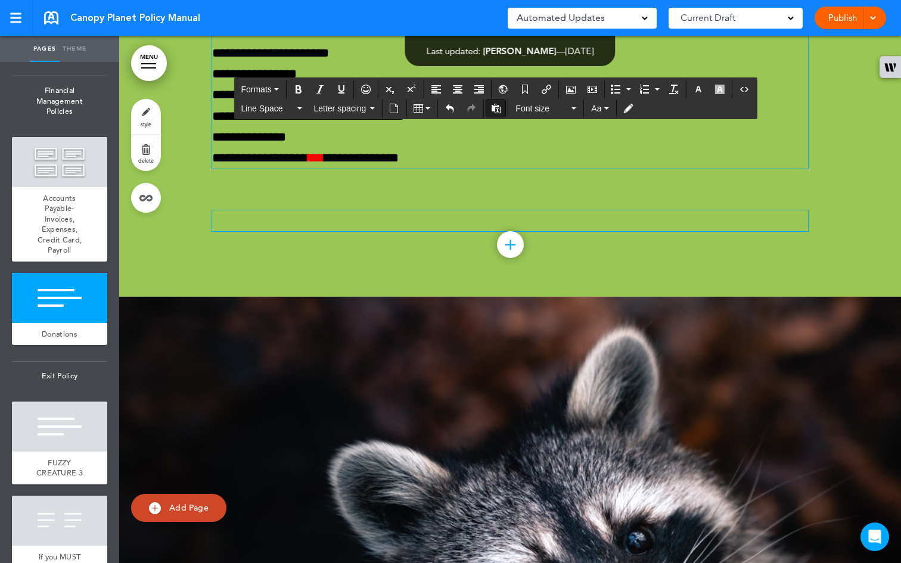
scroll to position [46720, 0]
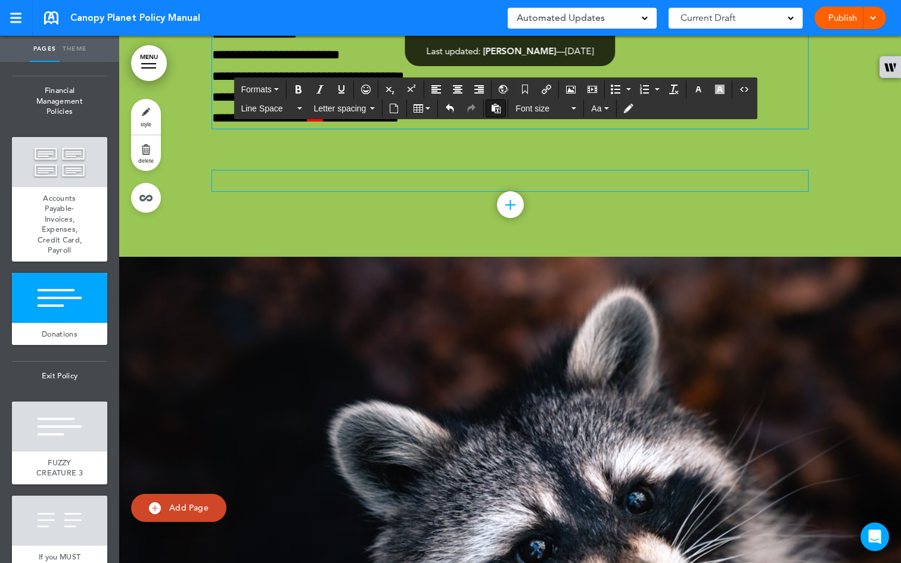
drag, startPoint x: 208, startPoint y: 376, endPoint x: 215, endPoint y: 371, distance: 8.1
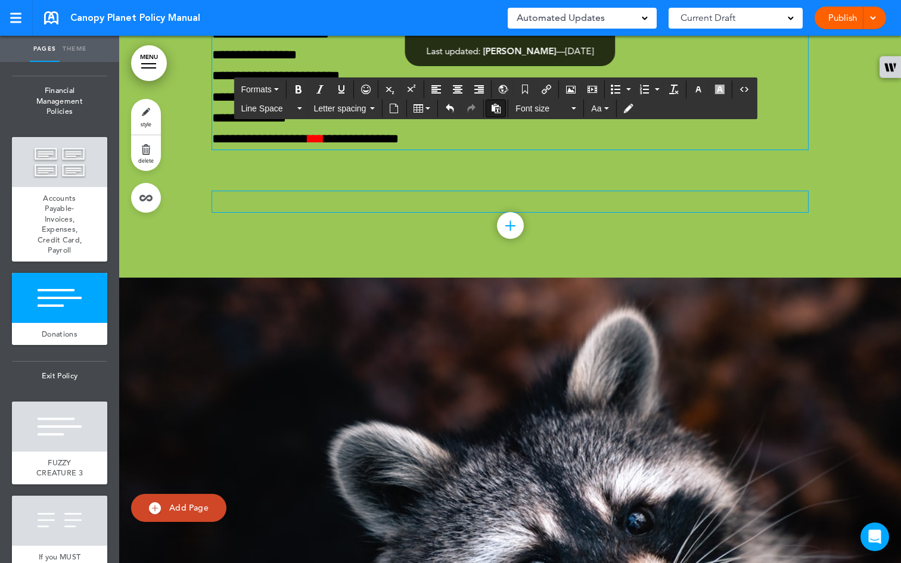
drag, startPoint x: 738, startPoint y: 358, endPoint x: 711, endPoint y: 361, distance: 26.9
click at [698, 87] on icon "button" at bounding box center [699, 90] width 10 height 10
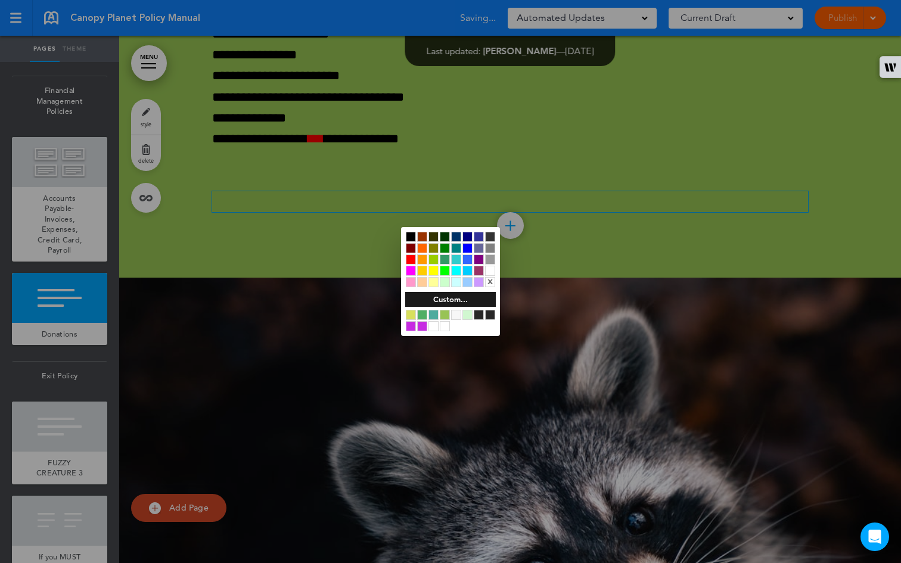
click at [412, 258] on div at bounding box center [411, 260] width 10 height 10
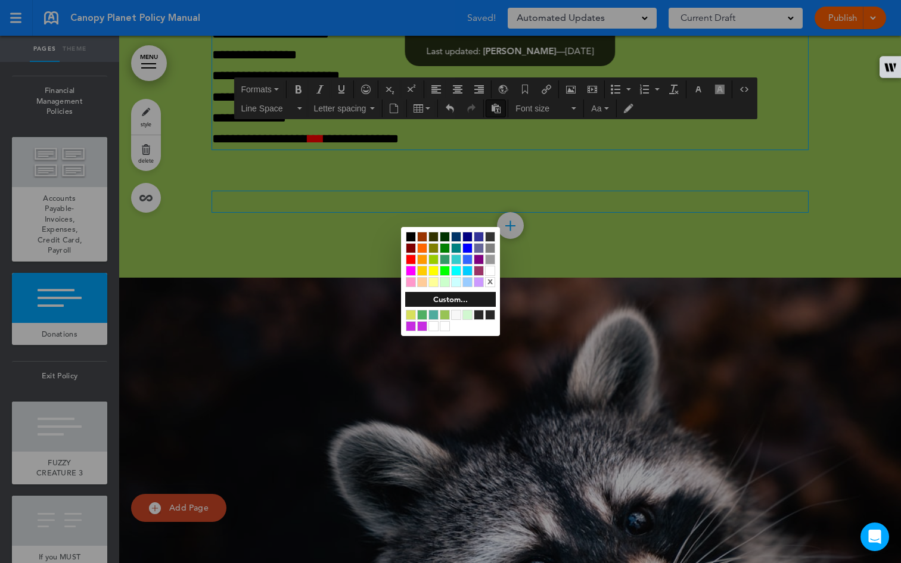
click at [297, 94] on div at bounding box center [450, 281] width 901 height 563
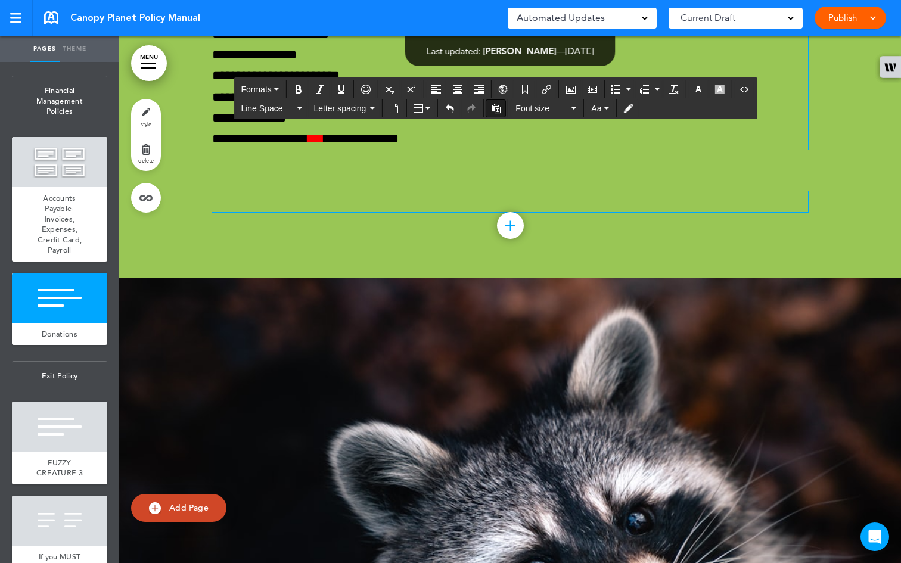
drag, startPoint x: 737, startPoint y: 360, endPoint x: 712, endPoint y: 354, distance: 25.6
click at [296, 85] on icon "Bold" at bounding box center [299, 90] width 10 height 10
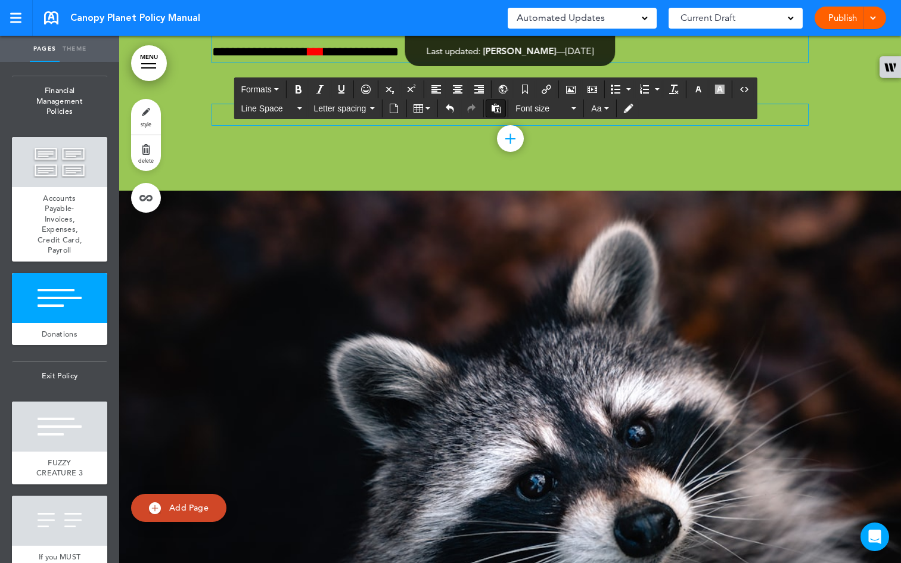
scroll to position [46824, 0]
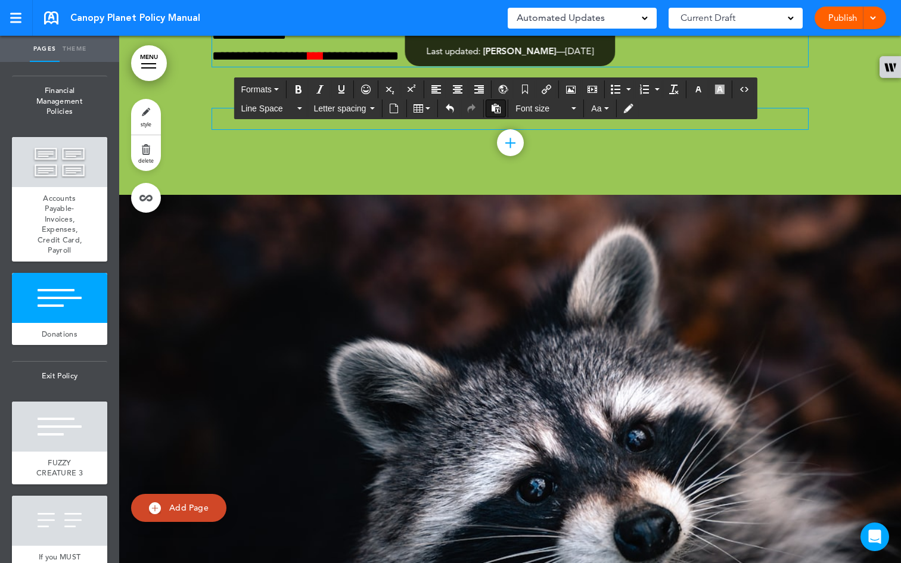
drag, startPoint x: 504, startPoint y: 383, endPoint x: 460, endPoint y: 382, distance: 44.1
click at [296, 89] on icon "Bold" at bounding box center [299, 90] width 10 height 10
click at [699, 89] on icon "button" at bounding box center [699, 90] width 10 height 10
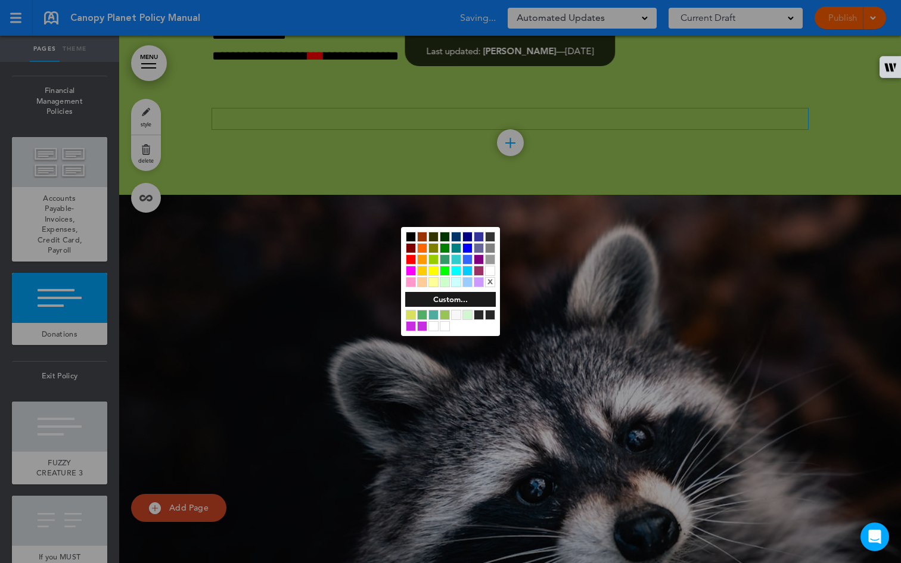
click at [445, 245] on div at bounding box center [445, 248] width 10 height 10
click at [583, 306] on div at bounding box center [450, 281] width 901 height 563
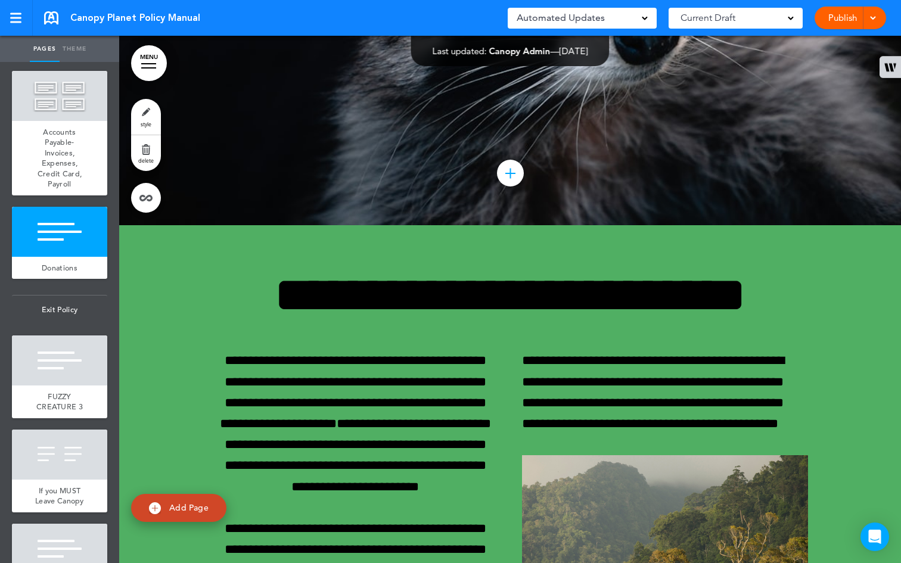
scroll to position [47324, 0]
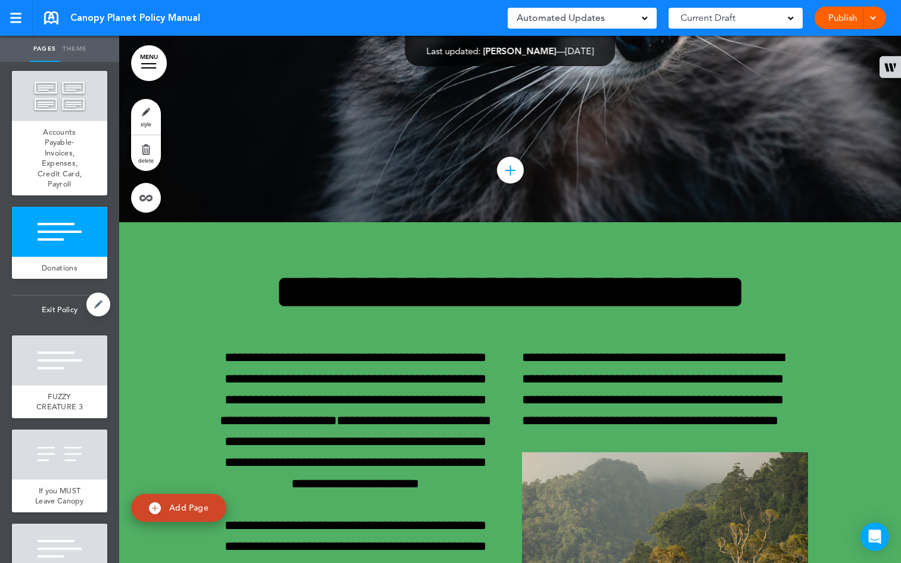
click at [46, 324] on span "Exit Policy" at bounding box center [59, 310] width 95 height 29
click at [52, 257] on div at bounding box center [59, 232] width 95 height 50
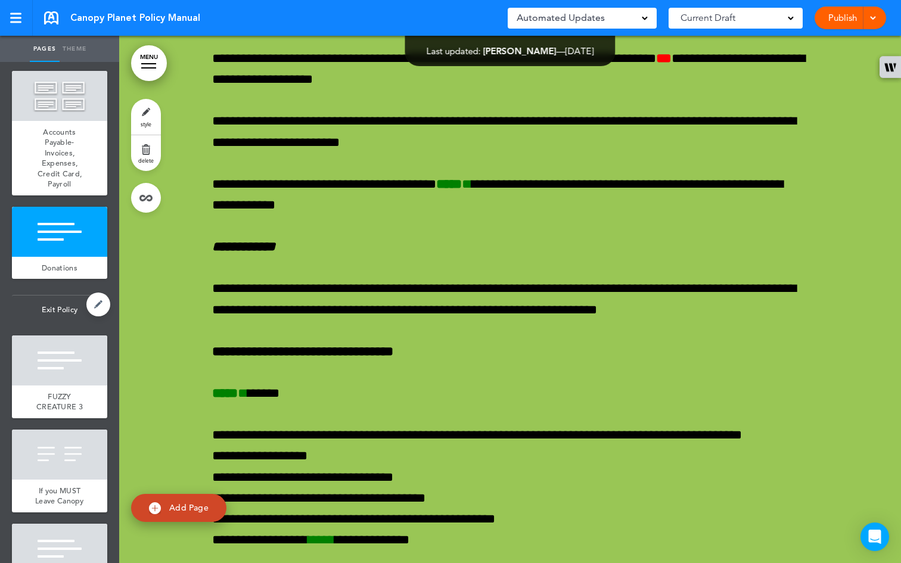
scroll to position [45818, 0]
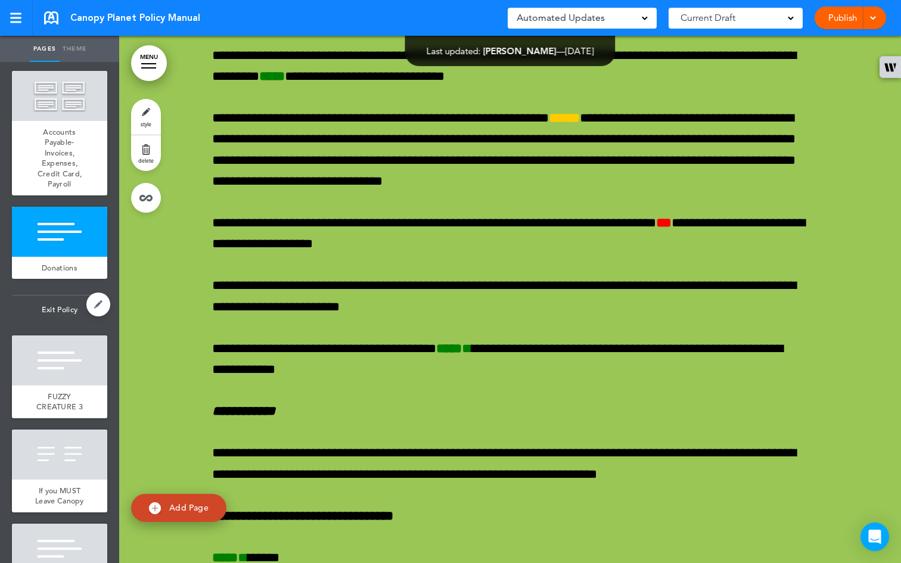
click at [63, 324] on span "Exit Policy" at bounding box center [59, 310] width 95 height 29
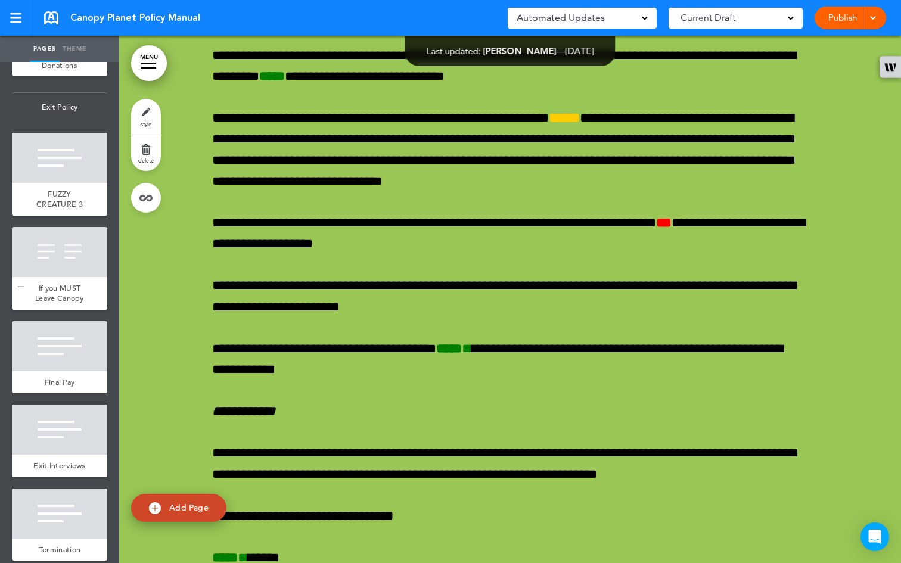
scroll to position [4831, 0]
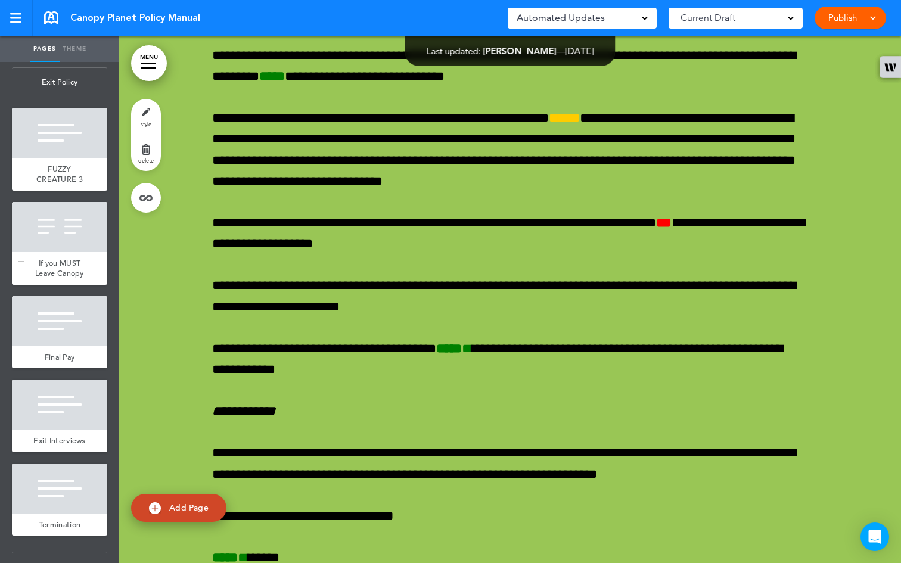
click at [51, 252] on div at bounding box center [59, 227] width 95 height 50
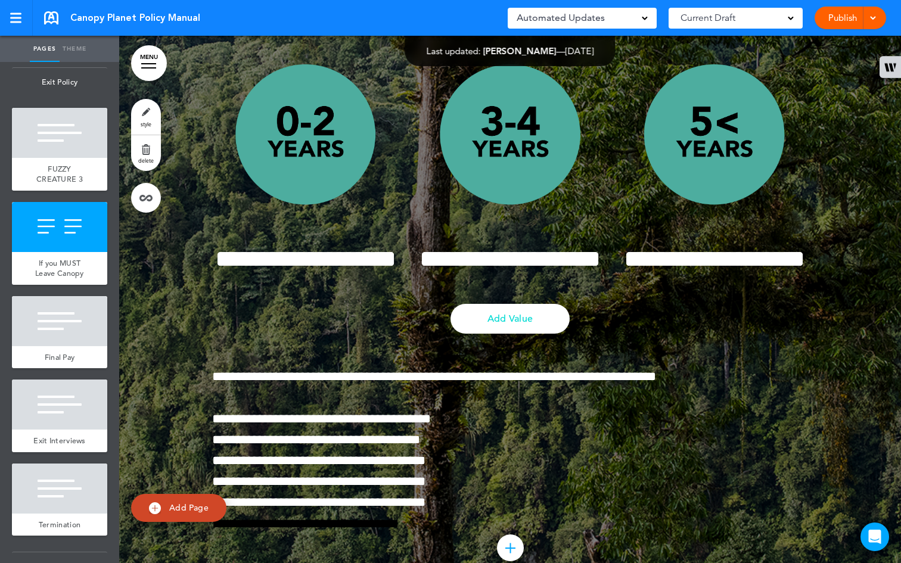
scroll to position [25030, 0]
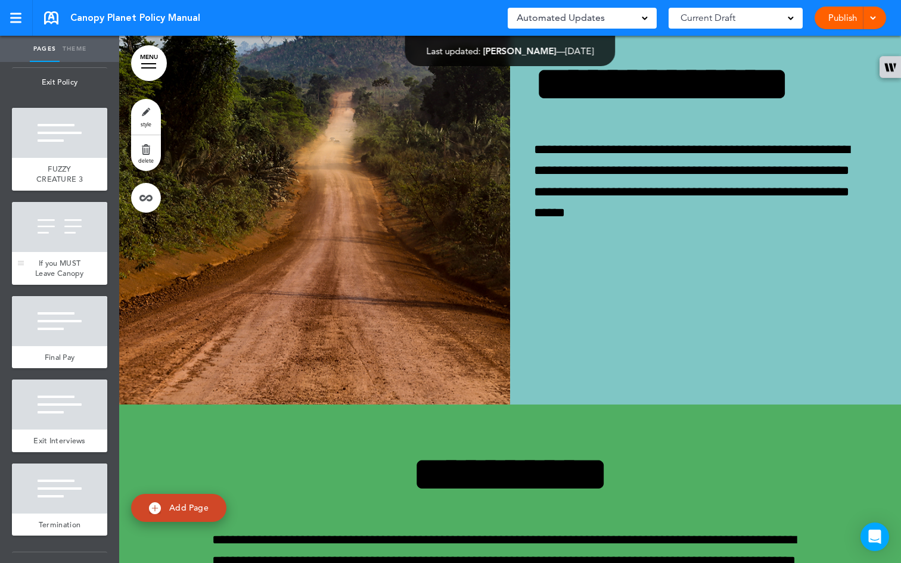
click at [66, 252] on div at bounding box center [59, 227] width 95 height 50
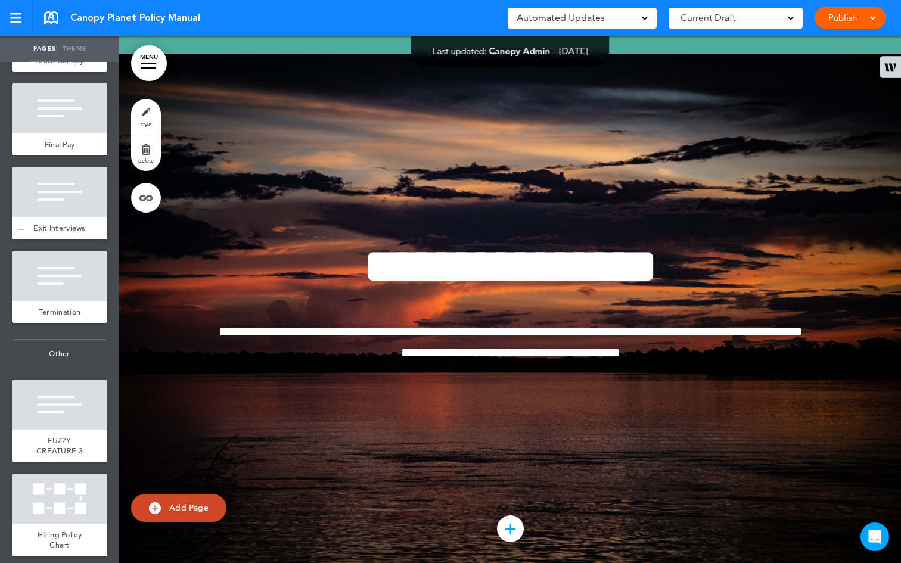
scroll to position [5023, 0]
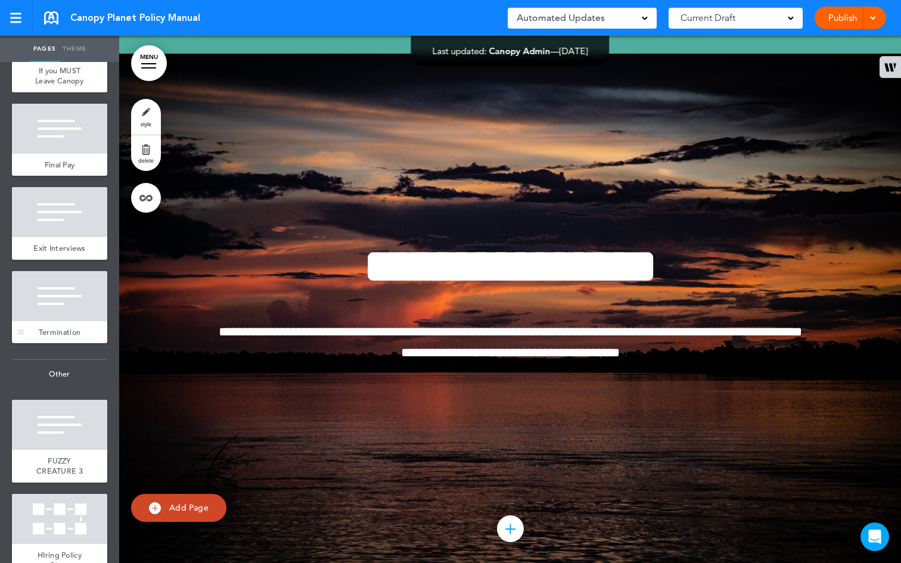
click at [53, 321] on div at bounding box center [59, 296] width 95 height 50
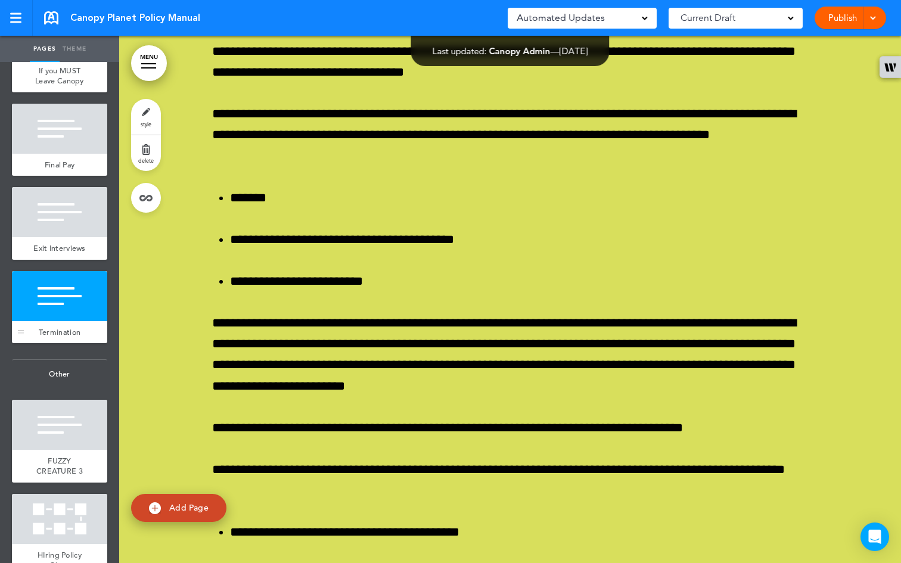
scroll to position [50177, 0]
click at [54, 260] on div "Exit Interviews" at bounding box center [59, 248] width 95 height 23
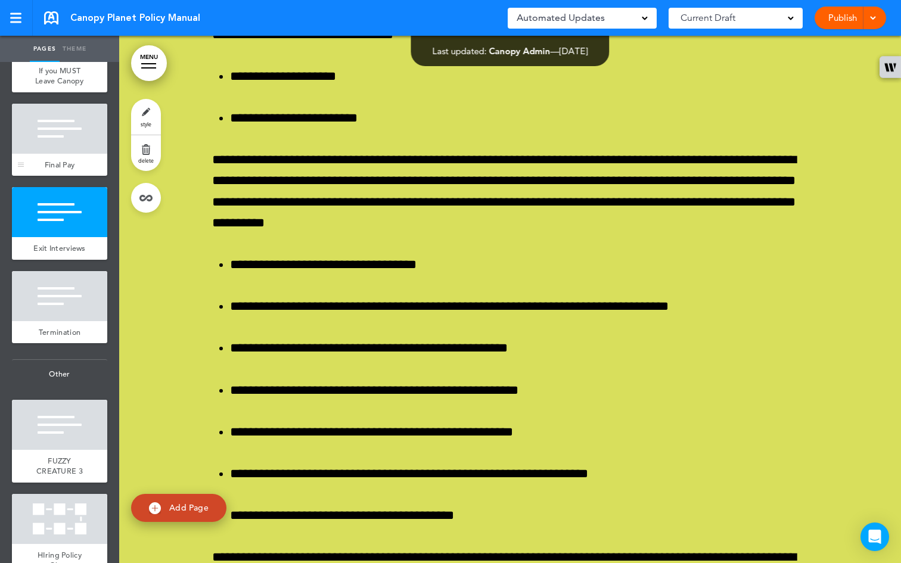
click at [44, 154] on div at bounding box center [59, 129] width 95 height 50
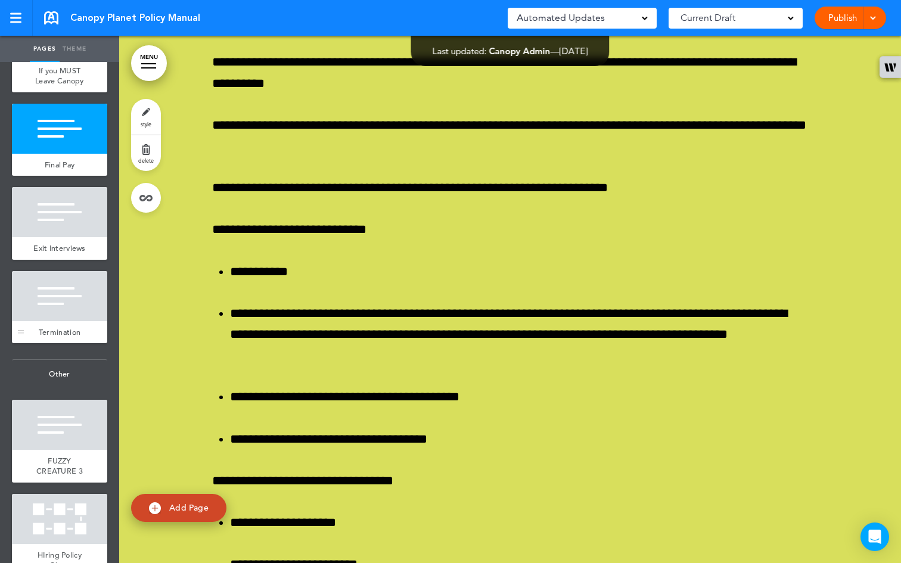
scroll to position [49121, 0]
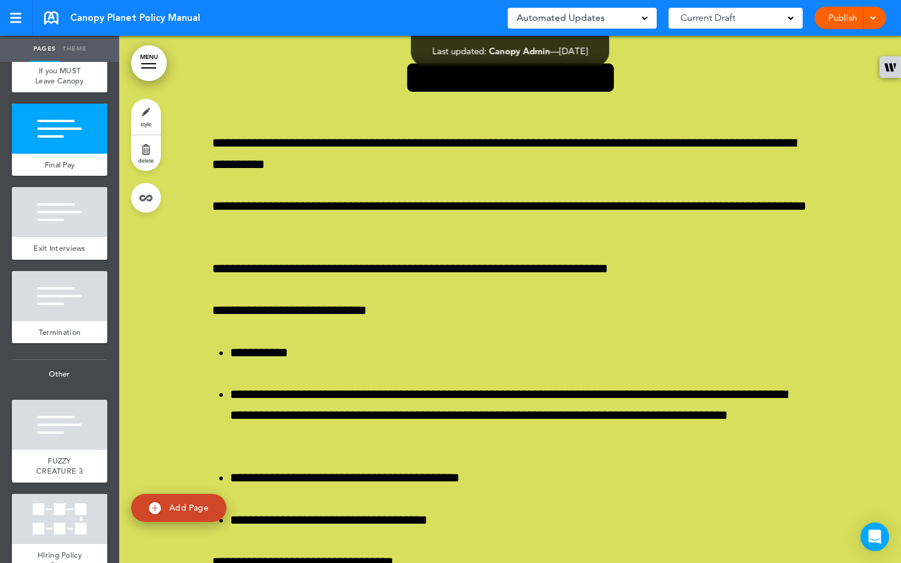
drag, startPoint x: 66, startPoint y: 421, endPoint x: 191, endPoint y: 4, distance: 435.1
click at [45, 321] on div at bounding box center [59, 296] width 95 height 50
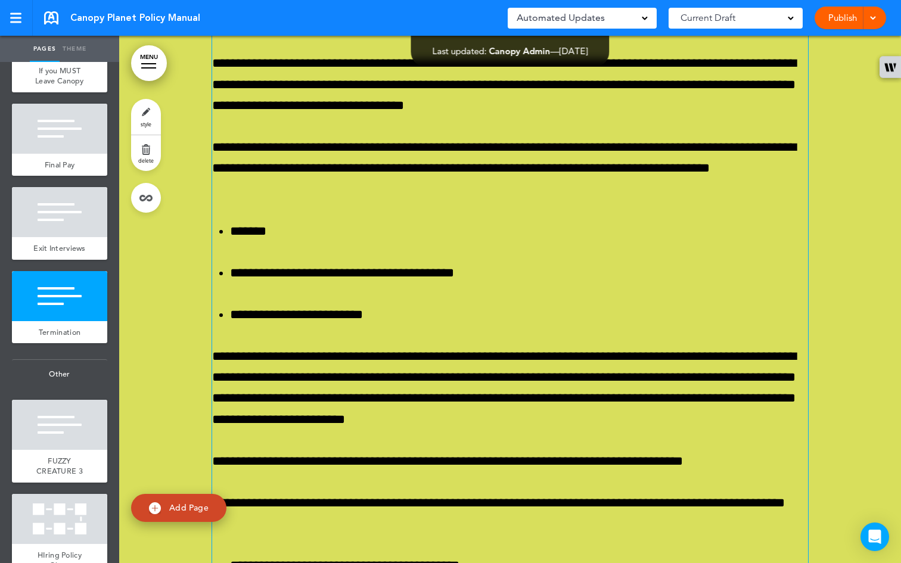
scroll to position [50113, 0]
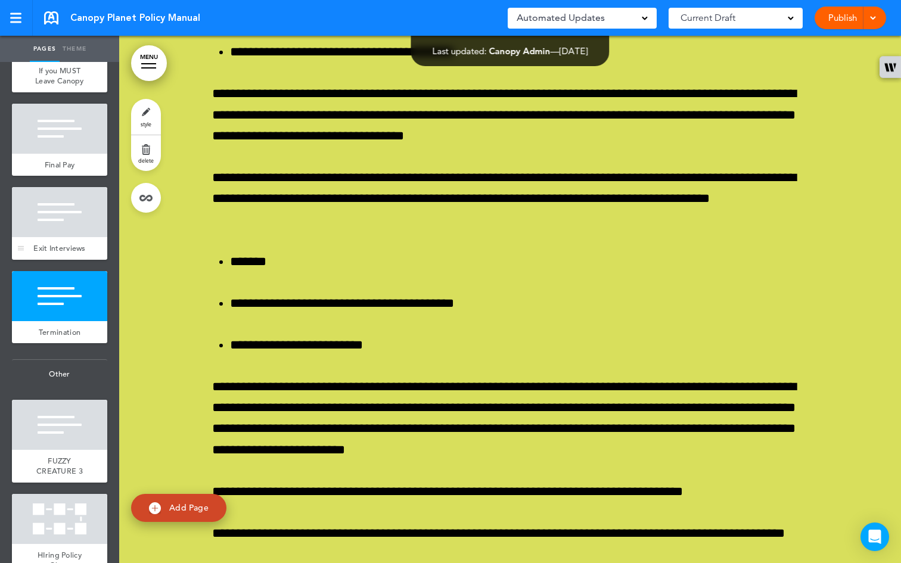
click at [56, 237] on div at bounding box center [59, 212] width 95 height 50
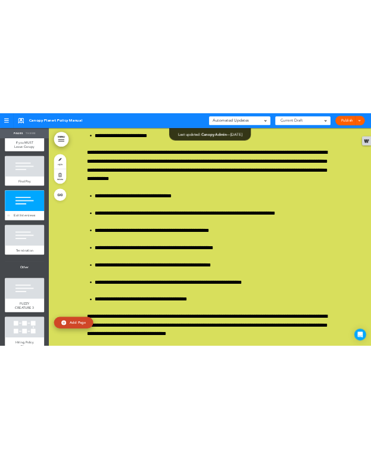
scroll to position [49649, 0]
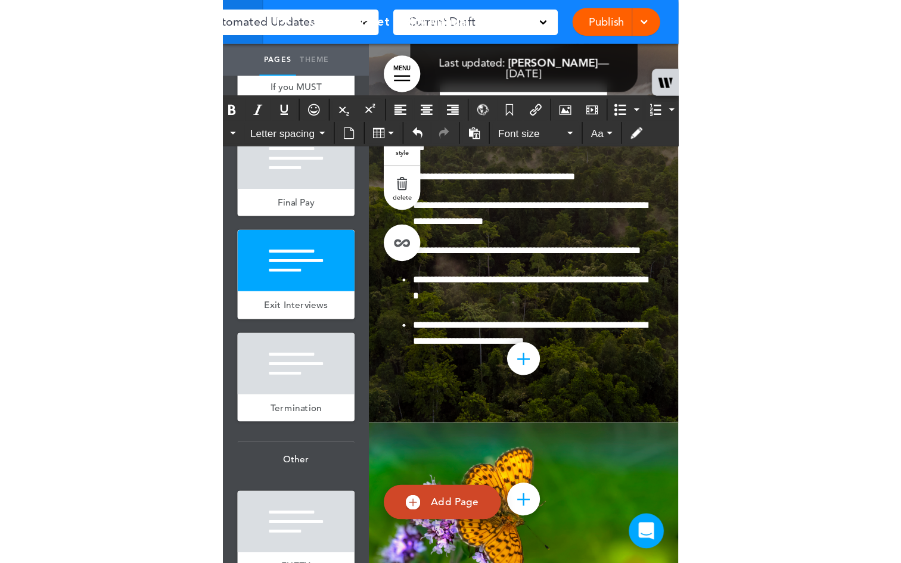
scroll to position [49602, 0]
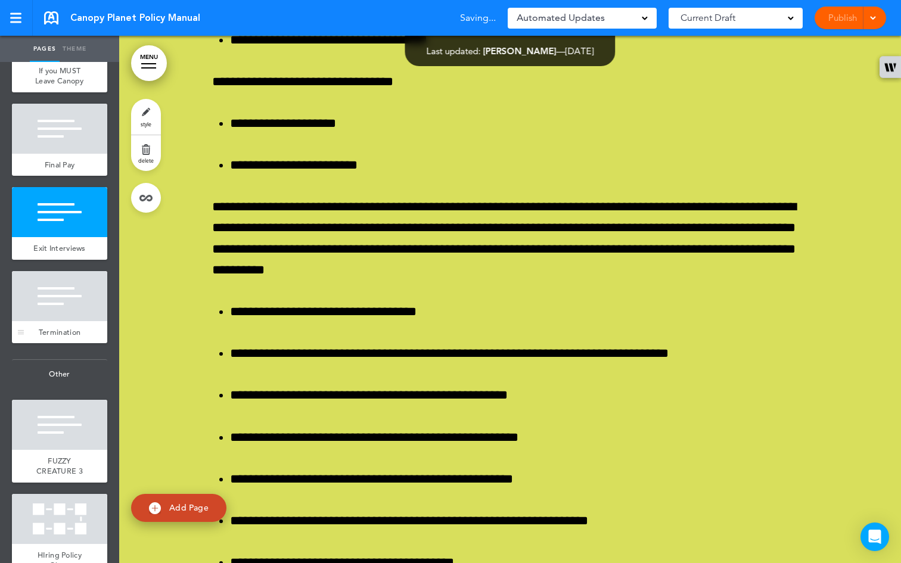
click at [55, 321] on div at bounding box center [59, 296] width 95 height 50
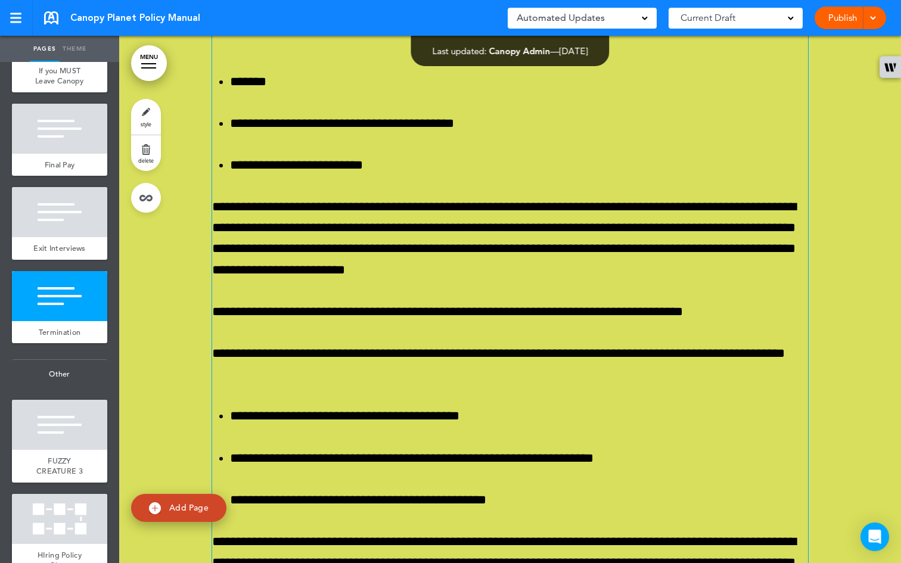
scroll to position [50284, 0]
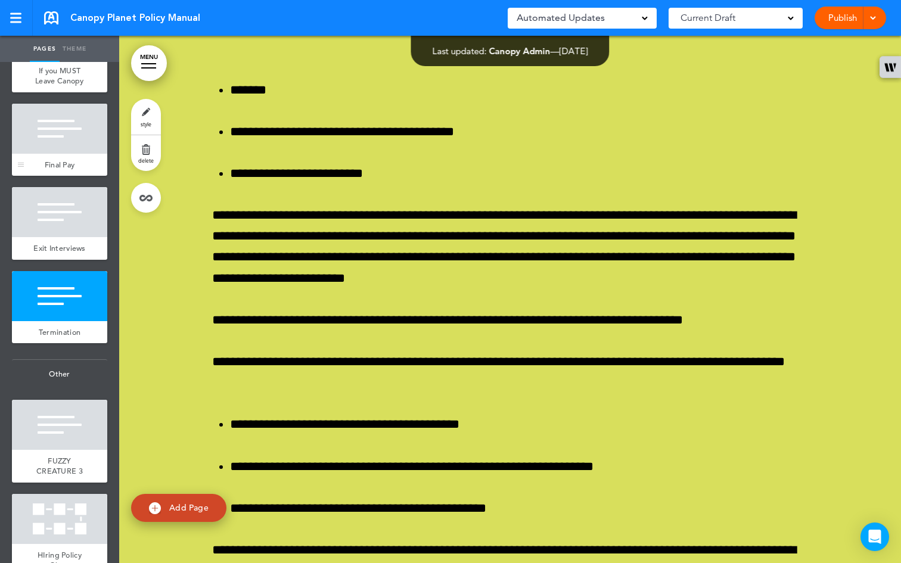
click at [65, 154] on div at bounding box center [59, 129] width 95 height 50
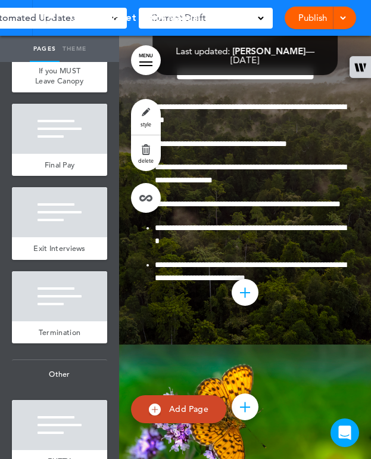
scroll to position [49028, 0]
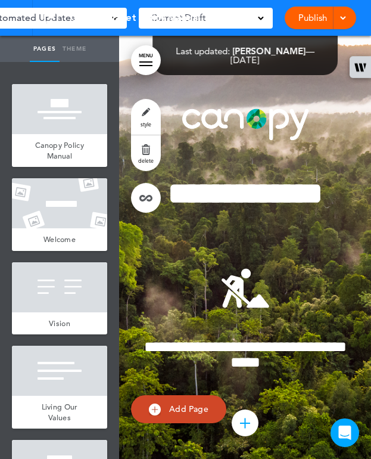
scroll to position [49028, 0]
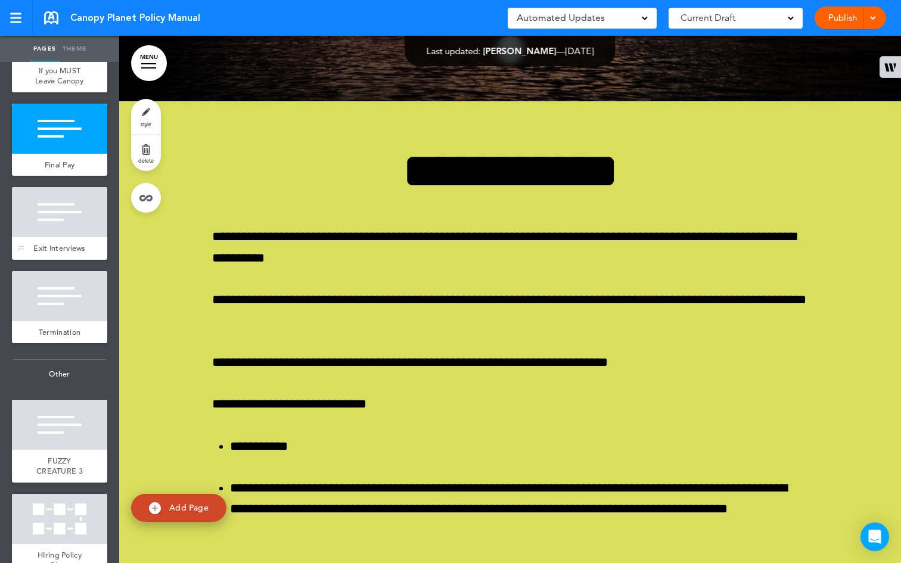
click at [71, 260] on div "Exit Interviews" at bounding box center [59, 248] width 95 height 23
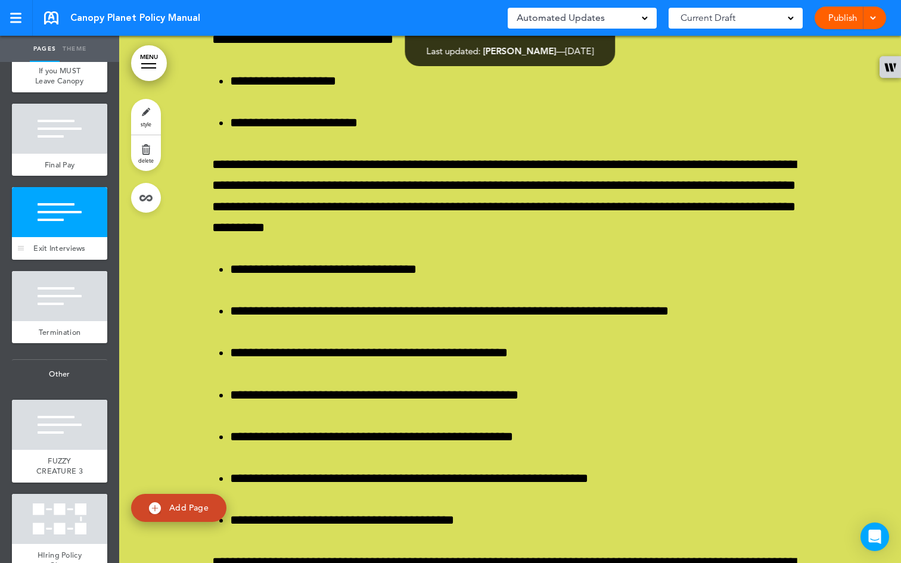
scroll to position [49649, 0]
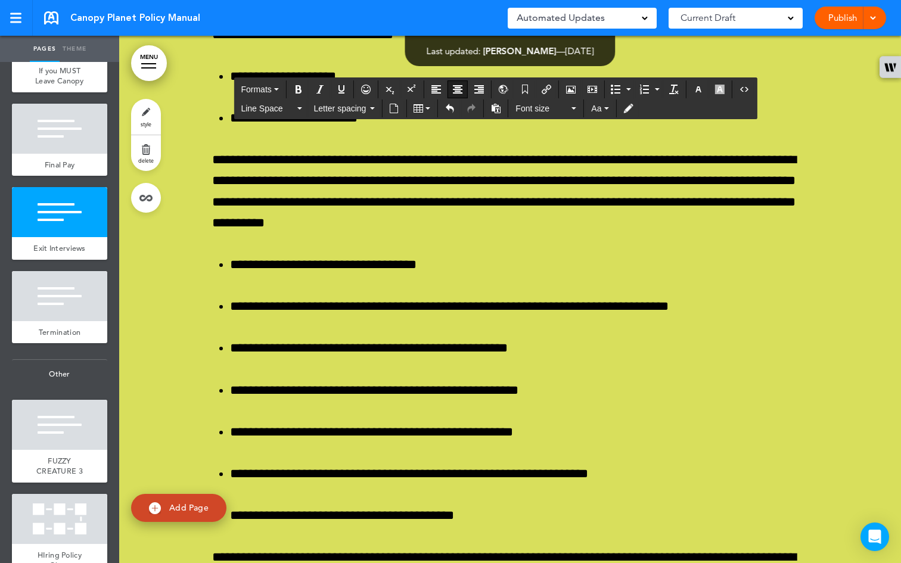
drag, startPoint x: 691, startPoint y: 312, endPoint x: 445, endPoint y: 332, distance: 246.5
paste div
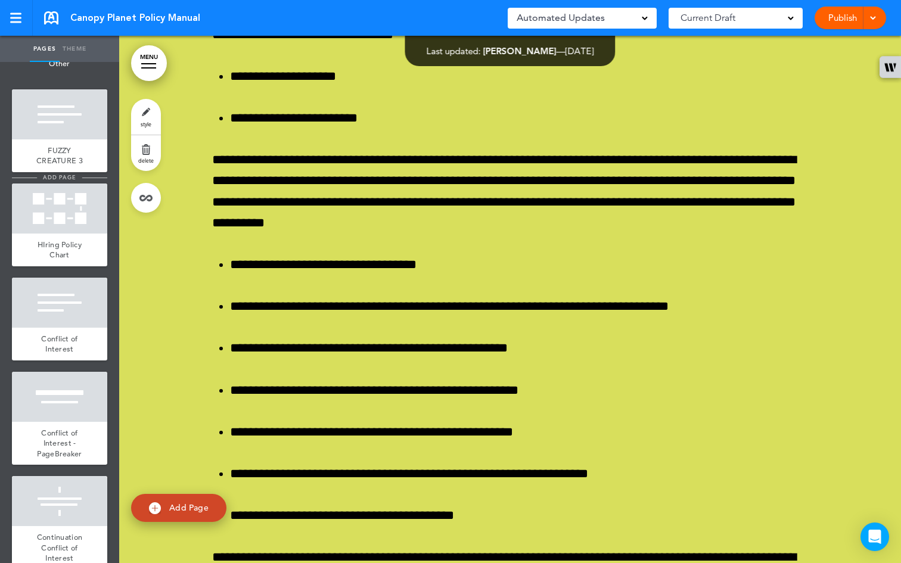
scroll to position [5337, 0]
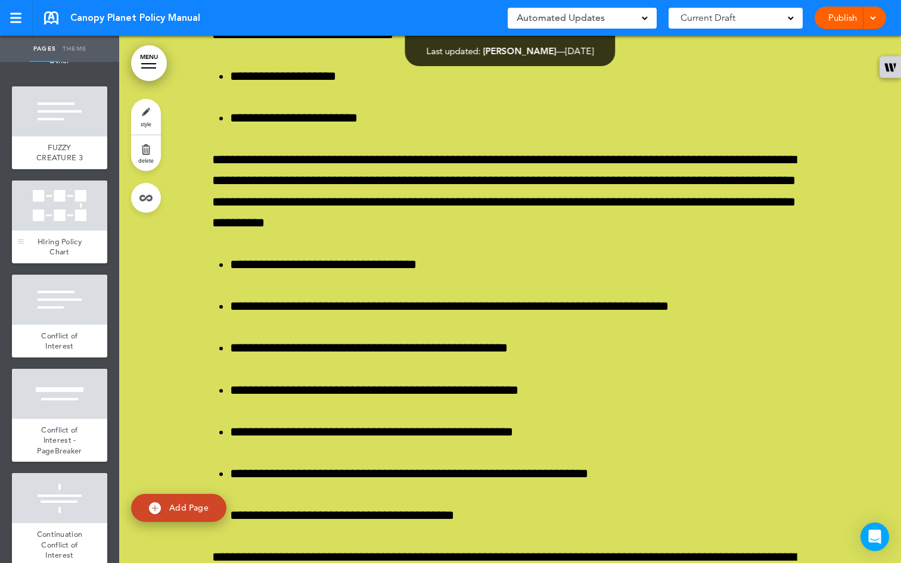
click at [66, 231] on div at bounding box center [59, 206] width 95 height 50
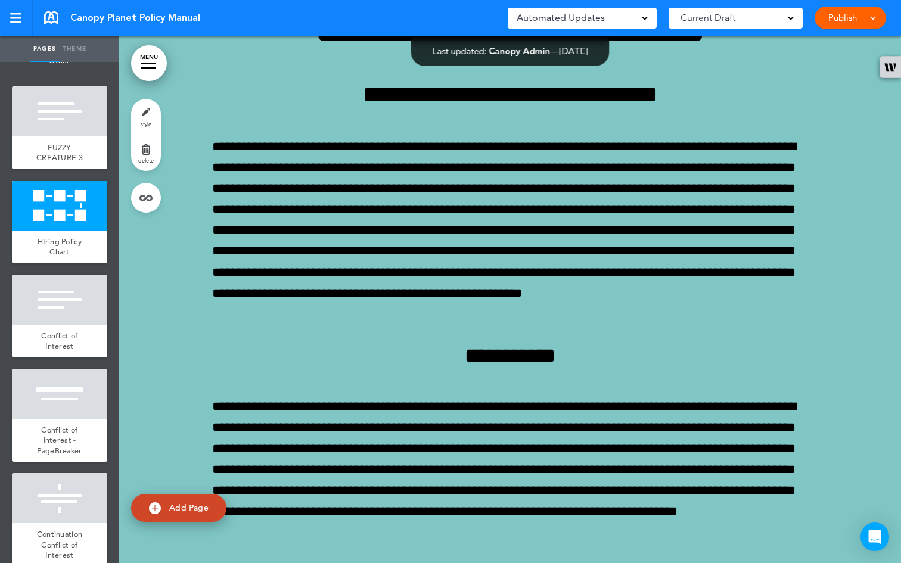
scroll to position [53251, 0]
